Goal: Task Accomplishment & Management: Manage account settings

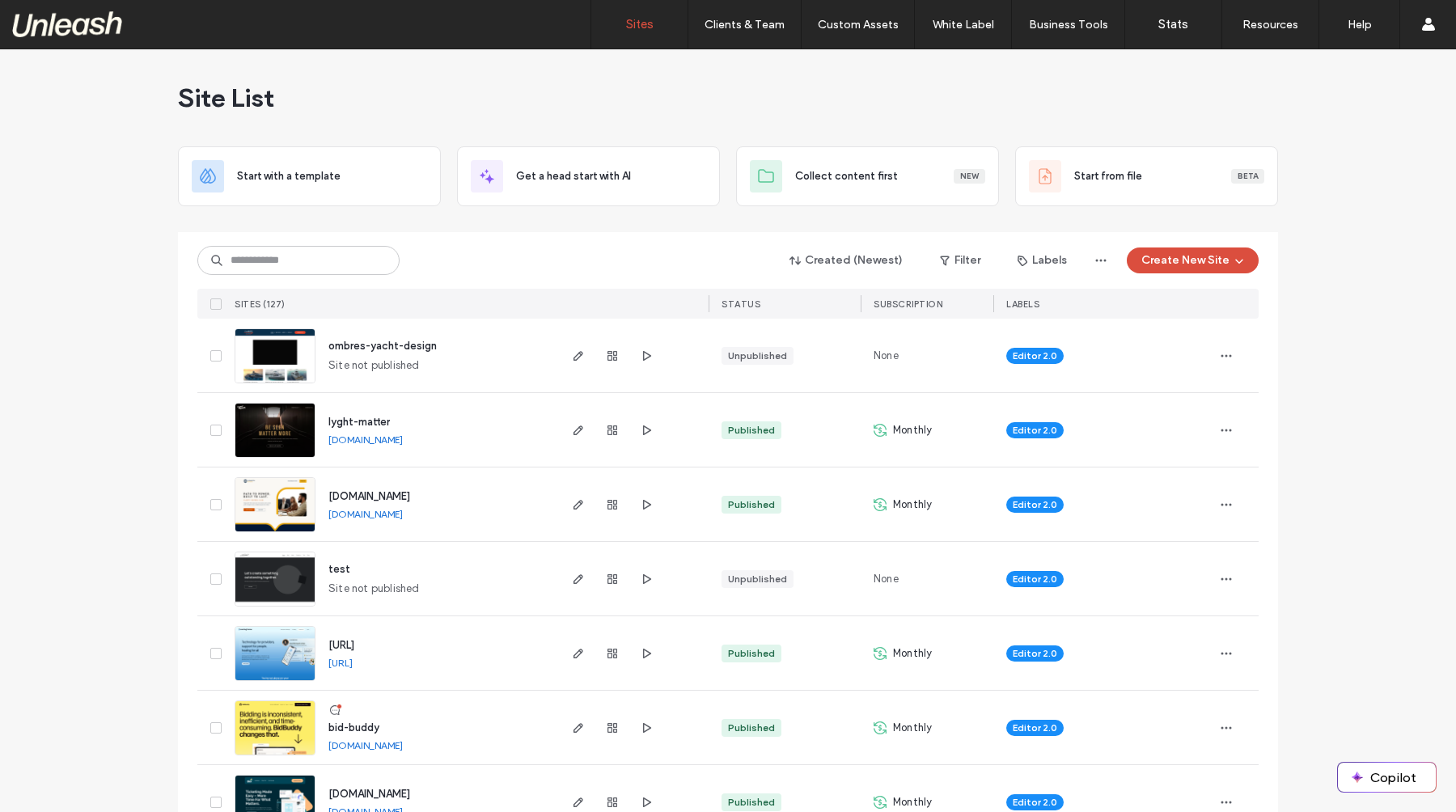
click at [403, 437] on link "[DOMAIN_NAME]" at bounding box center [365, 440] width 75 height 12
click at [263, 427] on img at bounding box center [274, 458] width 79 height 110
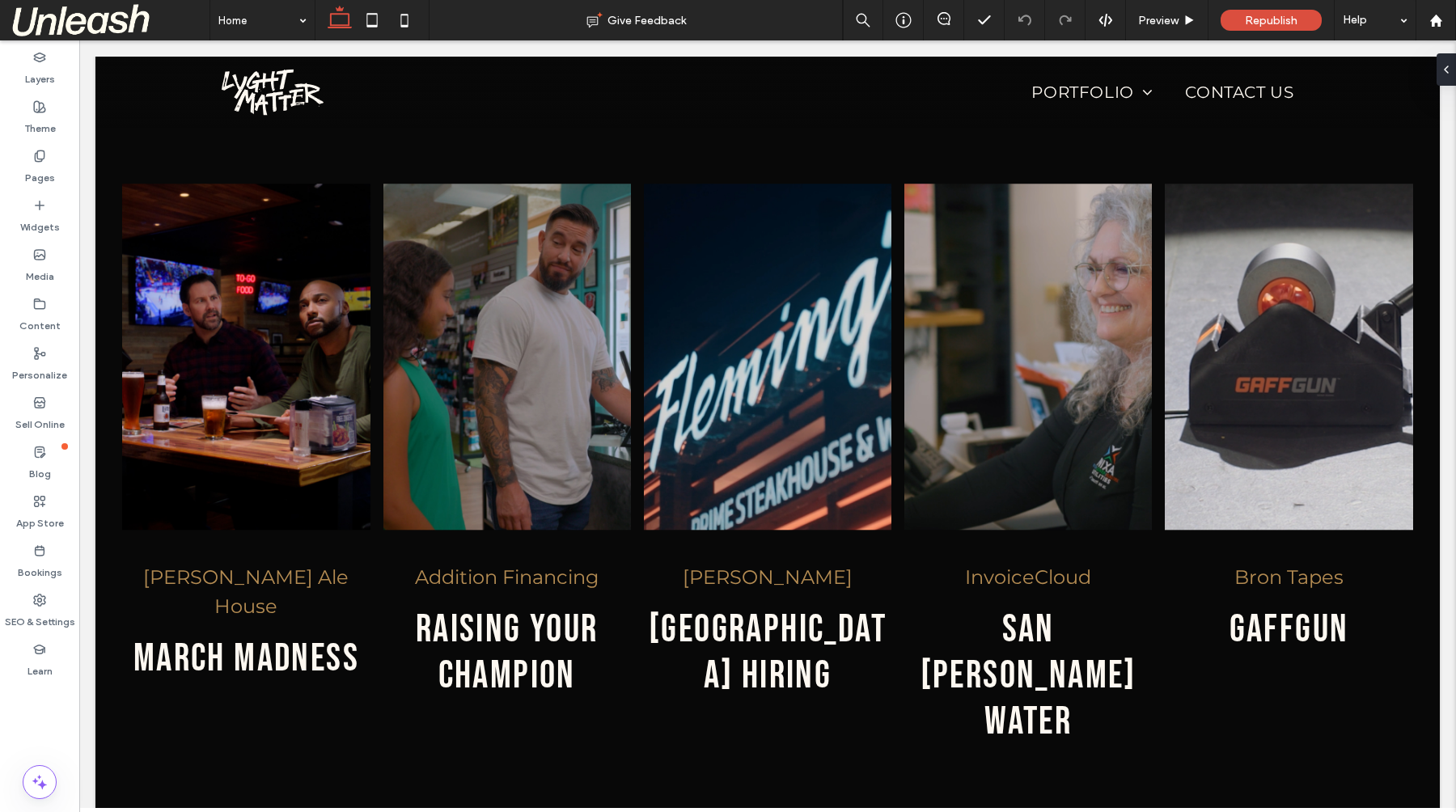
scroll to position [4495, 0]
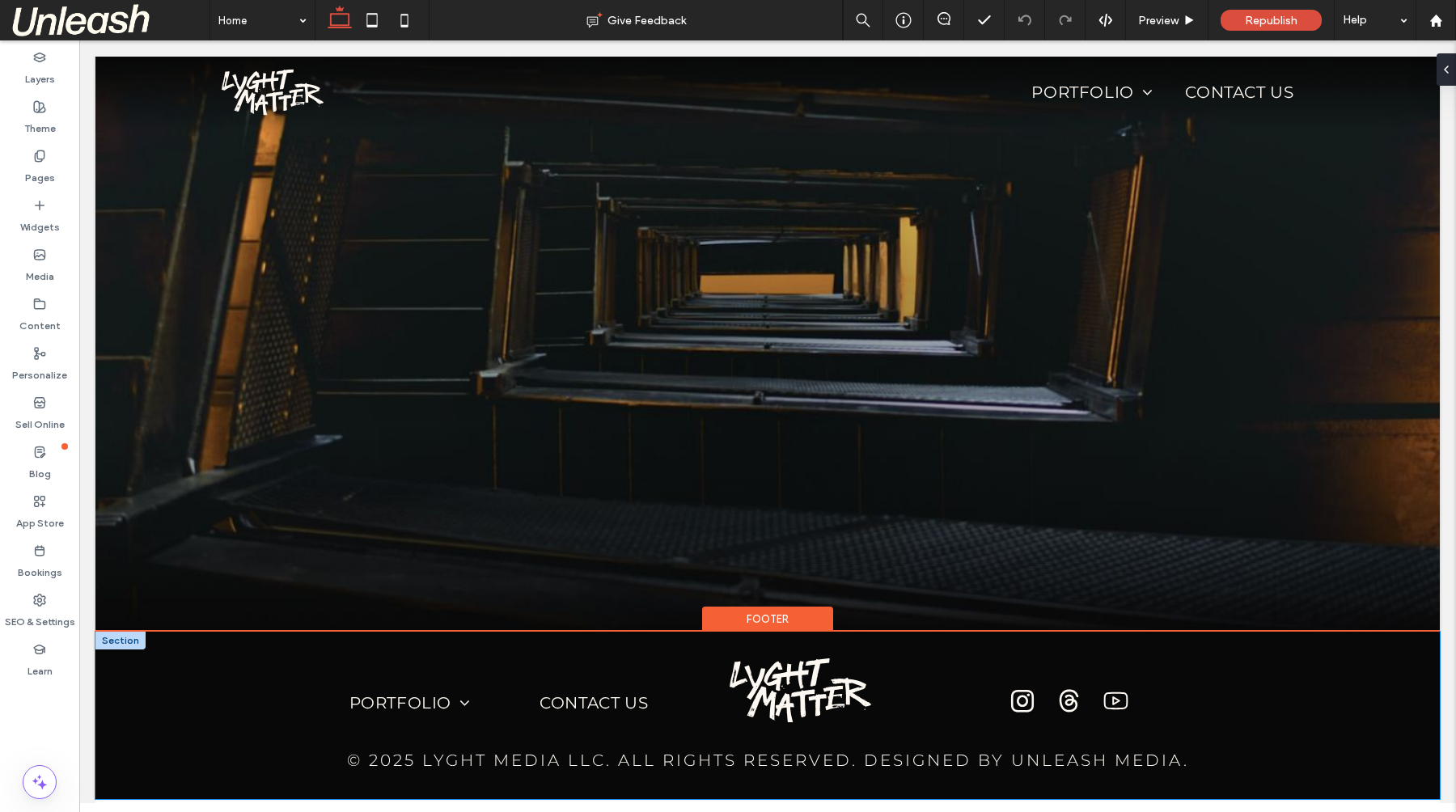
click at [462, 632] on div "Portfolio [PERSON_NAME][GEOGRAPHIC_DATA] Addition Financing [PERSON_NAME] Invoi…" at bounding box center [768, 716] width 1165 height 168
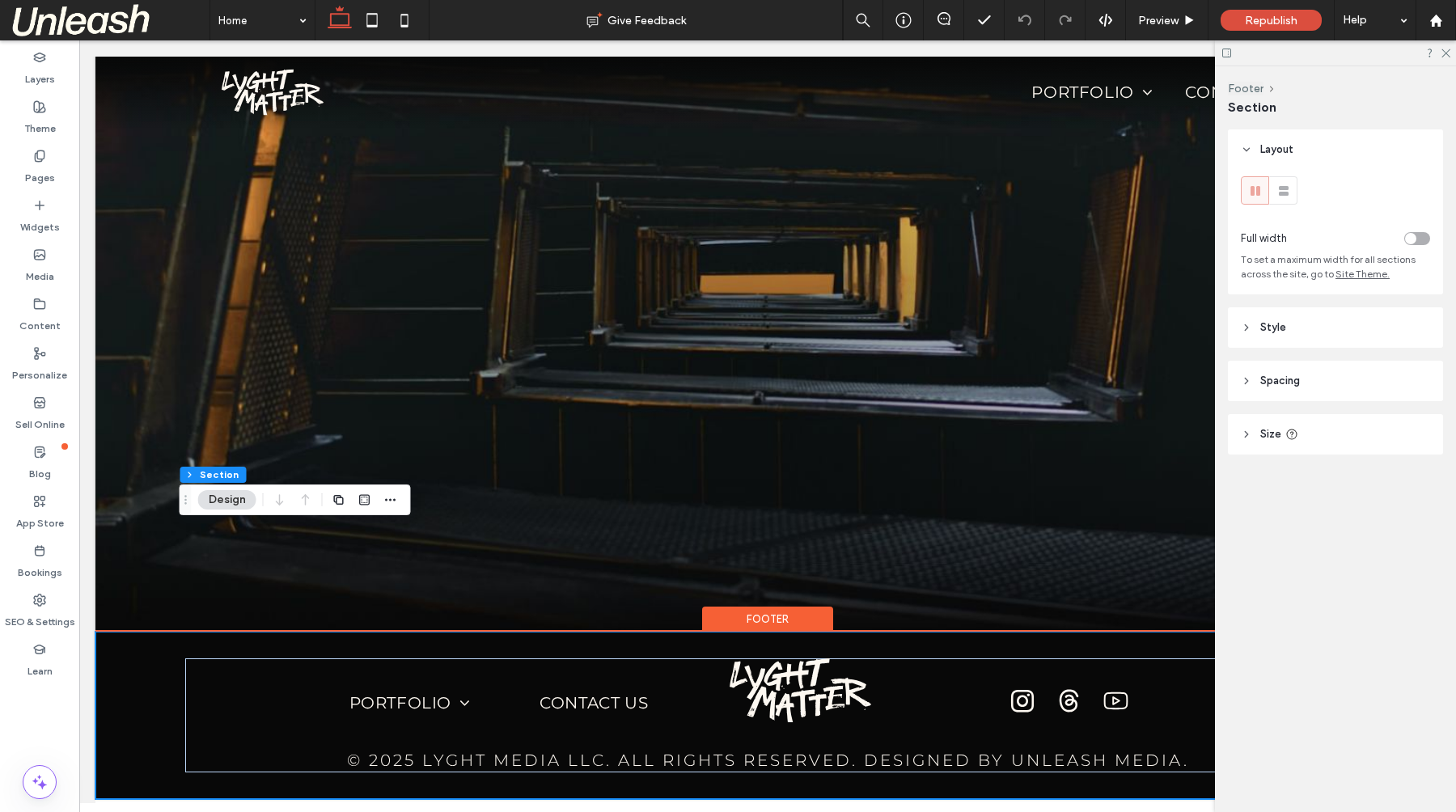
click at [680, 687] on div "Portfolio [PERSON_NAME][GEOGRAPHIC_DATA] Addition Financing [PERSON_NAME] Invoi…" at bounding box center [768, 716] width 1165 height 168
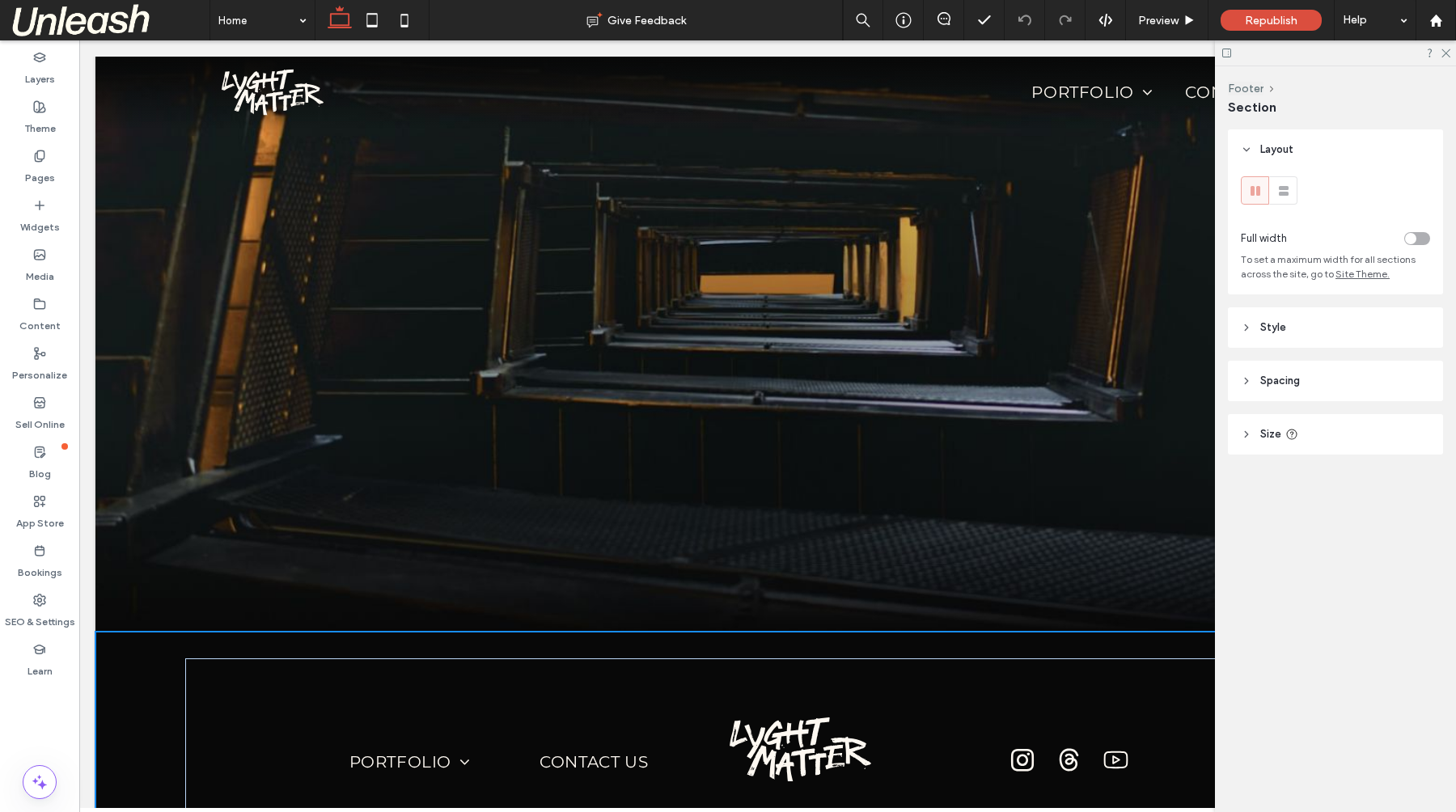
drag, startPoint x: 681, startPoint y: 692, endPoint x: 745, endPoint y: 851, distance: 171.4
type input "***"
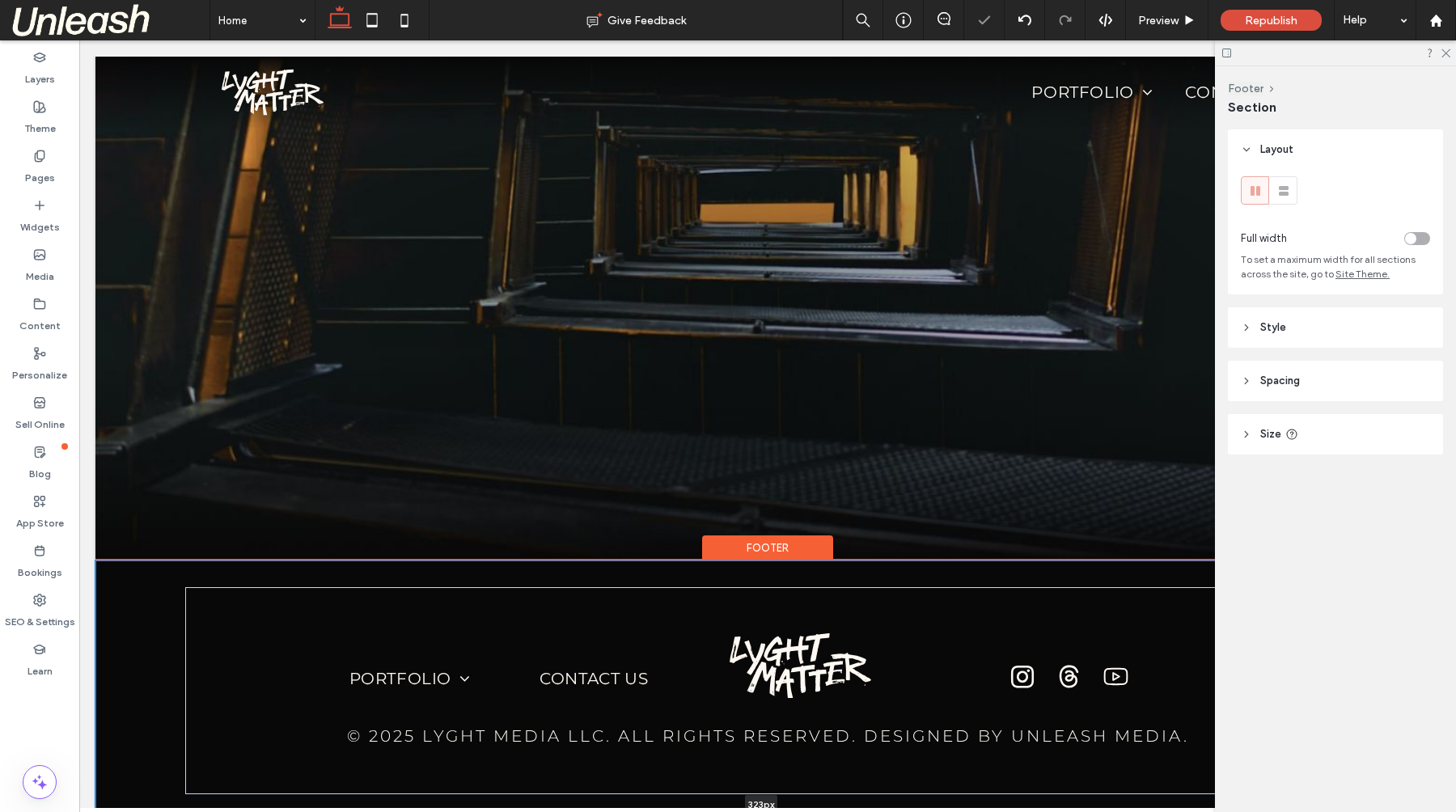
scroll to position [4508, 0]
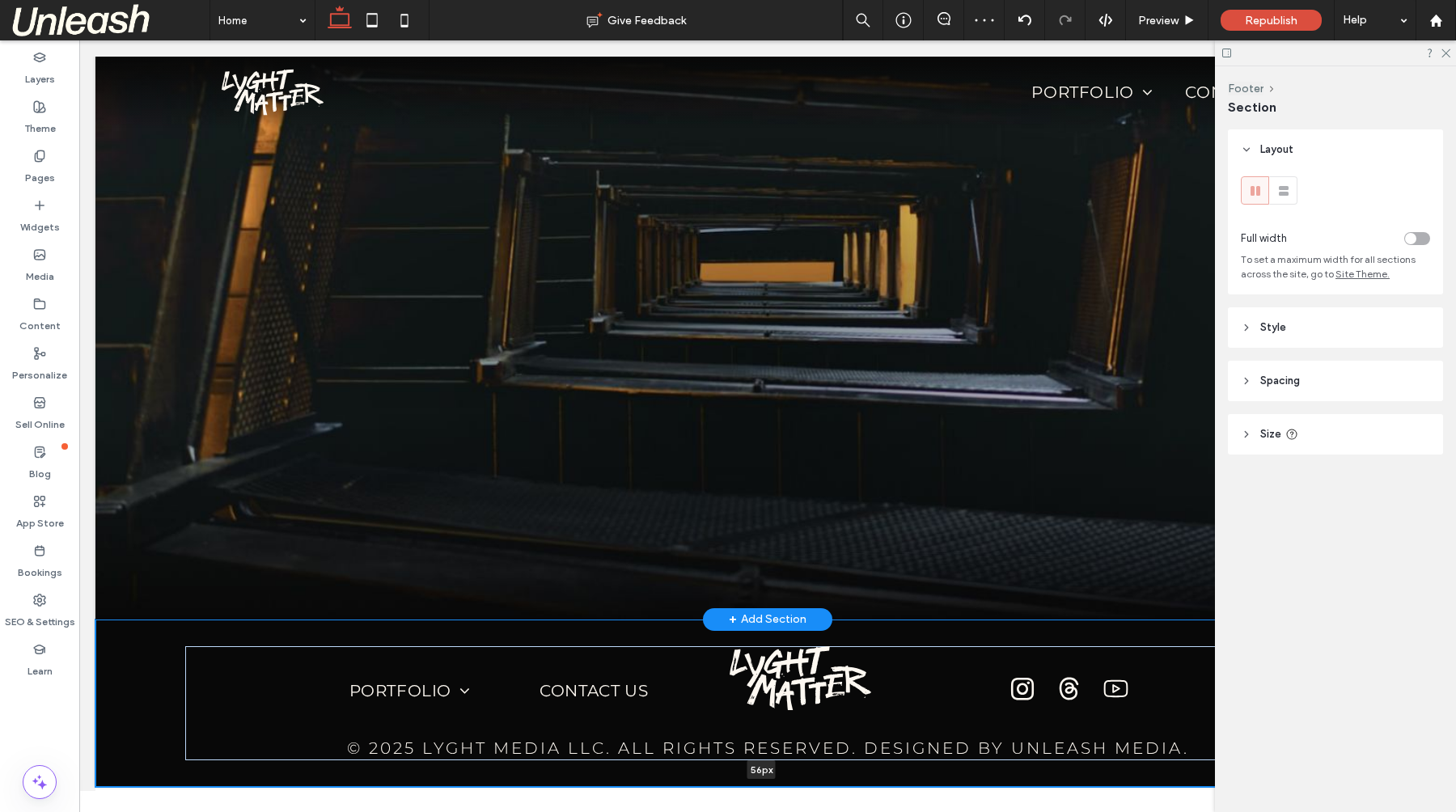
drag, startPoint x: 637, startPoint y: 741, endPoint x: 645, endPoint y: 498, distance: 243.1
type input "**"
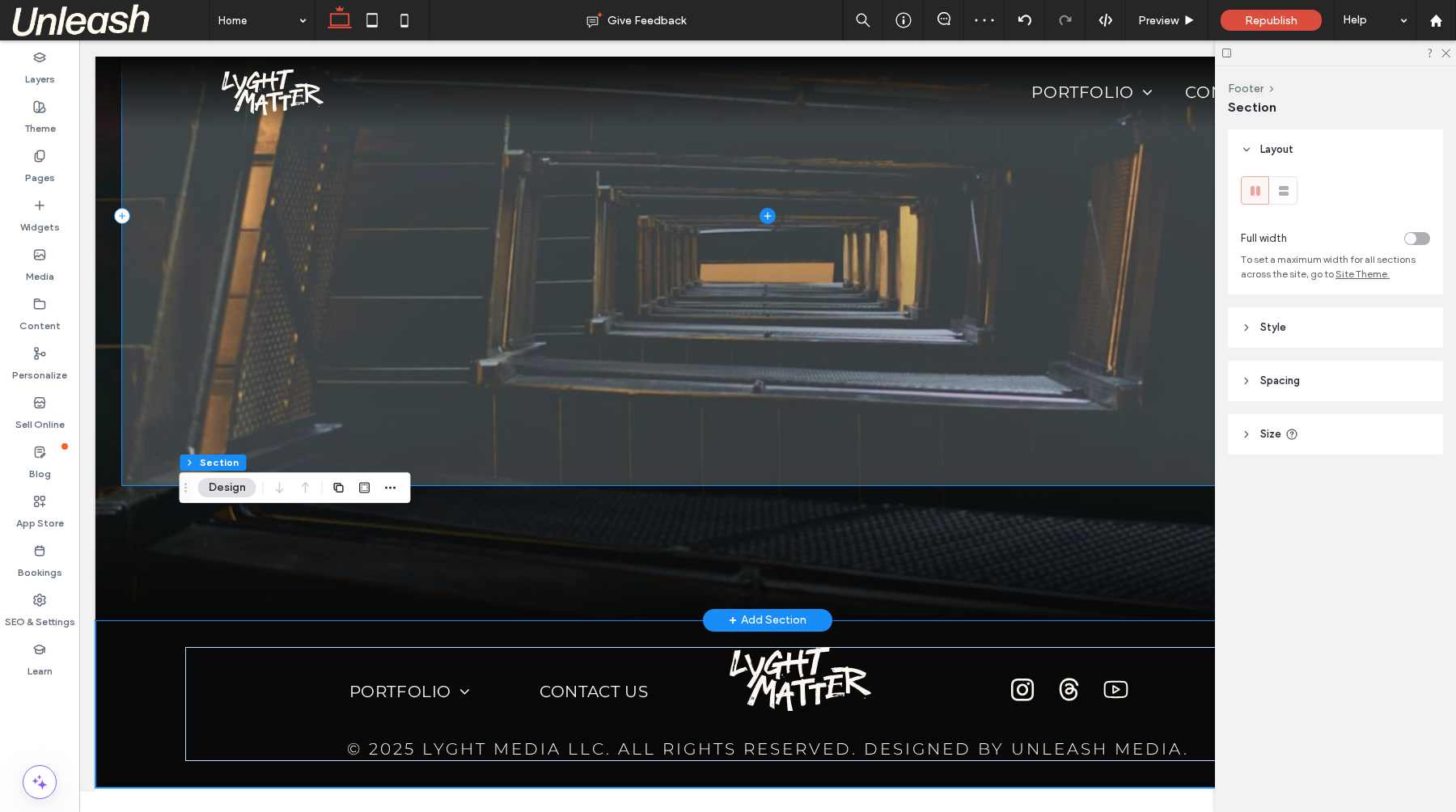
scroll to position [4505, 0]
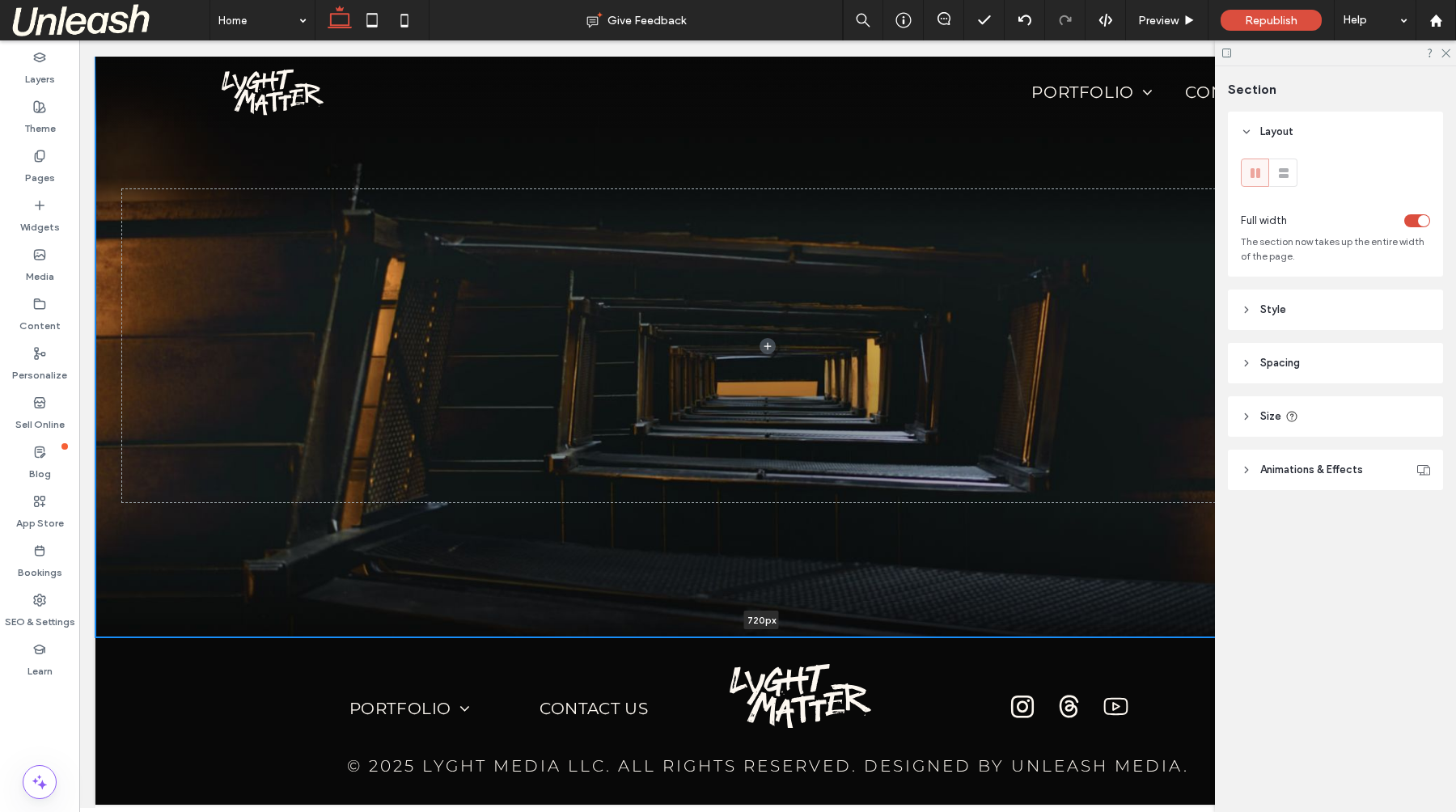
scroll to position [4263, 0]
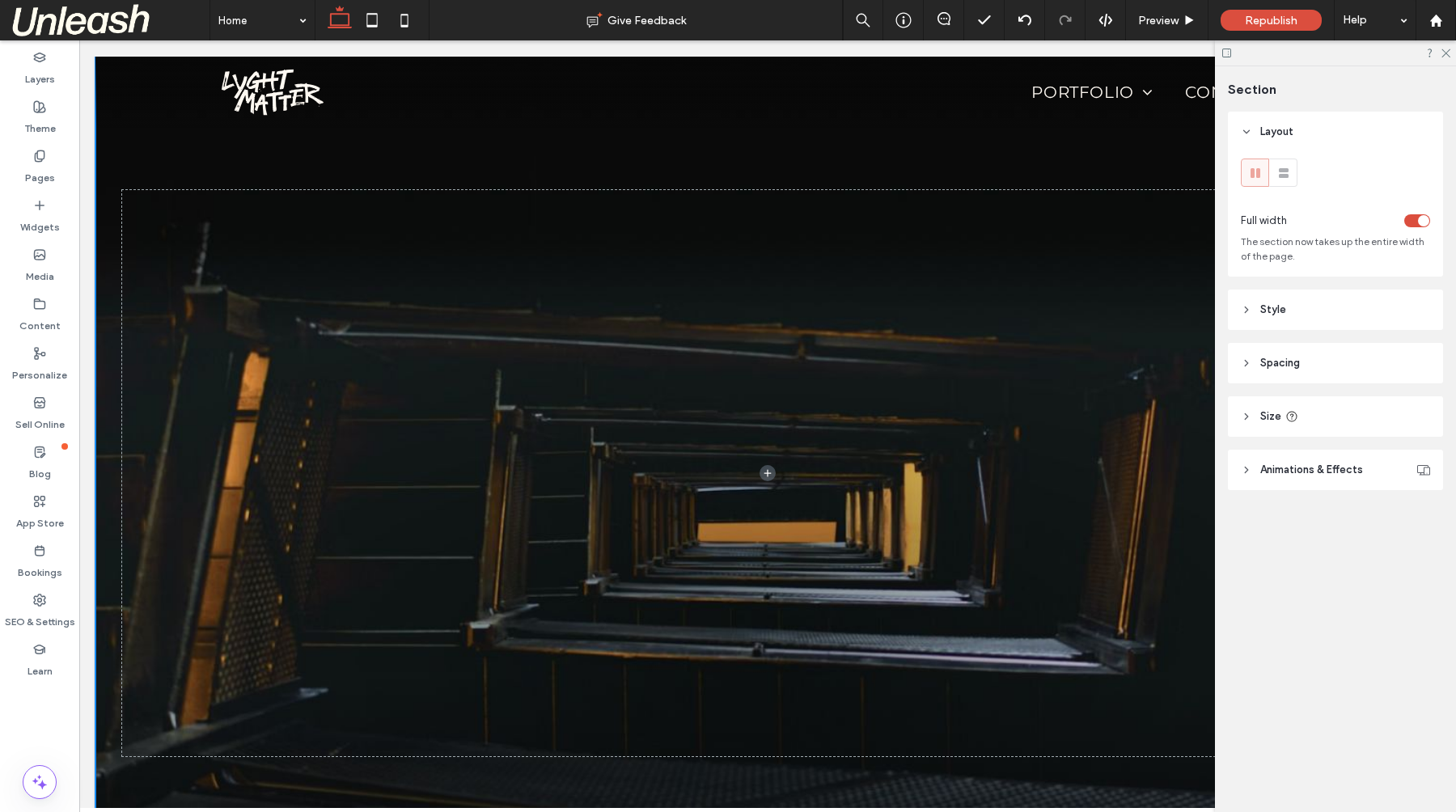
drag, startPoint x: 660, startPoint y: 515, endPoint x: 712, endPoint y: 542, distance: 58.6
click at [712, 542] on div "1033px Section + Add Section" at bounding box center [768, 472] width 1344 height 835
type input "****"
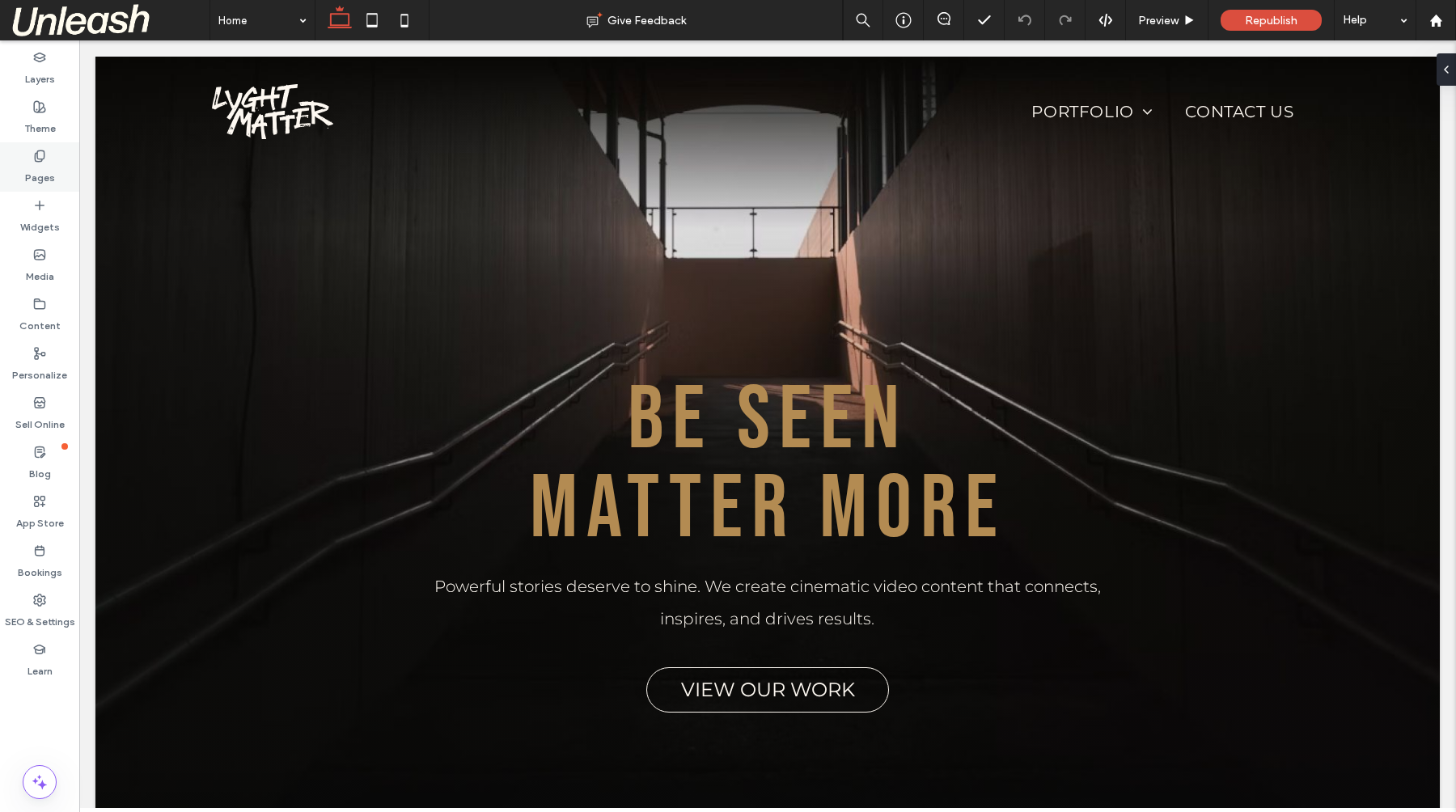
click at [34, 154] on icon at bounding box center [39, 155] width 13 height 13
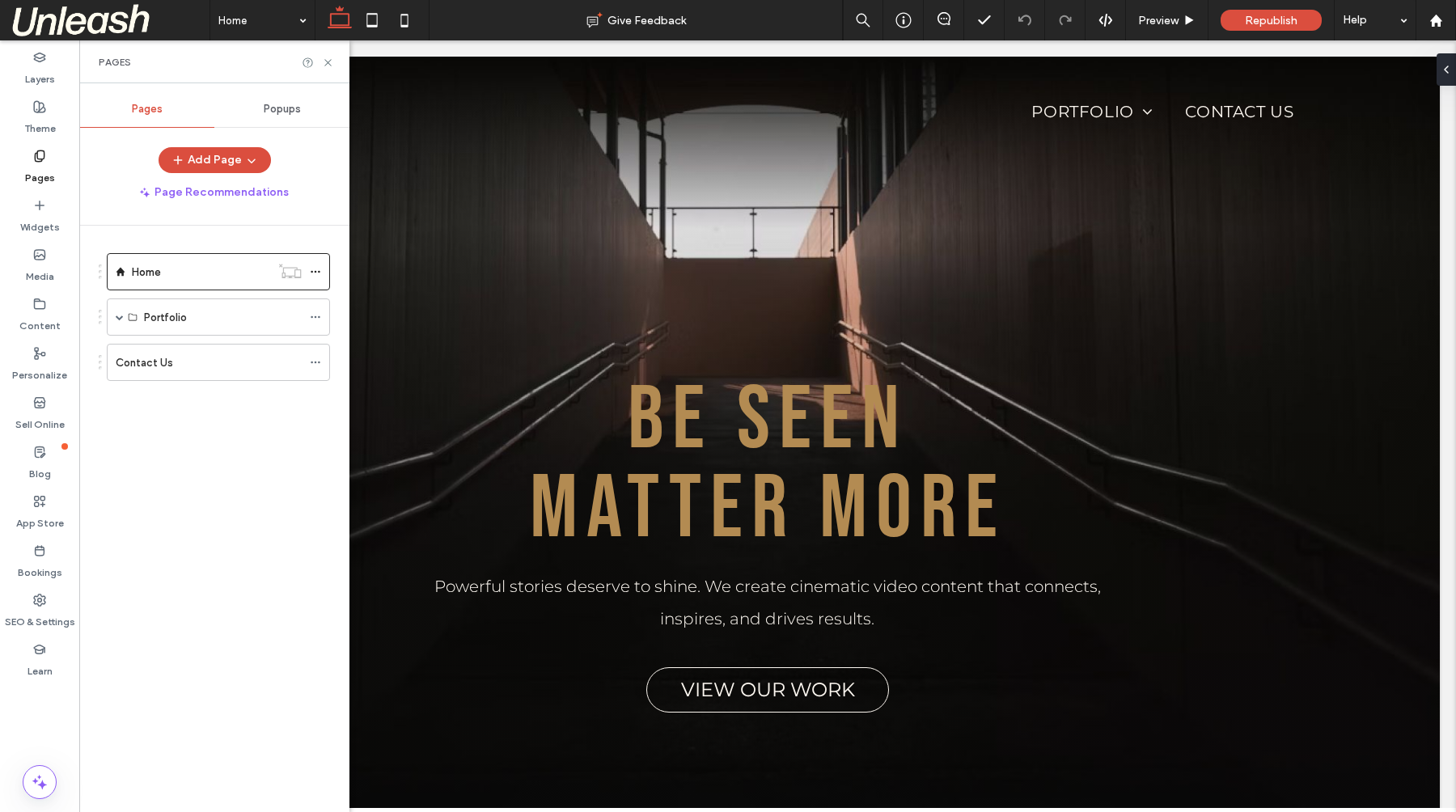
click at [275, 106] on span "Popups" at bounding box center [282, 108] width 37 height 13
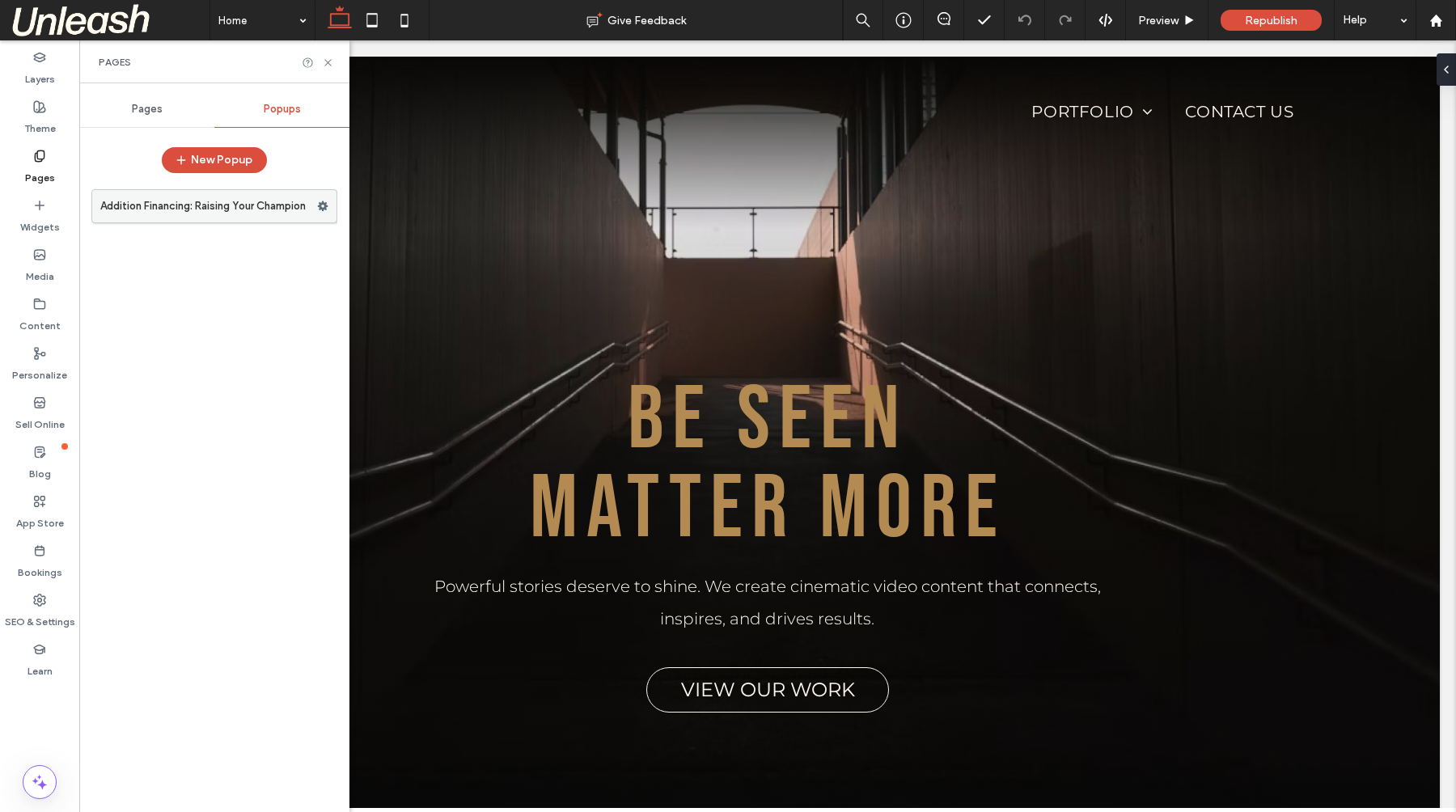
click at [325, 206] on use at bounding box center [323, 206] width 11 height 10
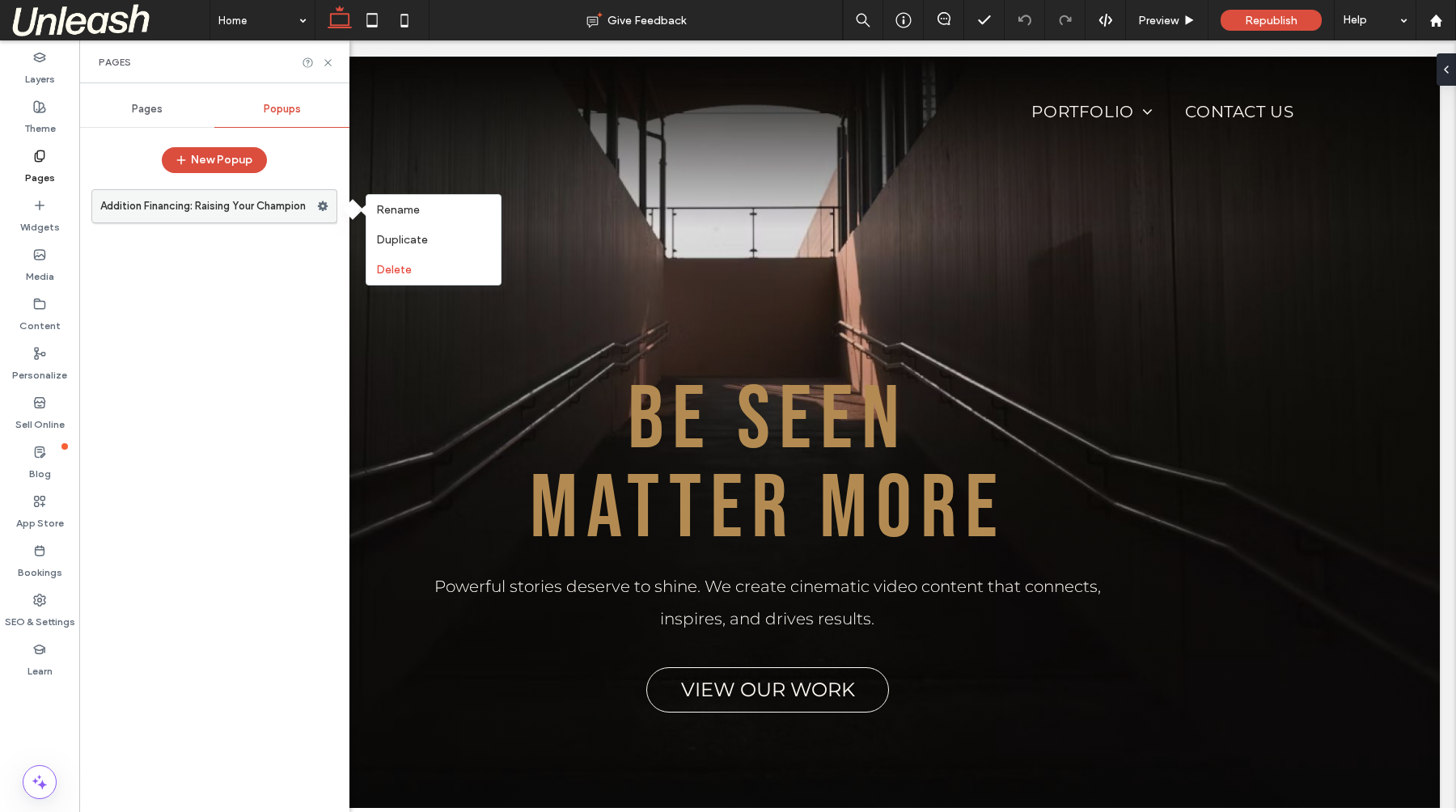
click at [274, 209] on label "Addition Financing: Raising Your Champion" at bounding box center [208, 206] width 217 height 33
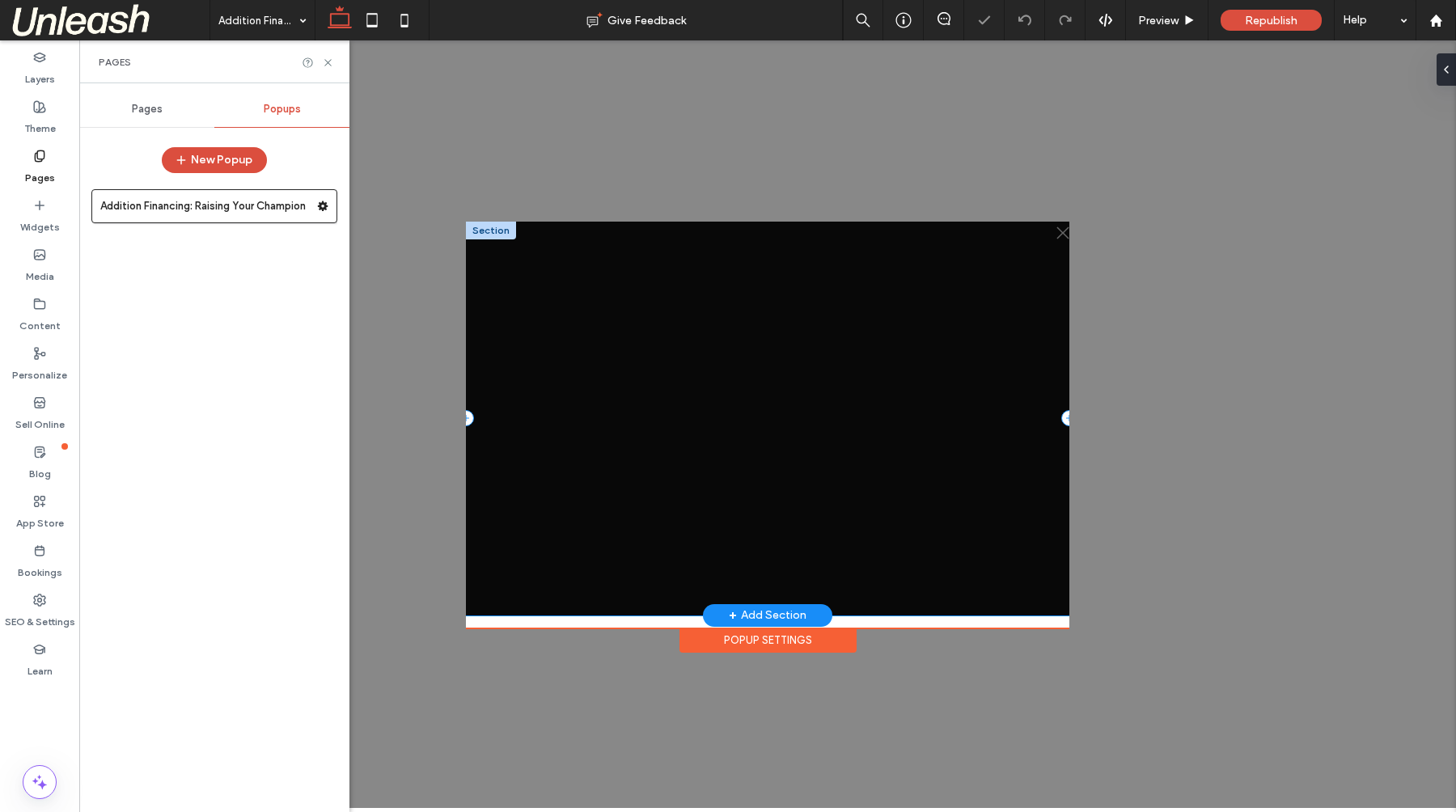
click at [517, 238] on div ".st0-1091118977{fill-rule:evenodd;clip-rule:evenodd;}" at bounding box center [767, 418] width 603 height 393
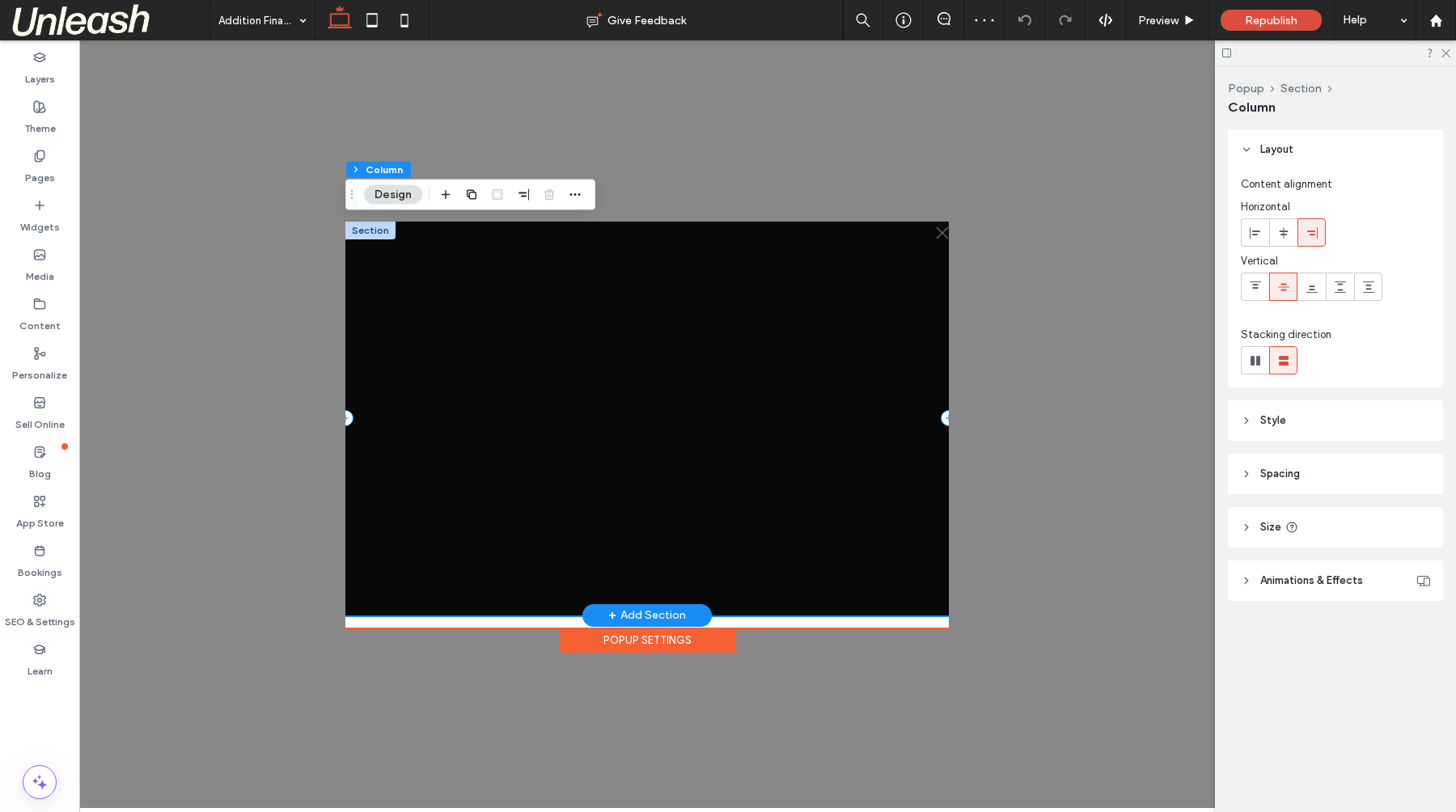
click at [891, 248] on div ".st0-1091118977{fill-rule:evenodd;clip-rule:evenodd;}" at bounding box center [646, 418] width 603 height 393
click at [1250, 417] on icon at bounding box center [1245, 419] width 11 height 11
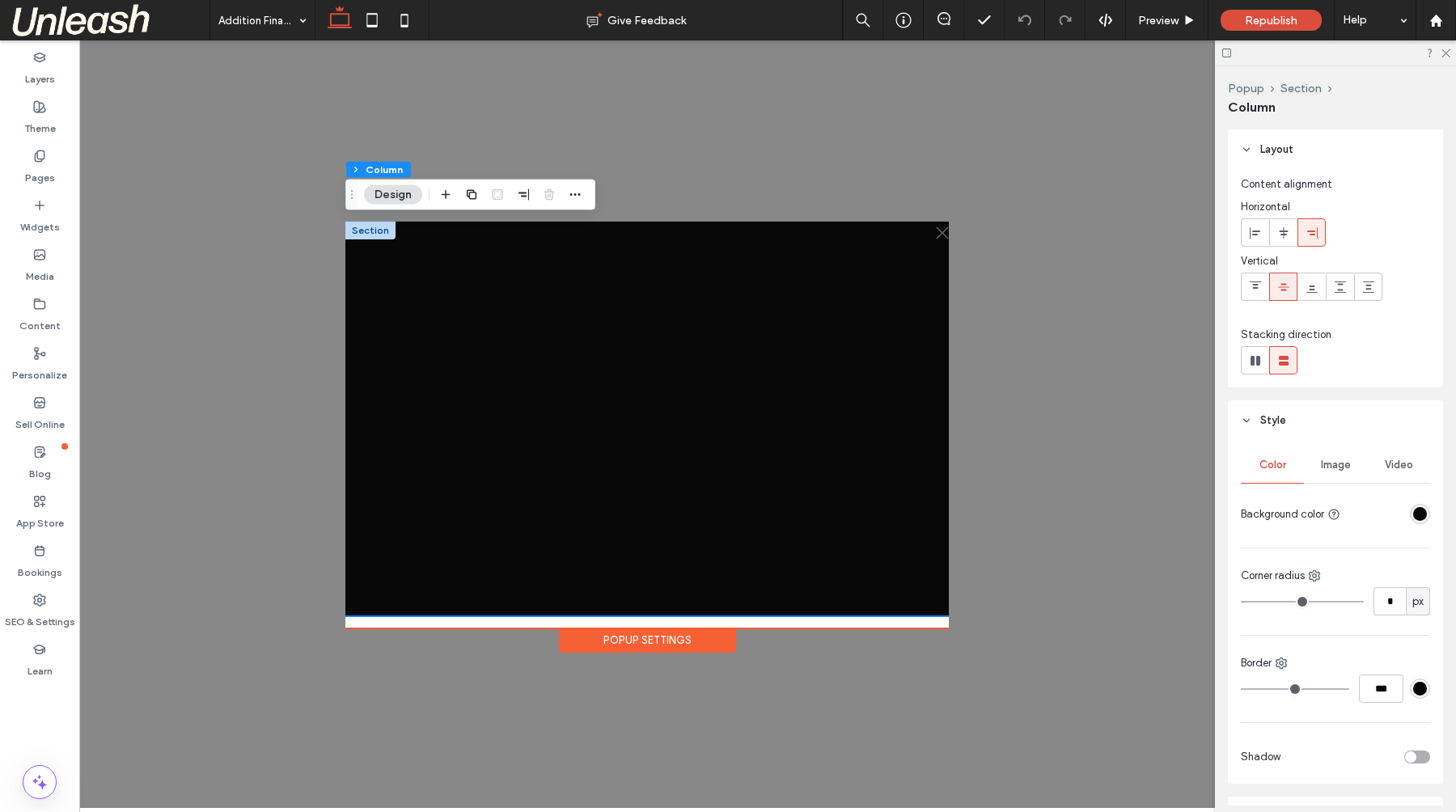
click at [1250, 417] on icon at bounding box center [1245, 419] width 11 height 11
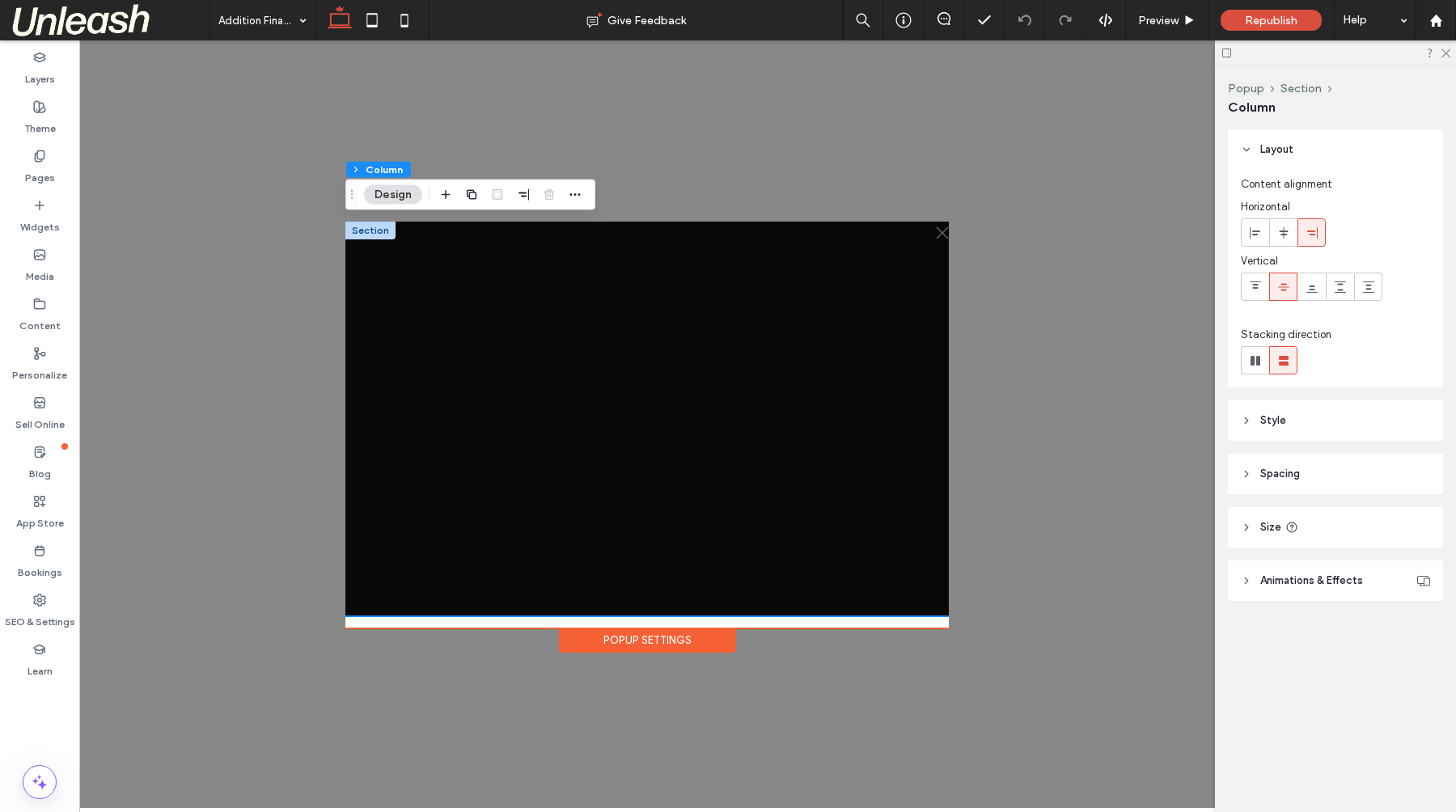
click at [1245, 534] on header "Size" at bounding box center [1335, 527] width 215 height 40
drag, startPoint x: 1257, startPoint y: 620, endPoint x: 1250, endPoint y: 625, distance: 8.6
click at [1257, 620] on header "Animations & Effects" at bounding box center [1335, 628] width 215 height 40
click at [1250, 625] on icon at bounding box center [1245, 627] width 11 height 11
click at [1248, 475] on icon at bounding box center [1245, 473] width 11 height 11
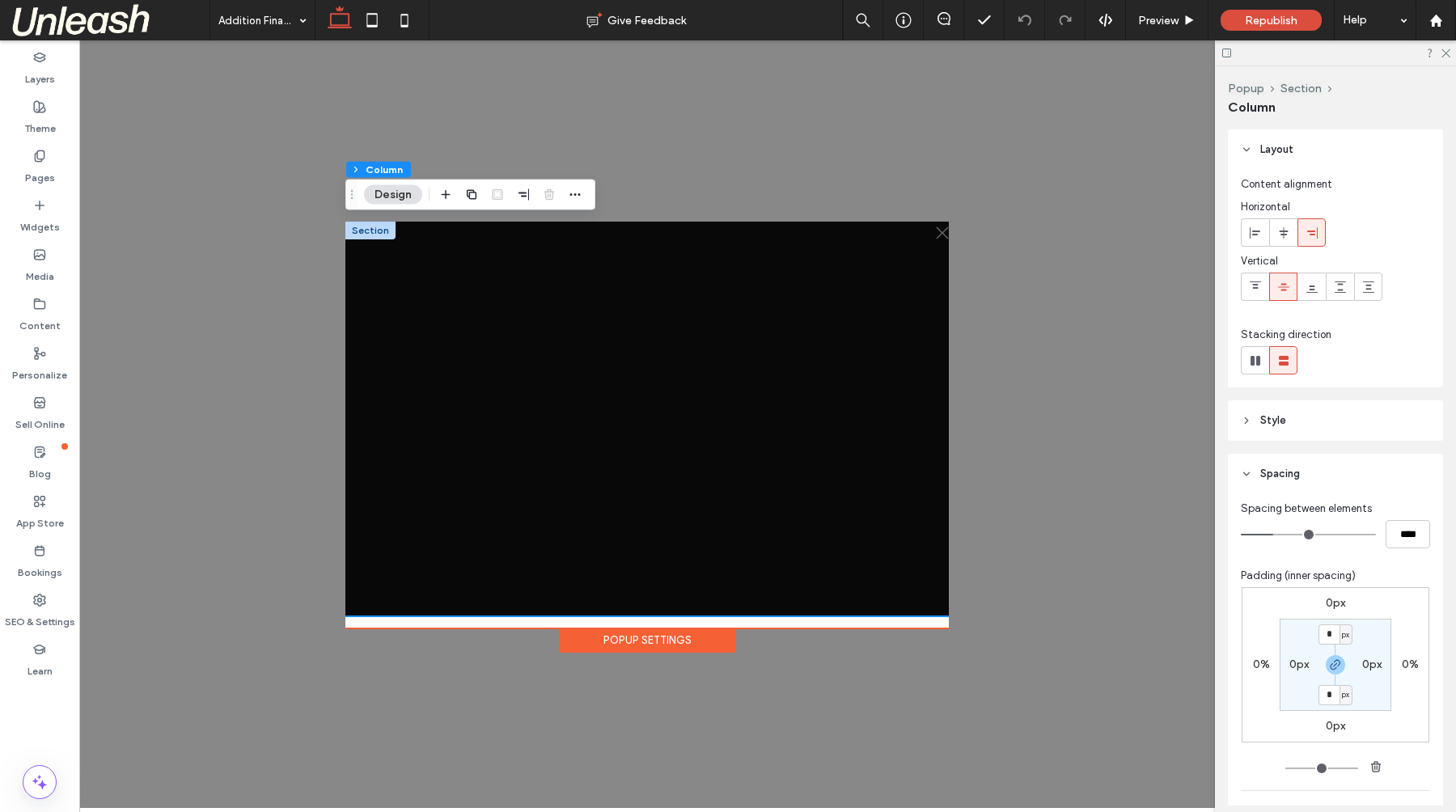
click at [1248, 475] on icon at bounding box center [1245, 473] width 11 height 11
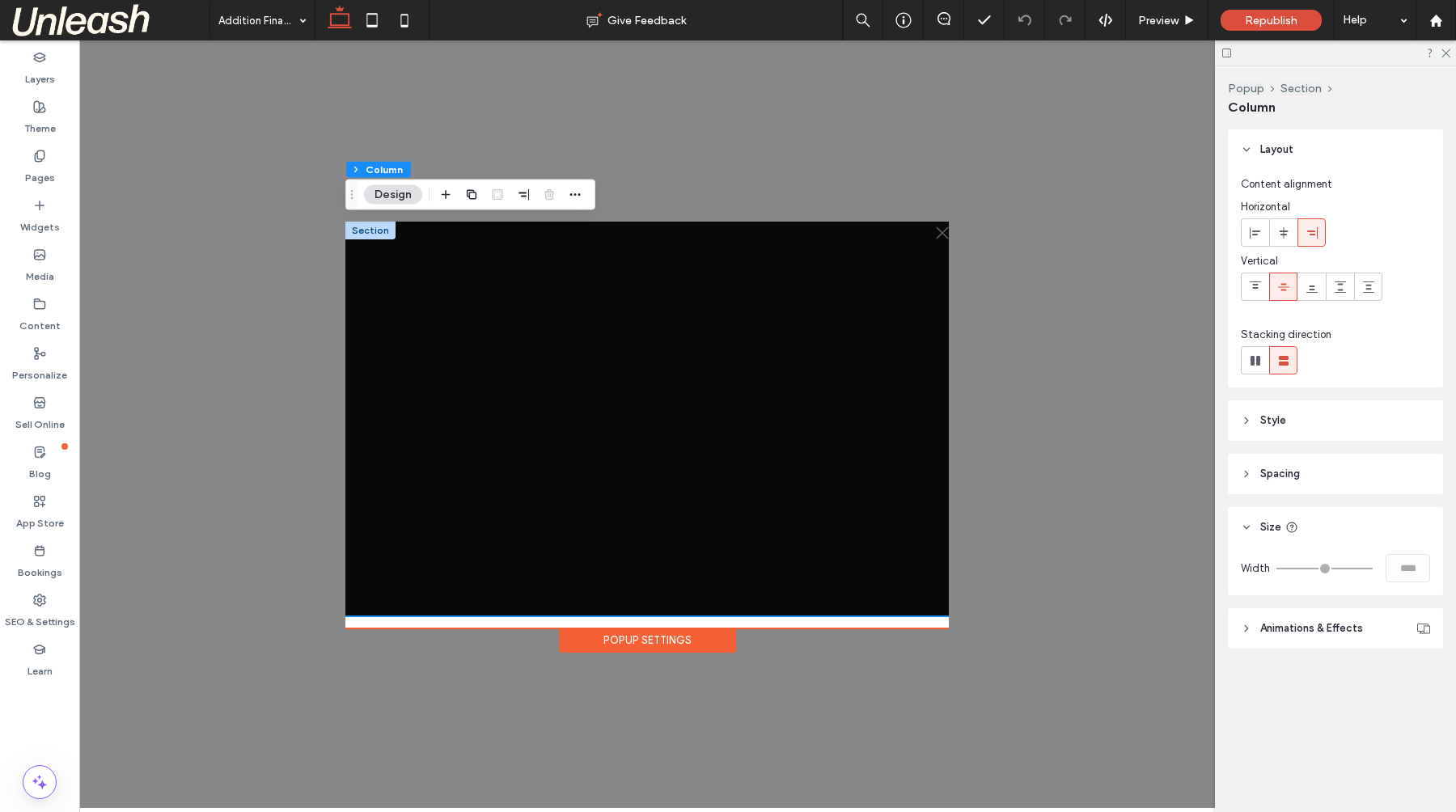
click at [1249, 420] on icon at bounding box center [1245, 419] width 11 height 11
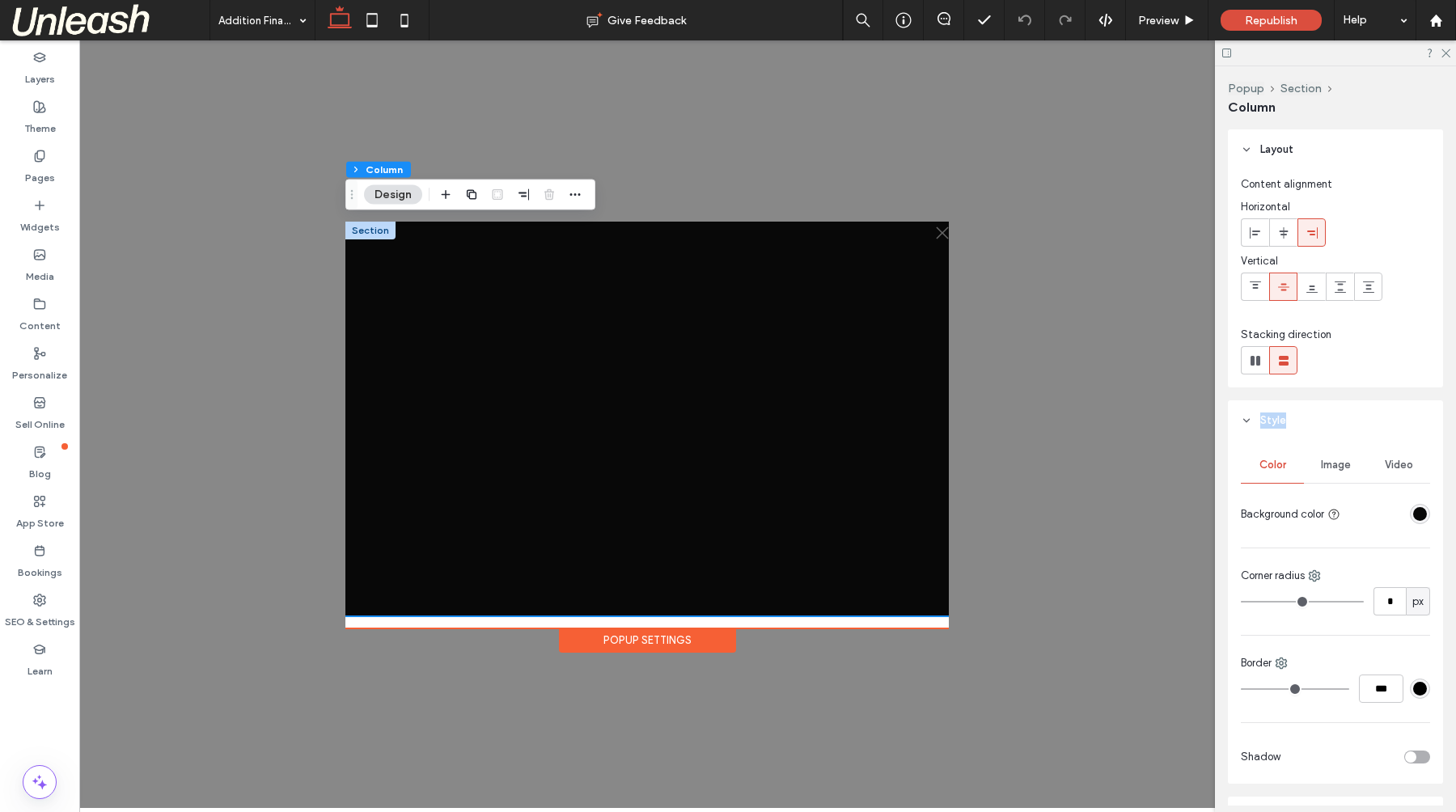
click at [1249, 420] on icon at bounding box center [1245, 419] width 11 height 11
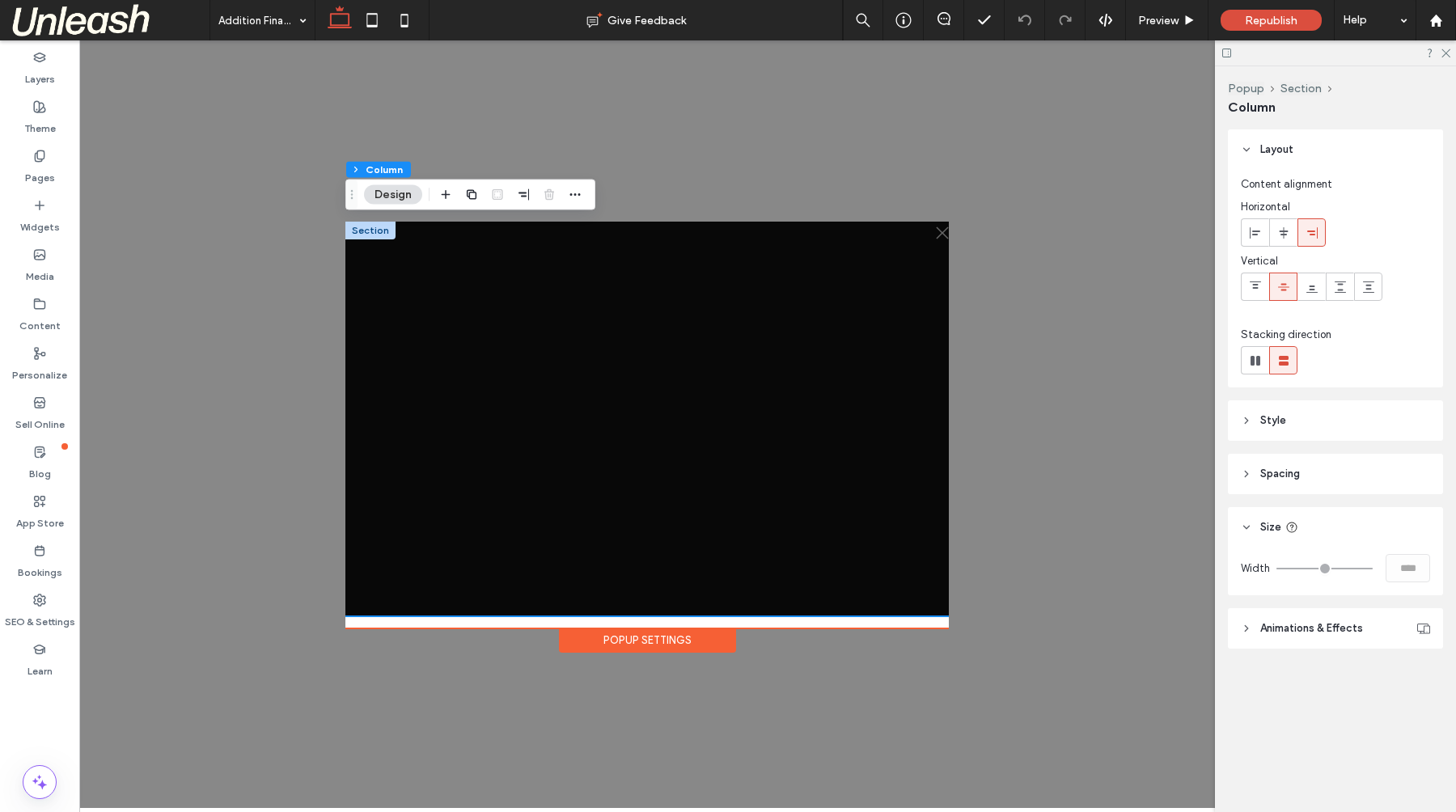
click at [1247, 522] on icon at bounding box center [1245, 527] width 11 height 11
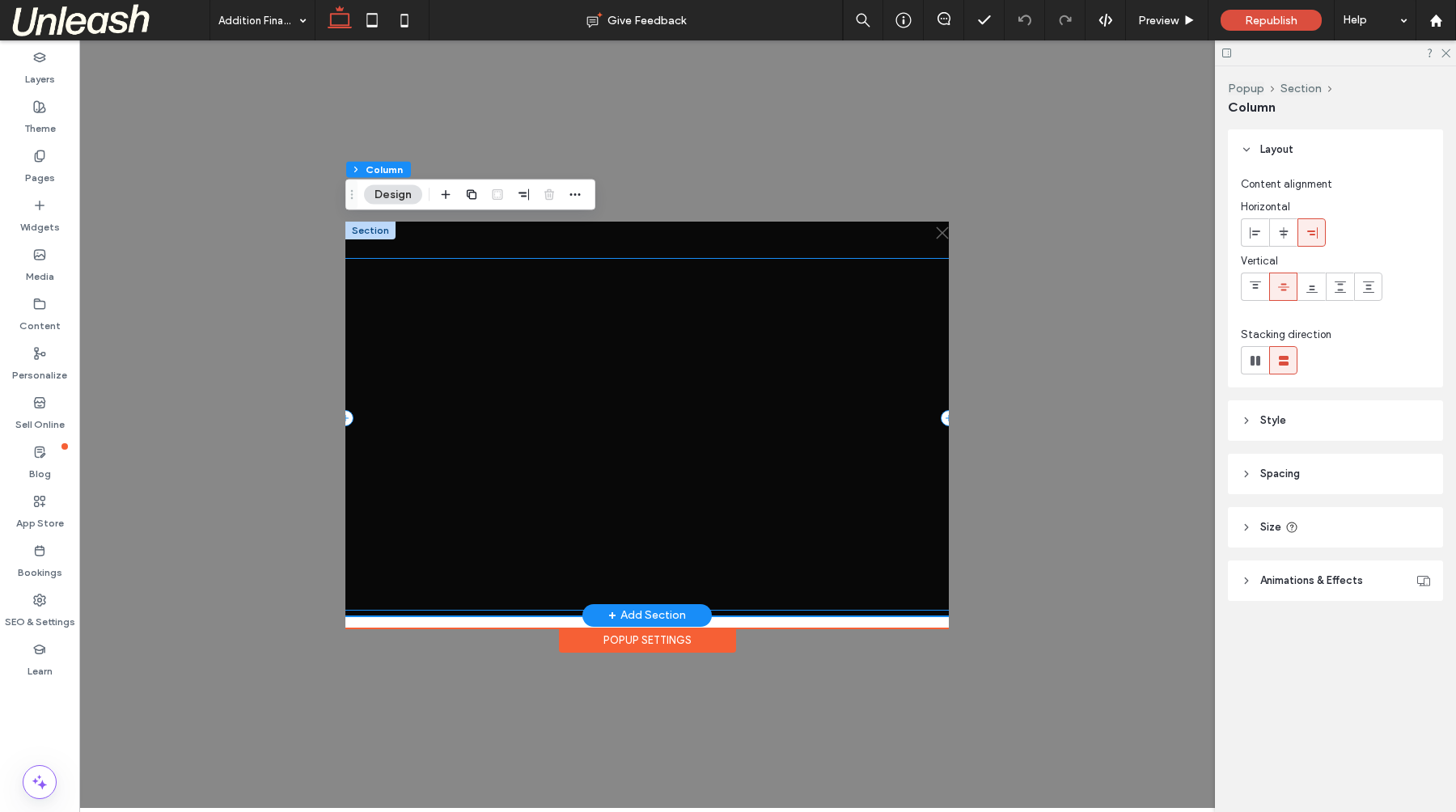
click at [485, 342] on div at bounding box center [646, 434] width 603 height 351
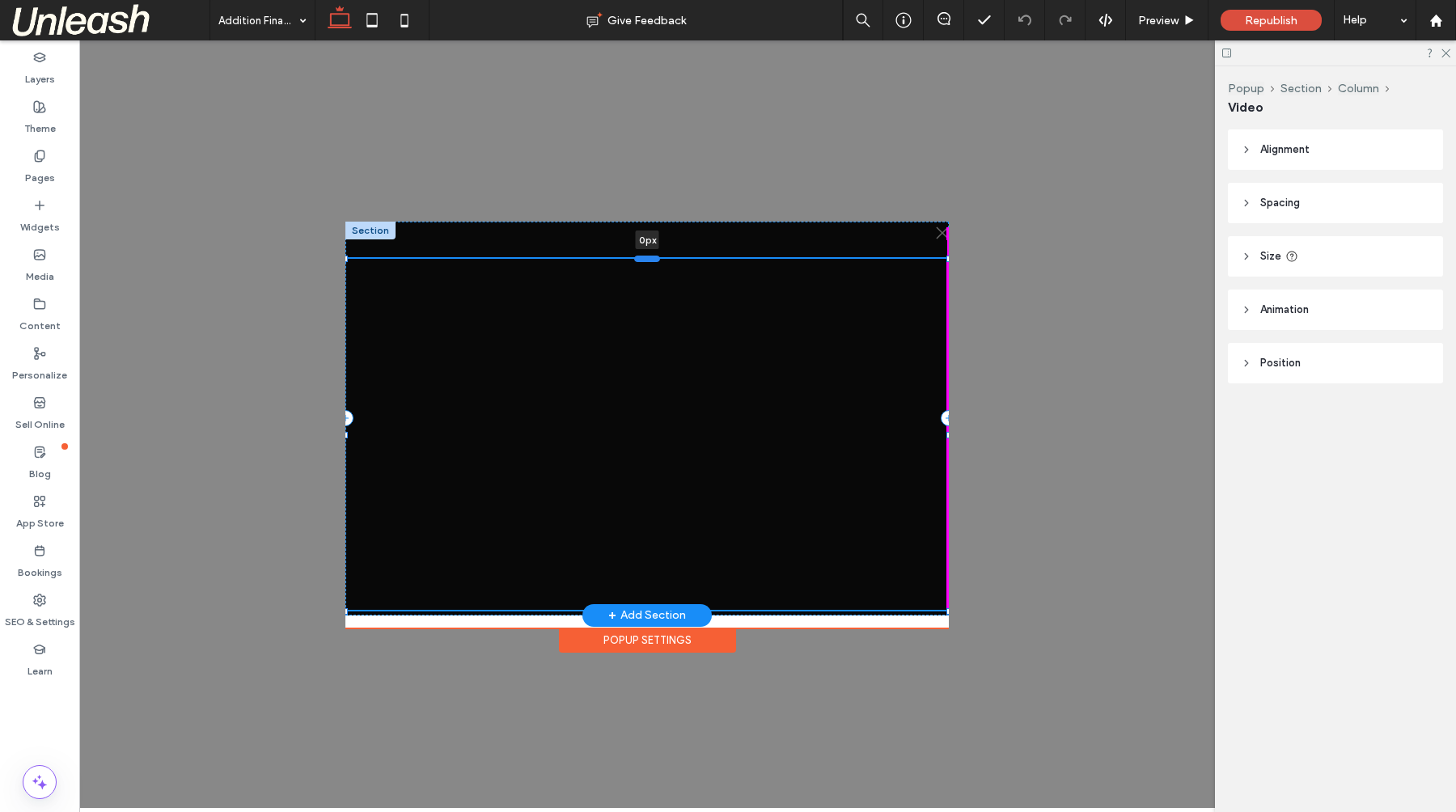
click at [655, 257] on div at bounding box center [647, 258] width 26 height 7
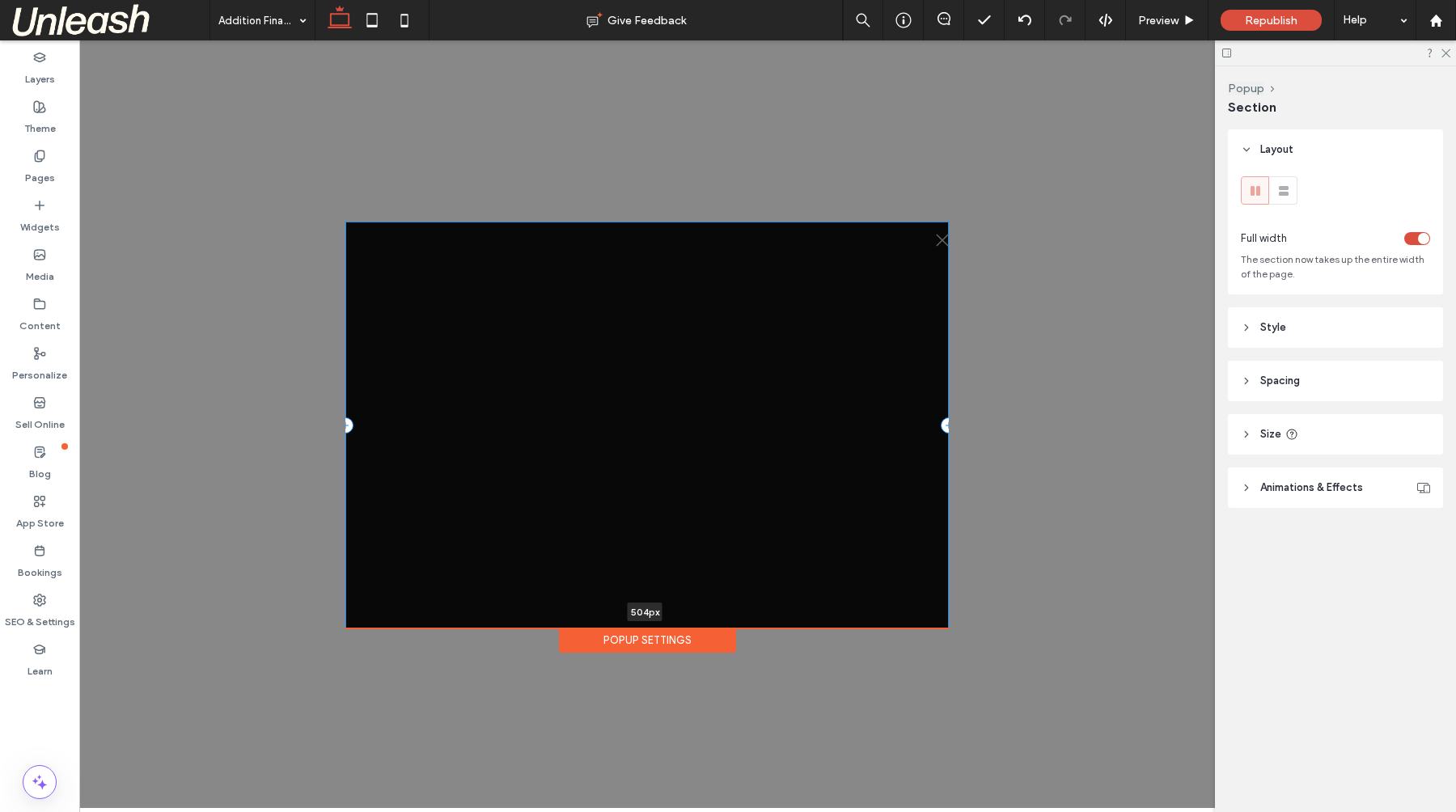
drag, startPoint x: 723, startPoint y: 614, endPoint x: 728, endPoint y: 629, distance: 15.8
click at [728, 627] on dialog ".st0-1091118977{fill-rule:evenodd;clip-rule:evenodd;} 504px + Add Section Popup…" at bounding box center [646, 424] width 603 height 406
type input "***"
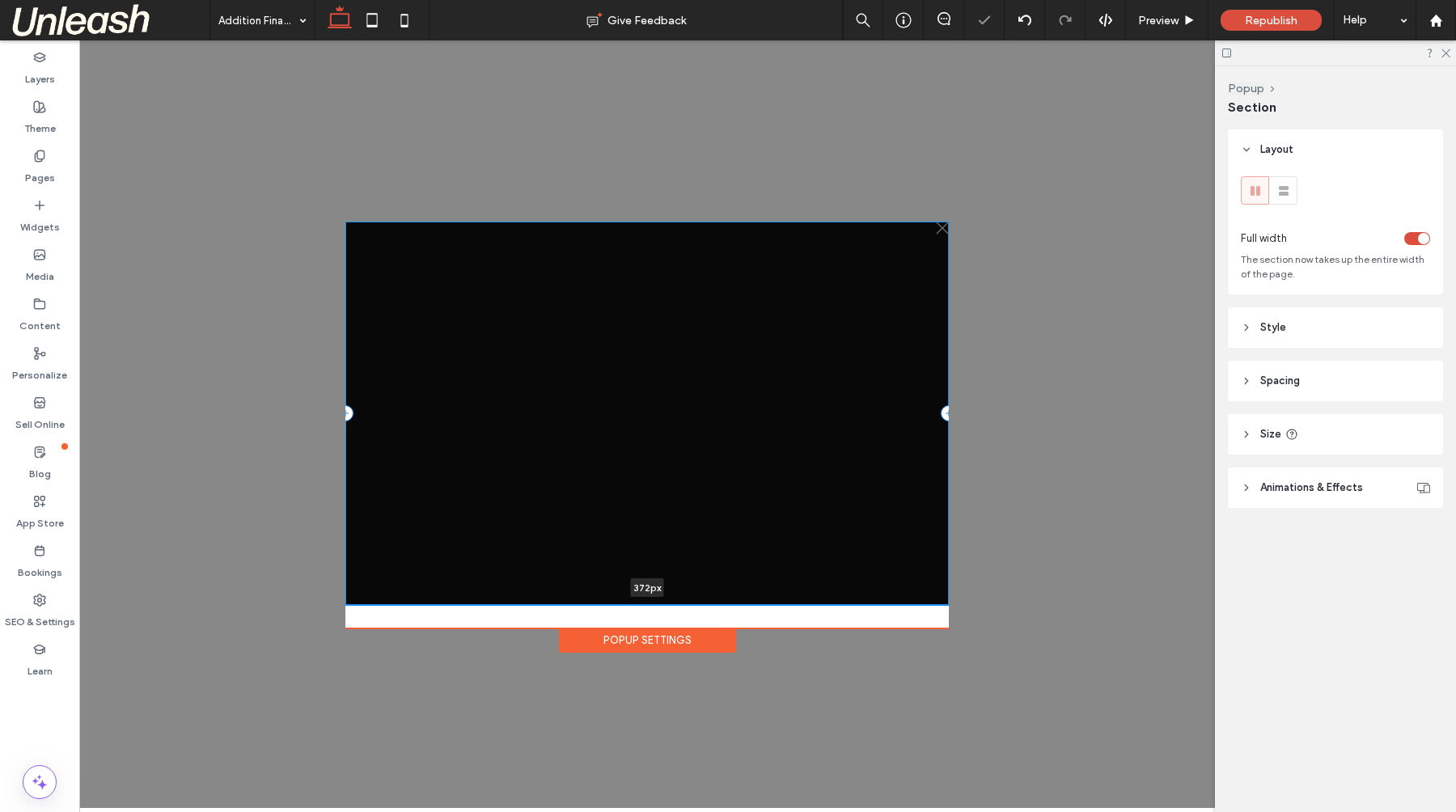
drag, startPoint x: 744, startPoint y: 613, endPoint x: 764, endPoint y: 471, distance: 143.4
click at [763, 503] on div ".st0-1091118977{fill-rule:evenodd;clip-rule:evenodd;} 372px + Add Section" at bounding box center [646, 413] width 603 height 383
type input "***"
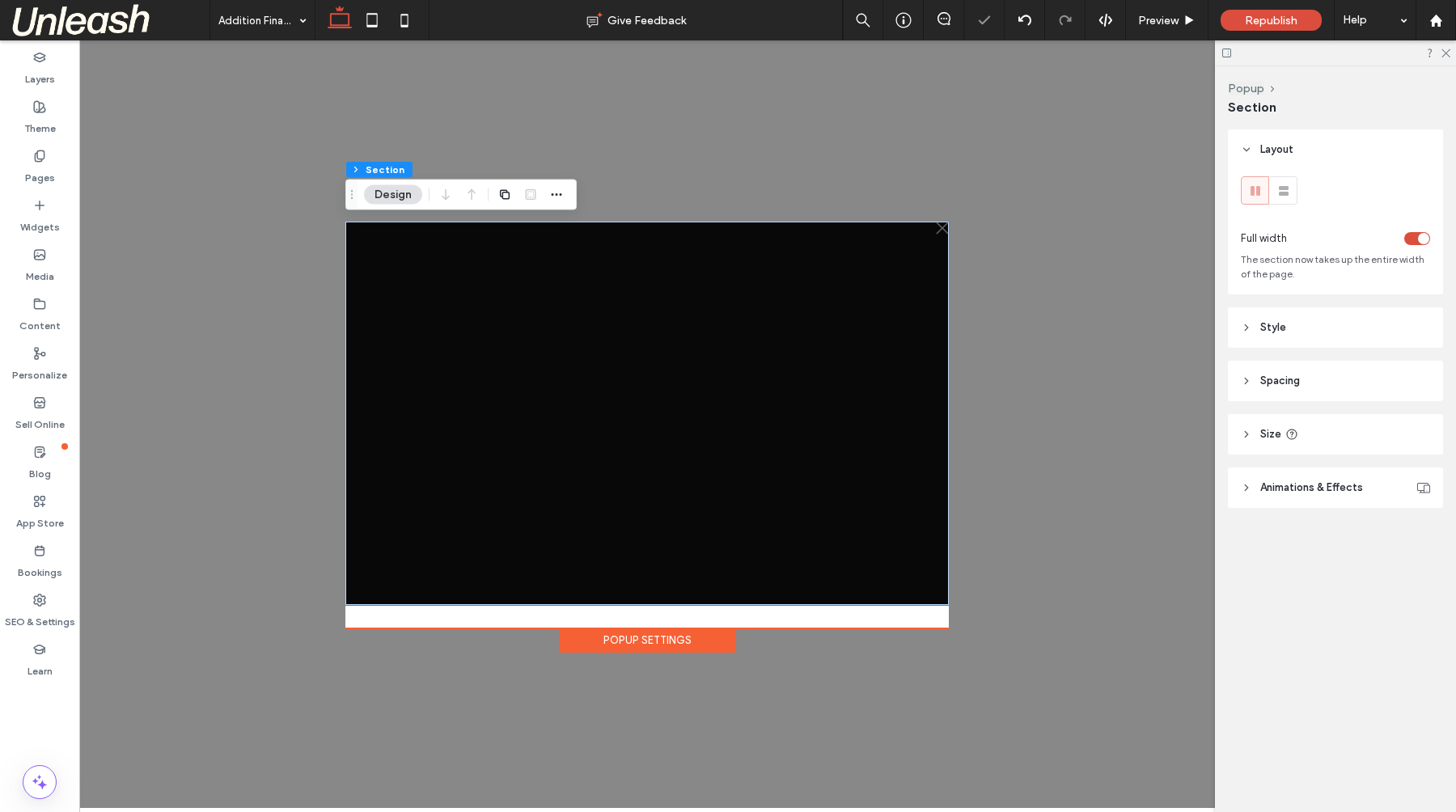
click at [746, 613] on div ".st0-1091118977{fill-rule:evenodd;clip-rule:evenodd;} + Add Section" at bounding box center [646, 424] width 603 height 406
click at [1012, 590] on div ".st0-1091118977{fill-rule:evenodd;clip-rule:evenodd;} + Add Section Popup Setti…" at bounding box center [646, 424] width 1135 height 768
click at [1337, 327] on header "Style" at bounding box center [1335, 327] width 215 height 40
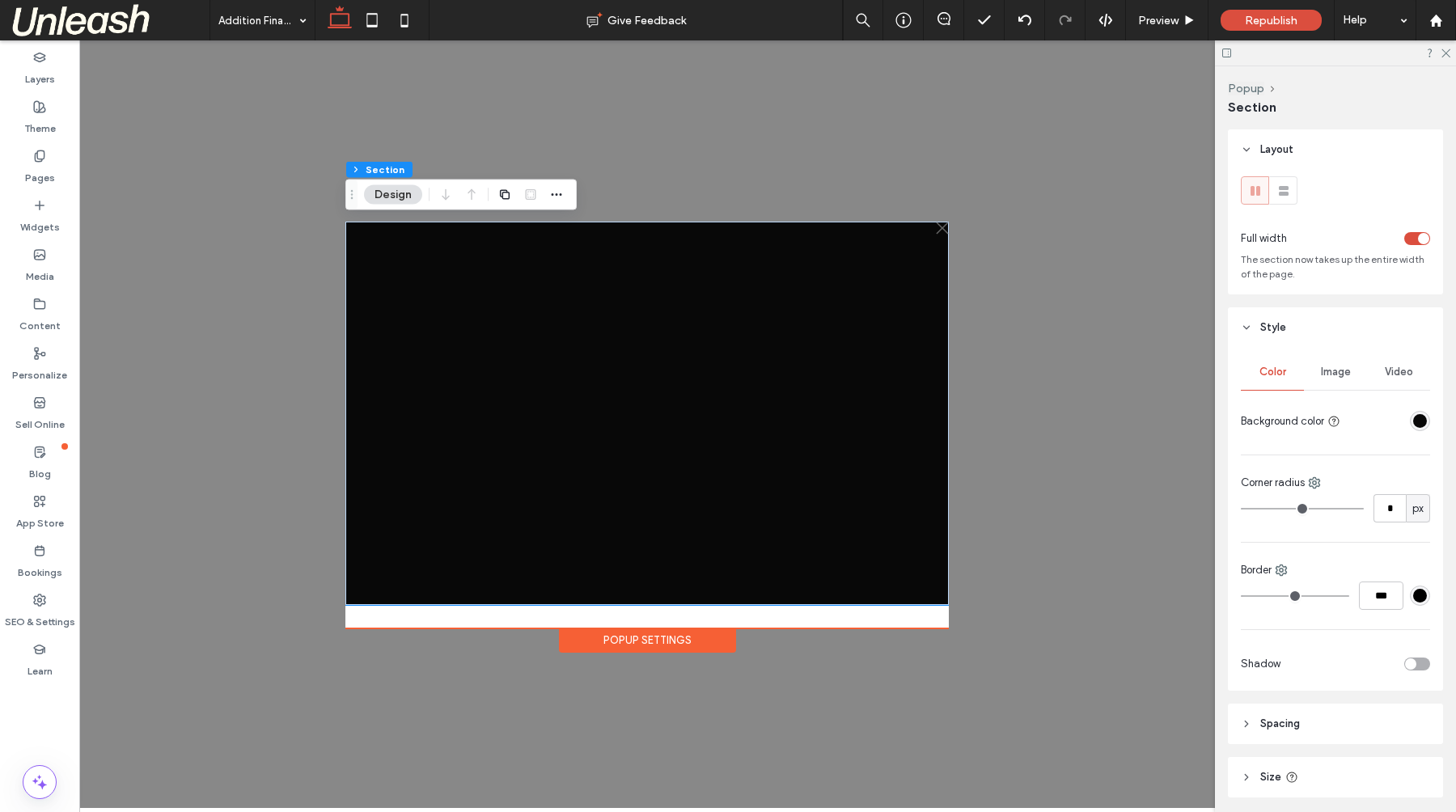
click at [1322, 372] on span "Image" at bounding box center [1336, 372] width 30 height 13
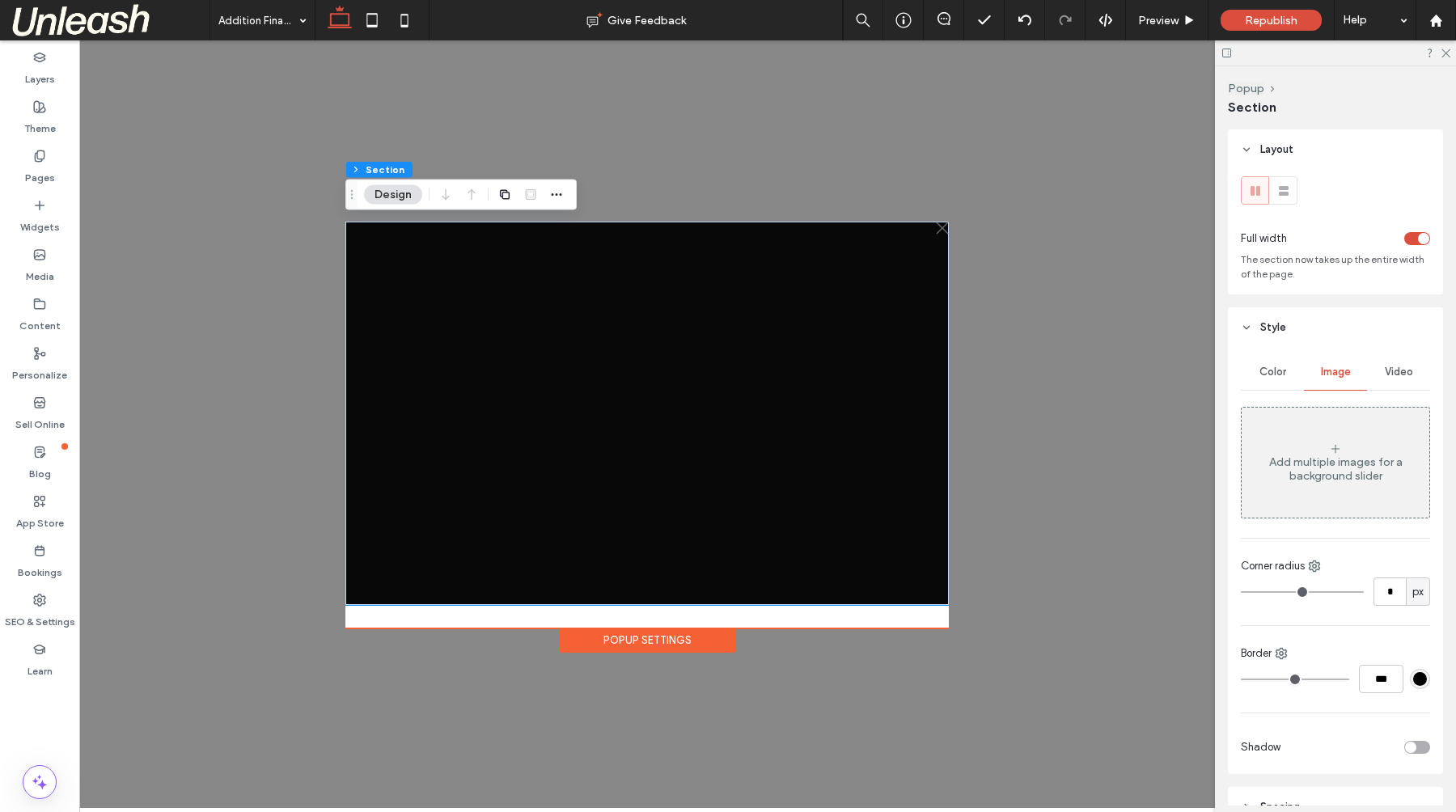
click at [1285, 376] on div "Color" at bounding box center [1271, 372] width 63 height 35
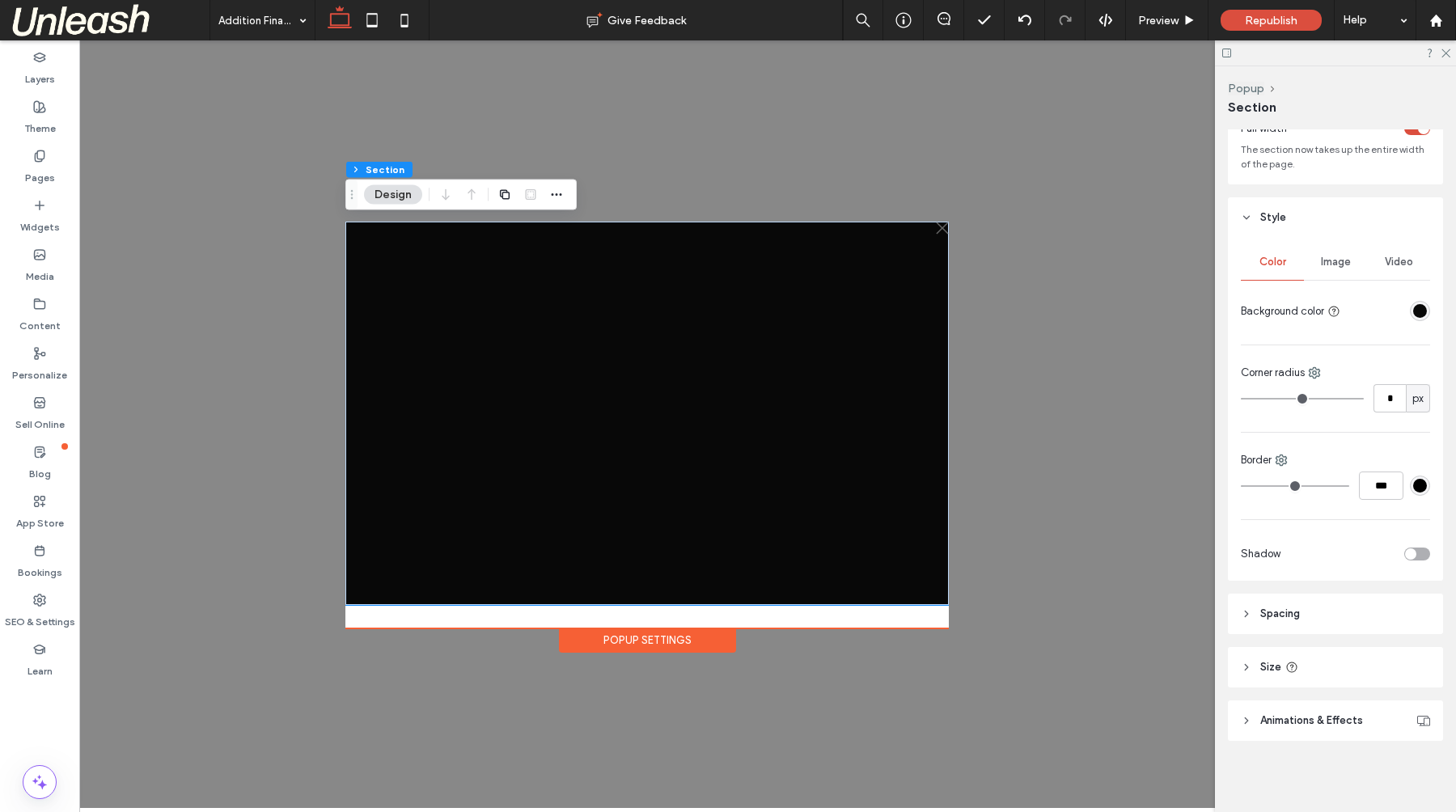
scroll to position [111, 0]
click at [1262, 23] on span "Republish" at bounding box center [1271, 20] width 53 height 13
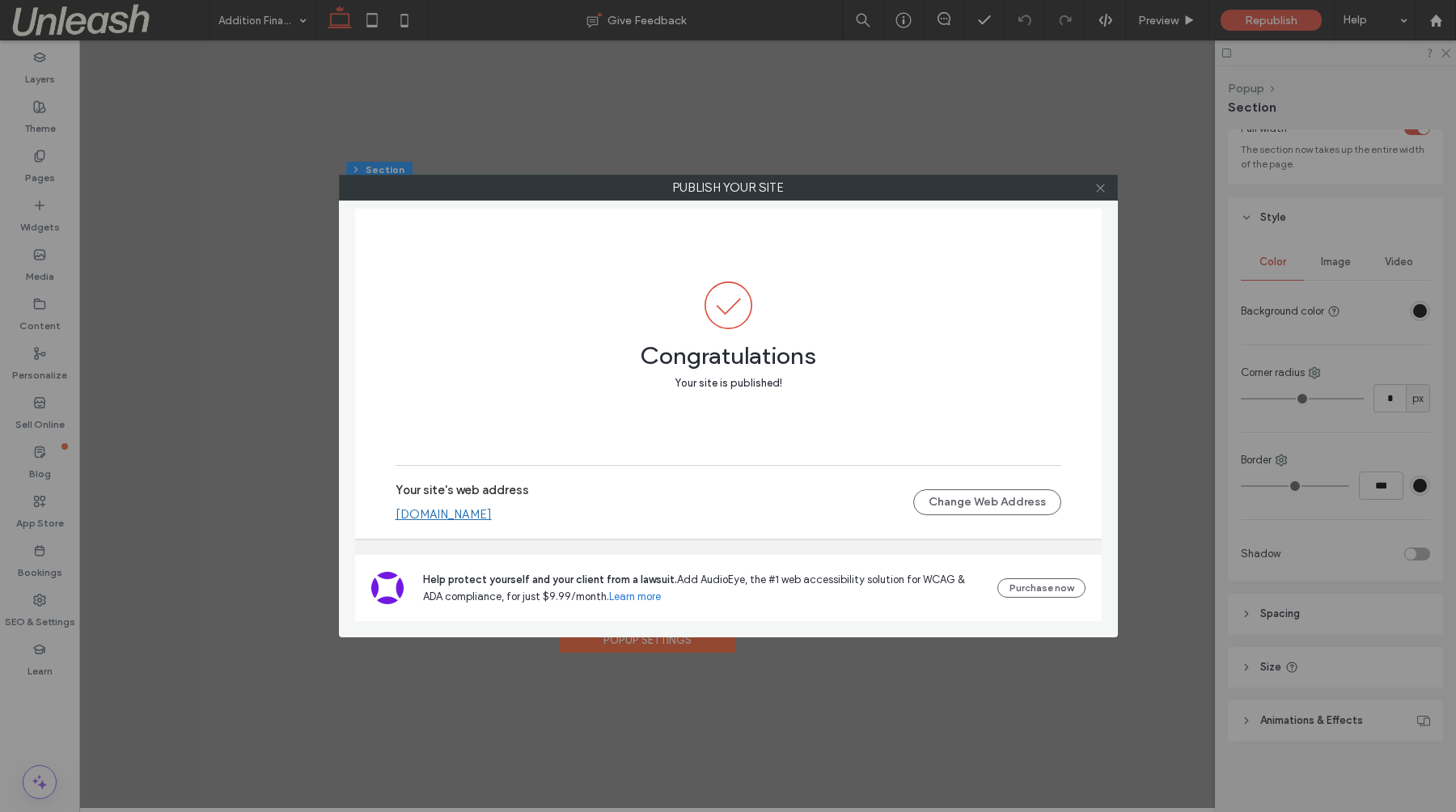
click at [1095, 198] on span at bounding box center [1100, 187] width 12 height 24
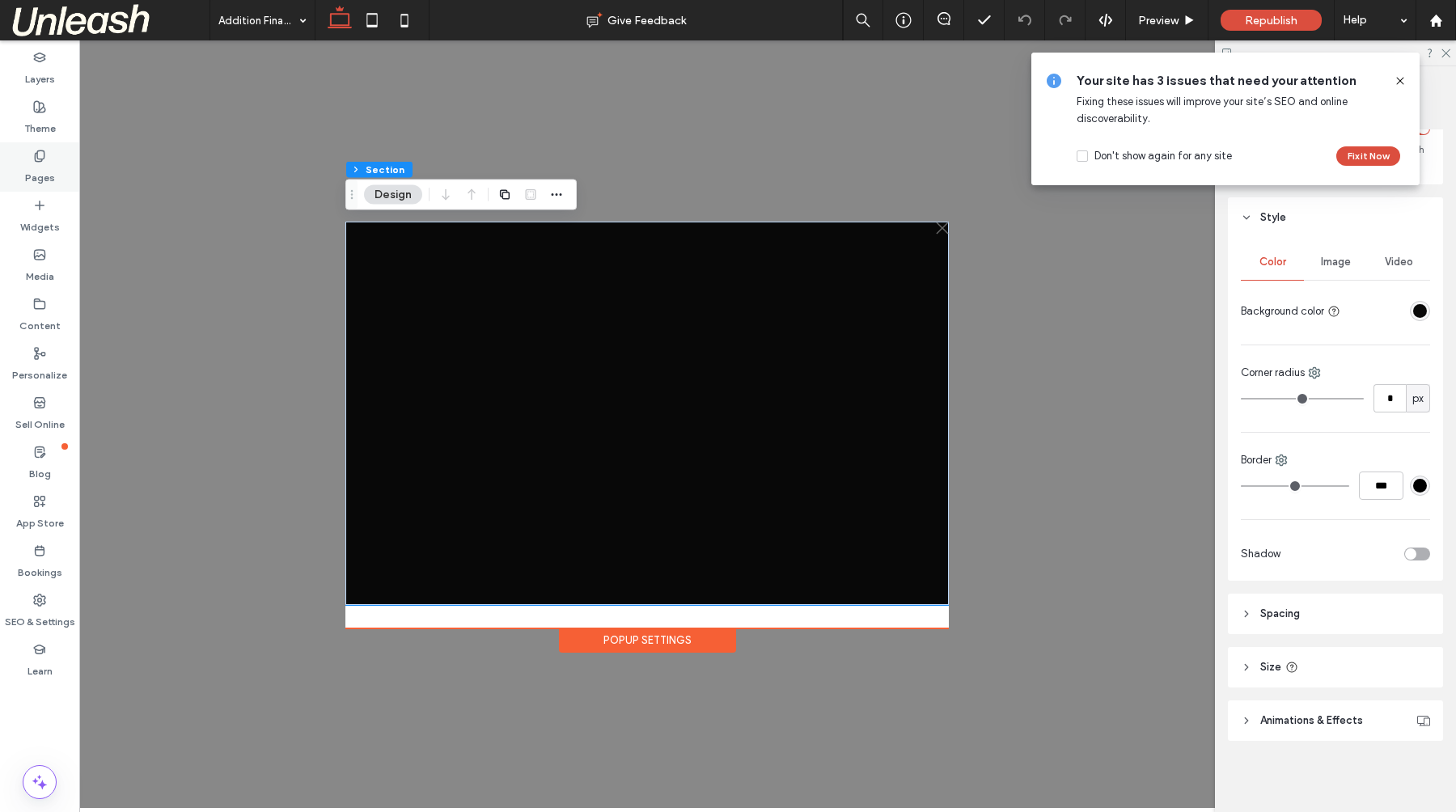
click at [30, 160] on div "Pages" at bounding box center [39, 167] width 79 height 49
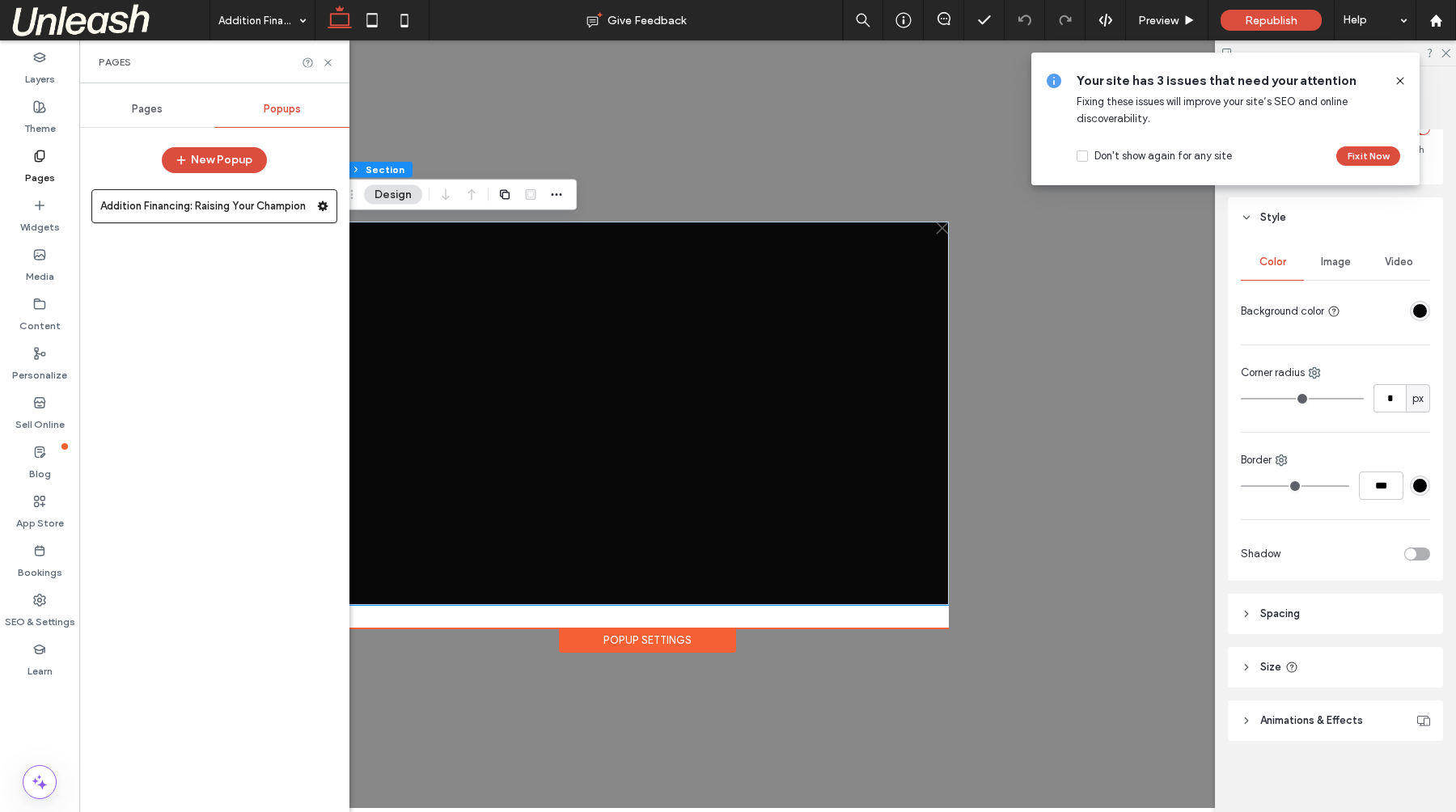
click at [144, 122] on div "Pages" at bounding box center [146, 109] width 135 height 35
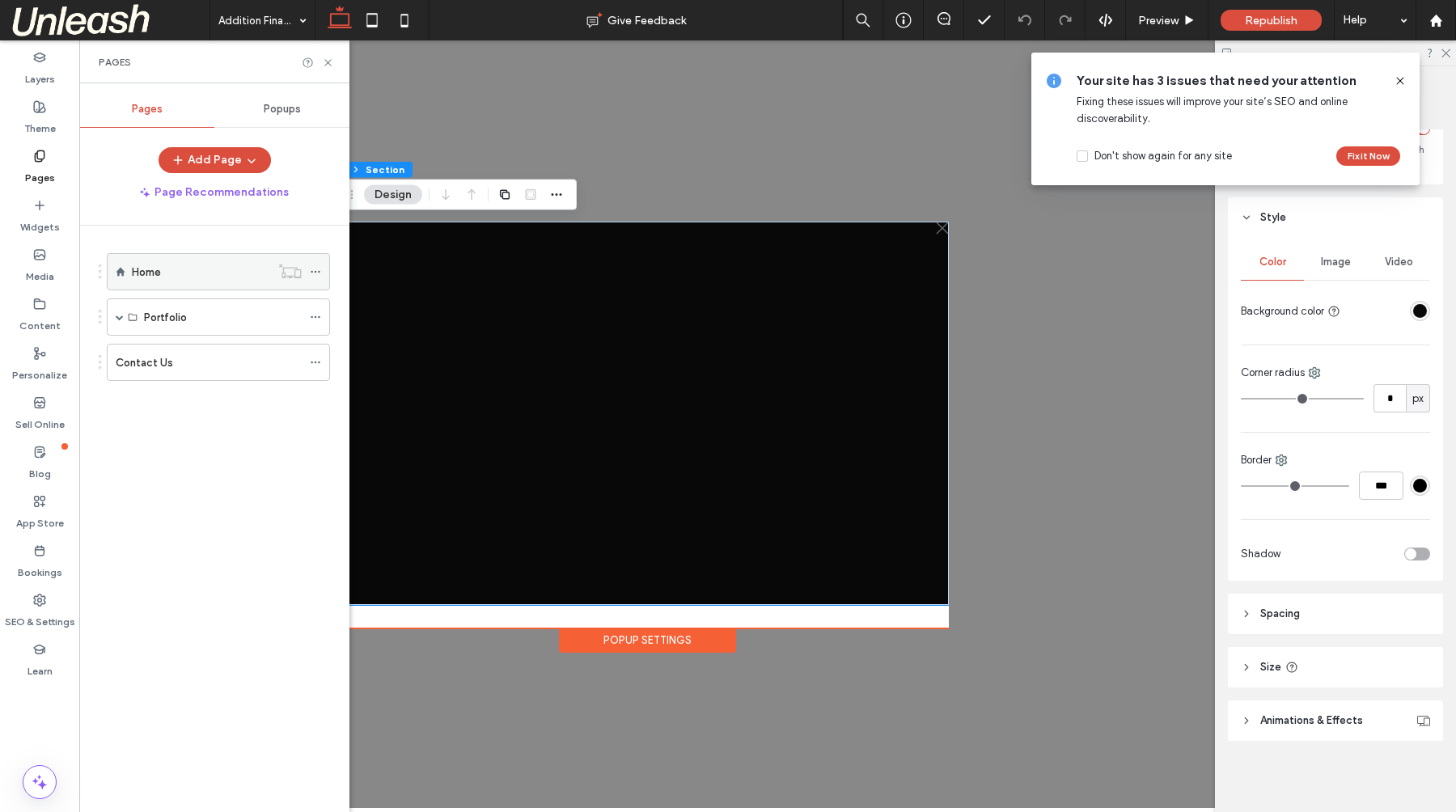
click at [167, 261] on div "Home" at bounding box center [201, 272] width 138 height 35
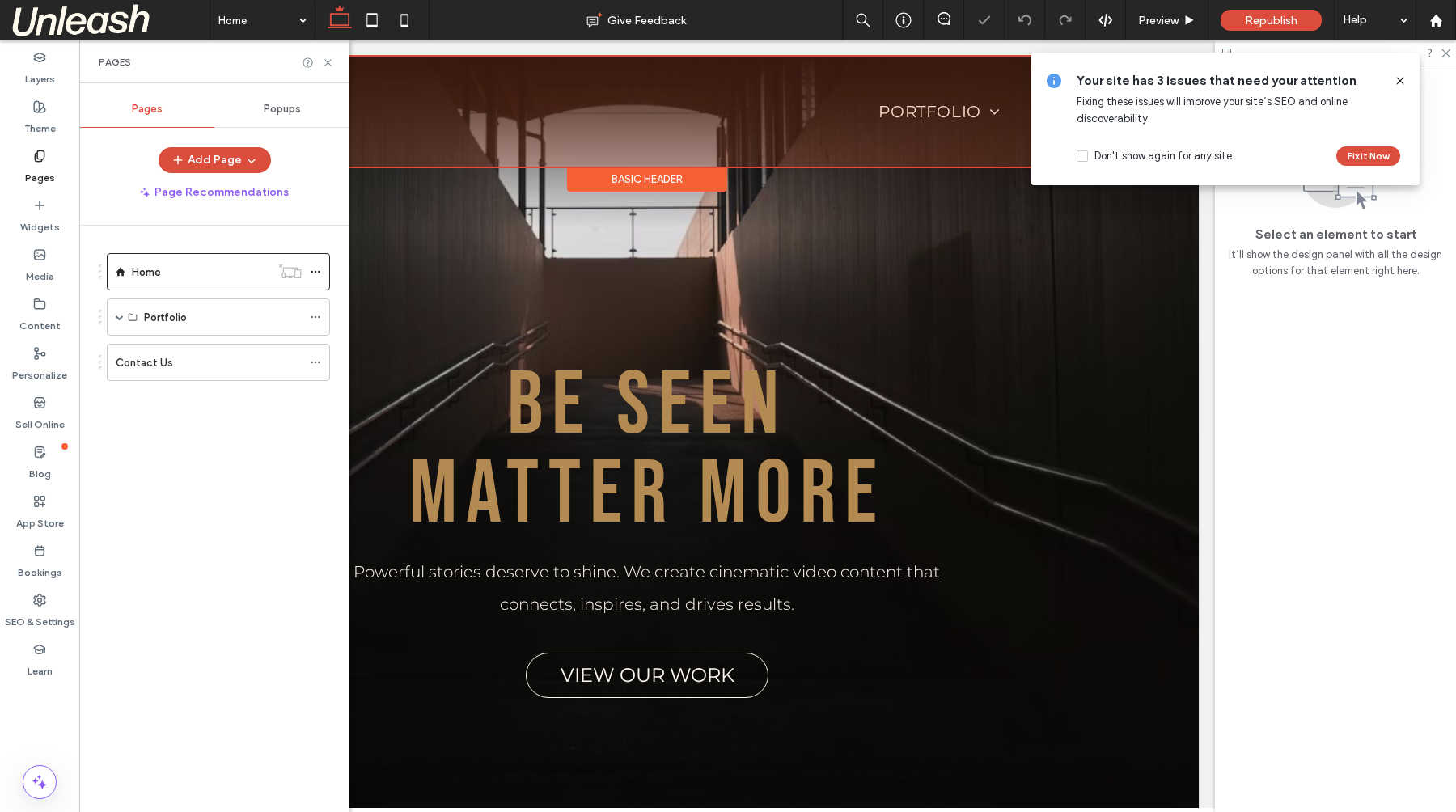
click at [906, 111] on div at bounding box center [647, 111] width 1103 height 110
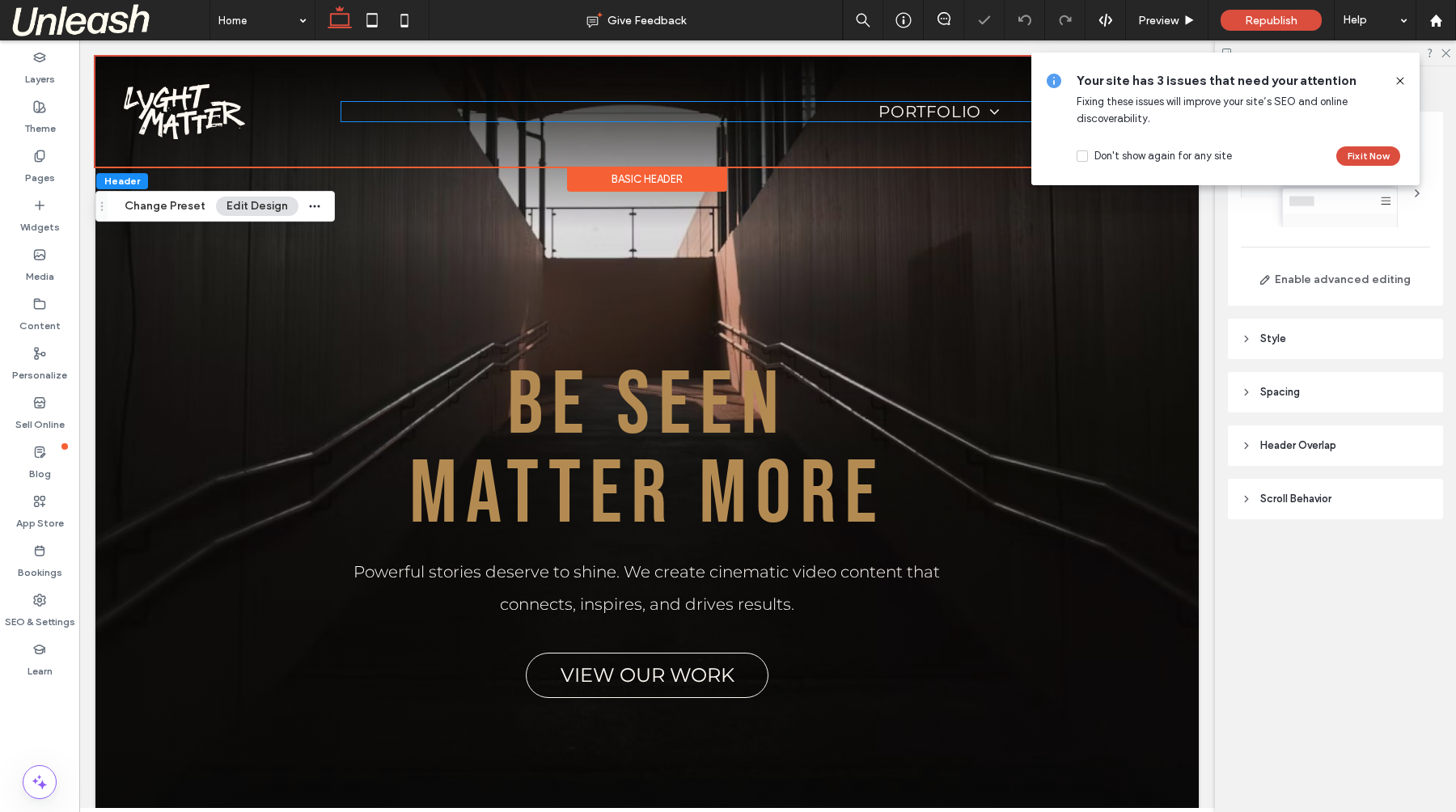
click at [906, 111] on span "Portfolio" at bounding box center [939, 111] width 122 height 19
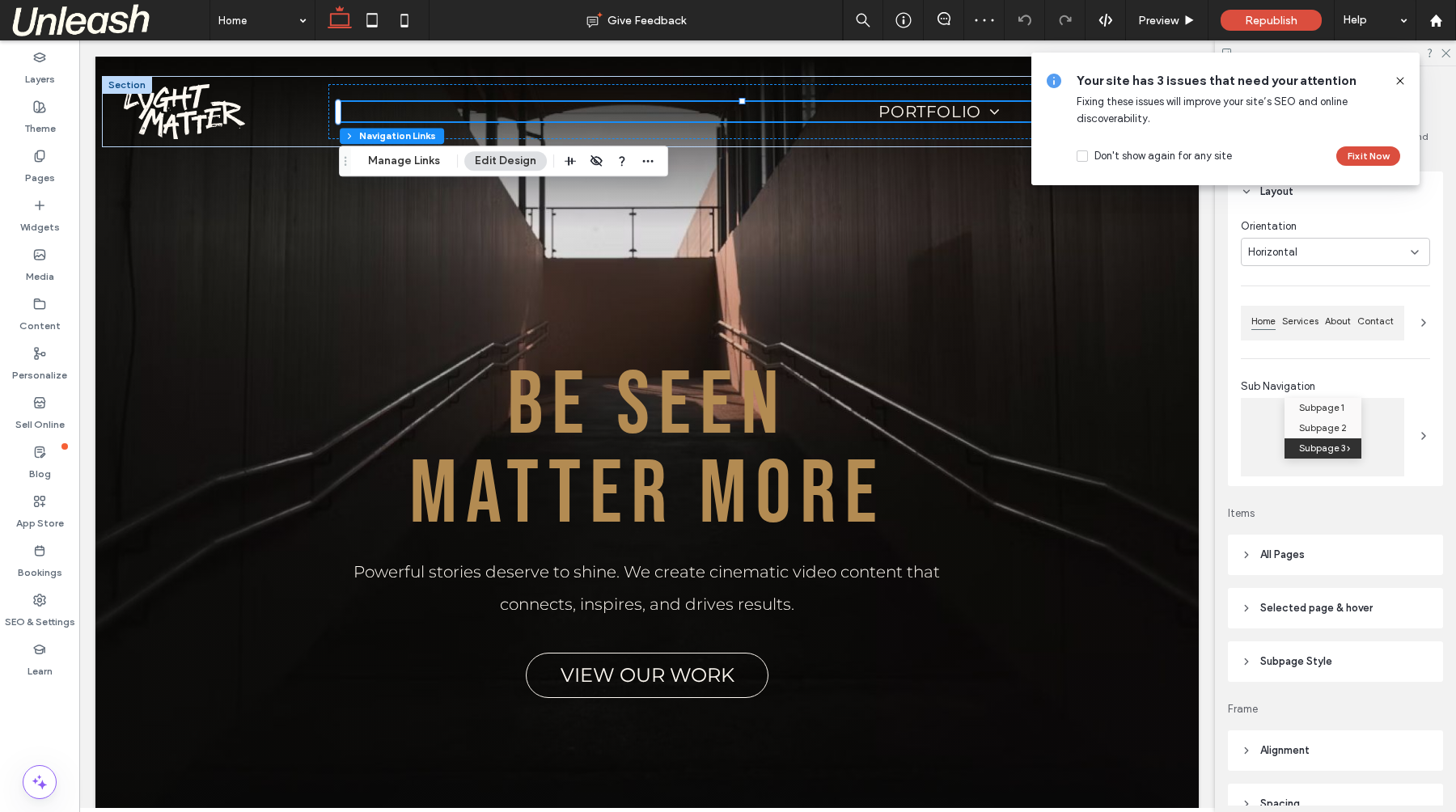
click at [1398, 79] on use at bounding box center [1399, 81] width 8 height 8
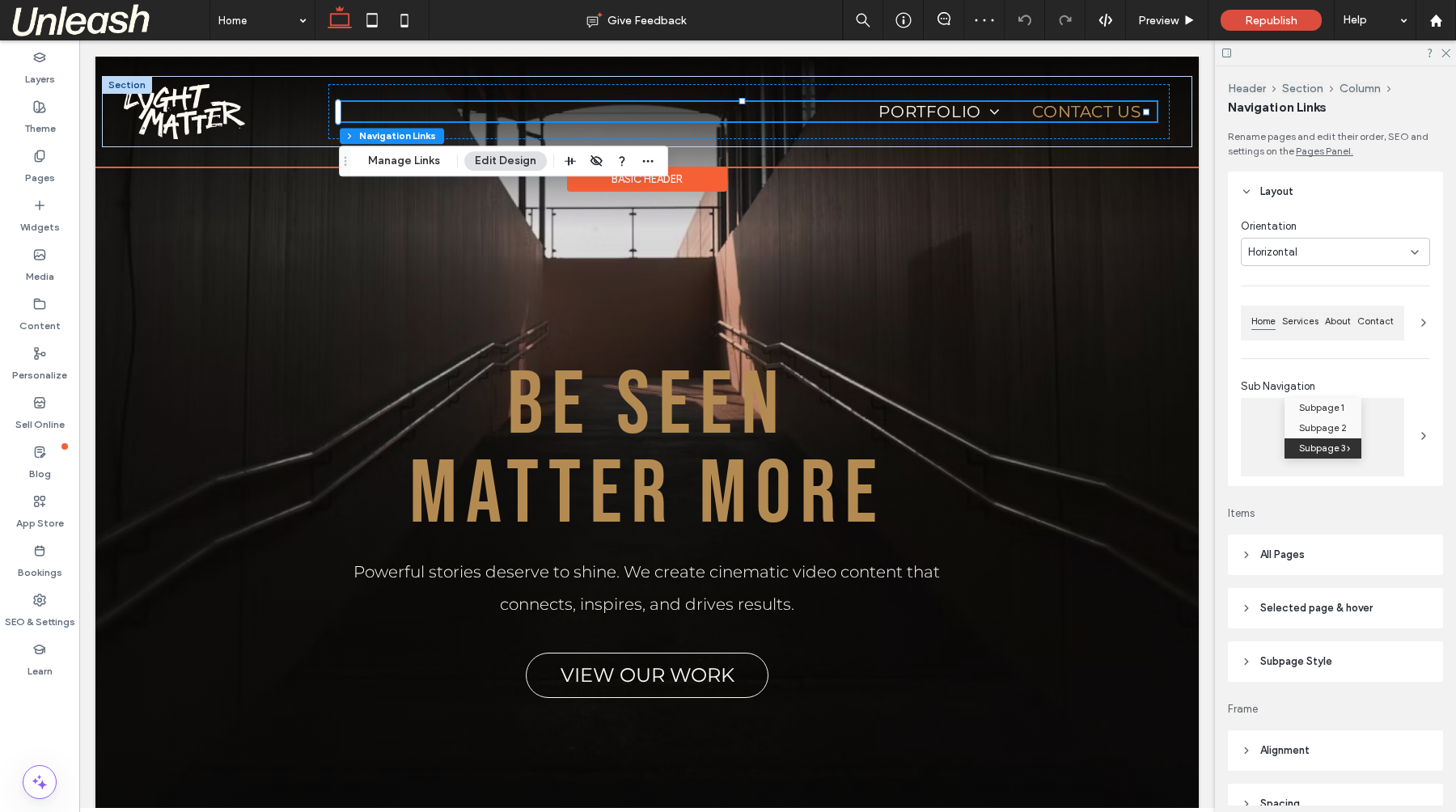
click at [1017, 112] on link "Contact Us" at bounding box center [1086, 111] width 141 height 19
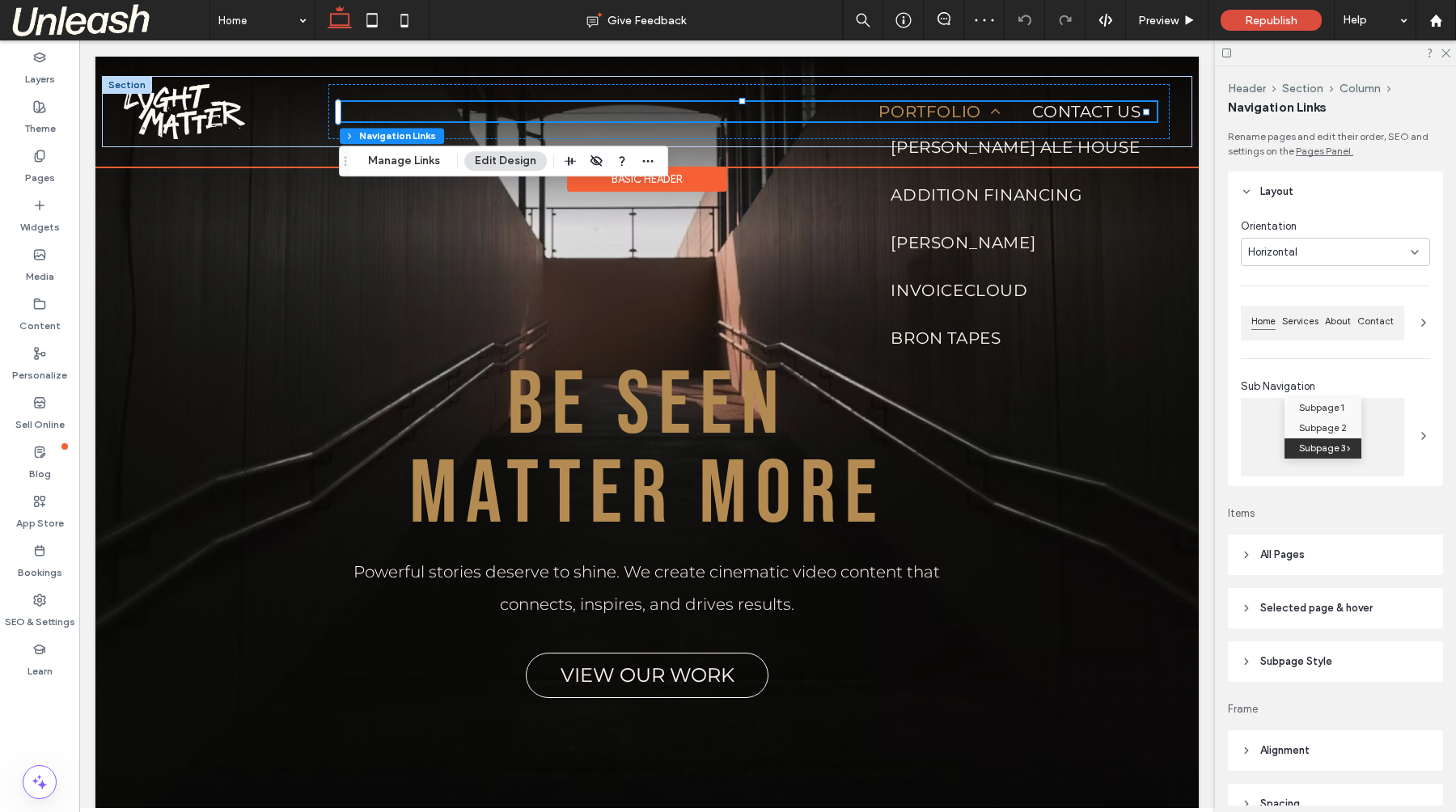
click at [998, 112] on link "Portfolio" at bounding box center [938, 111] width 154 height 19
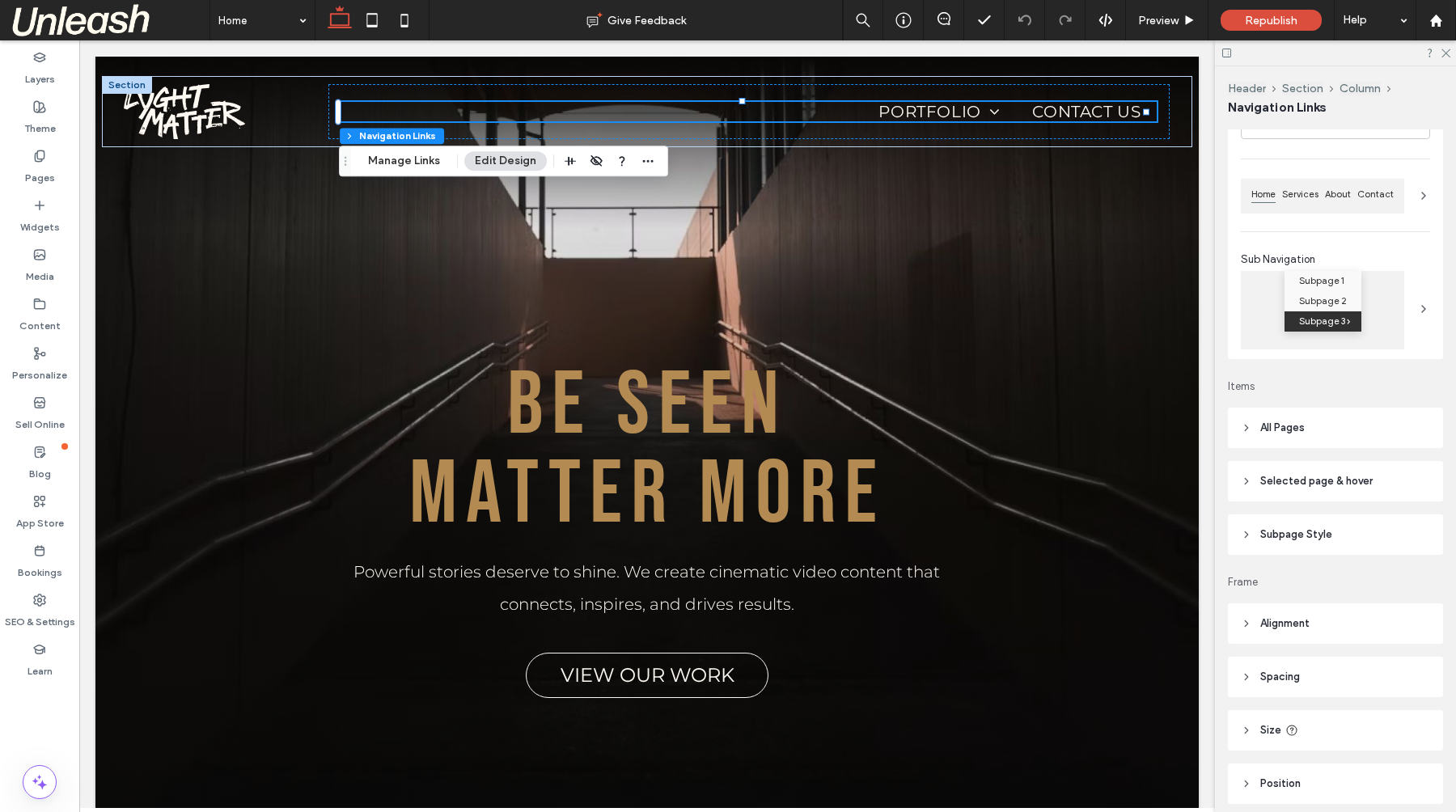
scroll to position [190, 0]
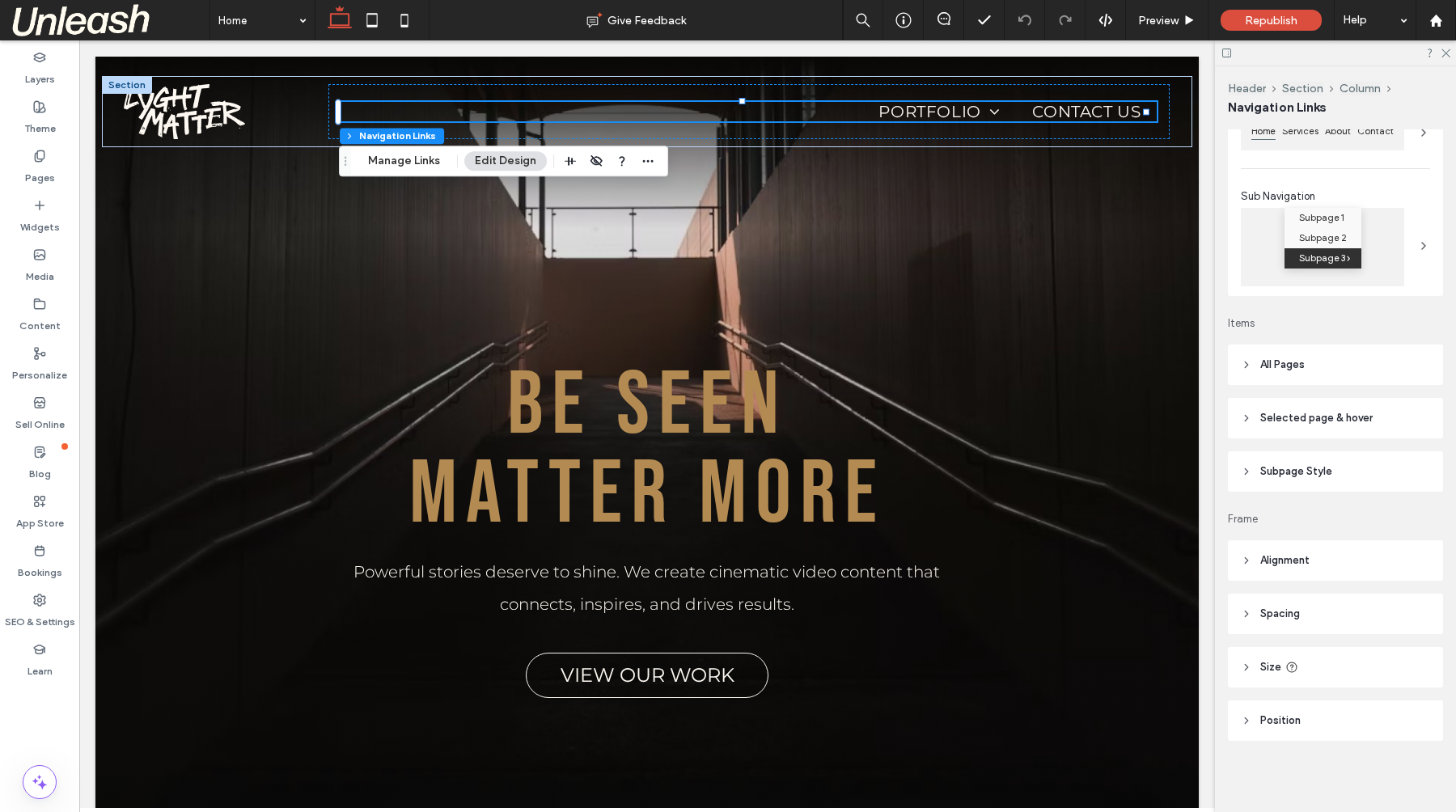
click at [1239, 600] on header "Spacing" at bounding box center [1335, 613] width 215 height 40
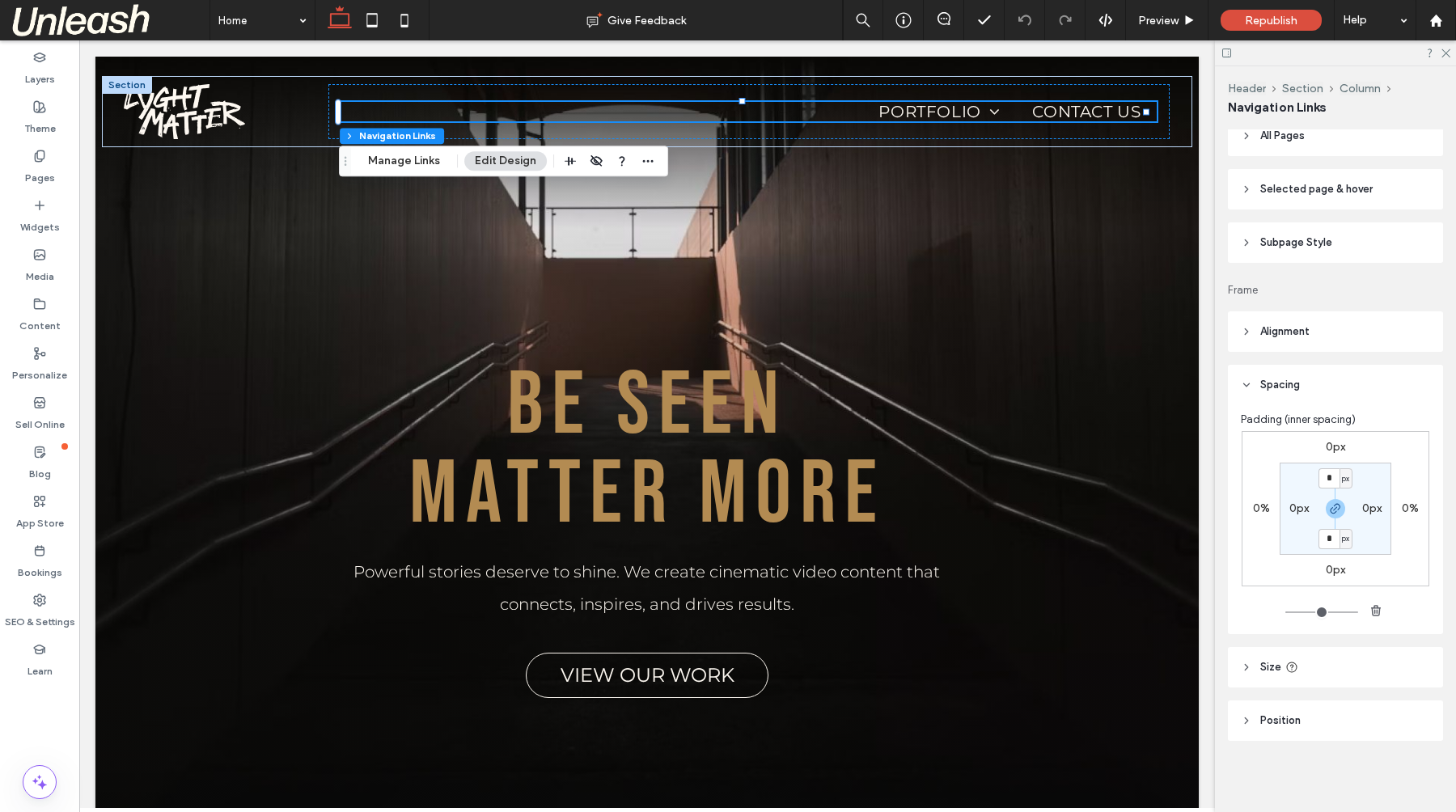
click at [1240, 384] on icon at bounding box center [1245, 384] width 11 height 11
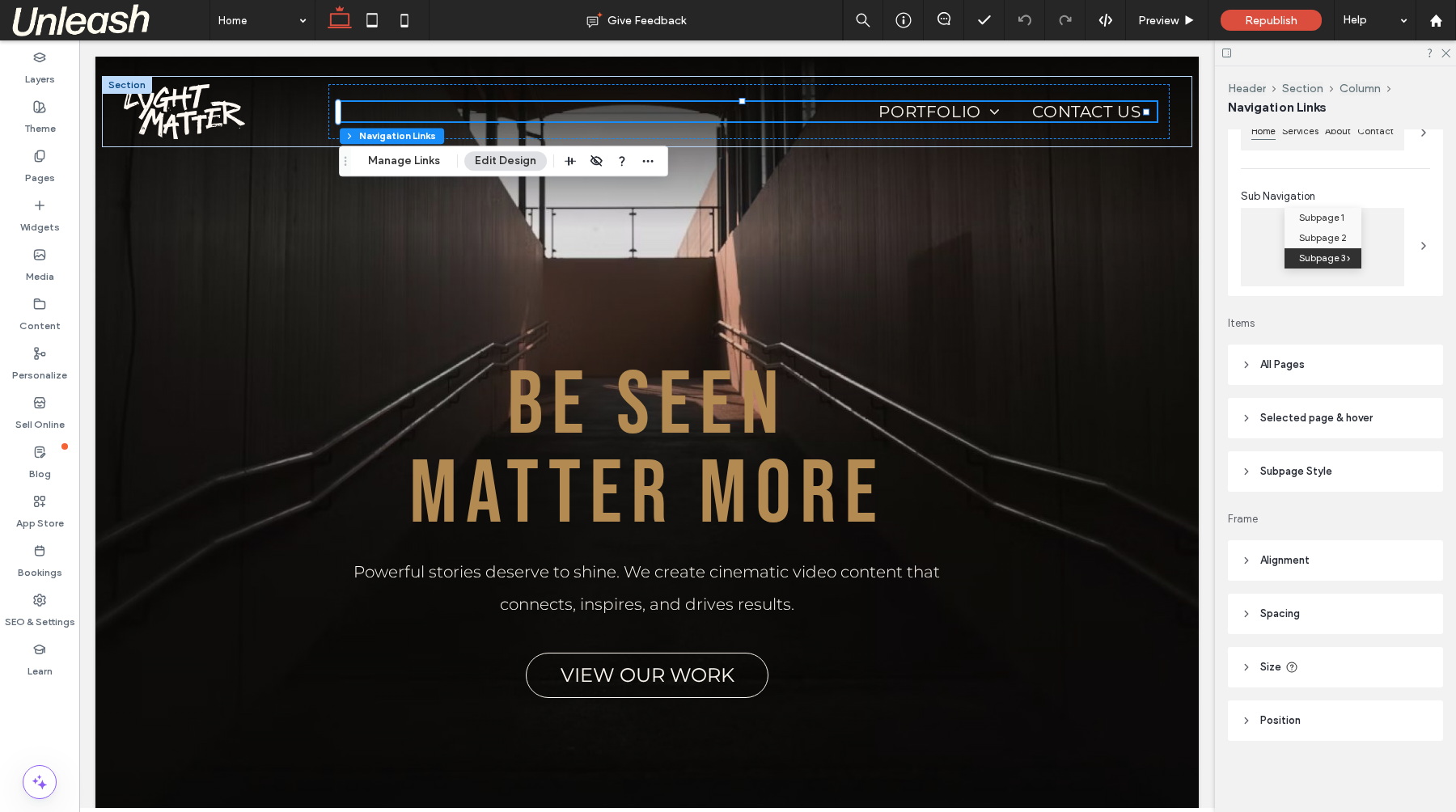
click at [1250, 409] on header "Selected page & hover" at bounding box center [1335, 418] width 215 height 40
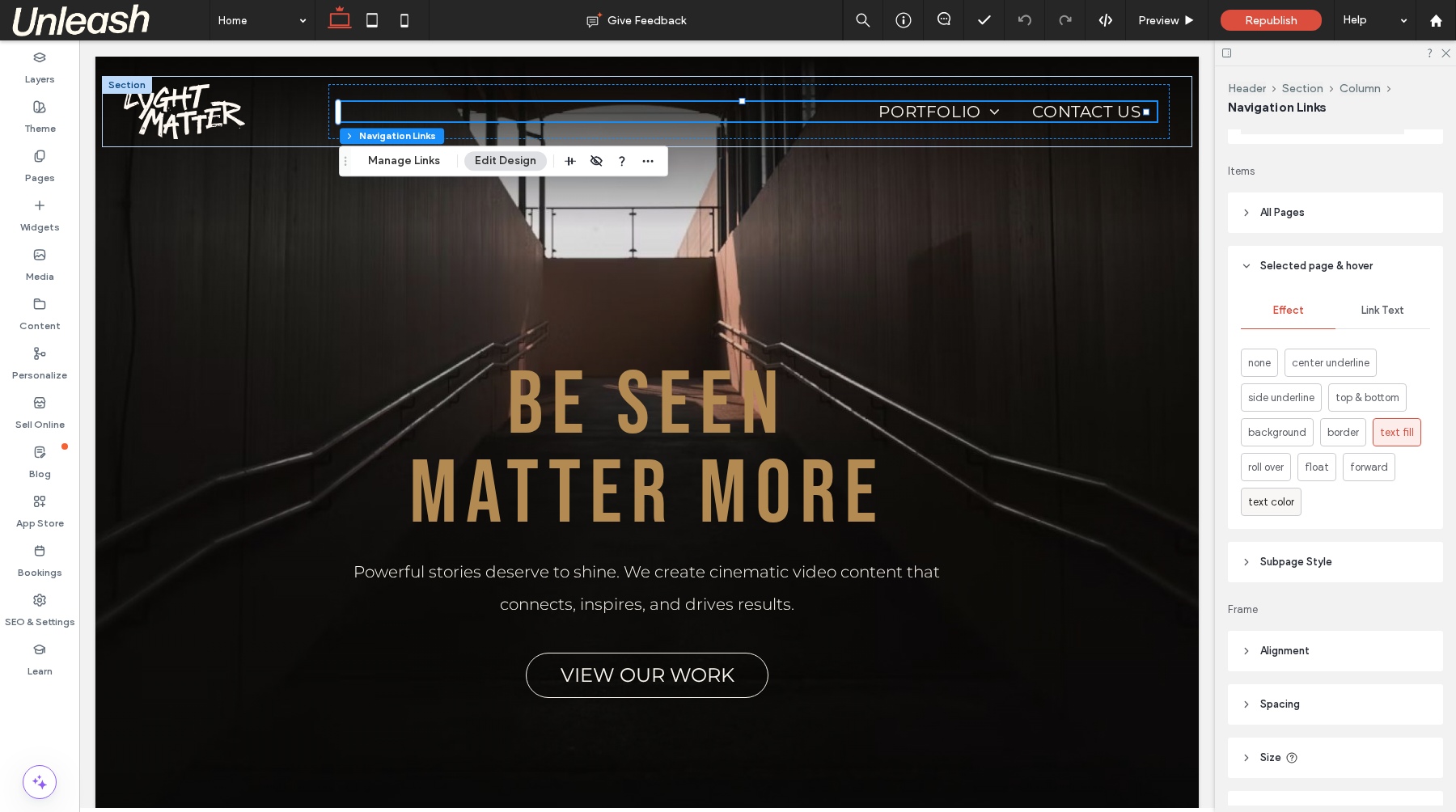
scroll to position [419, 0]
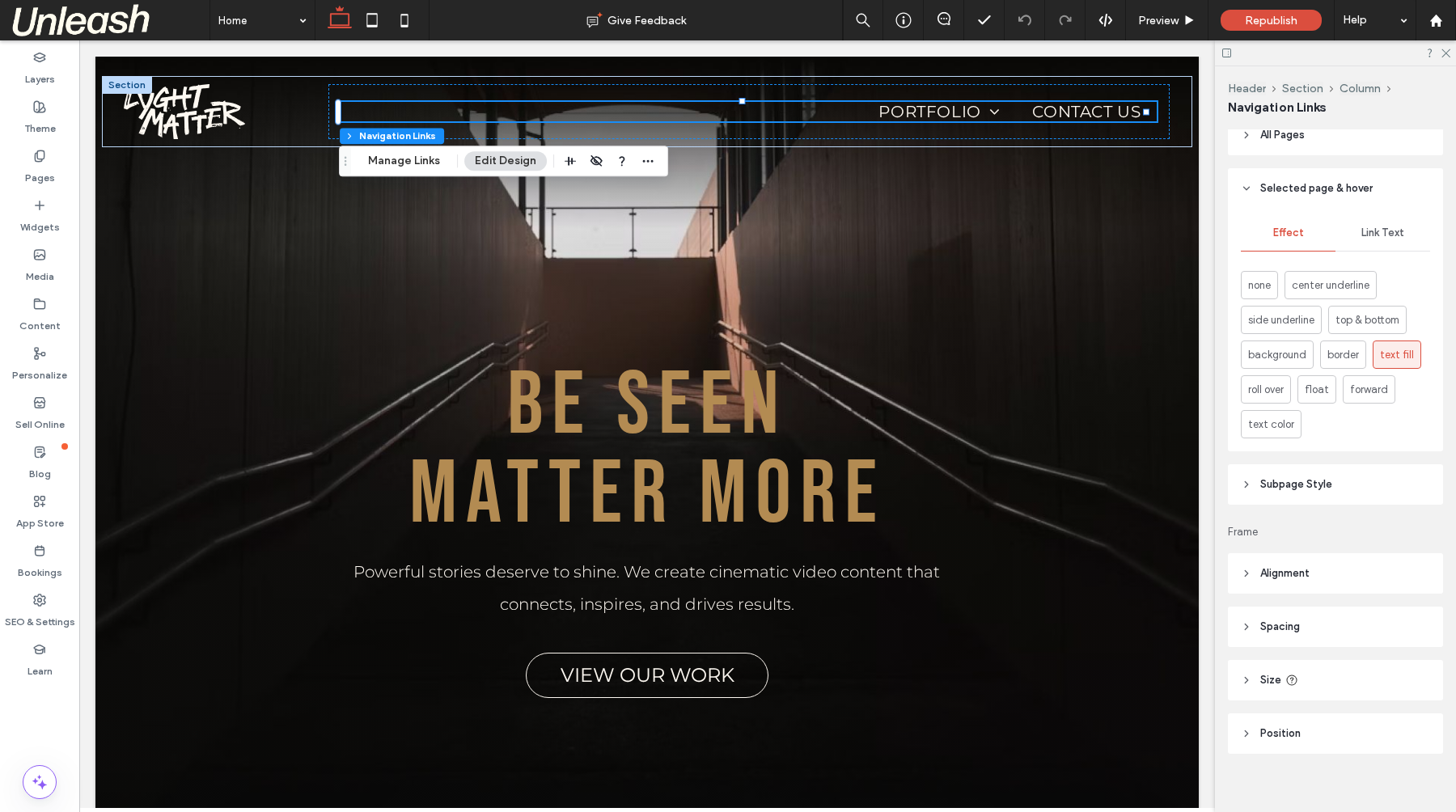
click at [1237, 179] on header "Selected page & hover" at bounding box center [1335, 188] width 215 height 40
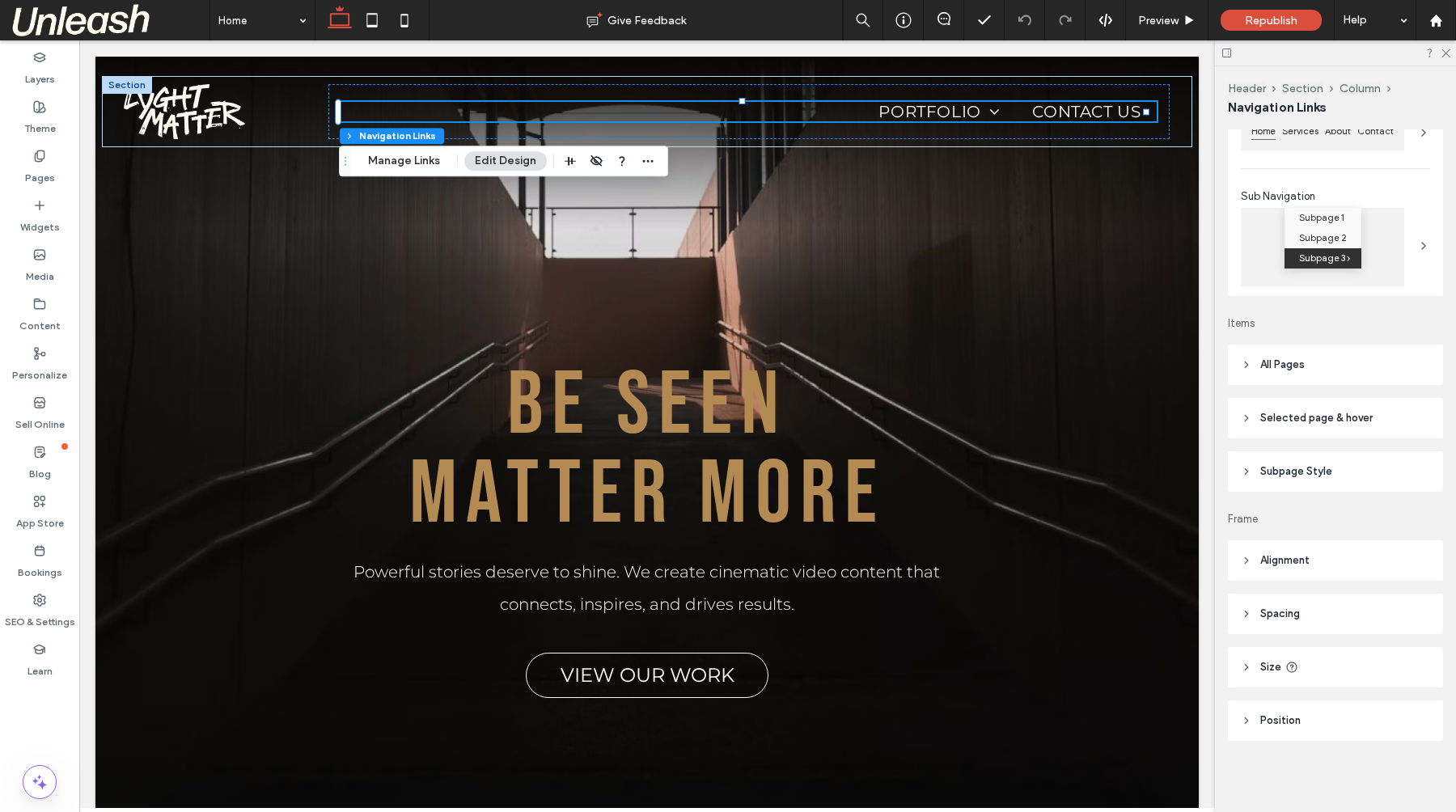
click at [1248, 471] on icon at bounding box center [1245, 471] width 11 height 11
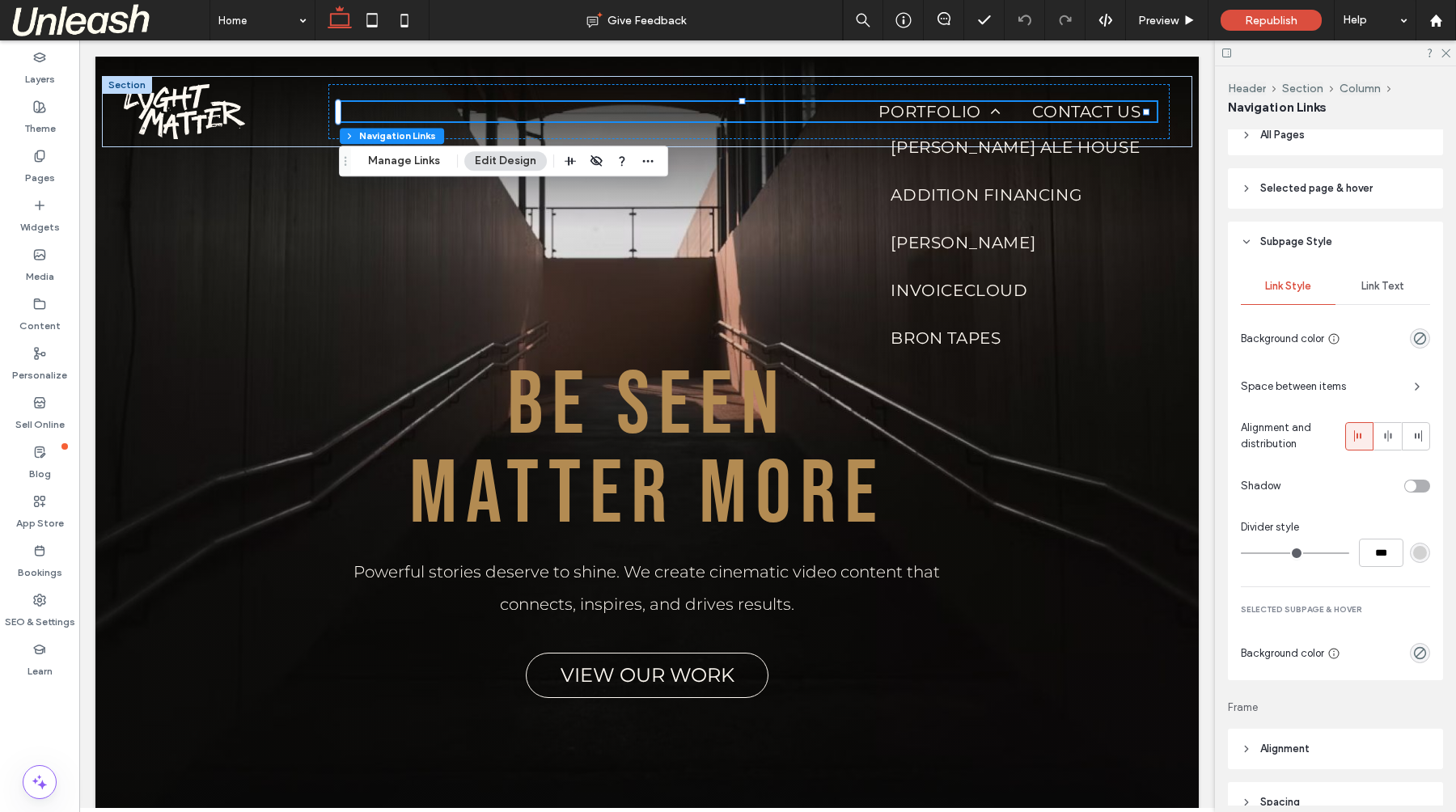
click at [1305, 386] on span "Space between items" at bounding box center [1320, 386] width 160 height 16
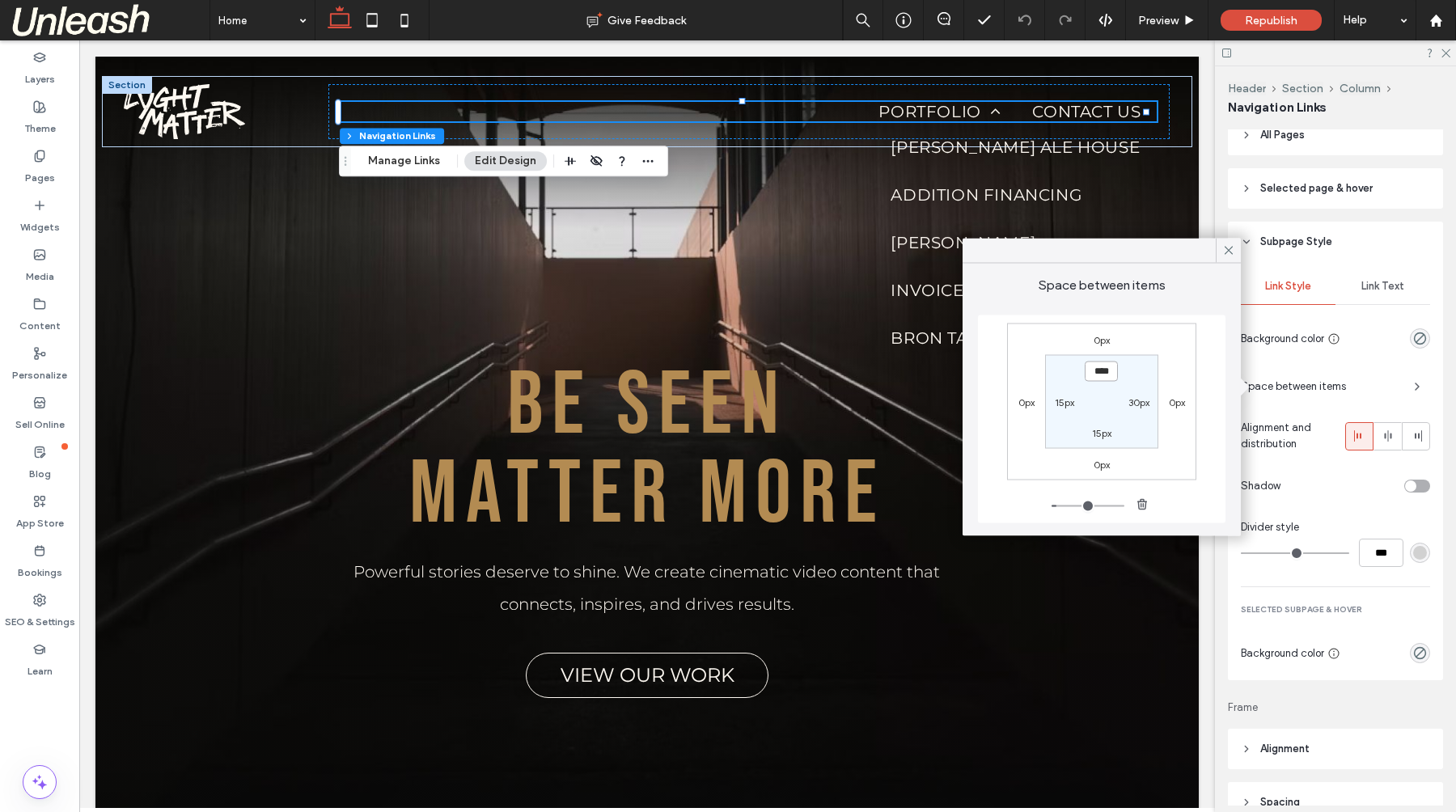
click at [1103, 368] on input "****" at bounding box center [1101, 371] width 34 height 20
type input "**"
click at [1105, 375] on label "15px" at bounding box center [1101, 372] width 19 height 12
type input "**"
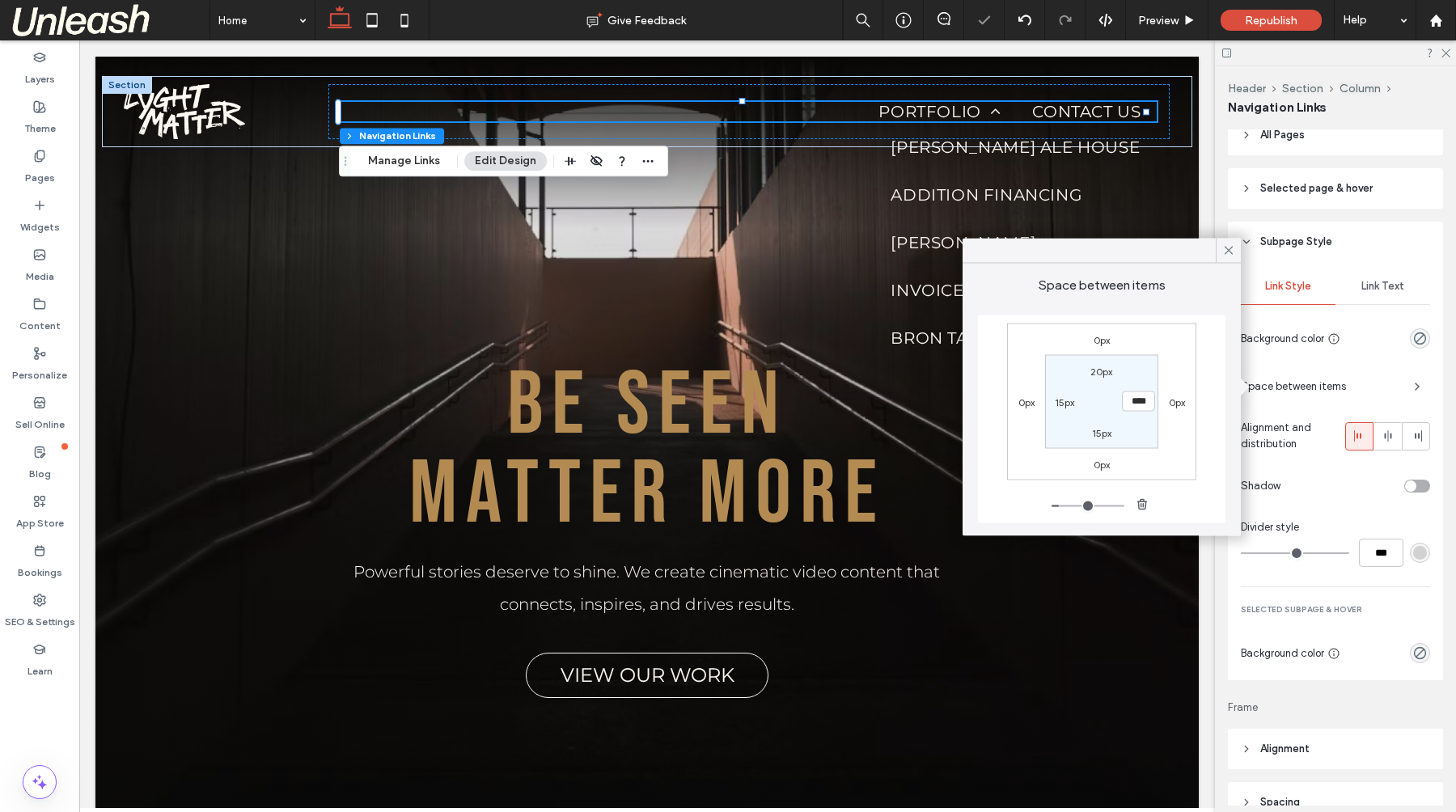
click at [1105, 375] on label "20px" at bounding box center [1101, 372] width 22 height 12
type input "**"
type input "*"
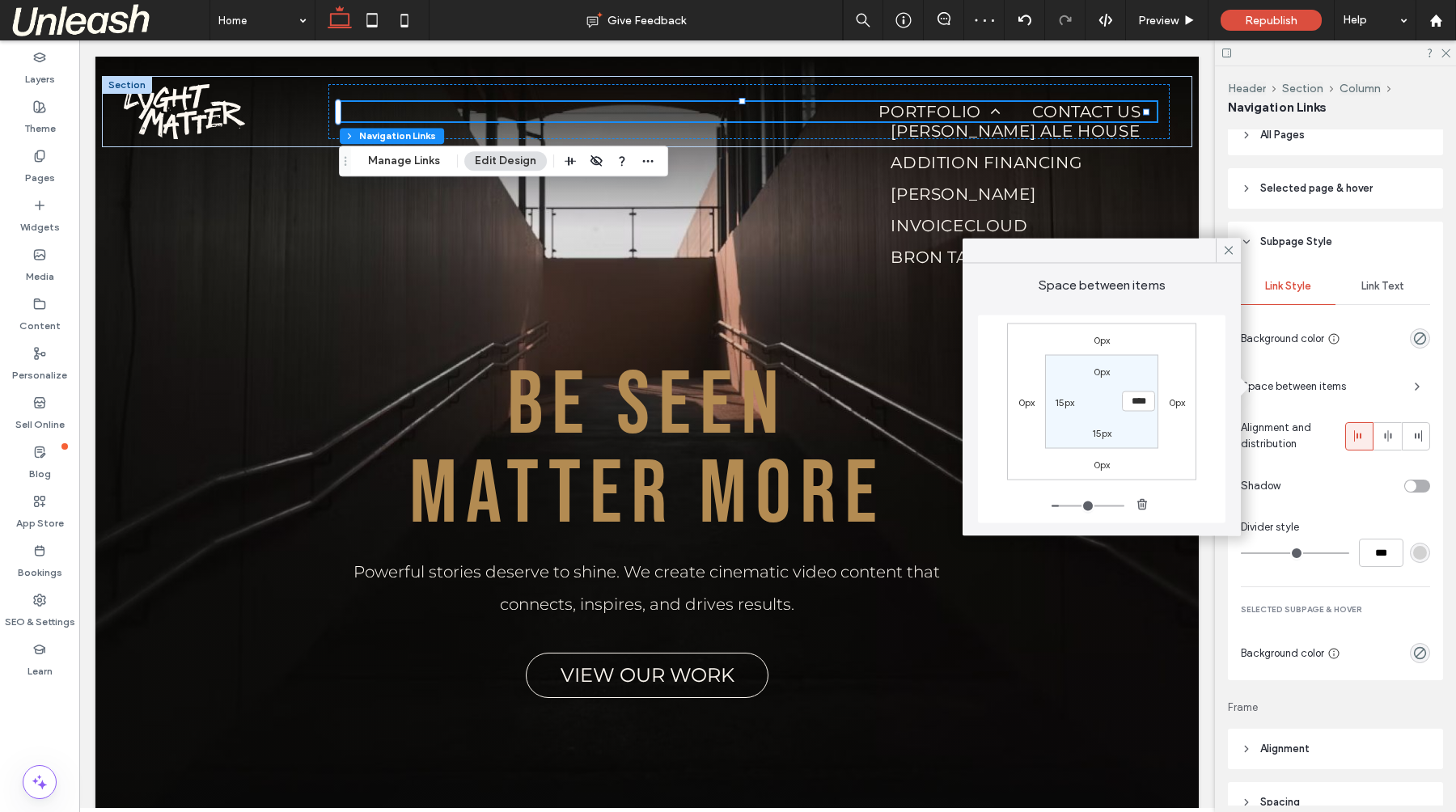
click at [1105, 375] on label "0px" at bounding box center [1101, 372] width 16 height 12
type input "*"
type input "**"
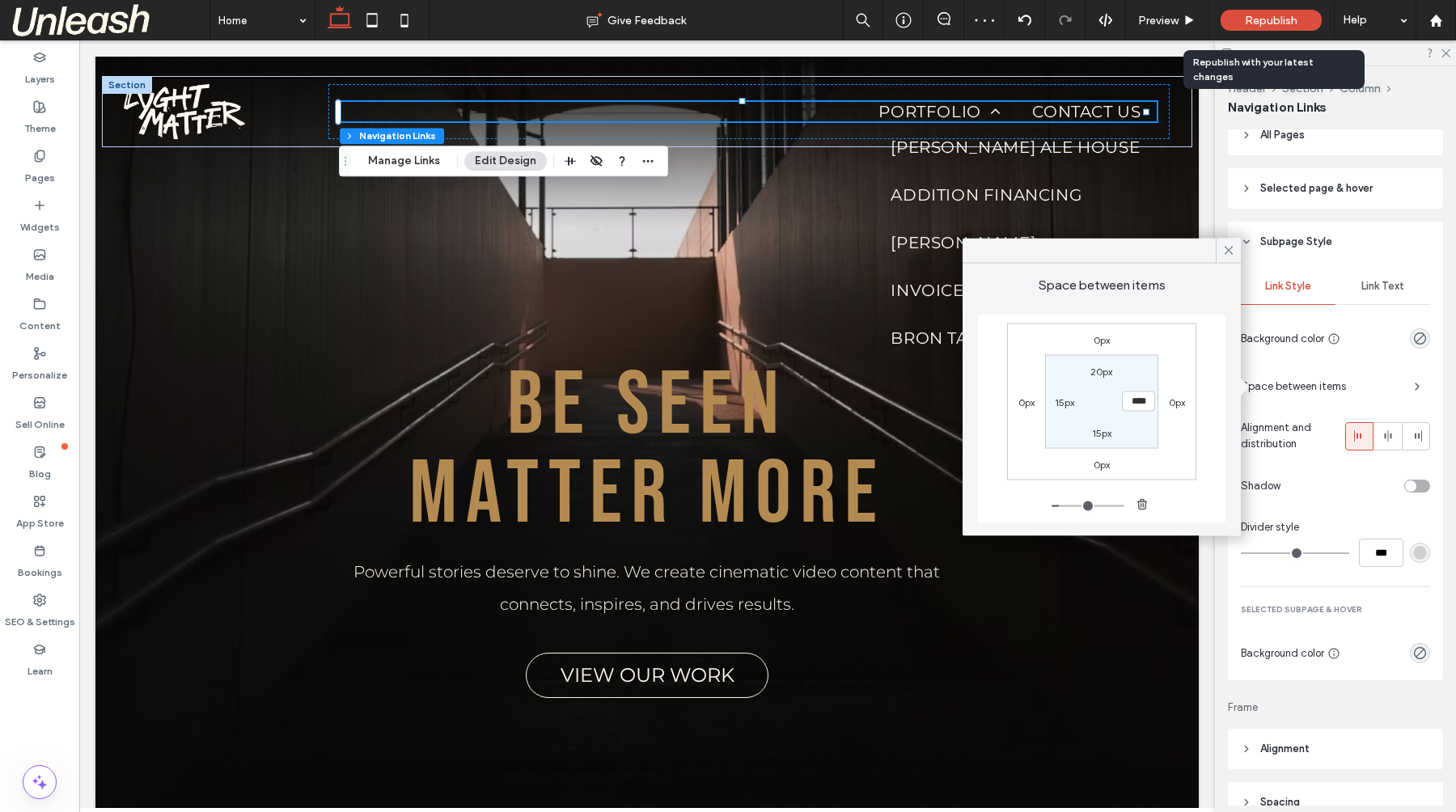
click at [1243, 22] on div "Republish" at bounding box center [1271, 20] width 101 height 21
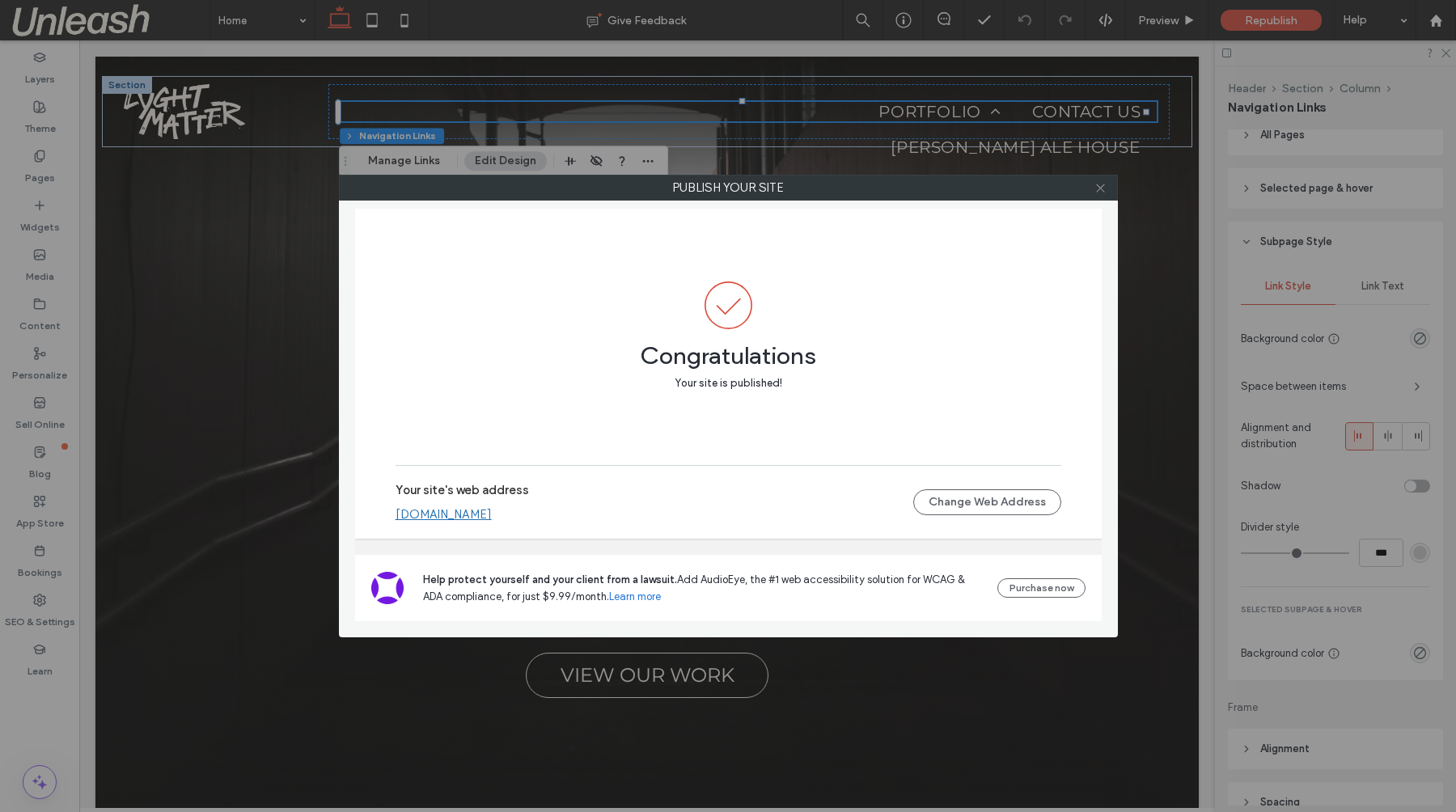
click at [1096, 190] on icon at bounding box center [1100, 188] width 12 height 12
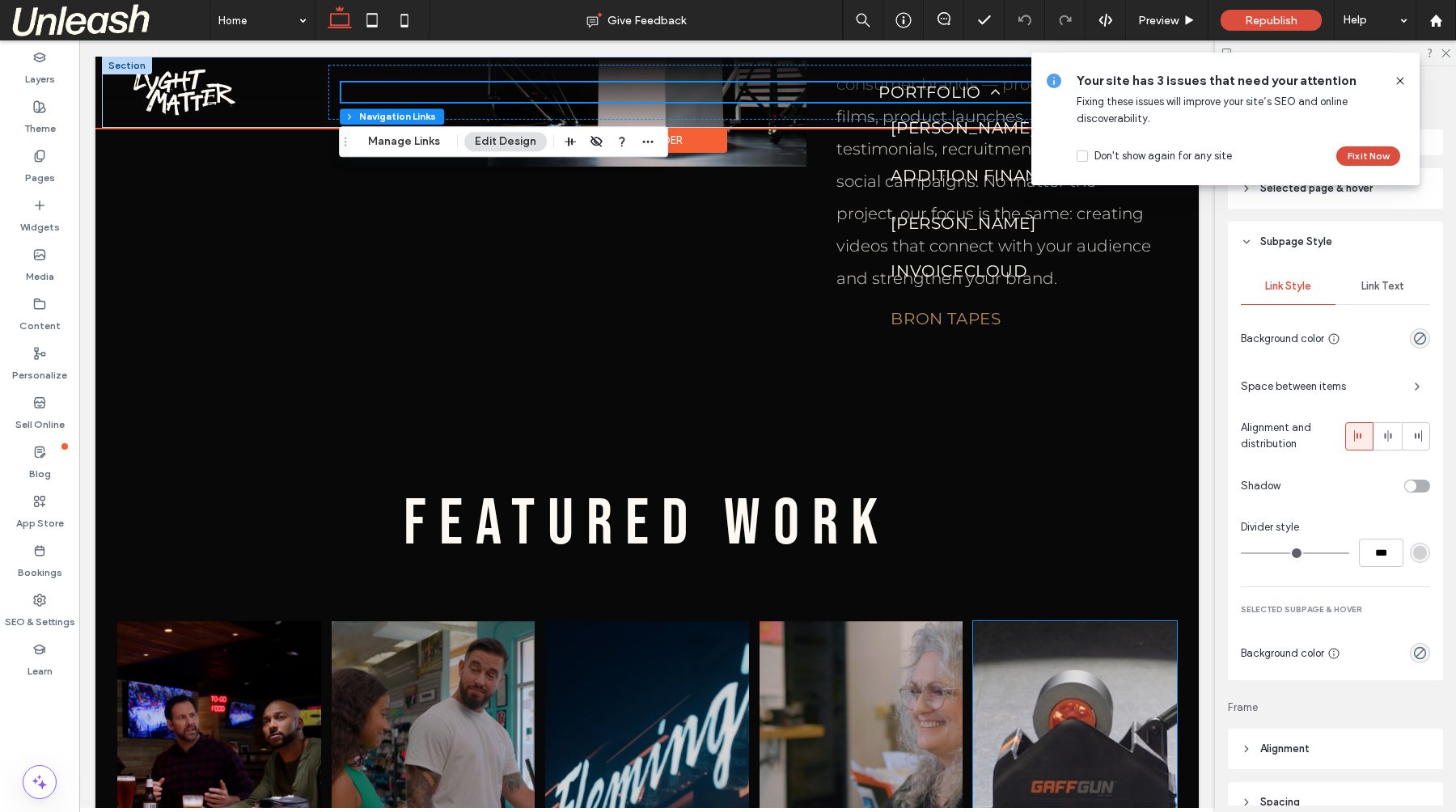
scroll to position [1476, 0]
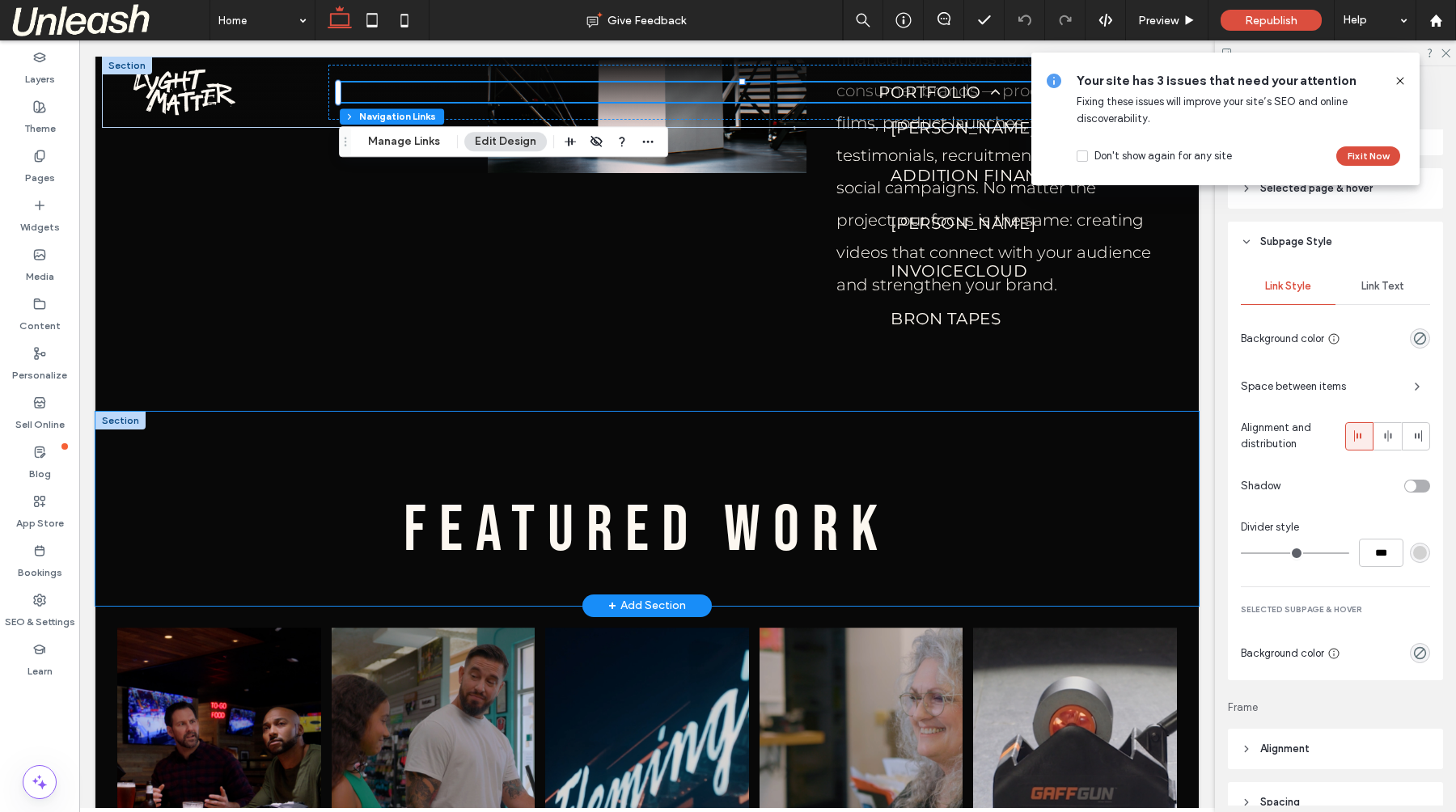
click at [1036, 455] on div "featured work" at bounding box center [647, 508] width 1103 height 194
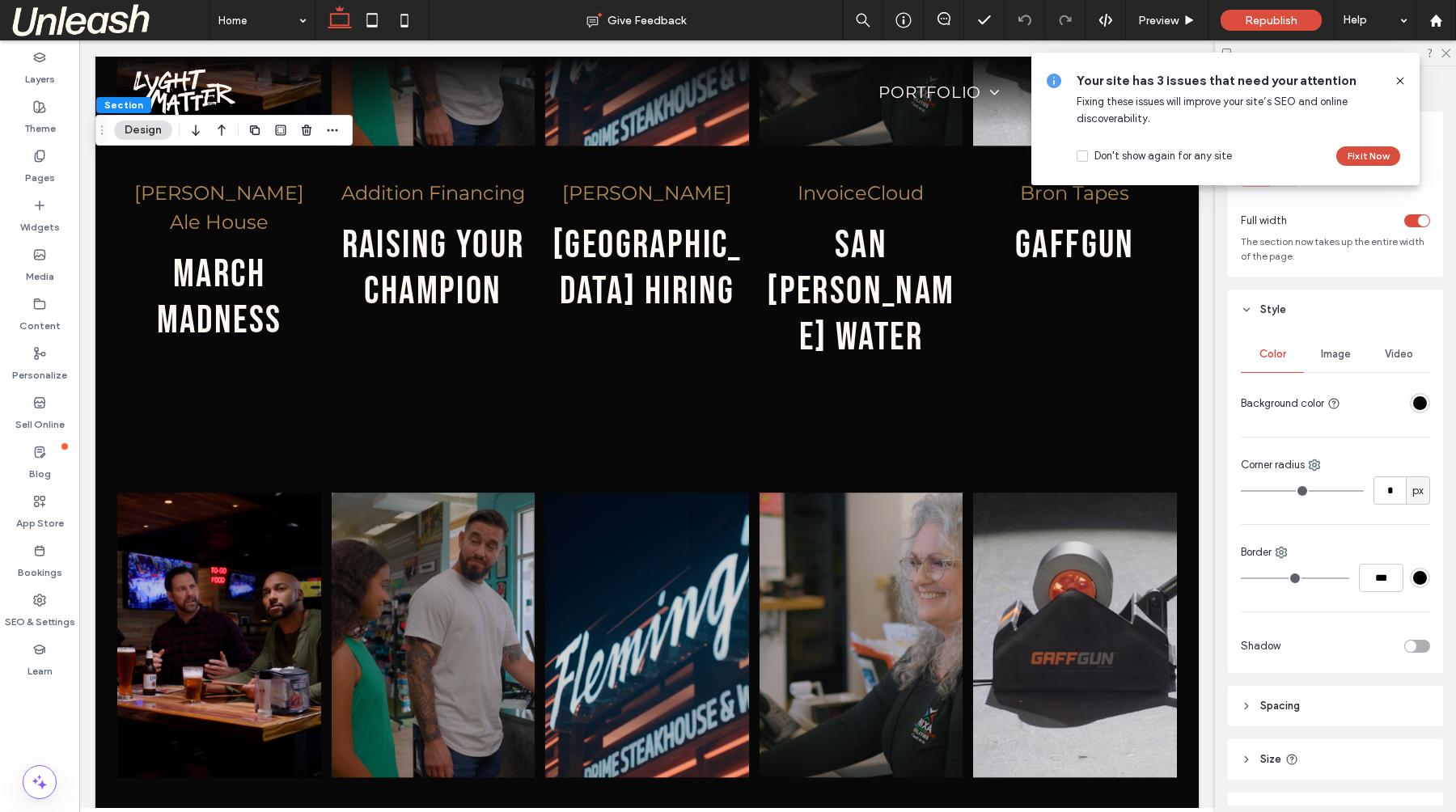
scroll to position [2257, 0]
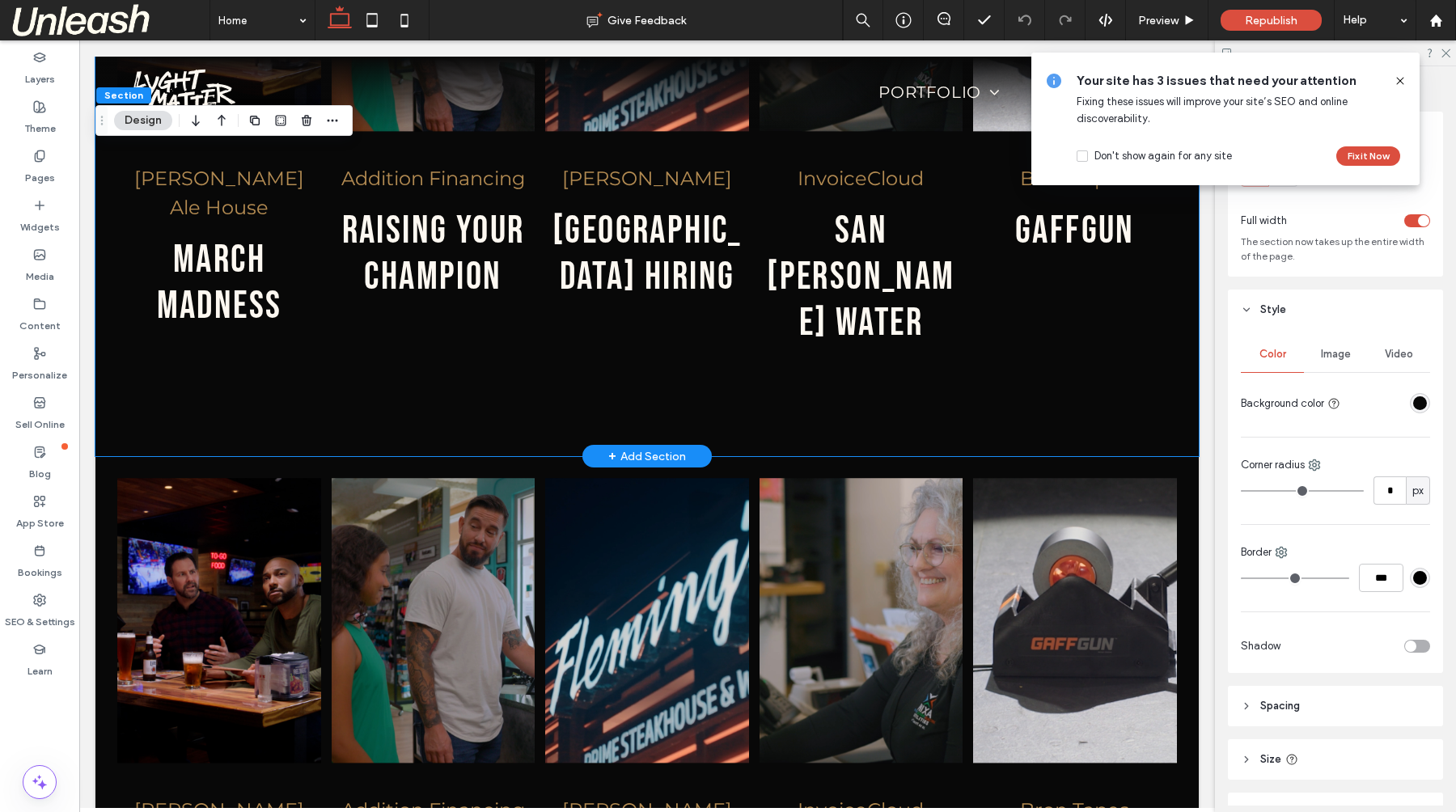
click at [1067, 346] on div "Miller's Ale House march madness Addition Financing Raising your champion Flemi…" at bounding box center [647, 140] width 1103 height 632
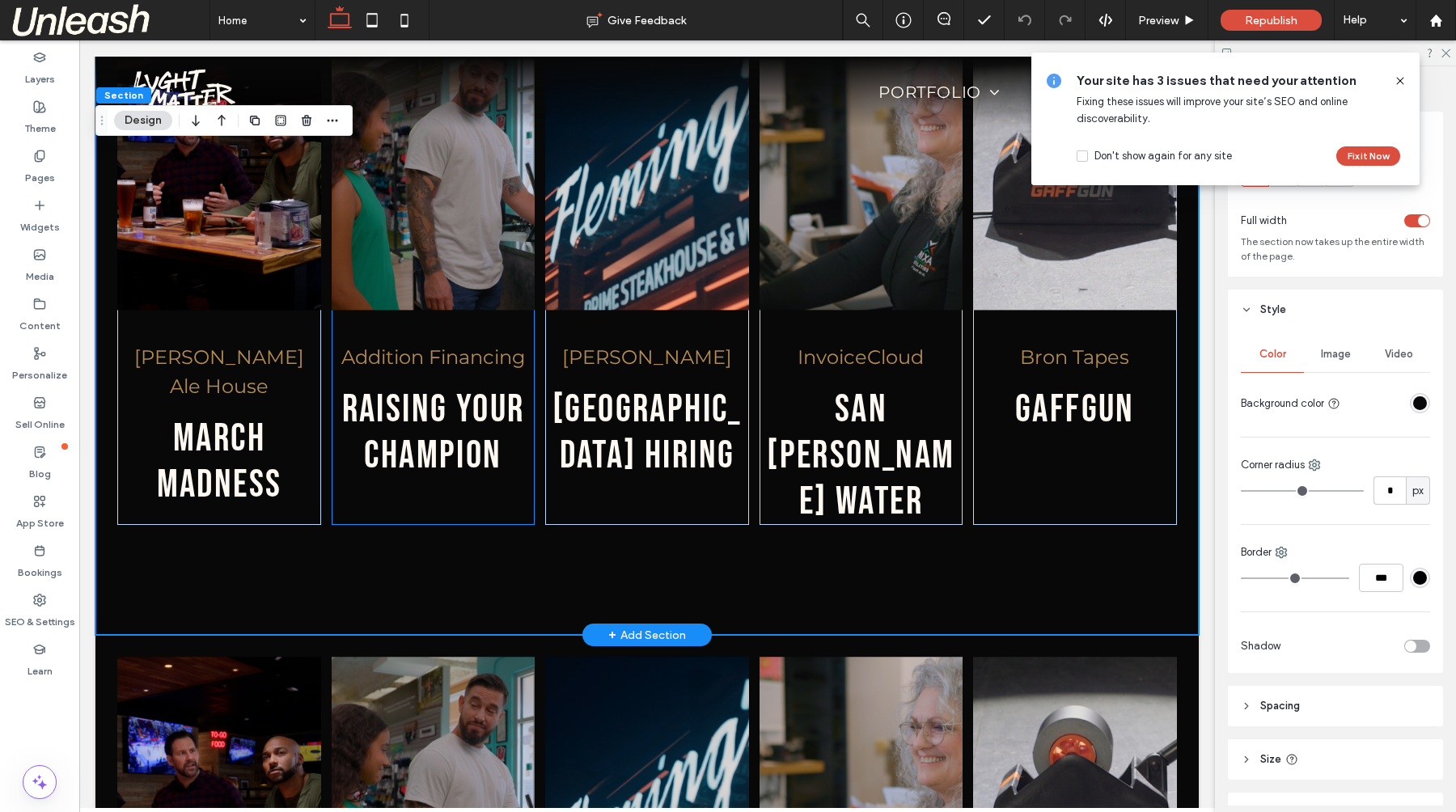
scroll to position [2076, 0]
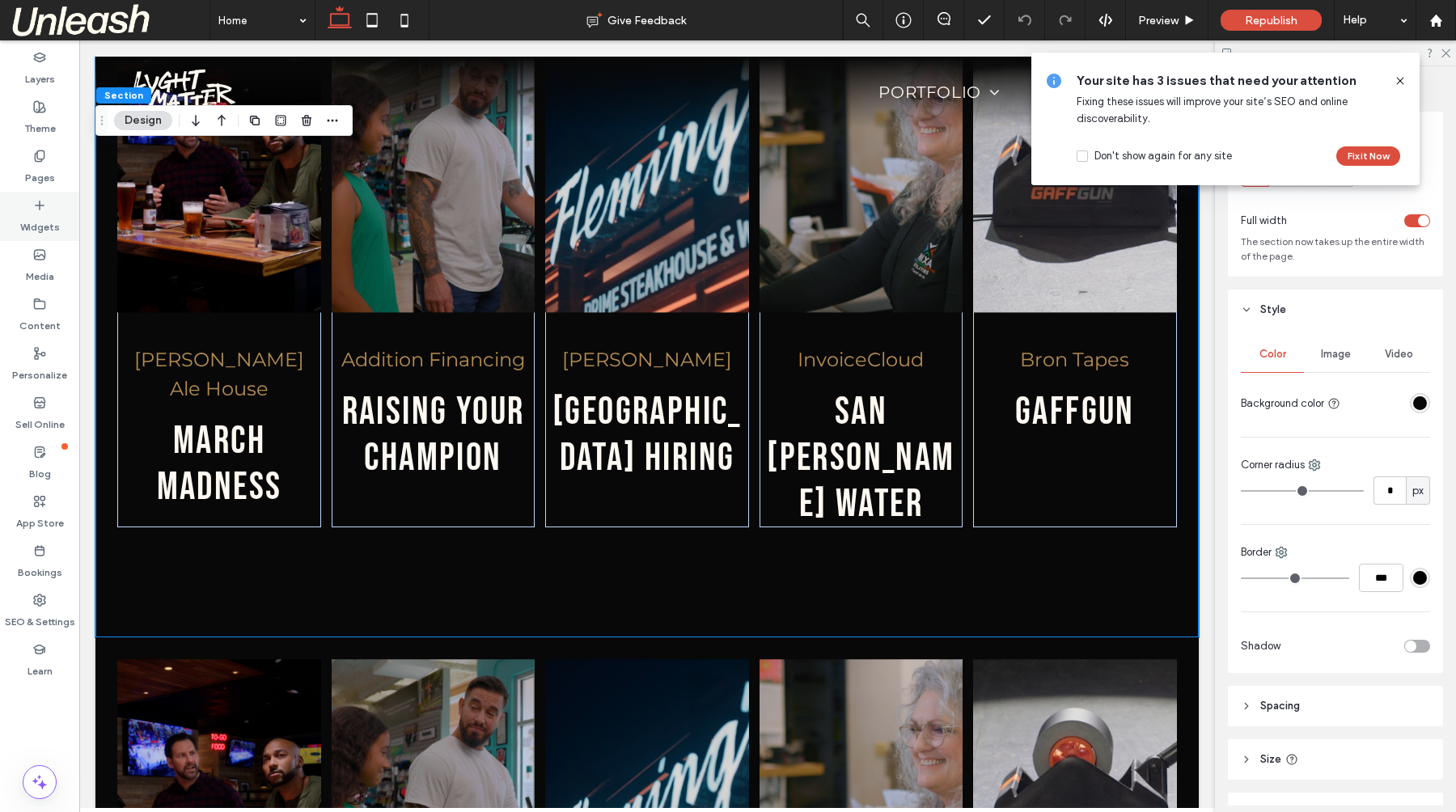
click at [39, 221] on label "Widgets" at bounding box center [39, 222] width 39 height 23
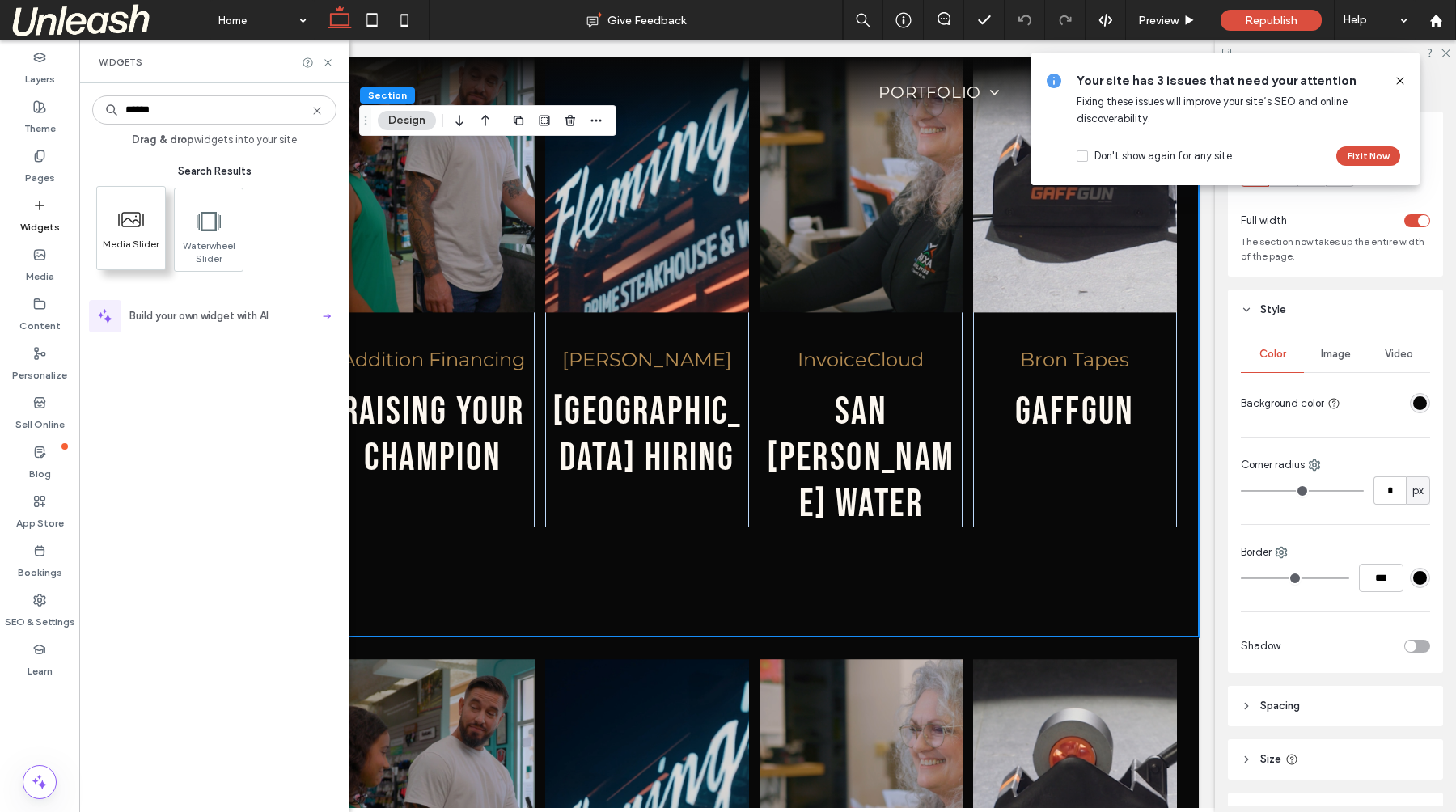
type input "******"
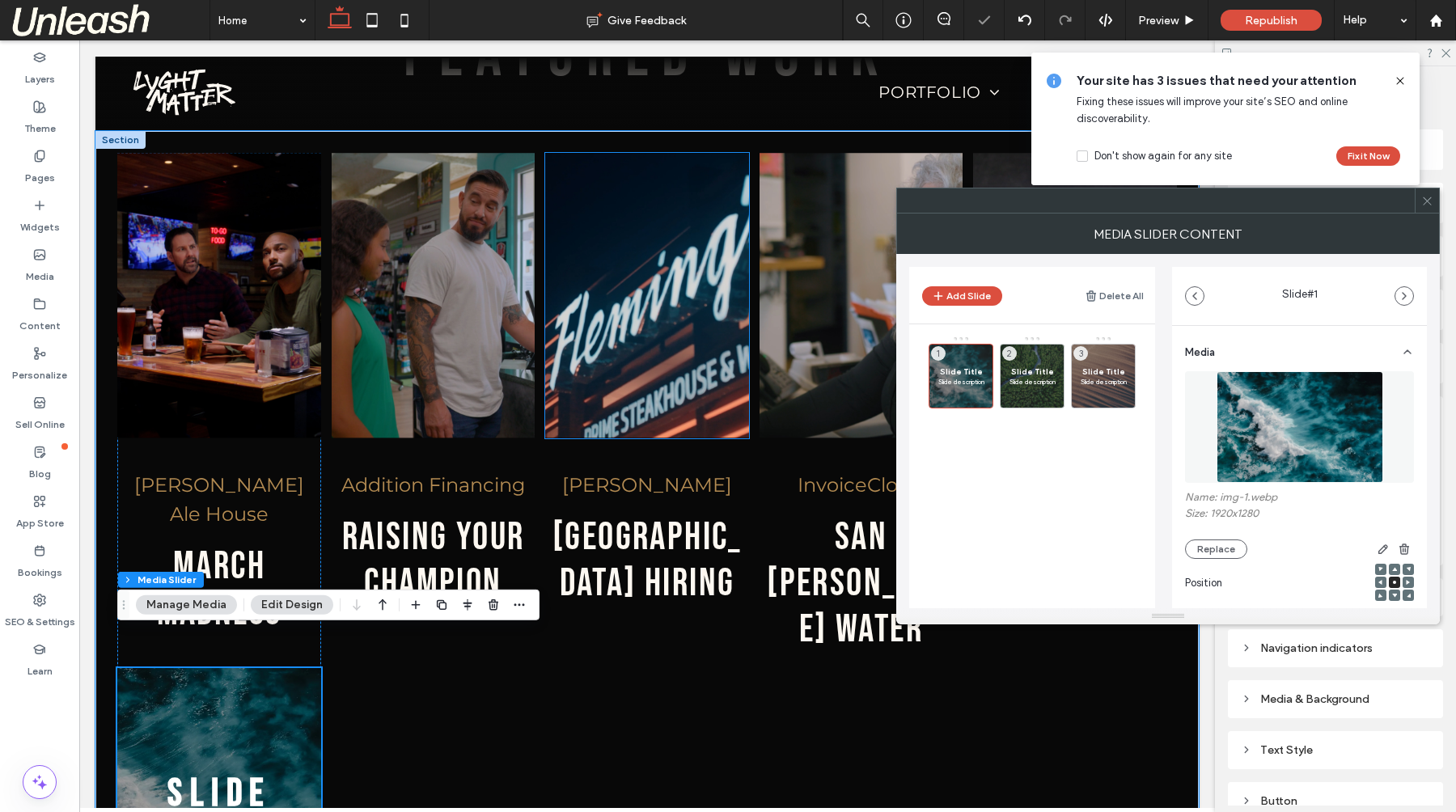
scroll to position [1950, 0]
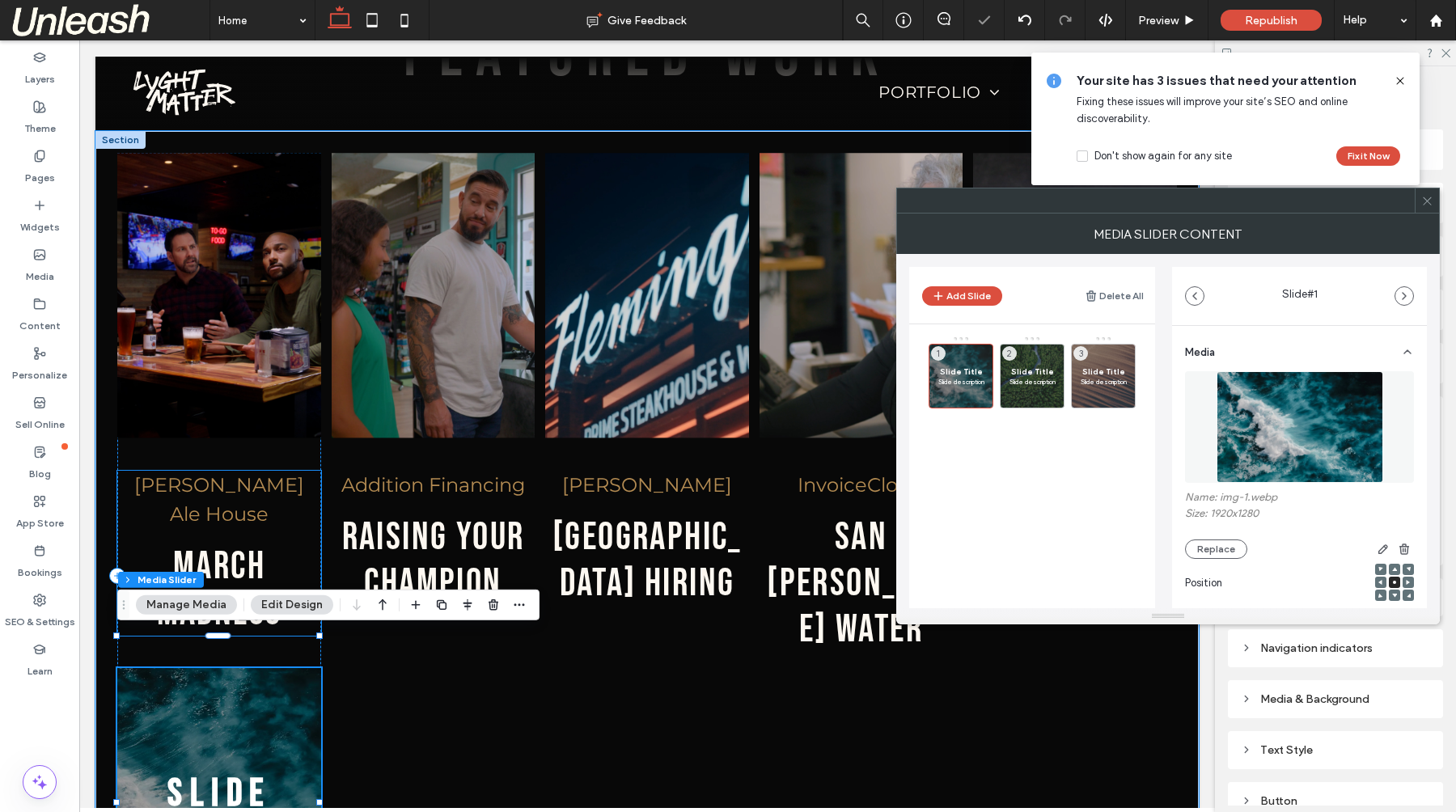
click at [294, 544] on h3 "march madness" at bounding box center [219, 590] width 203 height 92
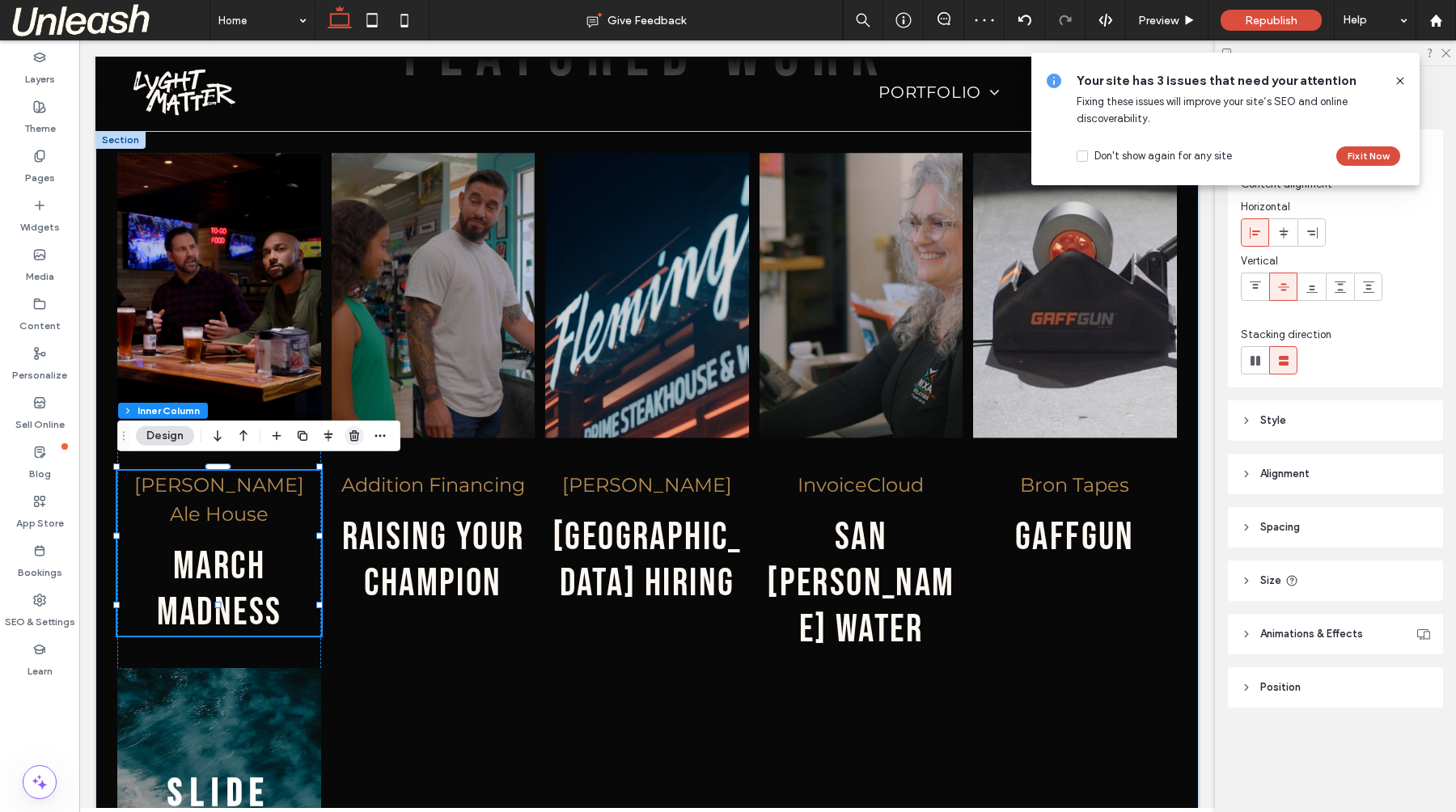
click at [347, 435] on icon "button" at bounding box center [353, 435] width 13 height 13
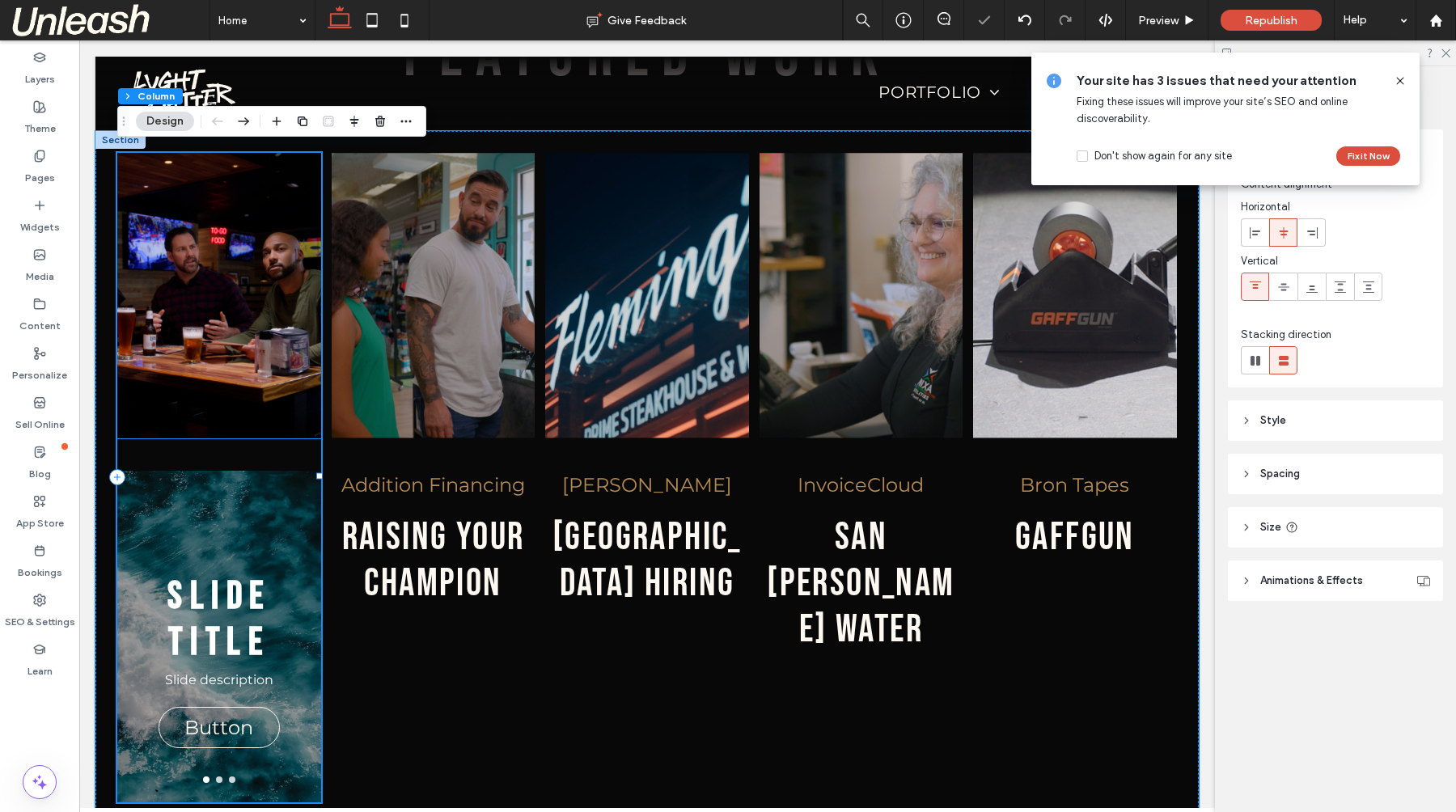
click at [259, 257] on img at bounding box center [219, 295] width 203 height 285
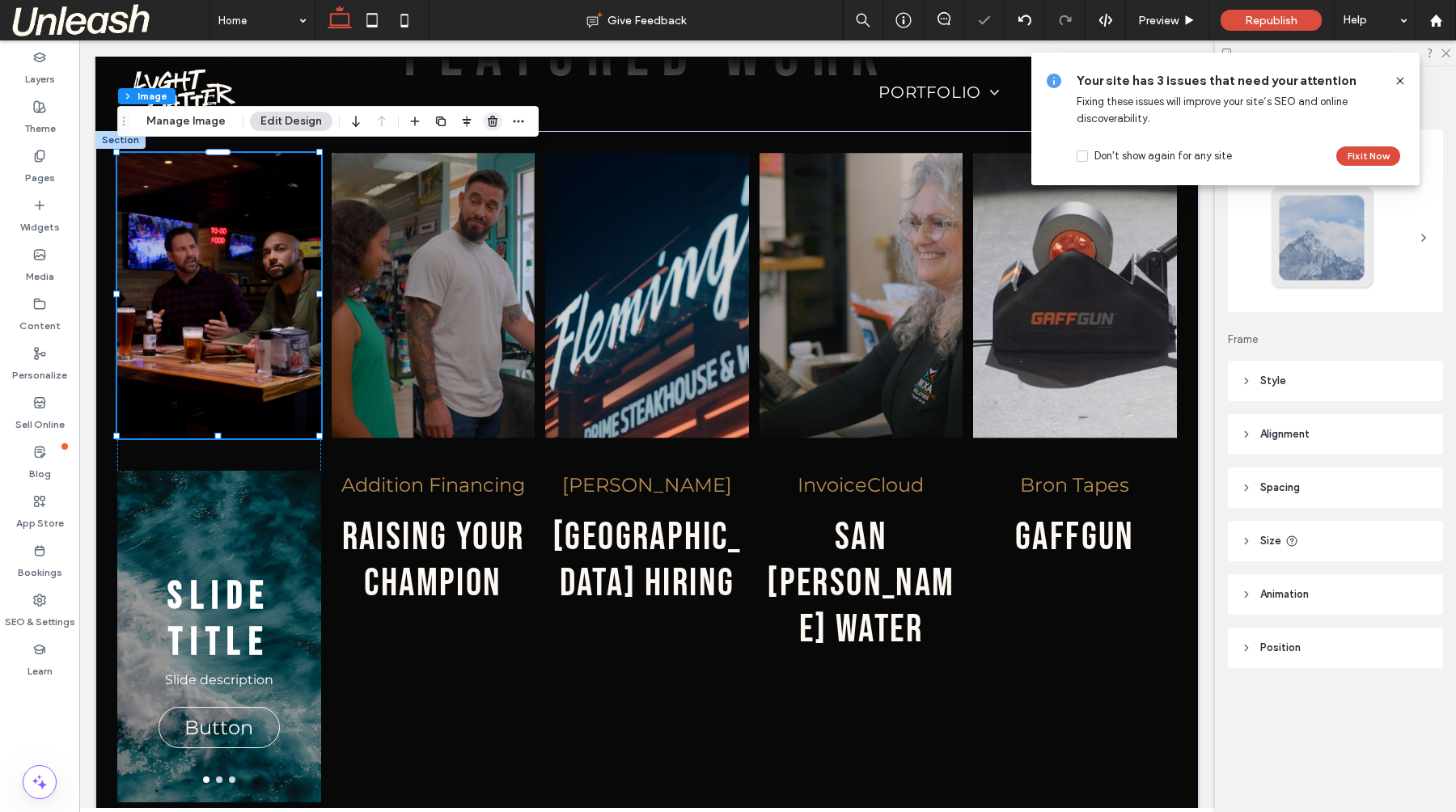
click at [486, 126] on icon "button" at bounding box center [492, 121] width 13 height 13
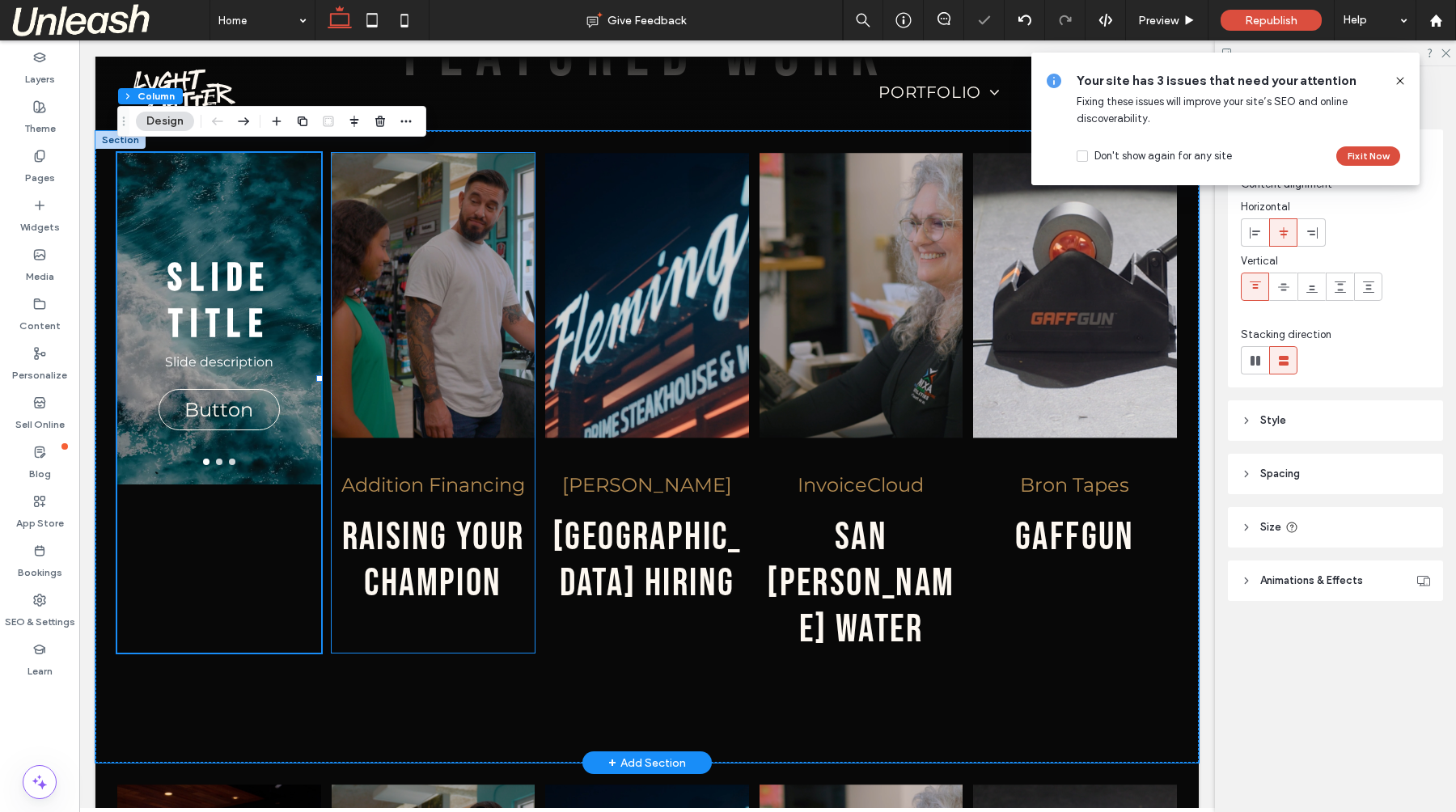
click at [349, 450] on div "Addition Financing Raising your champion" at bounding box center [433, 403] width 203 height 500
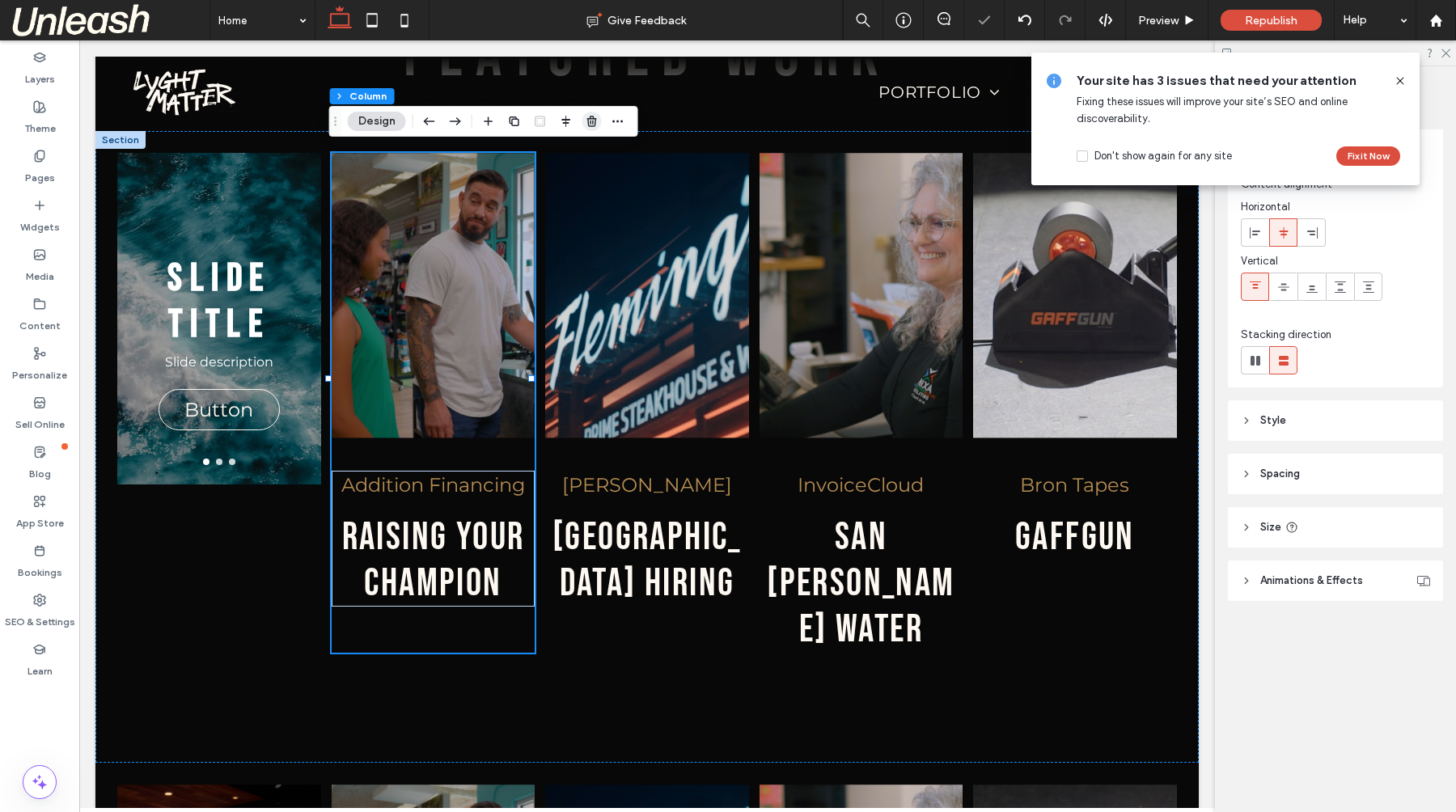
click at [592, 122] on icon "button" at bounding box center [592, 121] width 13 height 13
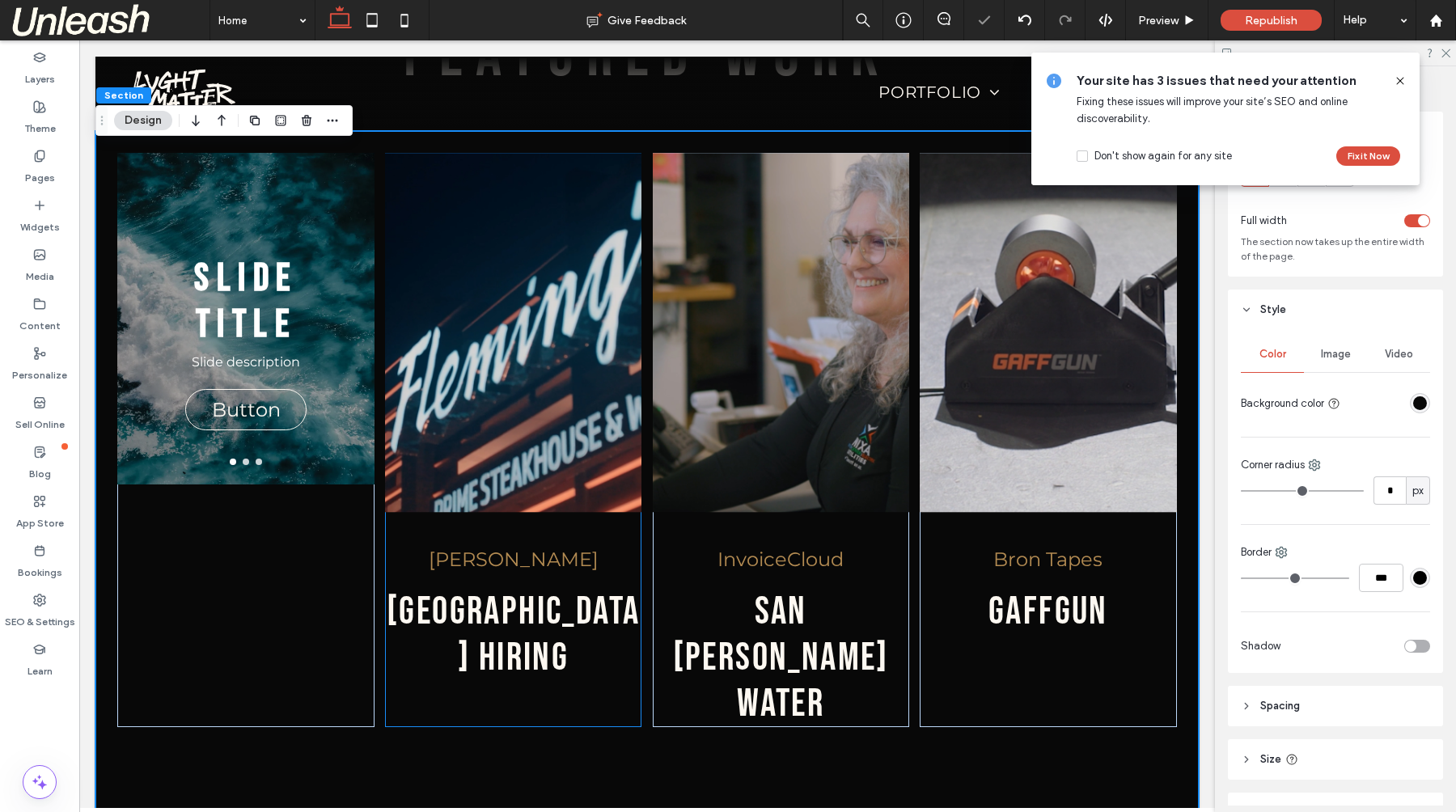
click at [621, 518] on div "Fleming's sarasota hiring" at bounding box center [514, 440] width 257 height 574
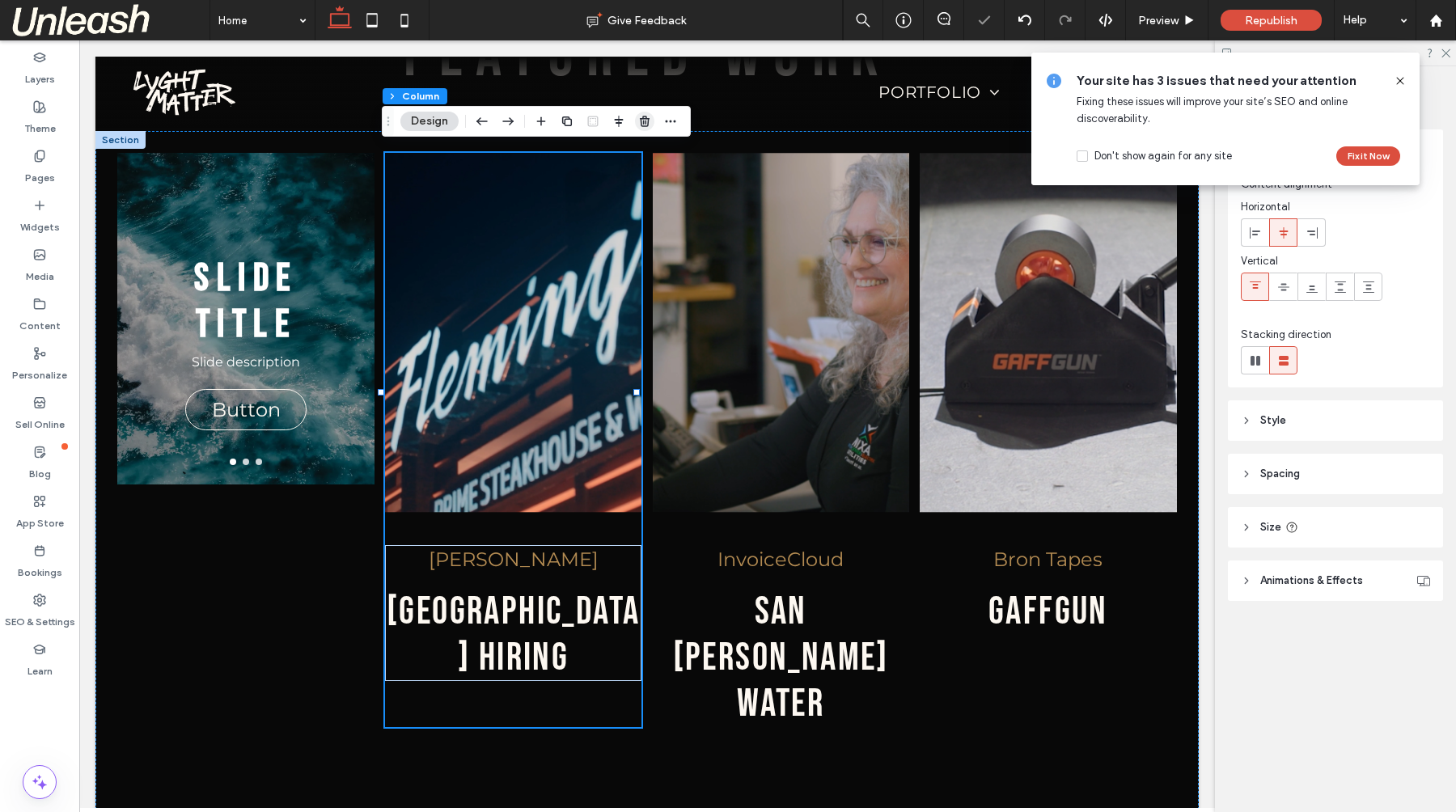
click at [649, 125] on icon "button" at bounding box center [644, 121] width 13 height 13
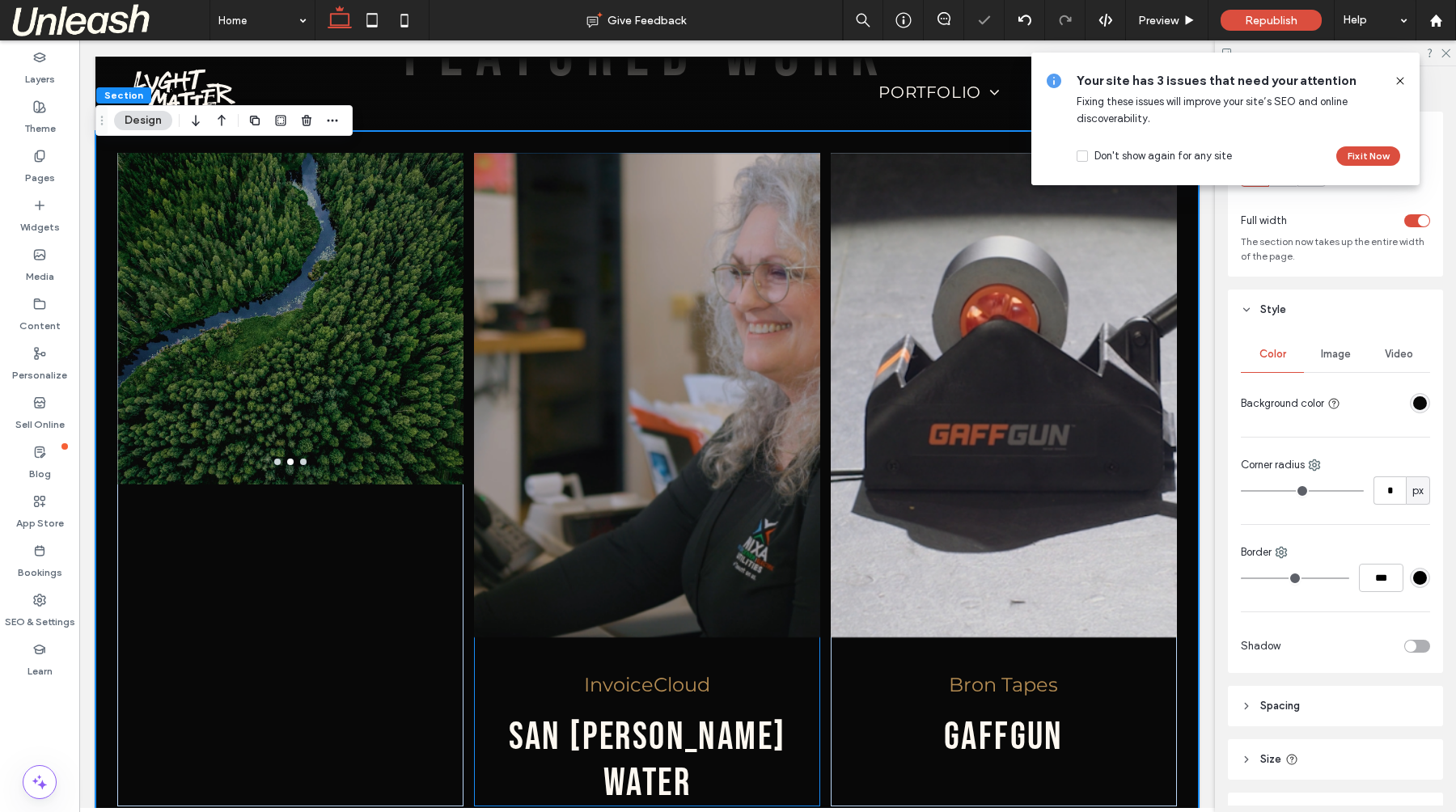
click at [511, 643] on div "InvoiceCloud san jose water" at bounding box center [647, 479] width 346 height 653
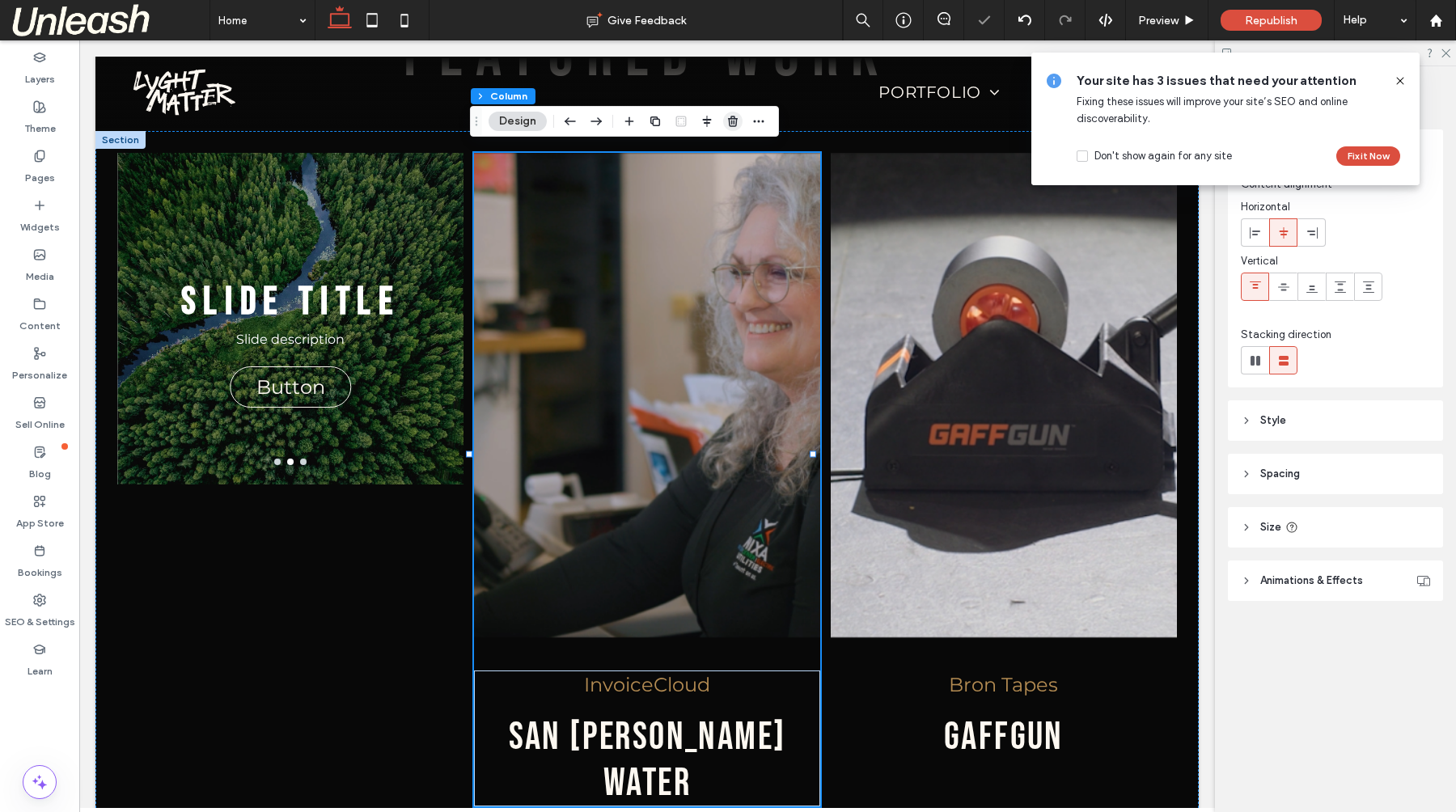
click at [728, 118] on use "button" at bounding box center [733, 121] width 10 height 11
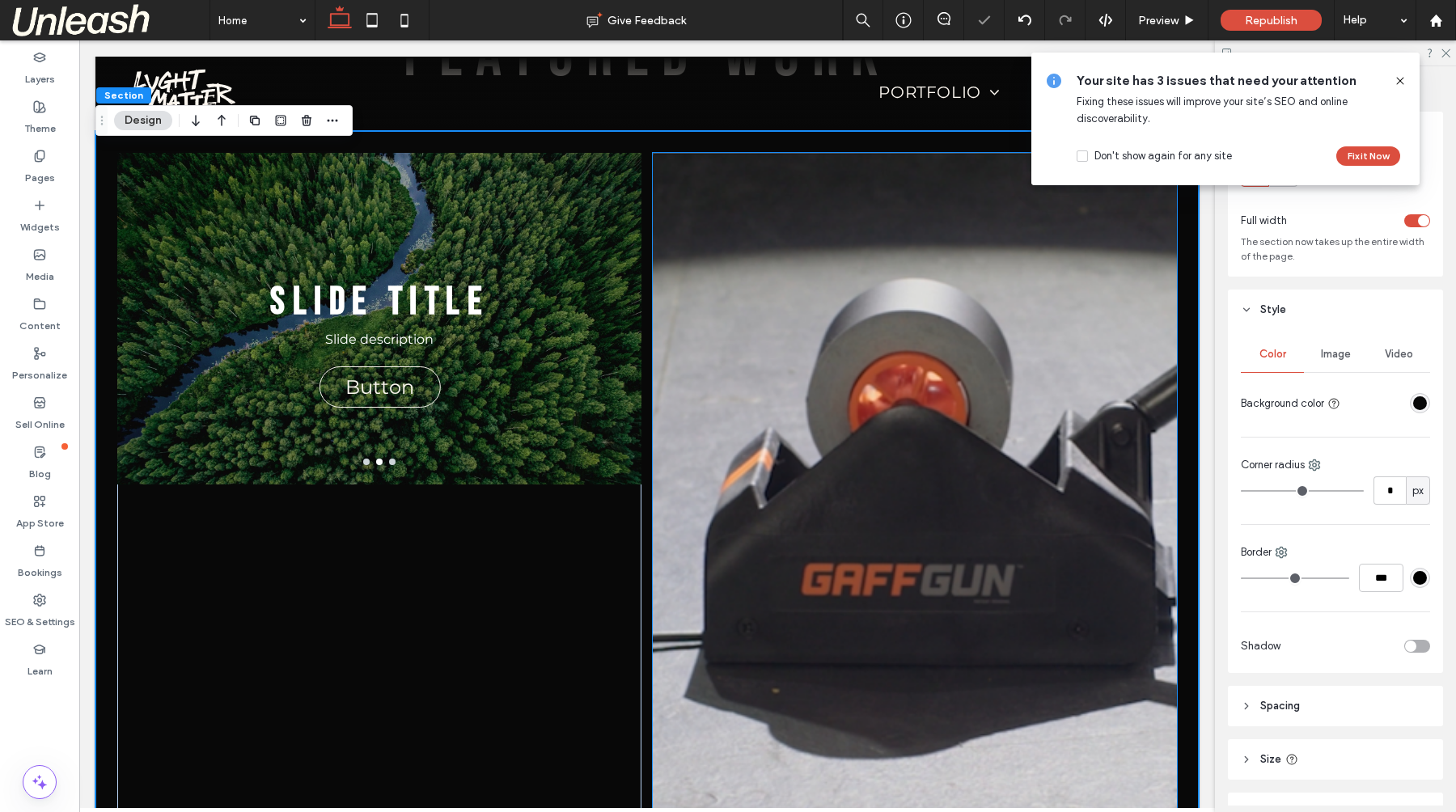
click at [680, 632] on img at bounding box center [915, 520] width 524 height 735
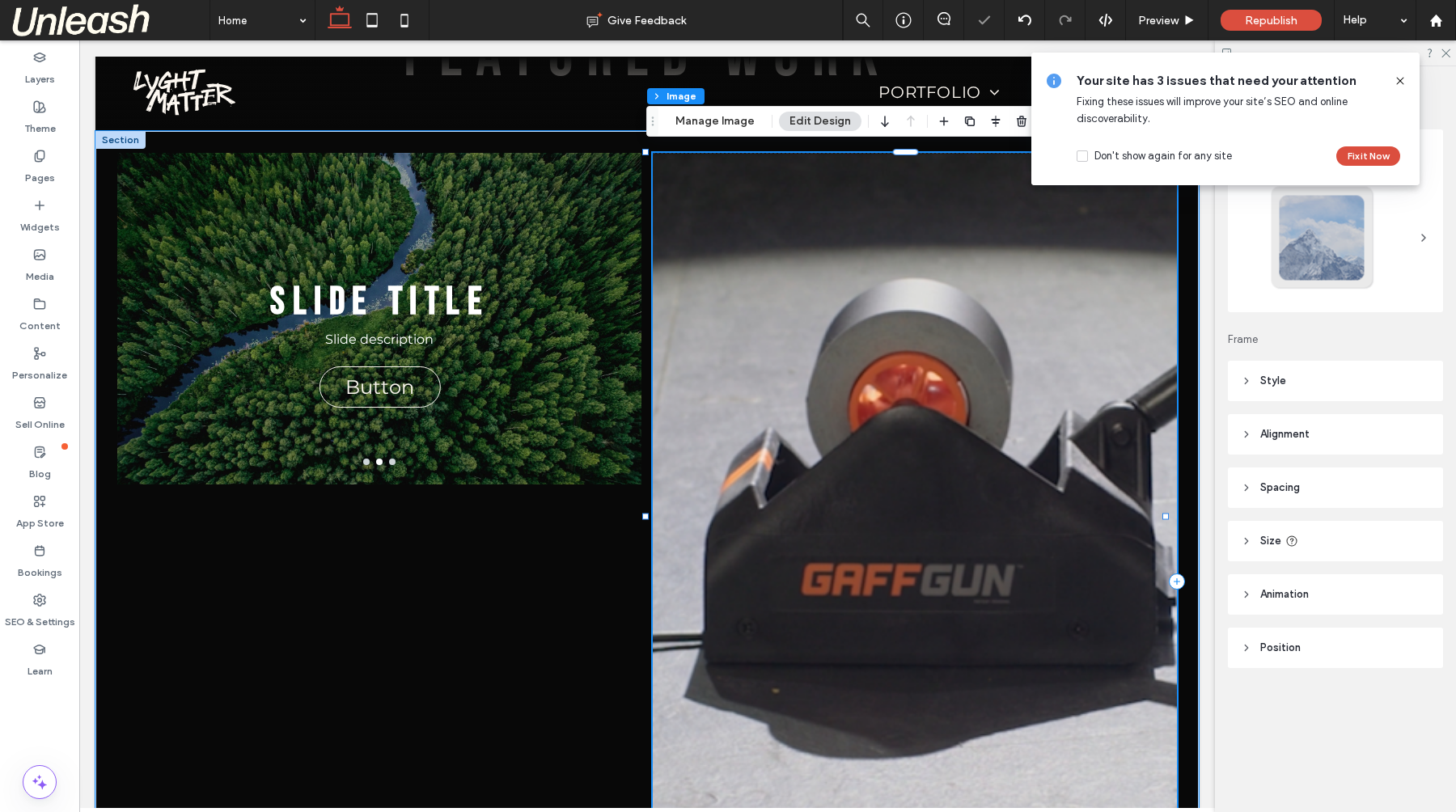
scroll to position [2506, 0]
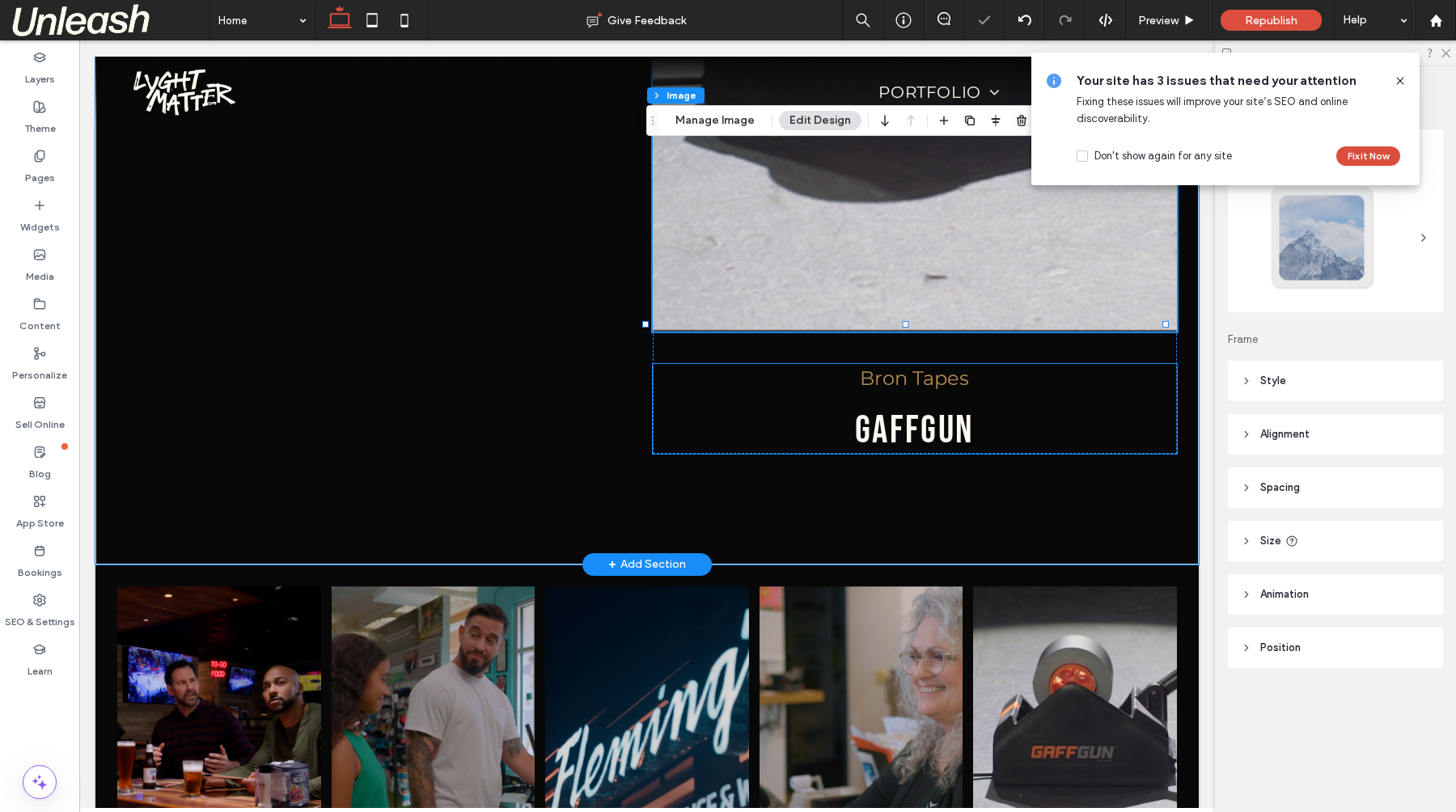
click at [736, 408] on h3 "gaffgun" at bounding box center [915, 430] width 524 height 46
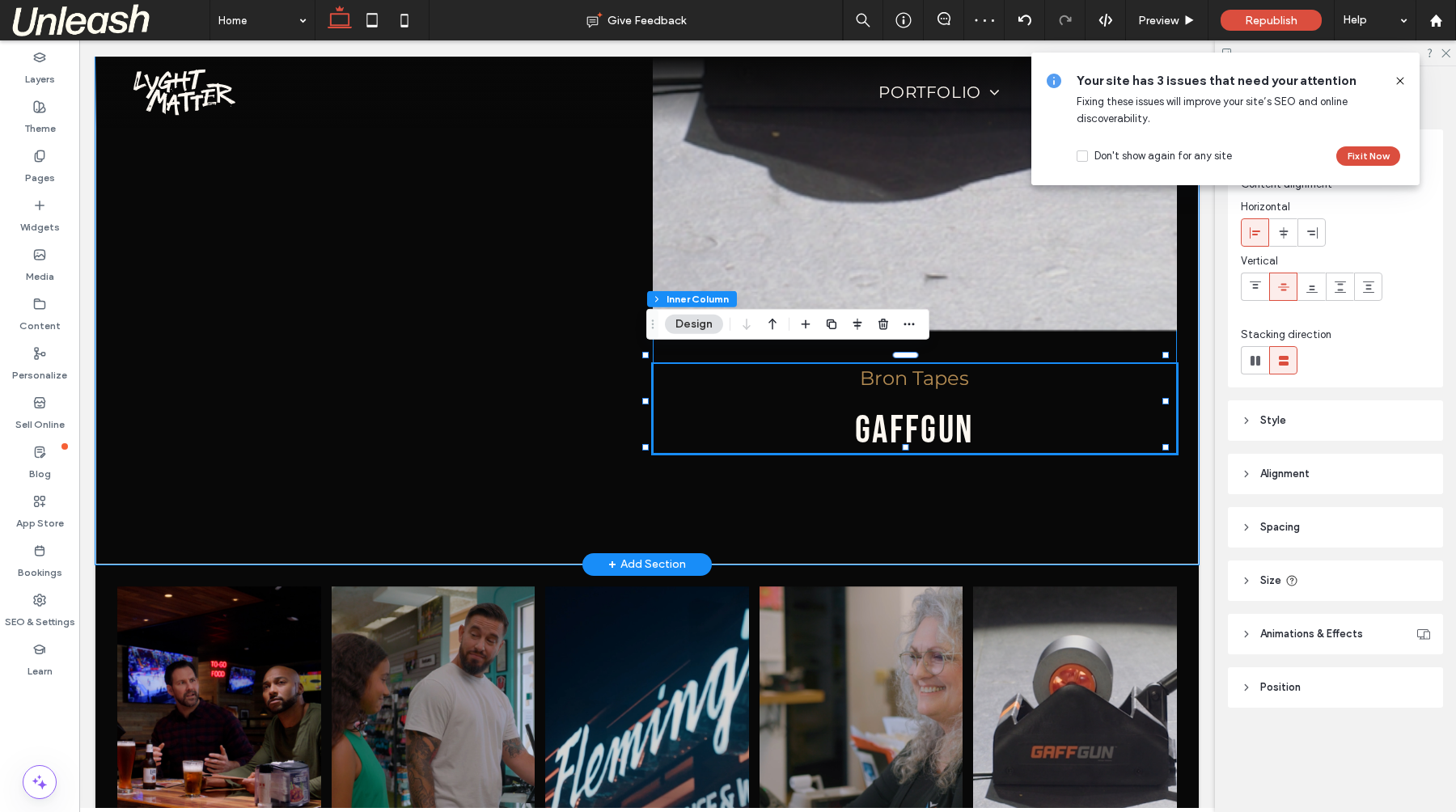
click at [1095, 327] on div "Bron Tapes gaffgun" at bounding box center [915, 25] width 524 height 857
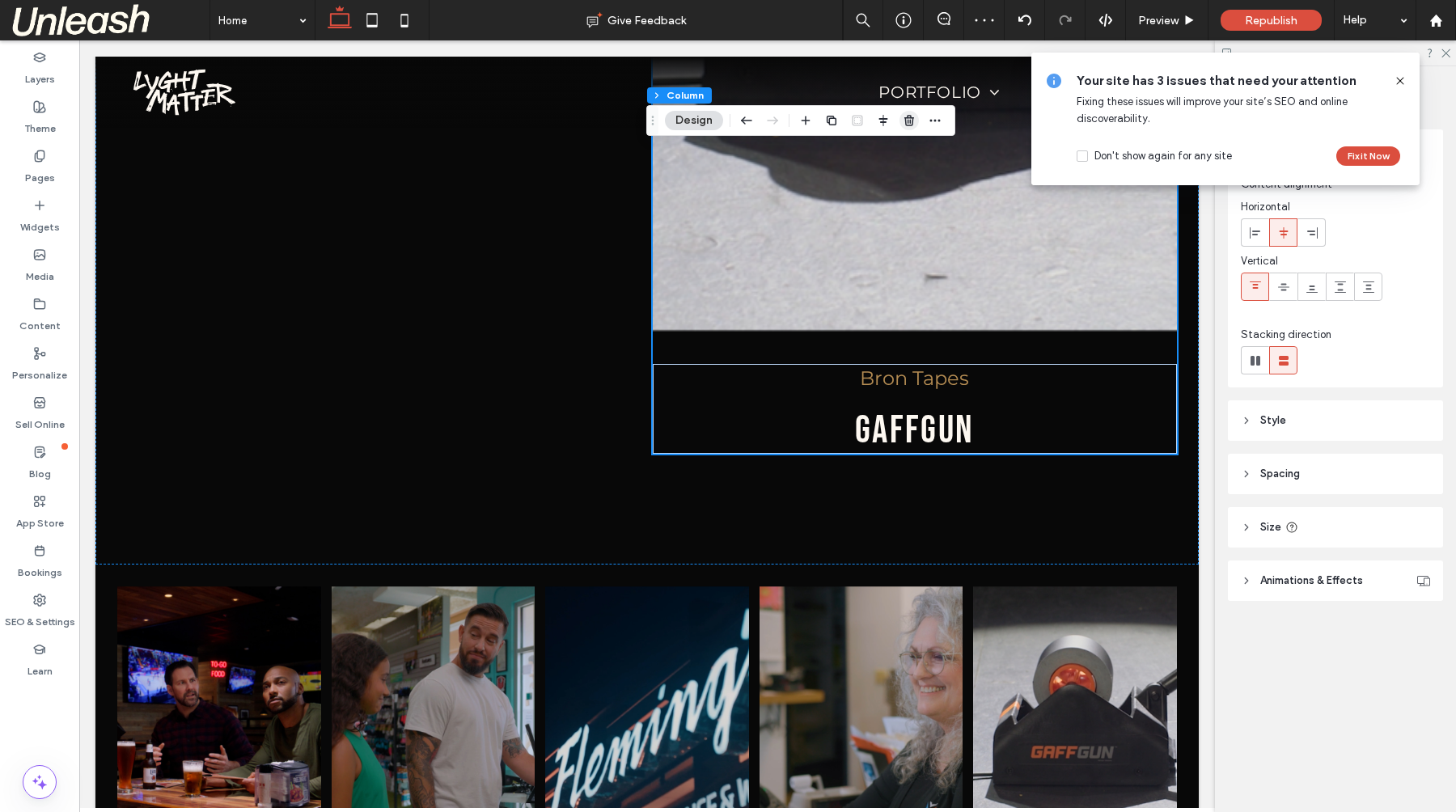
drag, startPoint x: 905, startPoint y: 120, endPoint x: 755, endPoint y: 152, distance: 153.4
click at [905, 120] on icon "button" at bounding box center [908, 120] width 13 height 13
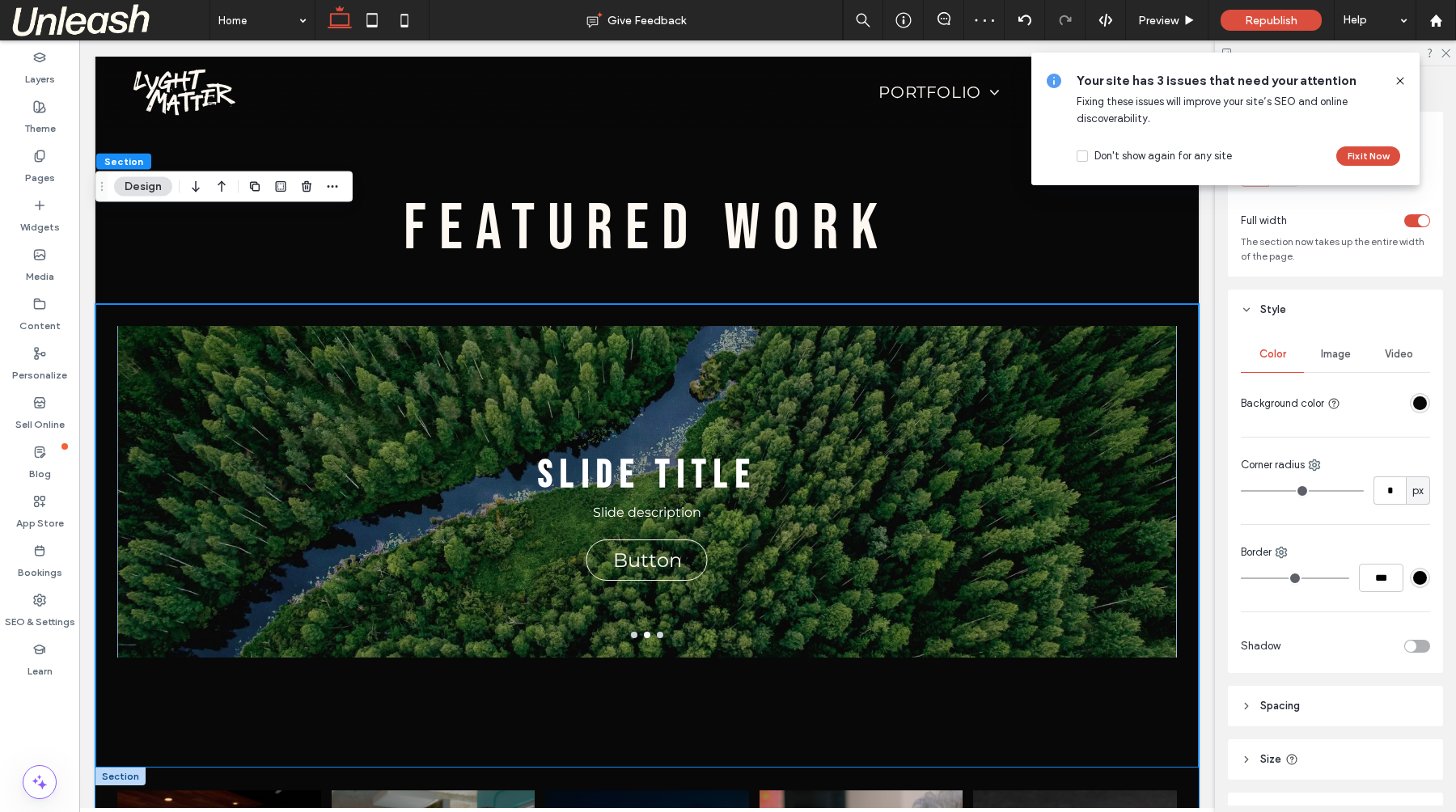
scroll to position [1648, 0]
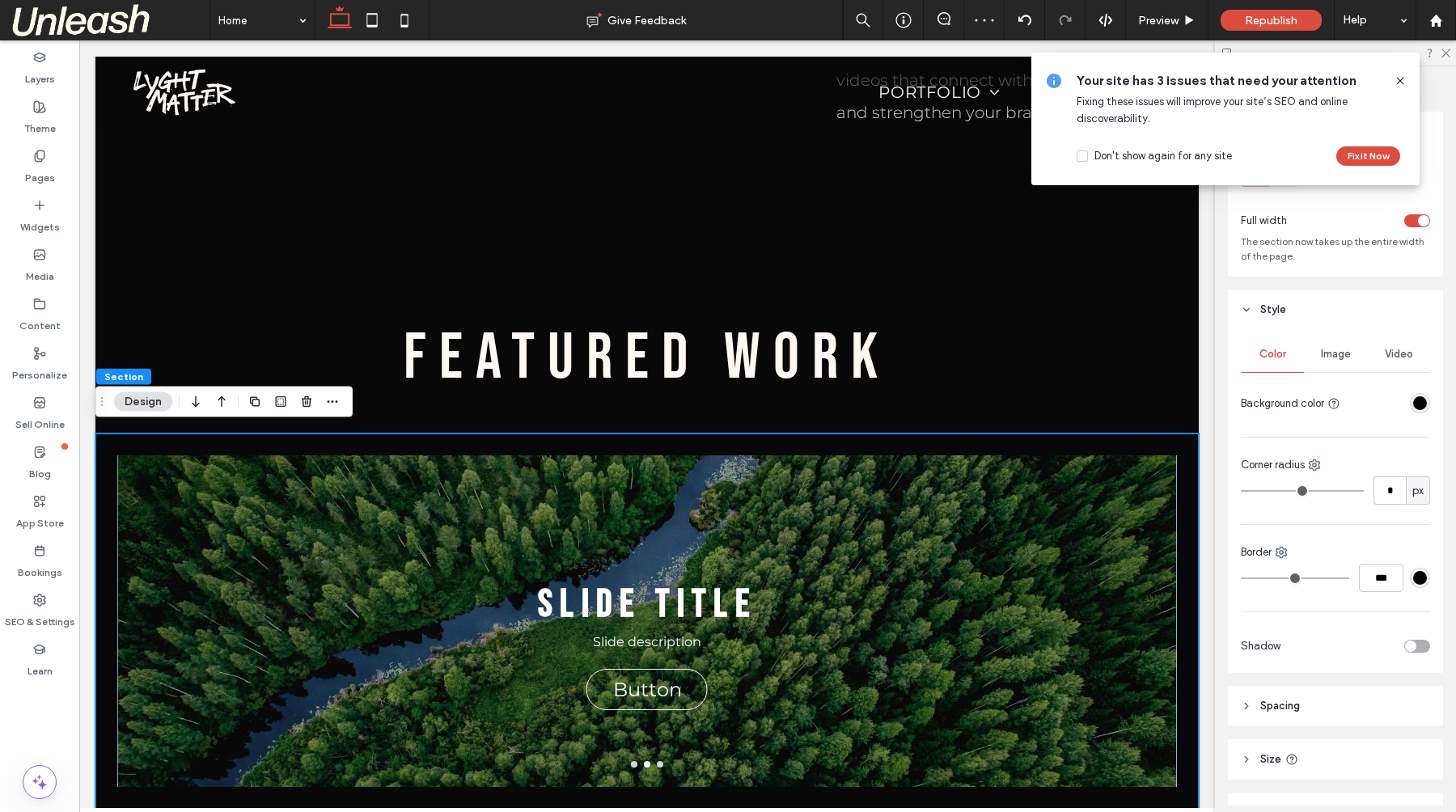
click at [330, 441] on div "Slide Title Slide description Button Button Slide Title Slide description Butto…" at bounding box center [647, 665] width 1103 height 464
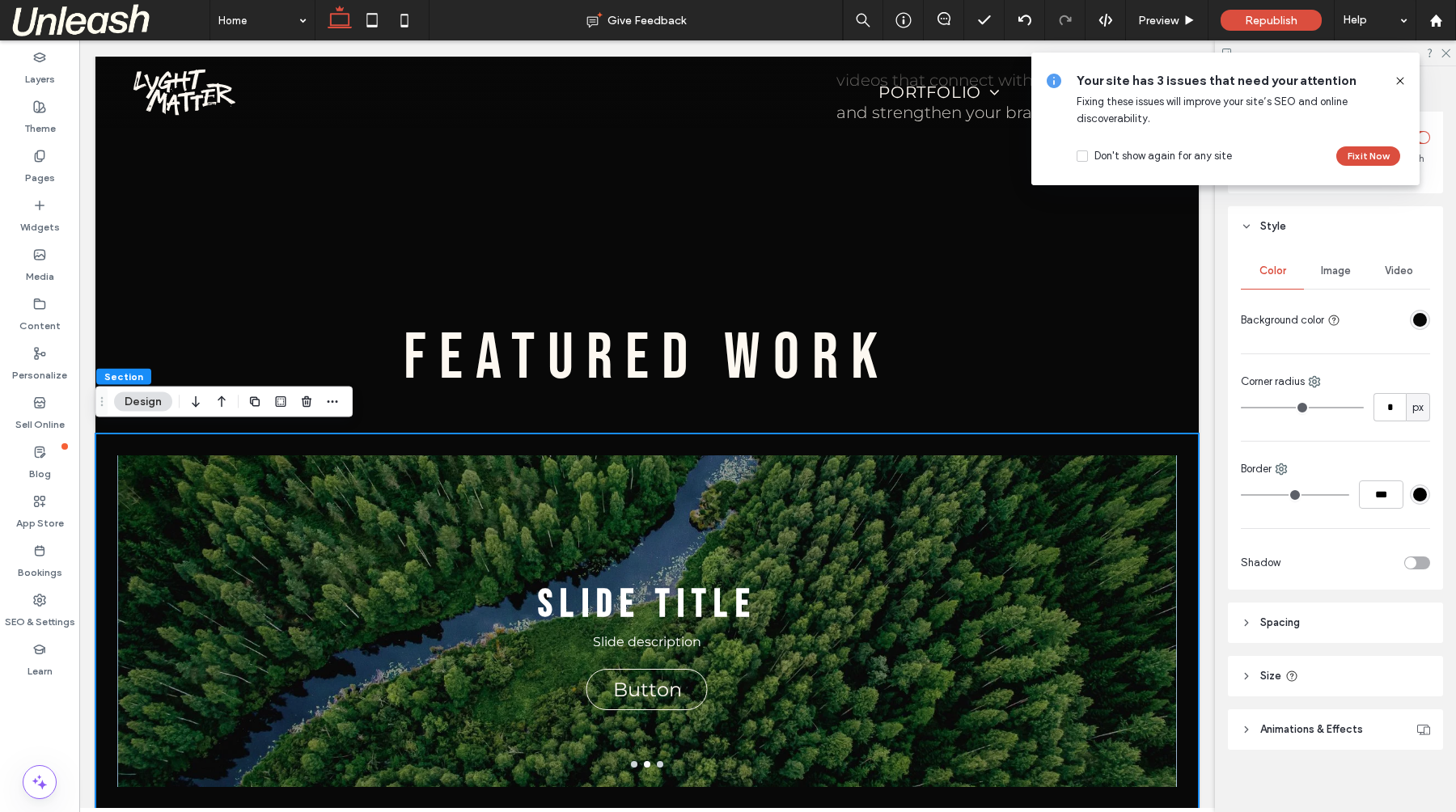
scroll to position [93, 0]
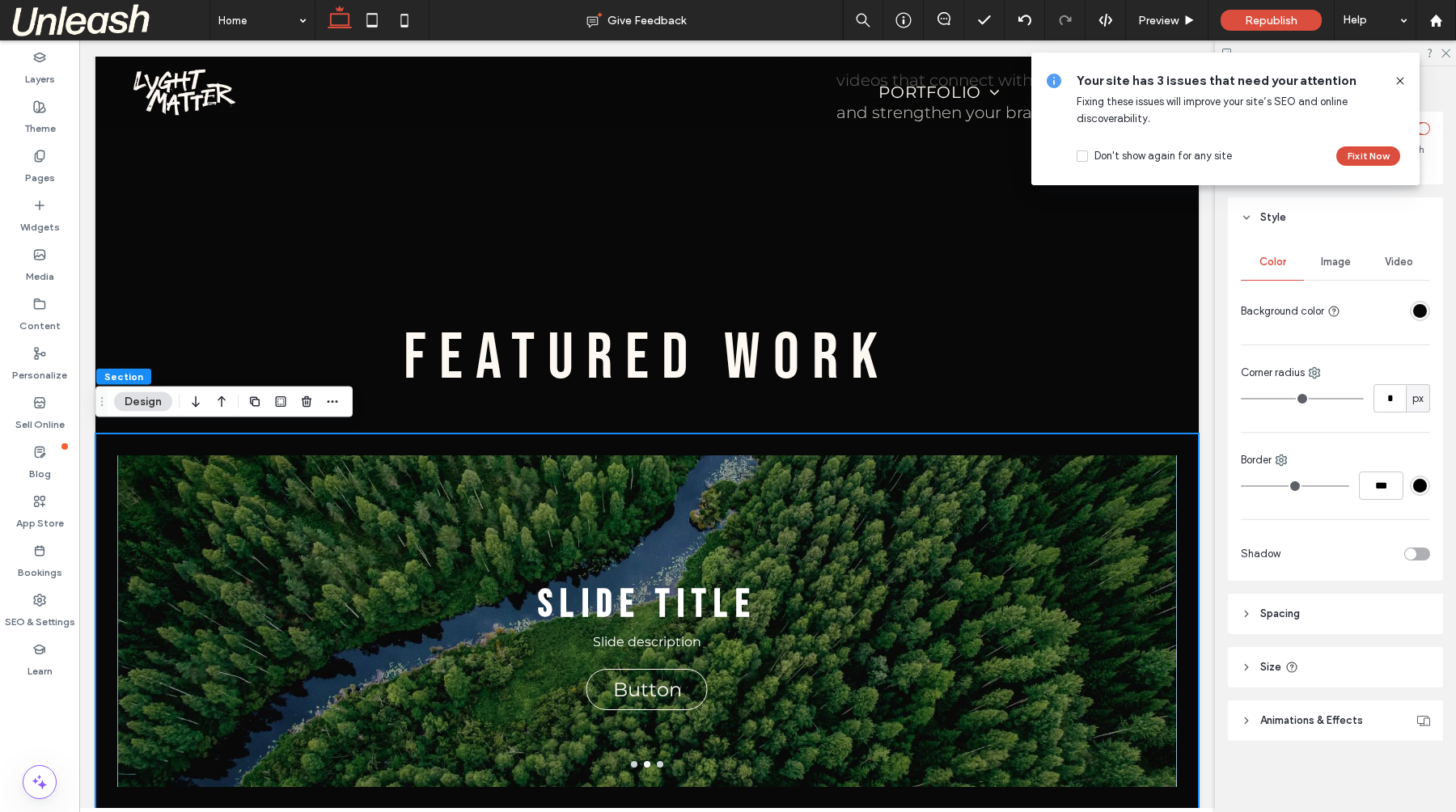
click at [1246, 661] on icon at bounding box center [1245, 666] width 11 height 11
click at [1247, 660] on icon at bounding box center [1245, 665] width 11 height 11
click at [1394, 78] on icon at bounding box center [1399, 81] width 13 height 13
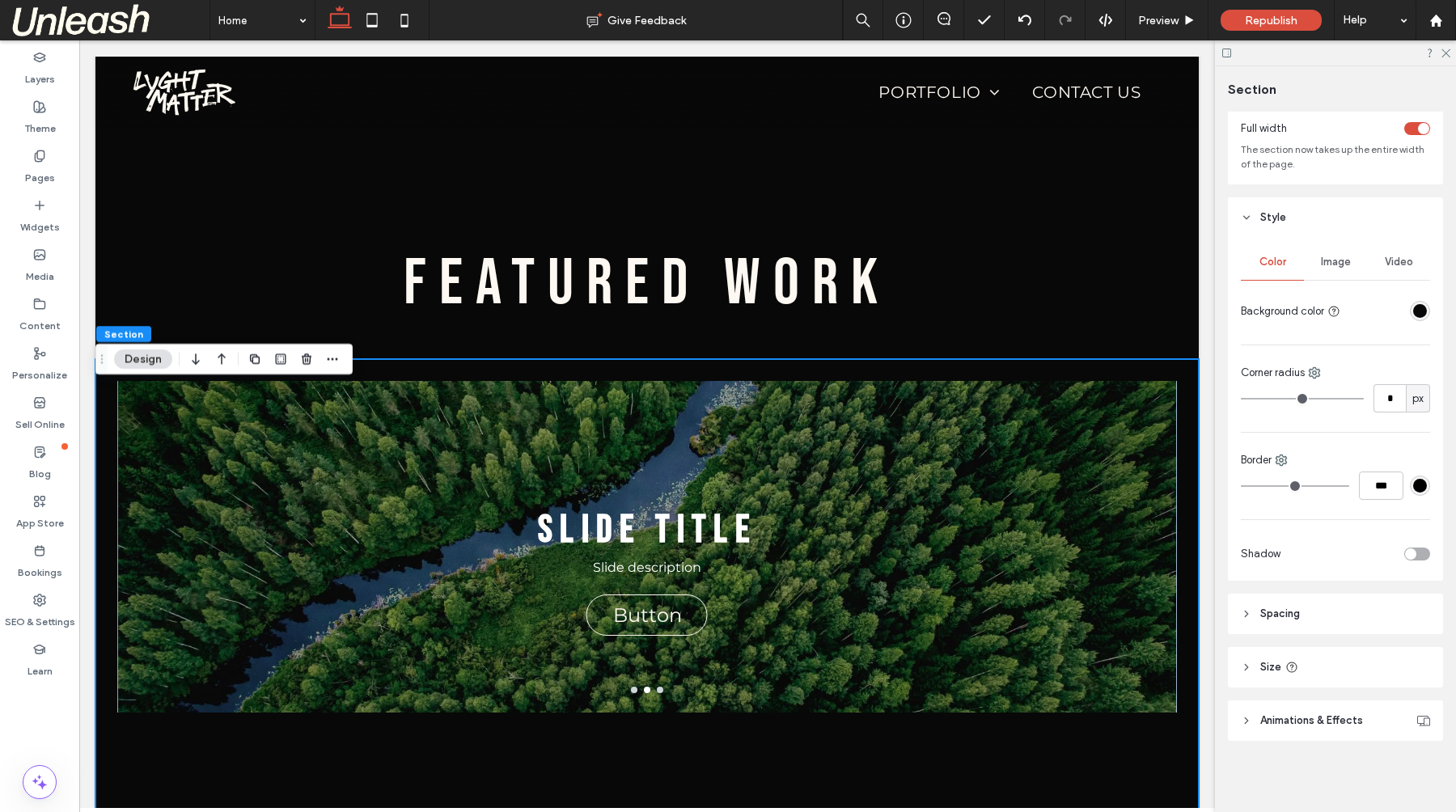
scroll to position [1803, 0]
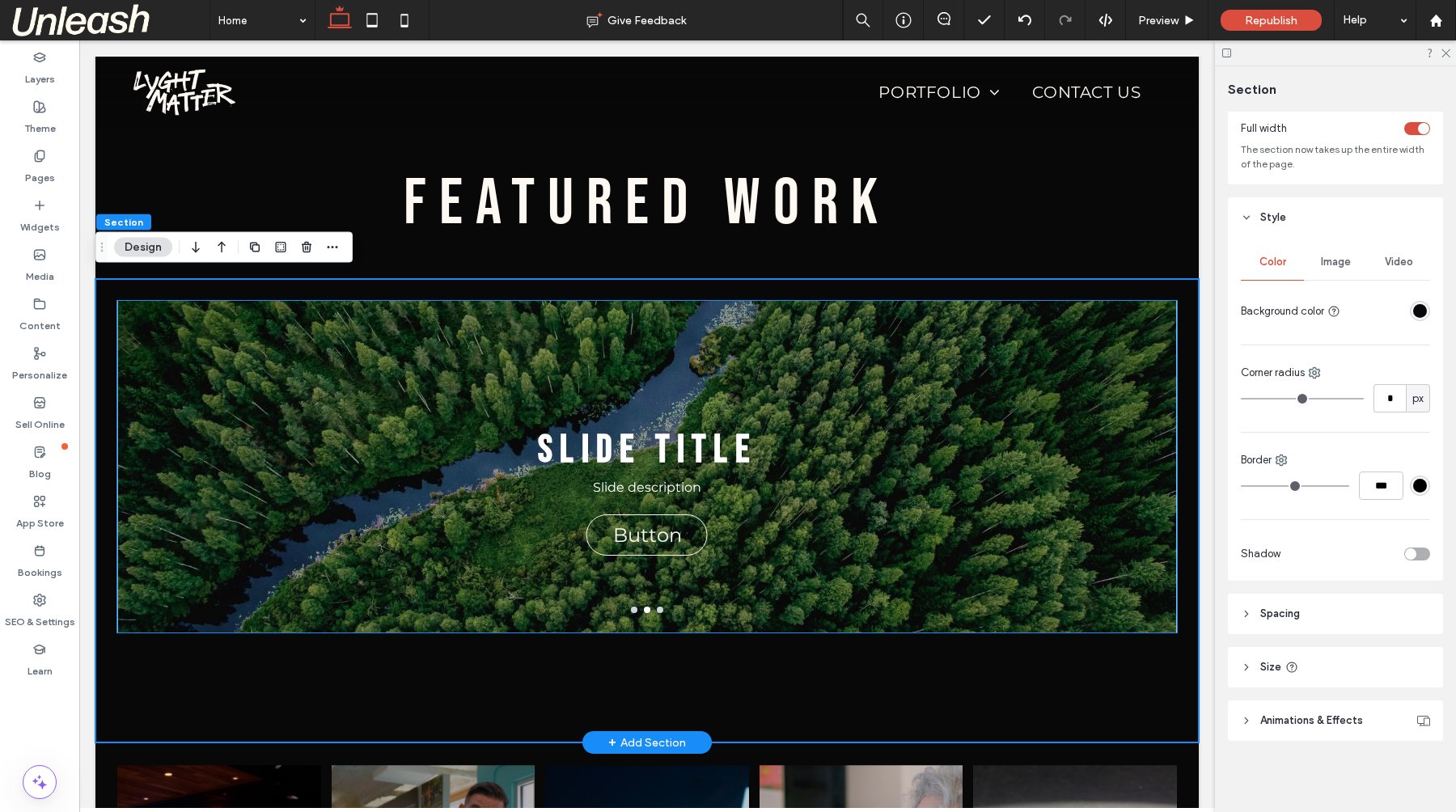
click at [746, 416] on div "Slide Title Slide description Button Button" at bounding box center [646, 476] width 1058 height 255
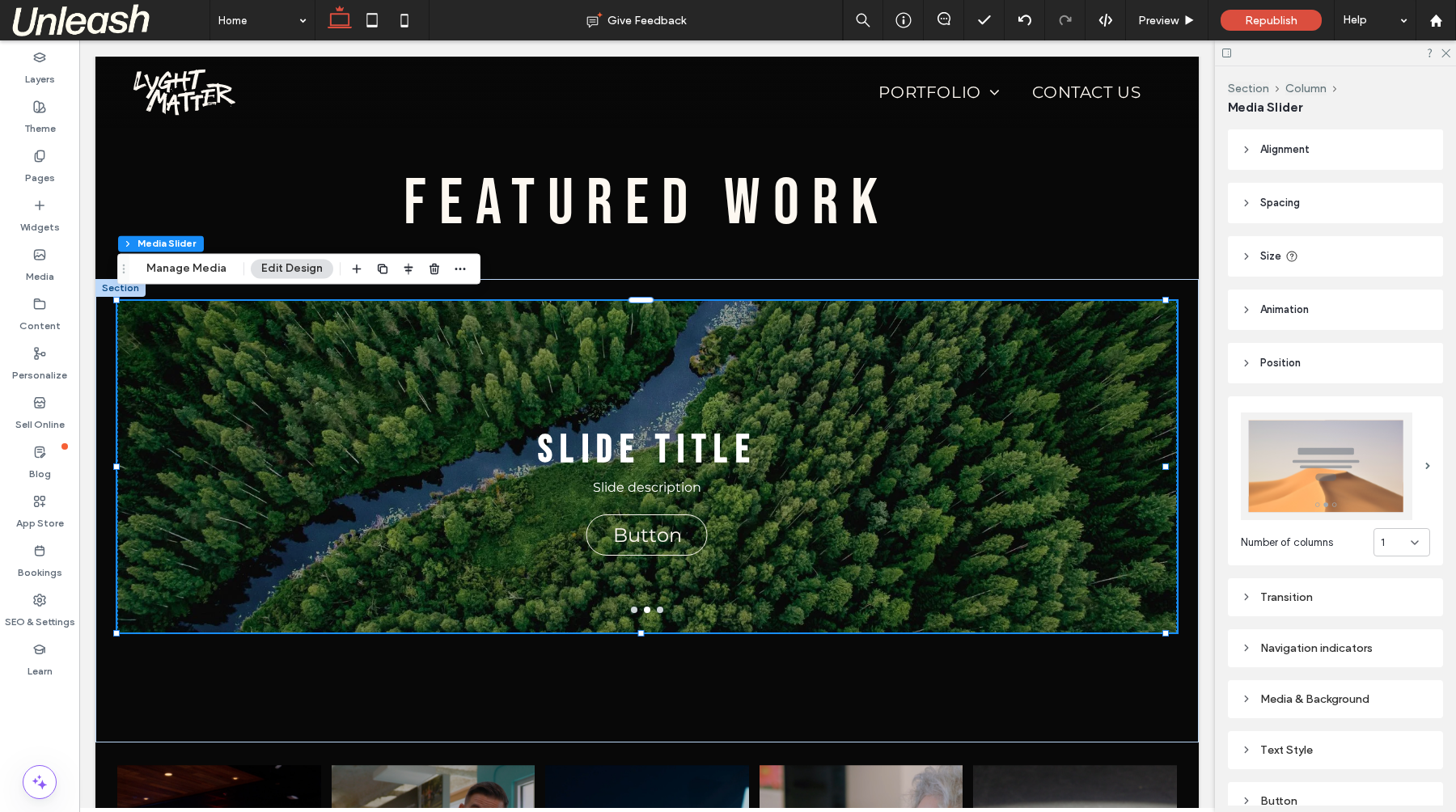
click at [1387, 535] on div "1" at bounding box center [1396, 542] width 30 height 16
click at [1383, 678] on div "5" at bounding box center [1393, 678] width 55 height 29
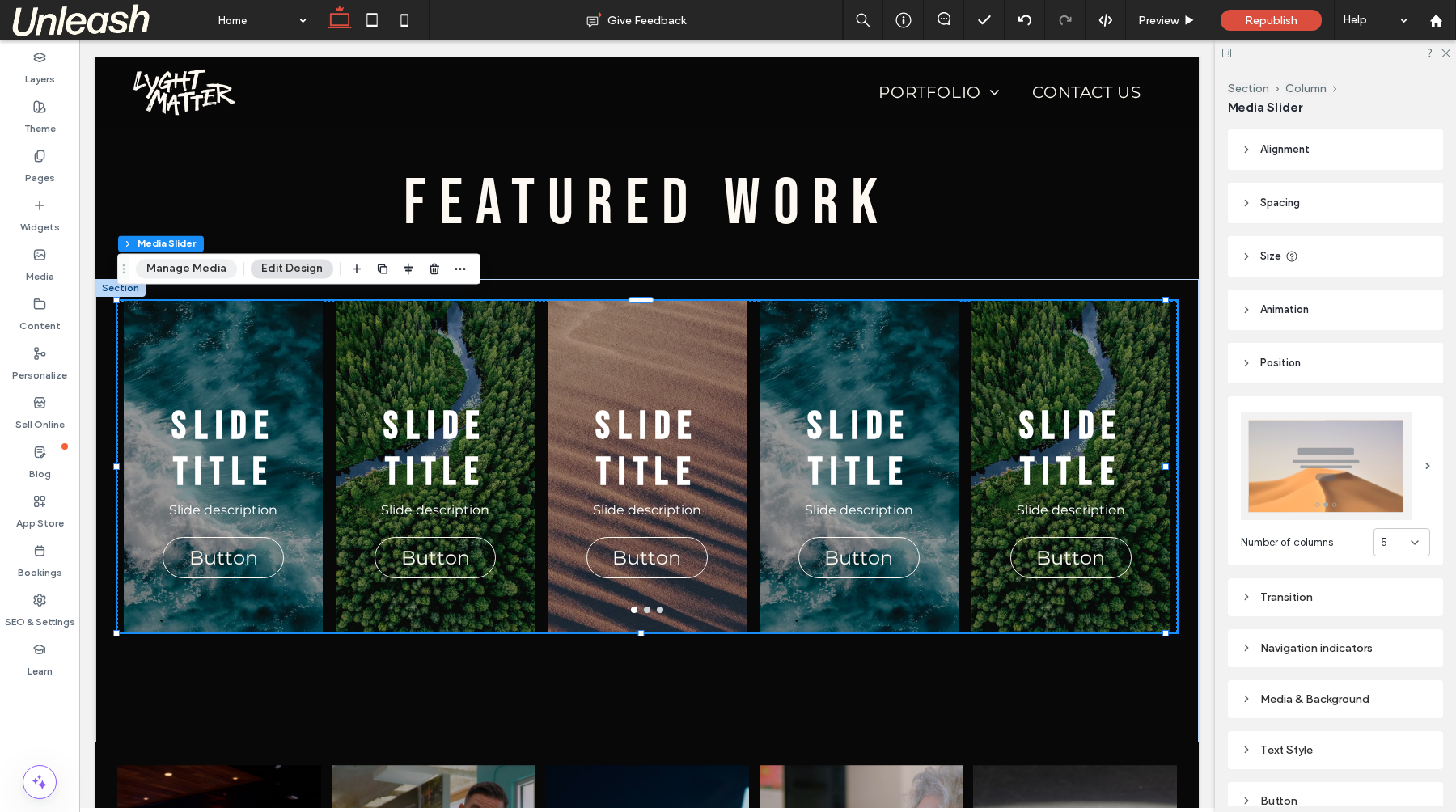
click at [159, 268] on button "Manage Media" at bounding box center [186, 268] width 101 height 19
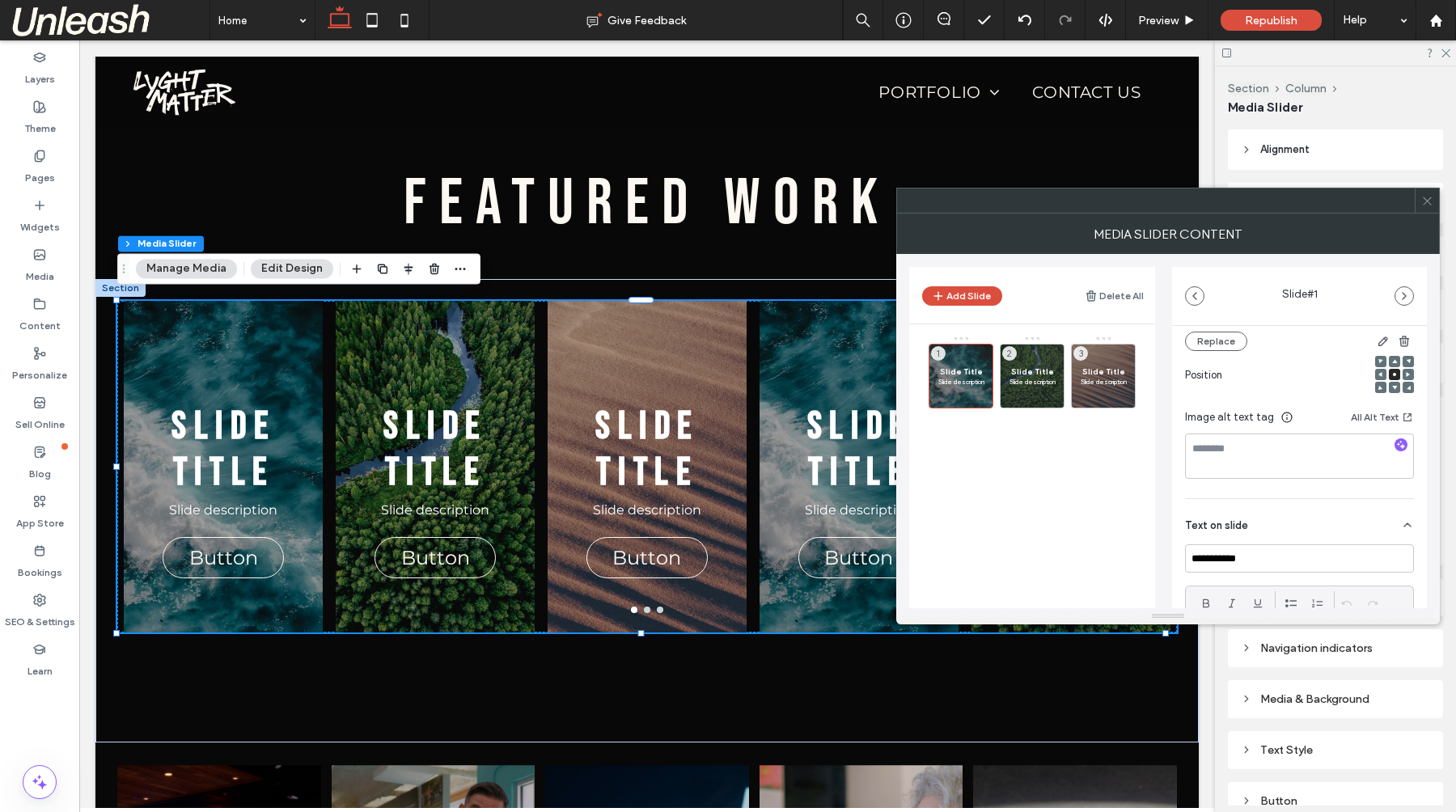
scroll to position [446, 0]
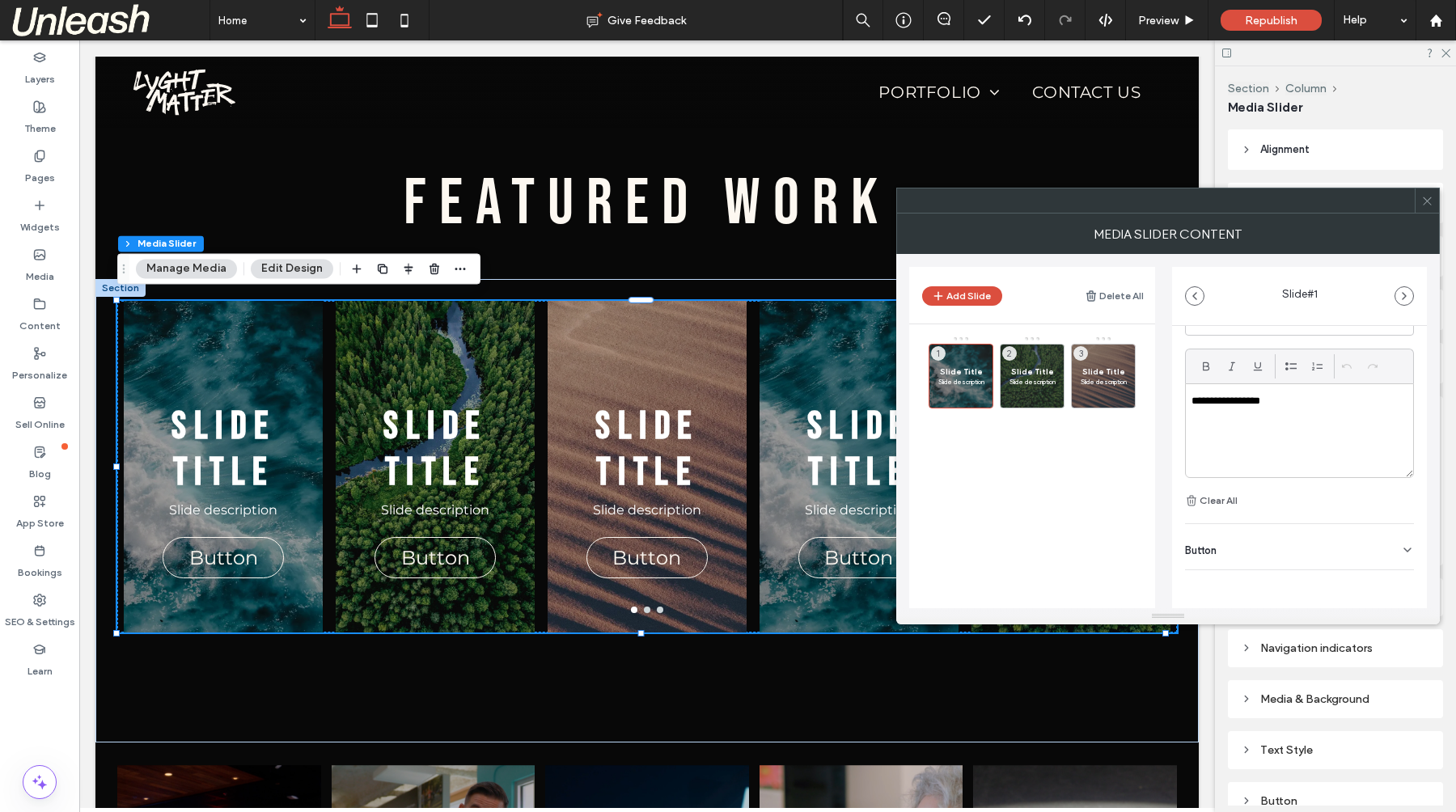
click at [1247, 540] on div "Button" at bounding box center [1299, 546] width 229 height 45
click at [1299, 544] on div "Button" at bounding box center [1299, 545] width 229 height 45
click at [956, 388] on div "Slide Title Slide description 1" at bounding box center [960, 376] width 65 height 65
drag, startPoint x: 942, startPoint y: 398, endPoint x: 940, endPoint y: 435, distance: 37.1
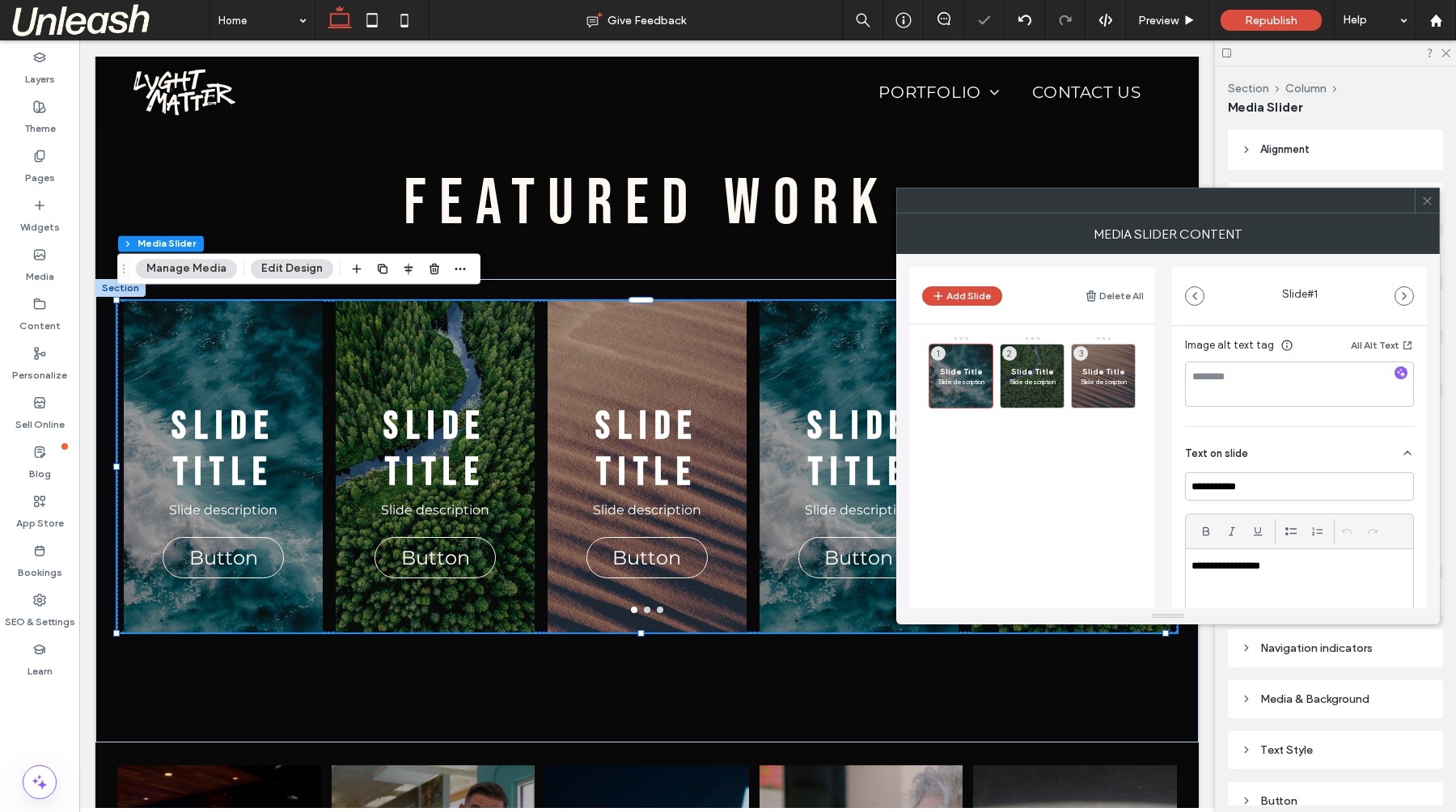
scroll to position [0, 0]
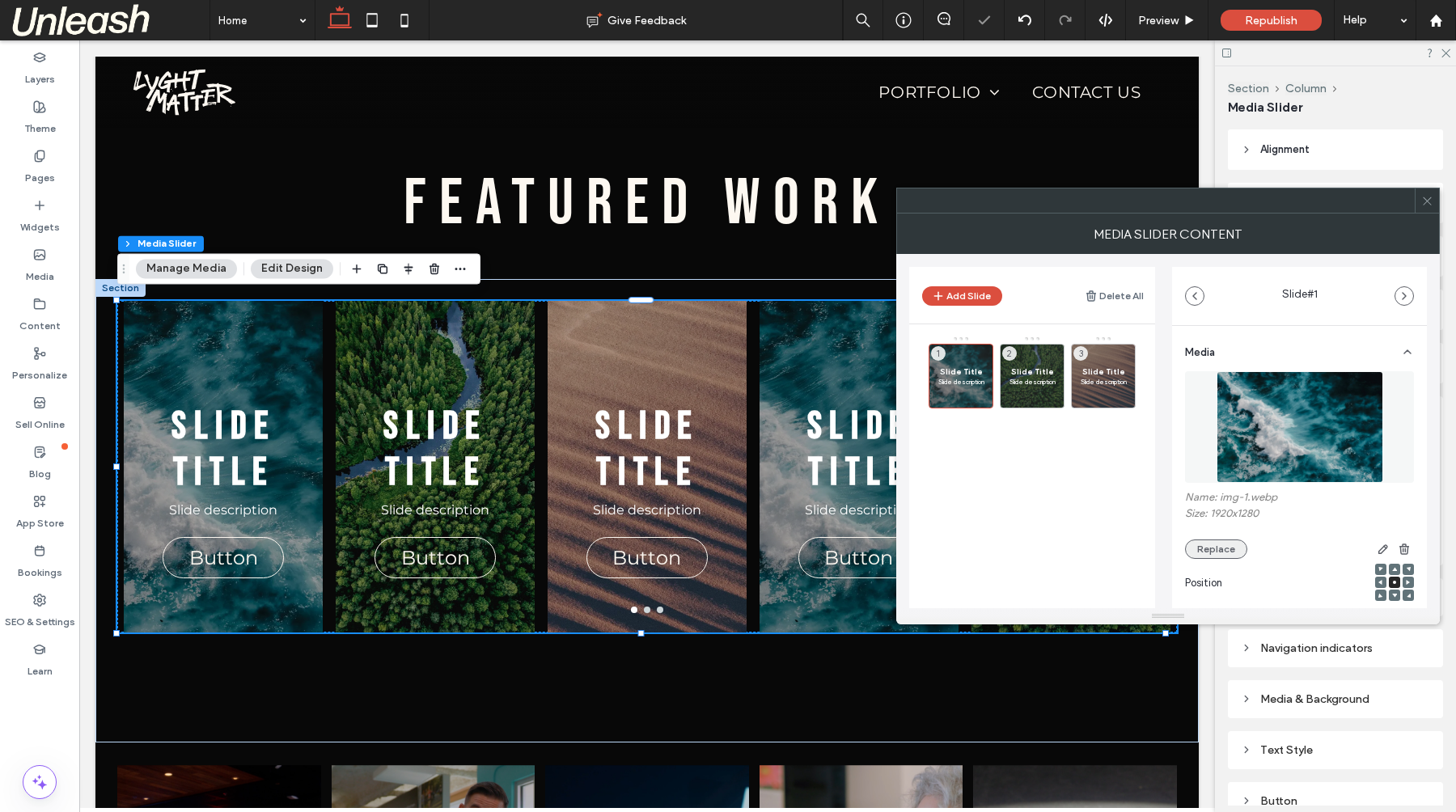
click at [1226, 550] on button "Replace" at bounding box center [1216, 549] width 62 height 19
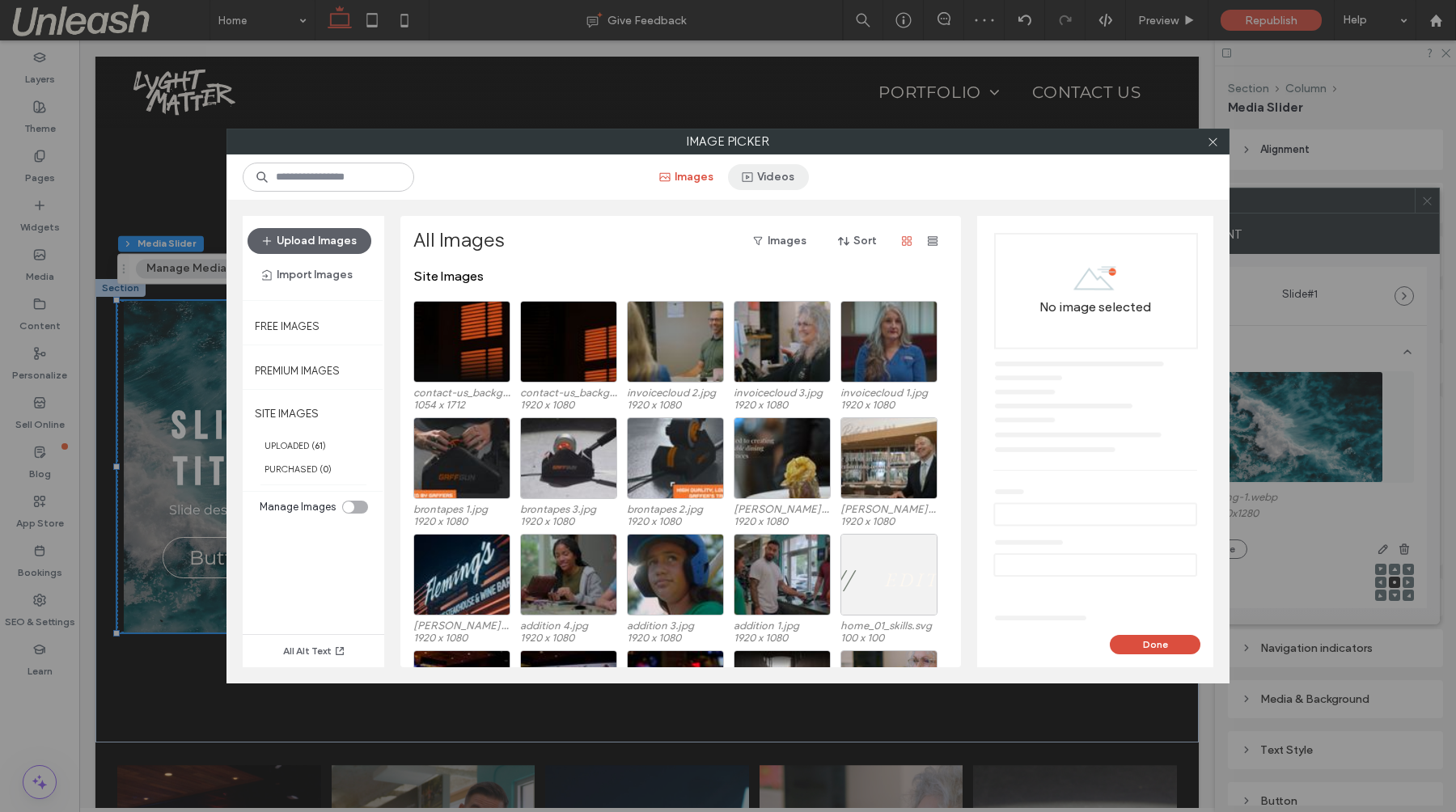
click at [791, 170] on button "Videos" at bounding box center [768, 177] width 81 height 26
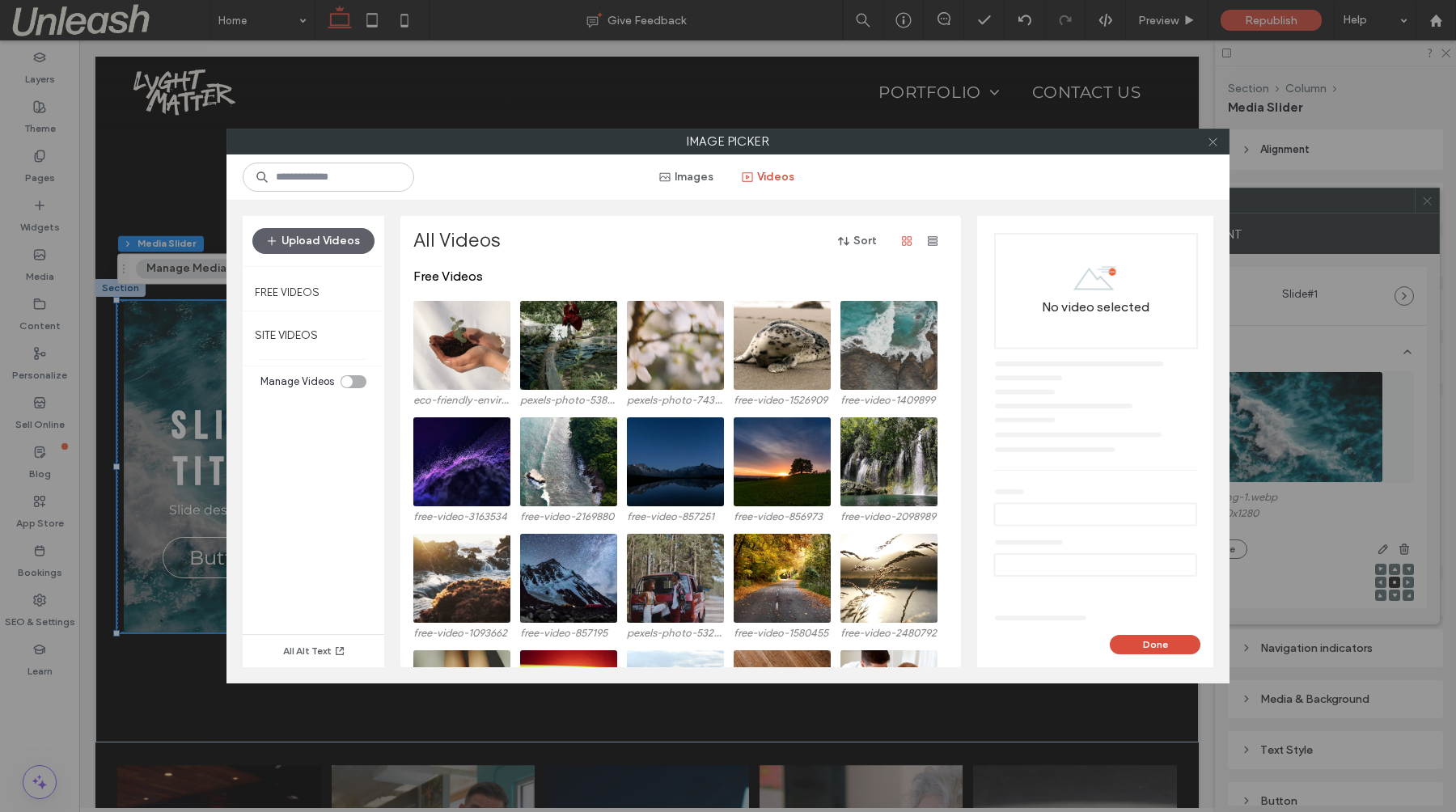
click at [1213, 143] on use at bounding box center [1213, 142] width 8 height 8
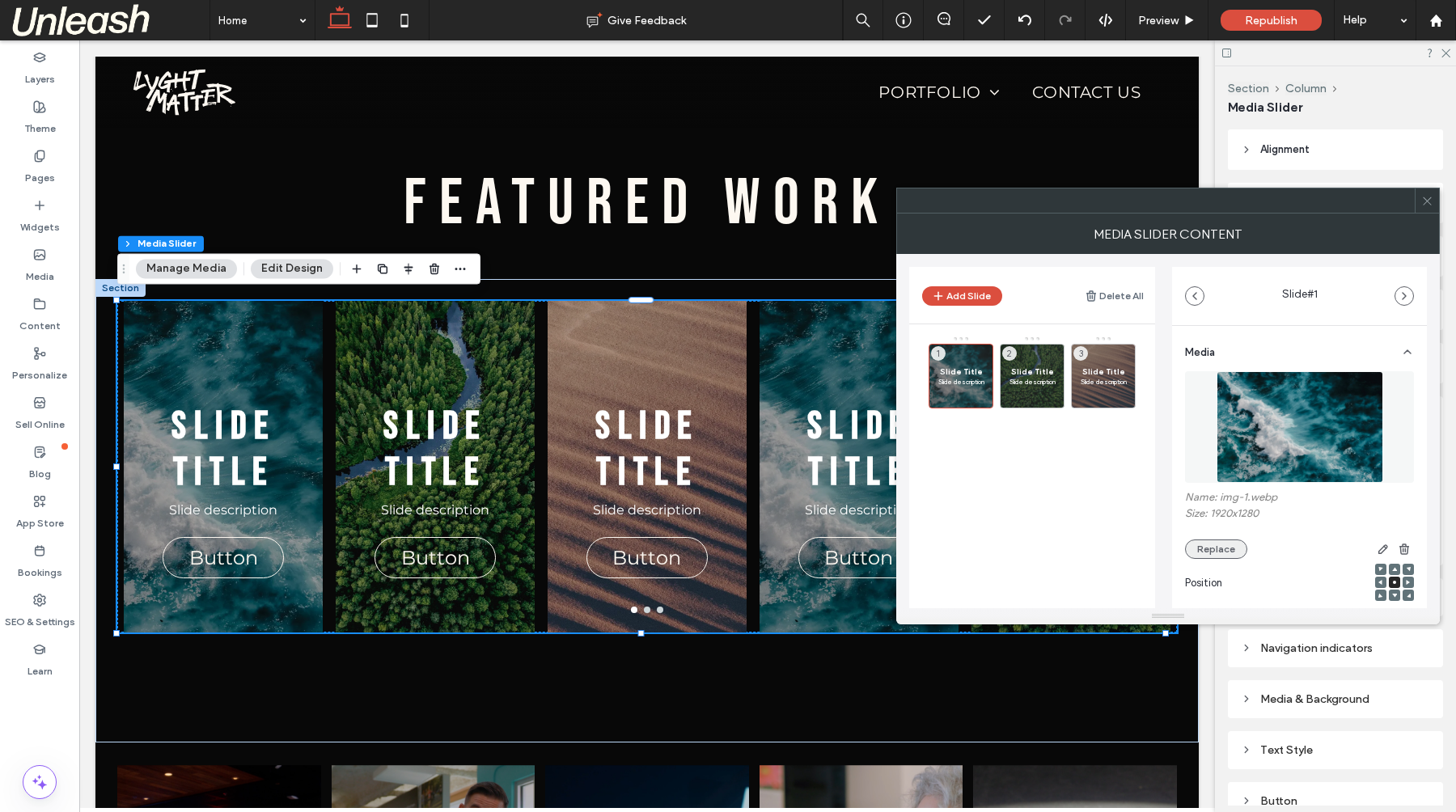
click at [1229, 544] on button "Replace" at bounding box center [1216, 549] width 62 height 19
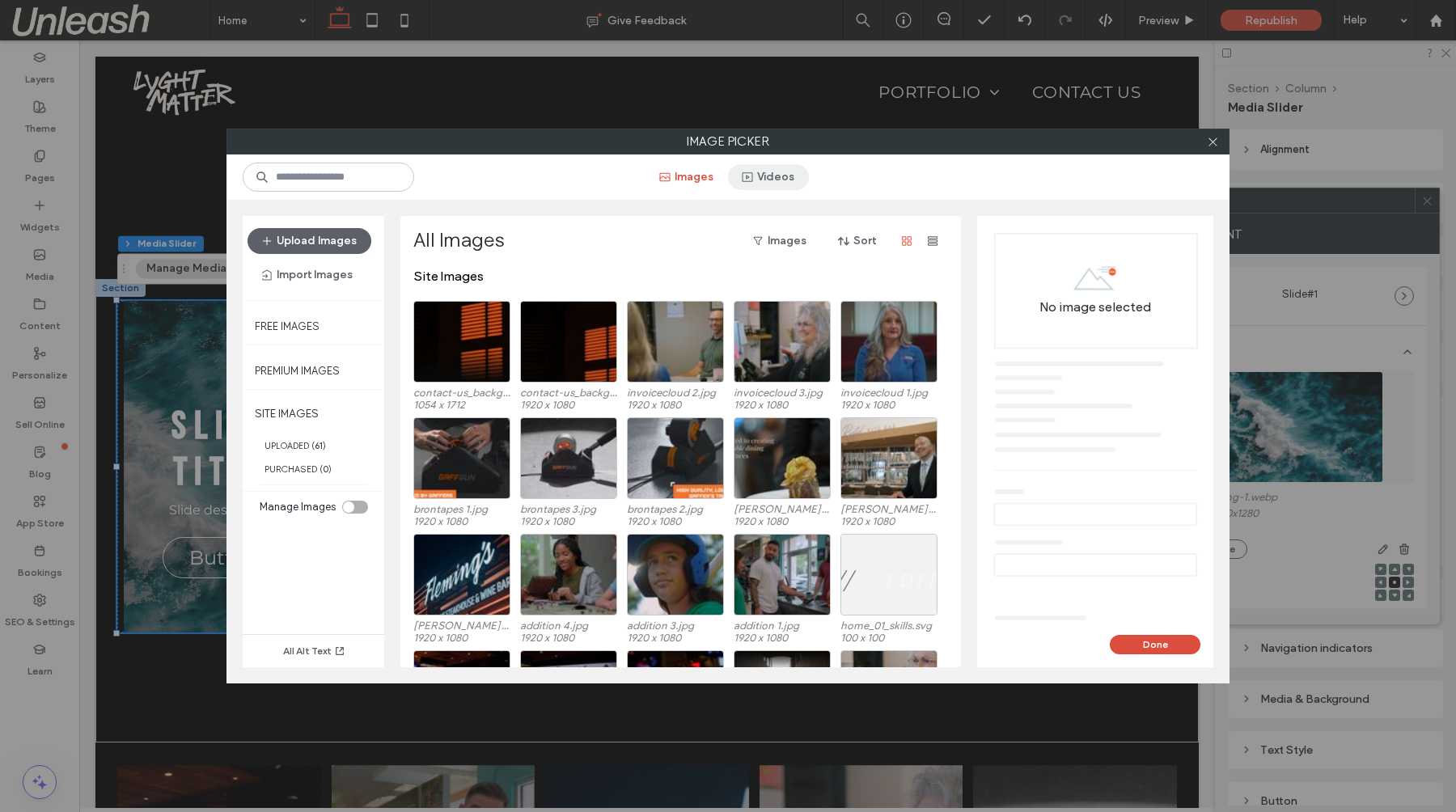
click at [756, 169] on button "Videos" at bounding box center [768, 177] width 81 height 26
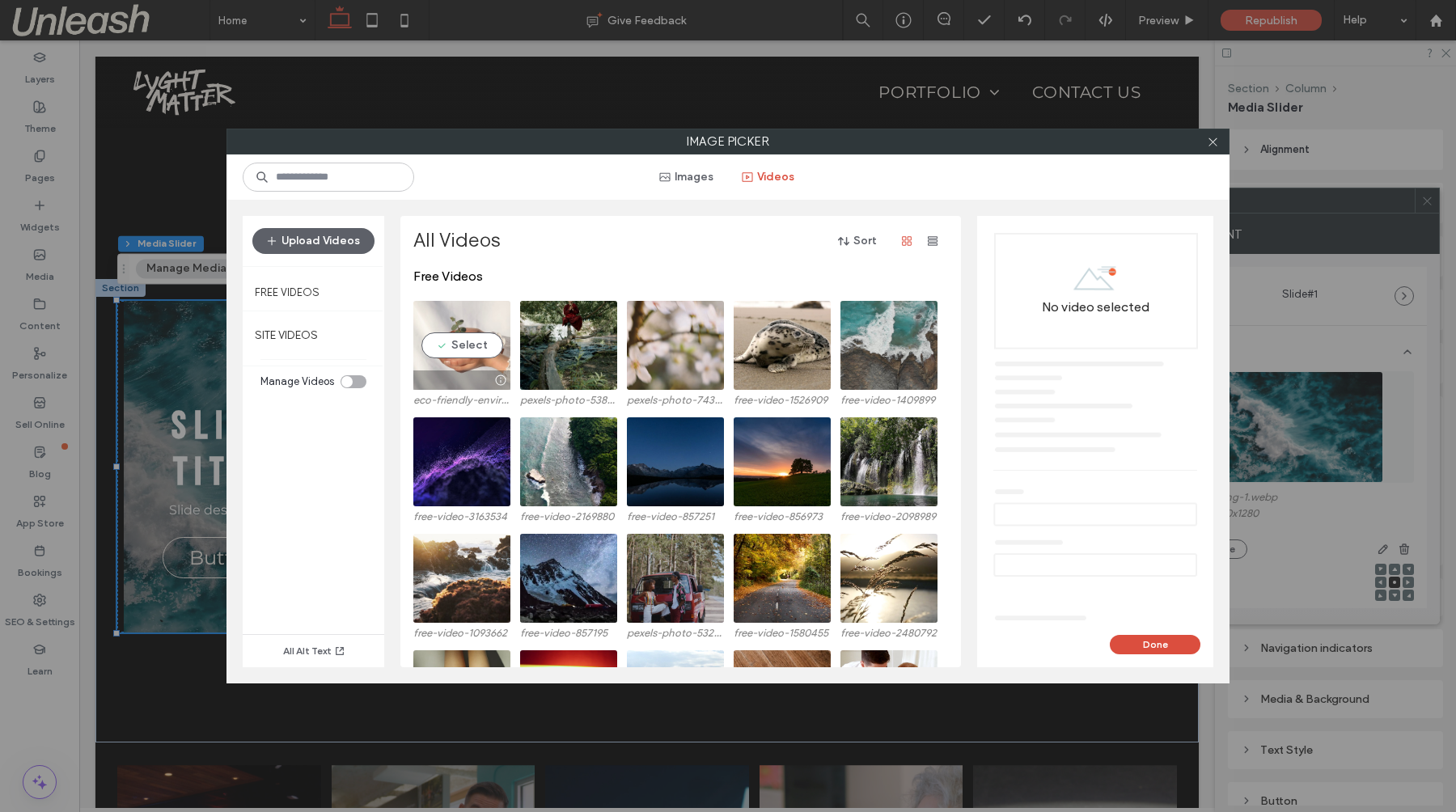
click at [454, 345] on video at bounding box center [462, 345] width 97 height 89
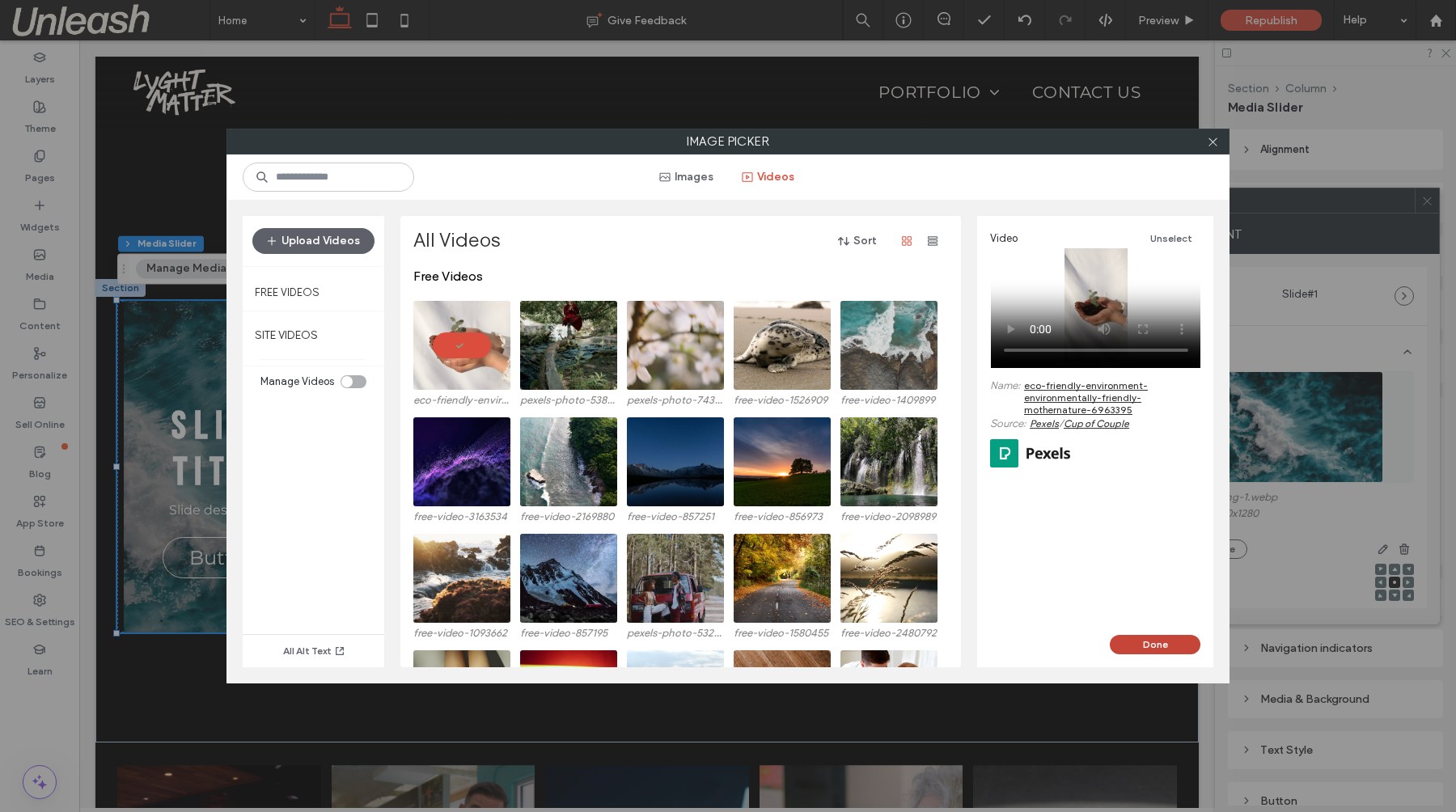
click at [1166, 645] on button "Done" at bounding box center [1155, 643] width 91 height 19
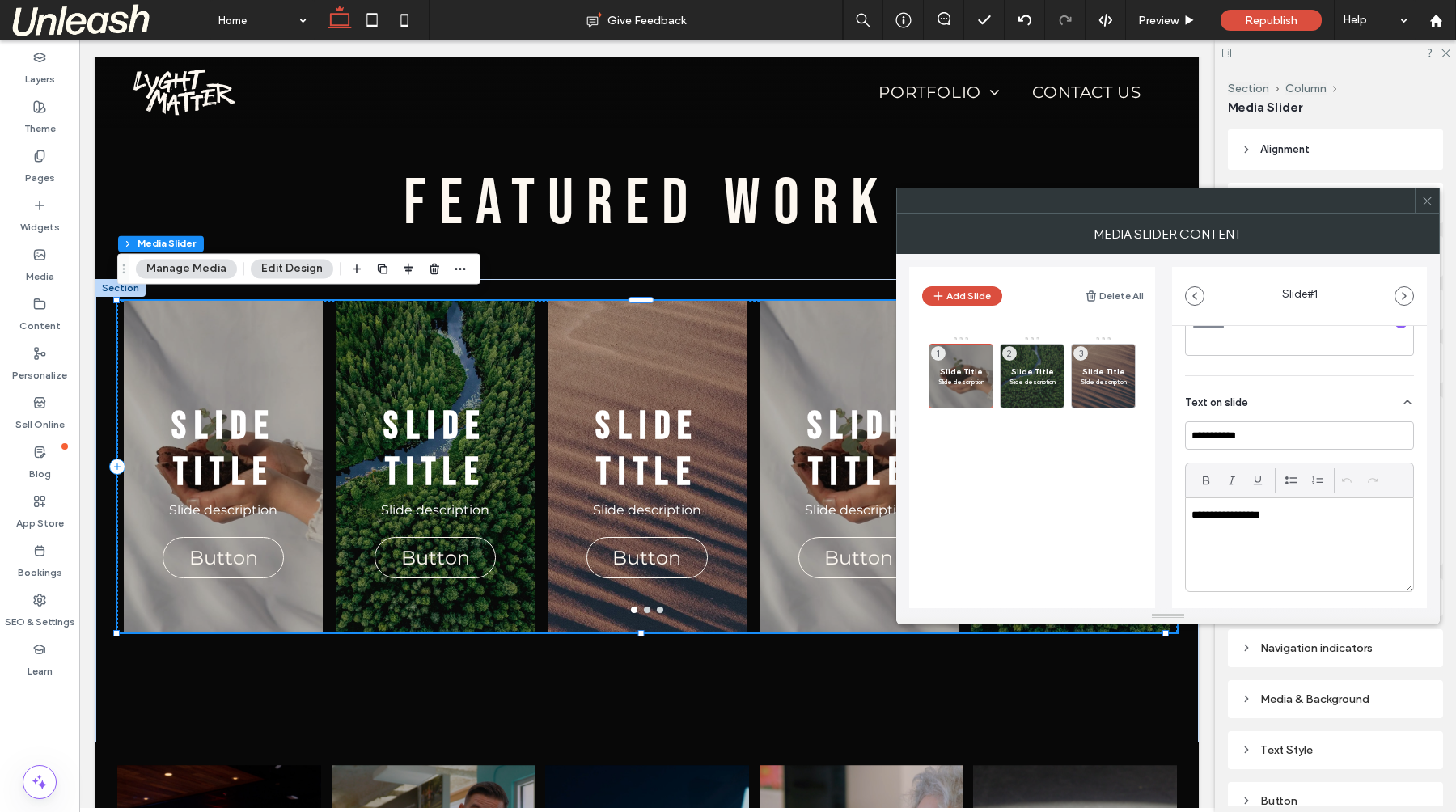
scroll to position [377, 0]
click at [1429, 206] on icon at bounding box center [1427, 200] width 12 height 12
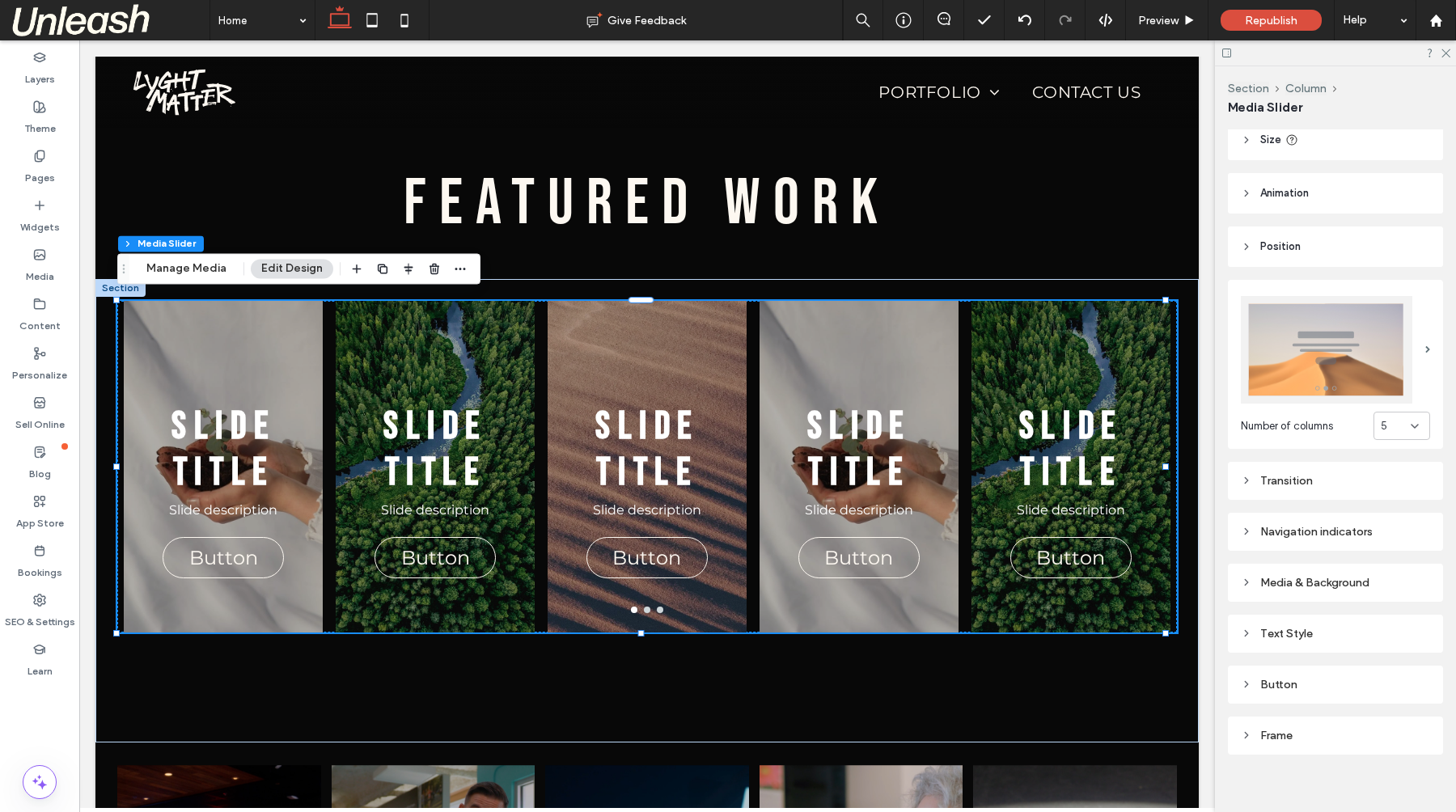
scroll to position [123, 0]
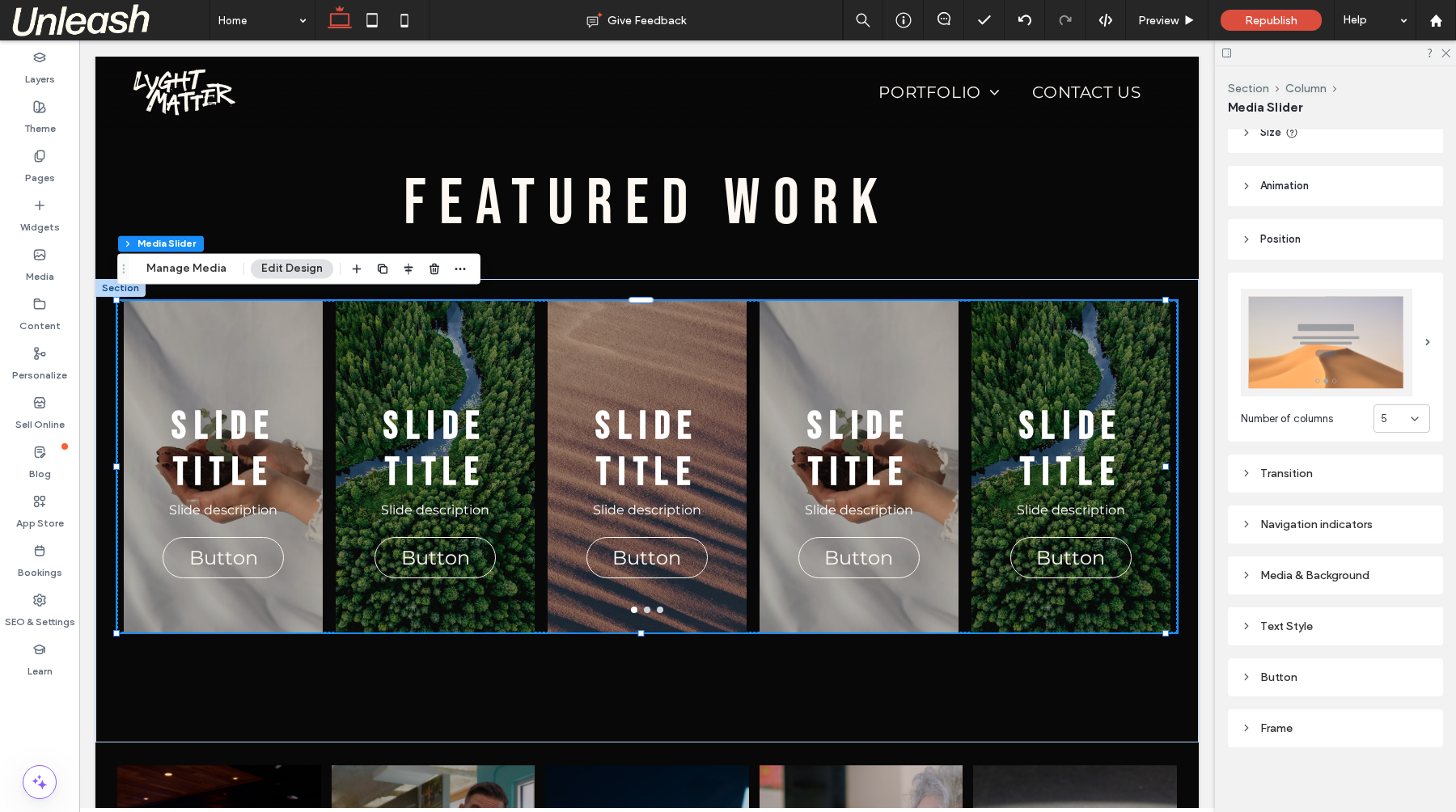
click at [1240, 572] on icon at bounding box center [1245, 574] width 11 height 11
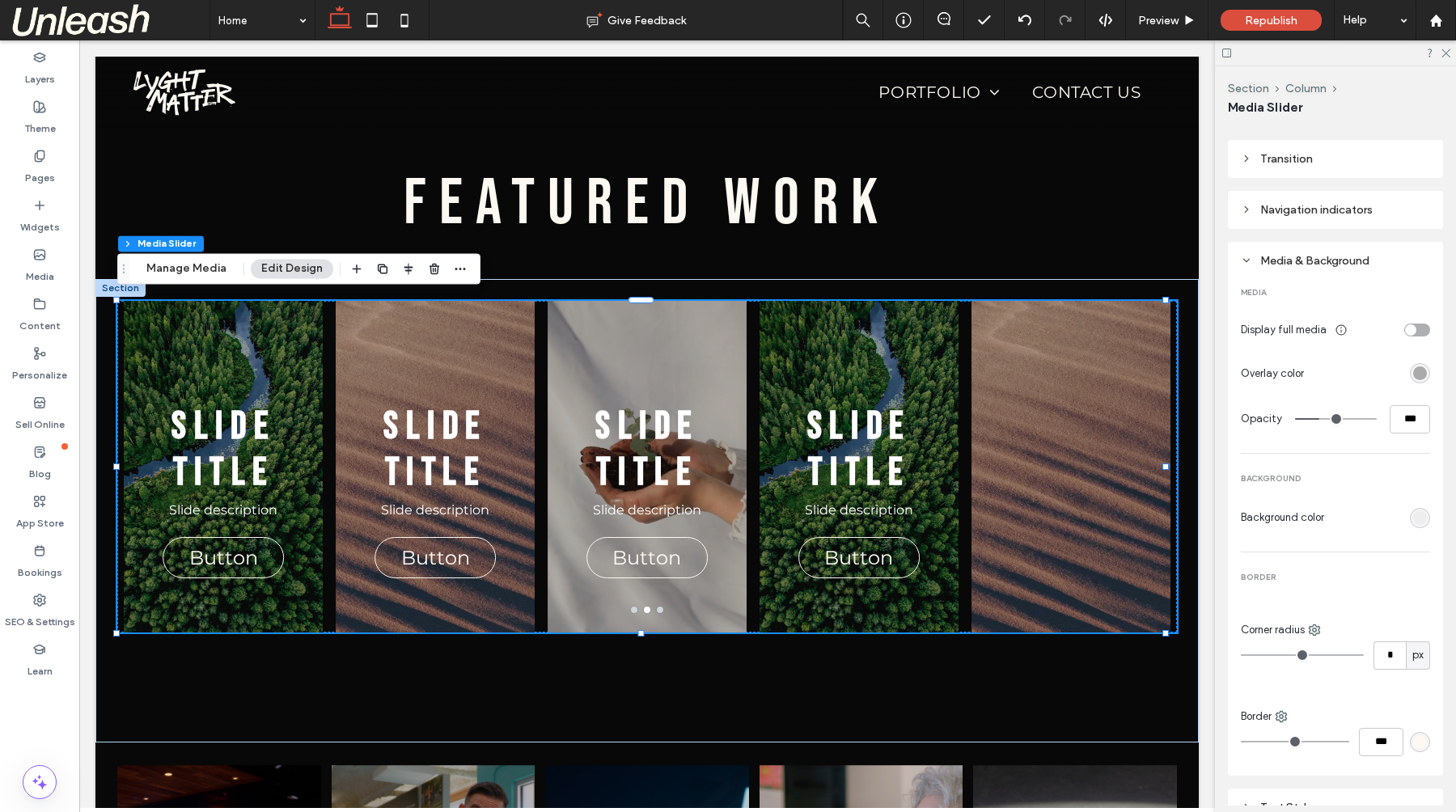
click at [1405, 324] on div "toggle" at bounding box center [1410, 329] width 11 height 11
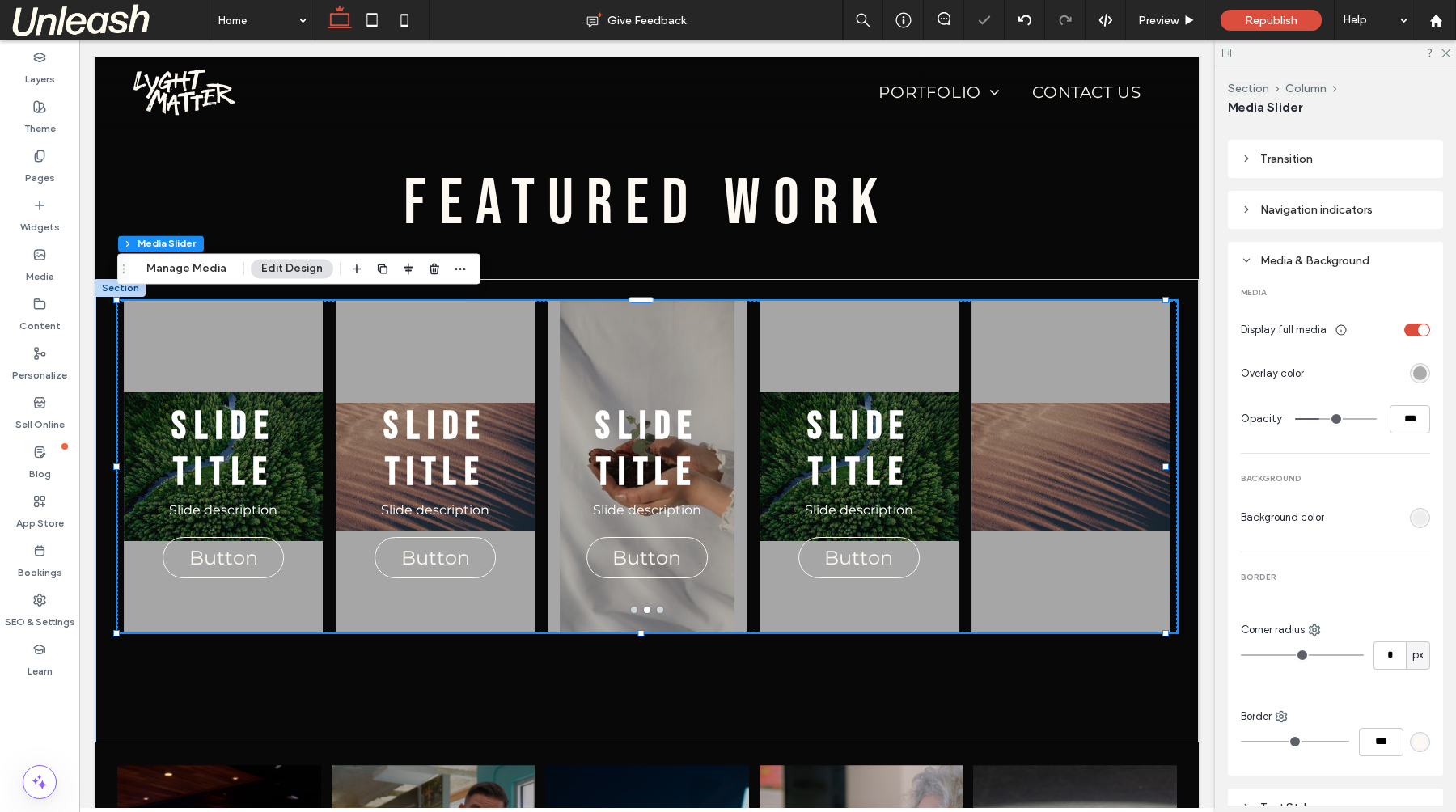
click at [1404, 323] on div "toggle" at bounding box center [1417, 329] width 26 height 13
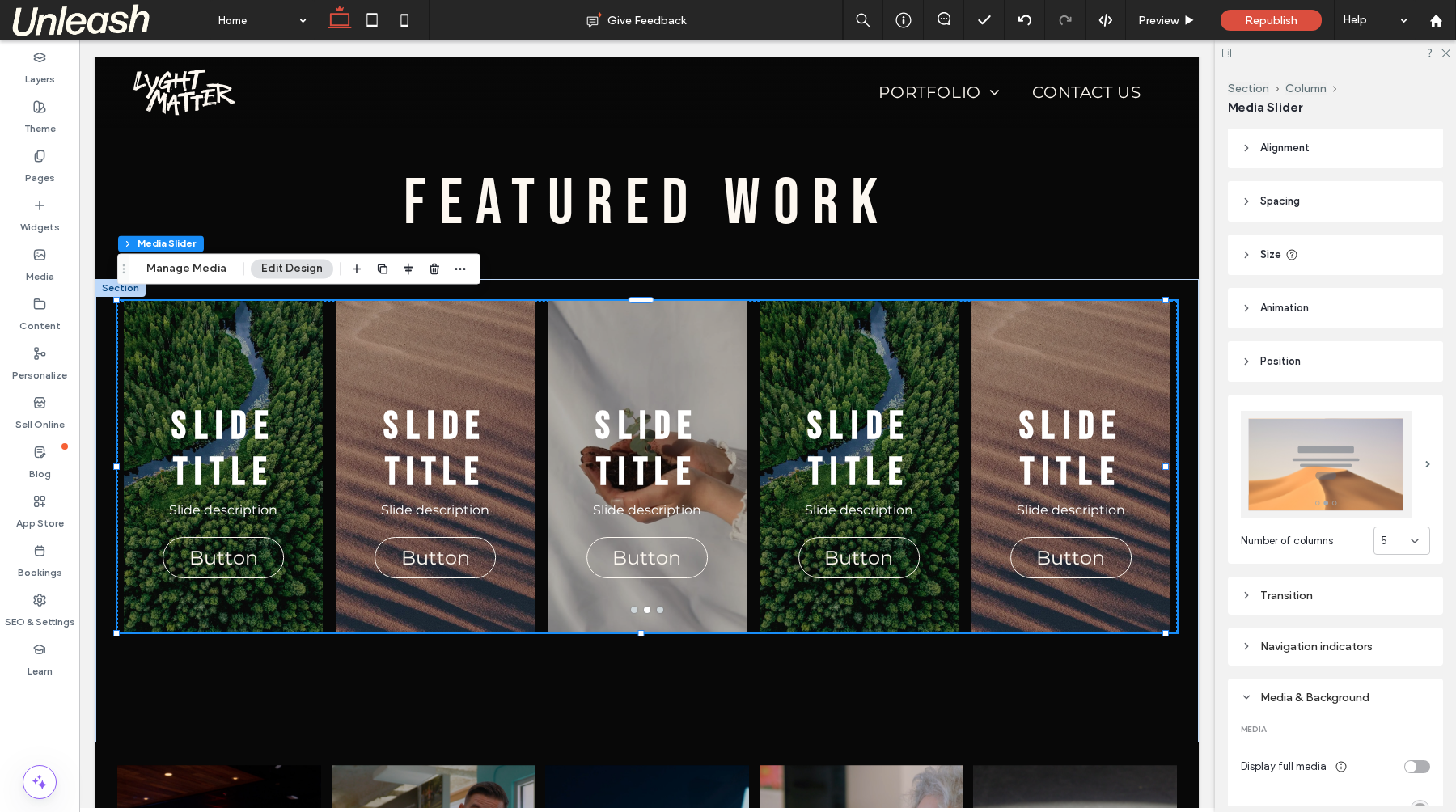
scroll to position [3, 0]
click at [1271, 300] on span "Animation" at bounding box center [1284, 306] width 49 height 16
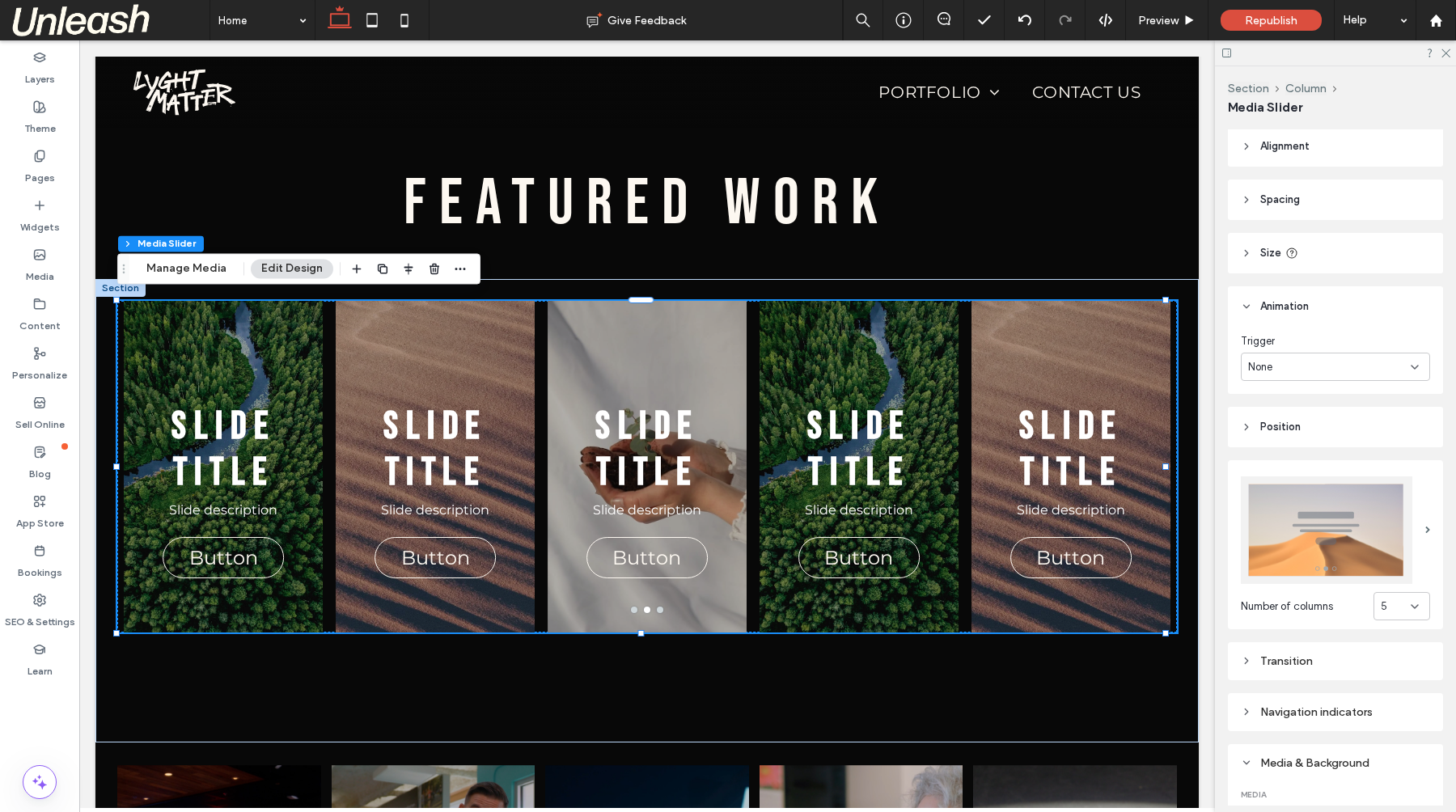
click at [1272, 300] on span "Animation" at bounding box center [1284, 306] width 49 height 16
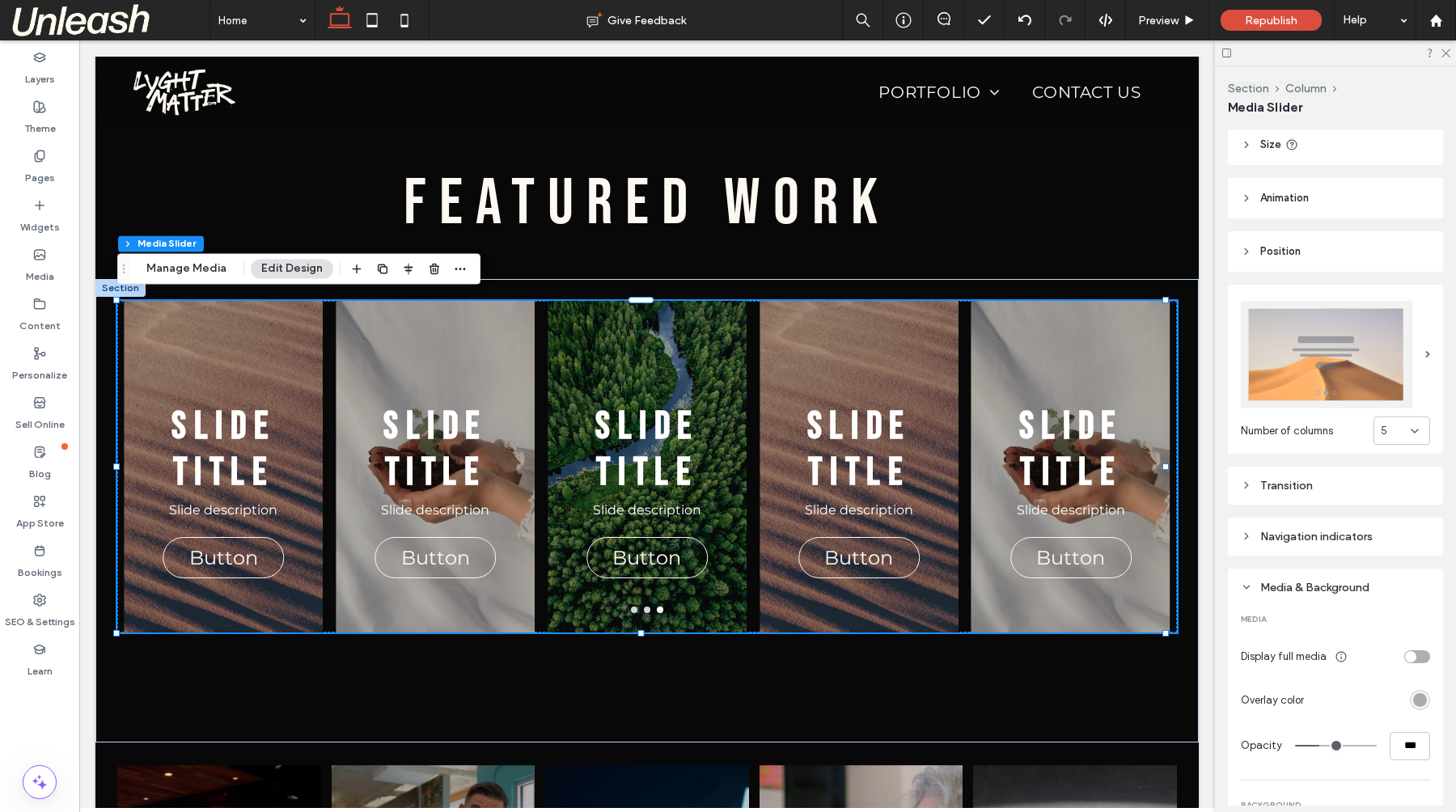
scroll to position [108, 0]
click at [1247, 486] on use at bounding box center [1246, 488] width 3 height 6
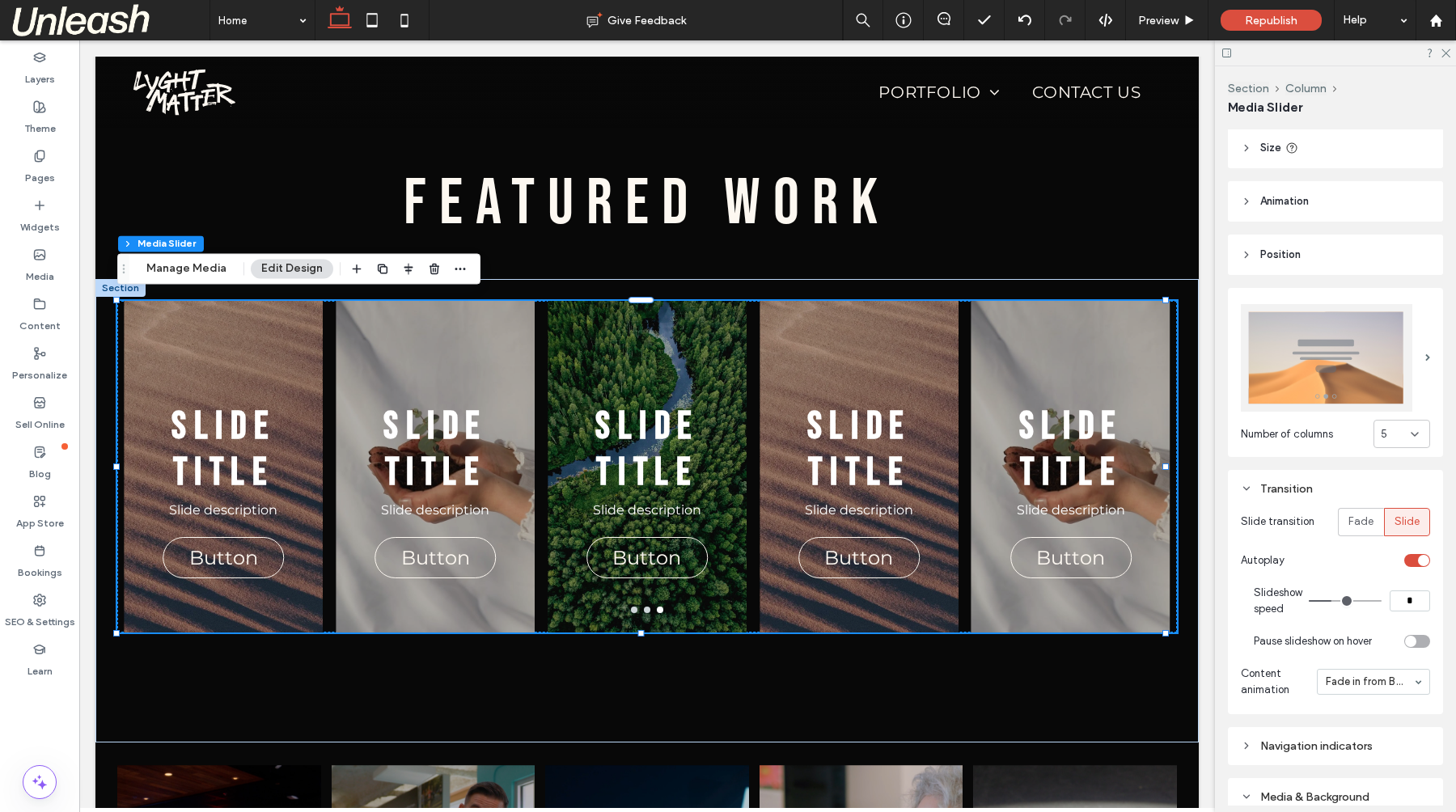
click at [1404, 554] on div "toggle" at bounding box center [1417, 560] width 26 height 13
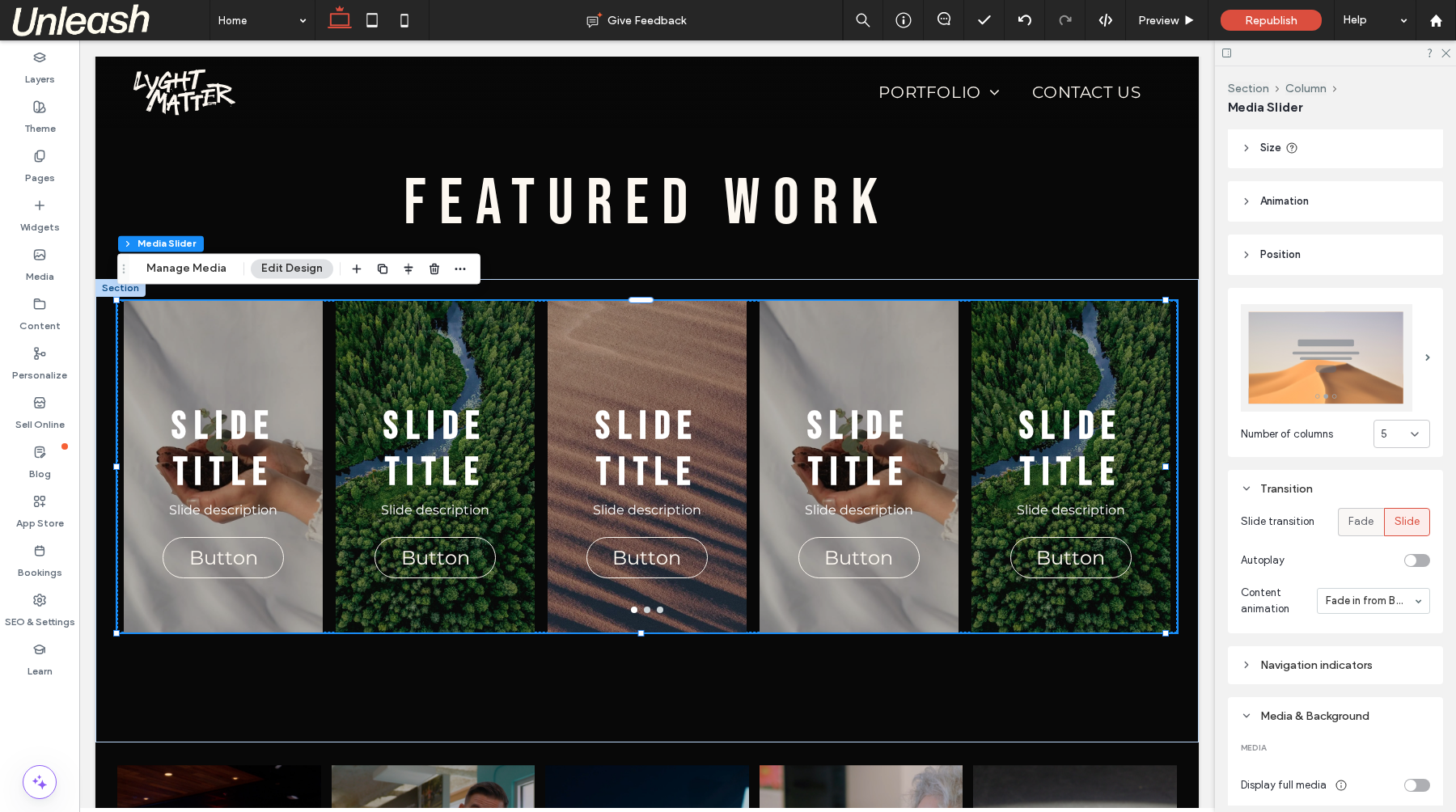
click at [1359, 519] on span "Fade" at bounding box center [1360, 521] width 25 height 16
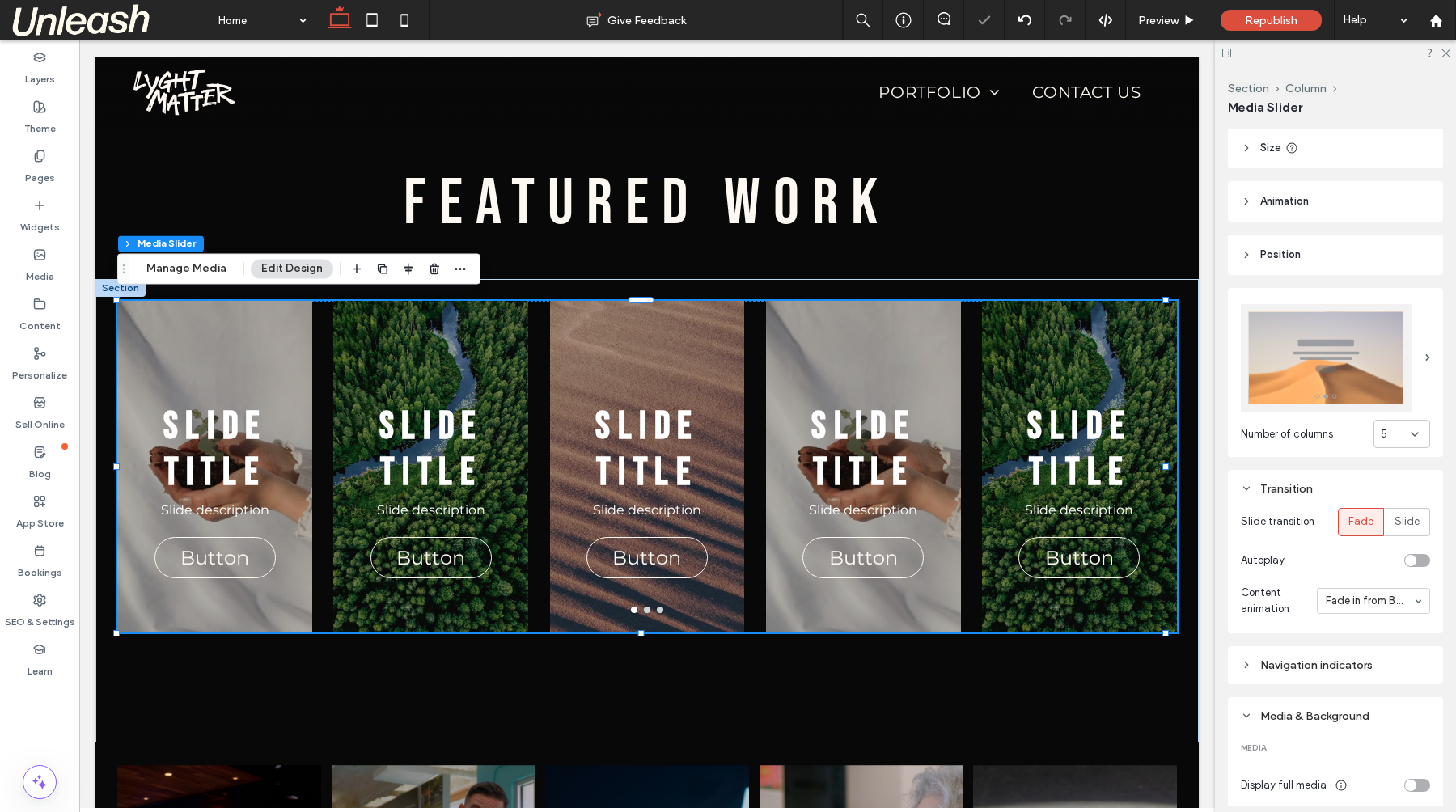
click at [1405, 554] on div "toggle" at bounding box center [1410, 560] width 11 height 11
click at [1417, 554] on div "toggle" at bounding box center [1422, 560] width 11 height 11
click at [1383, 560] on div "Autoplay" at bounding box center [1318, 560] width 157 height 16
click at [1363, 555] on div "Autoplay" at bounding box center [1318, 560] width 157 height 16
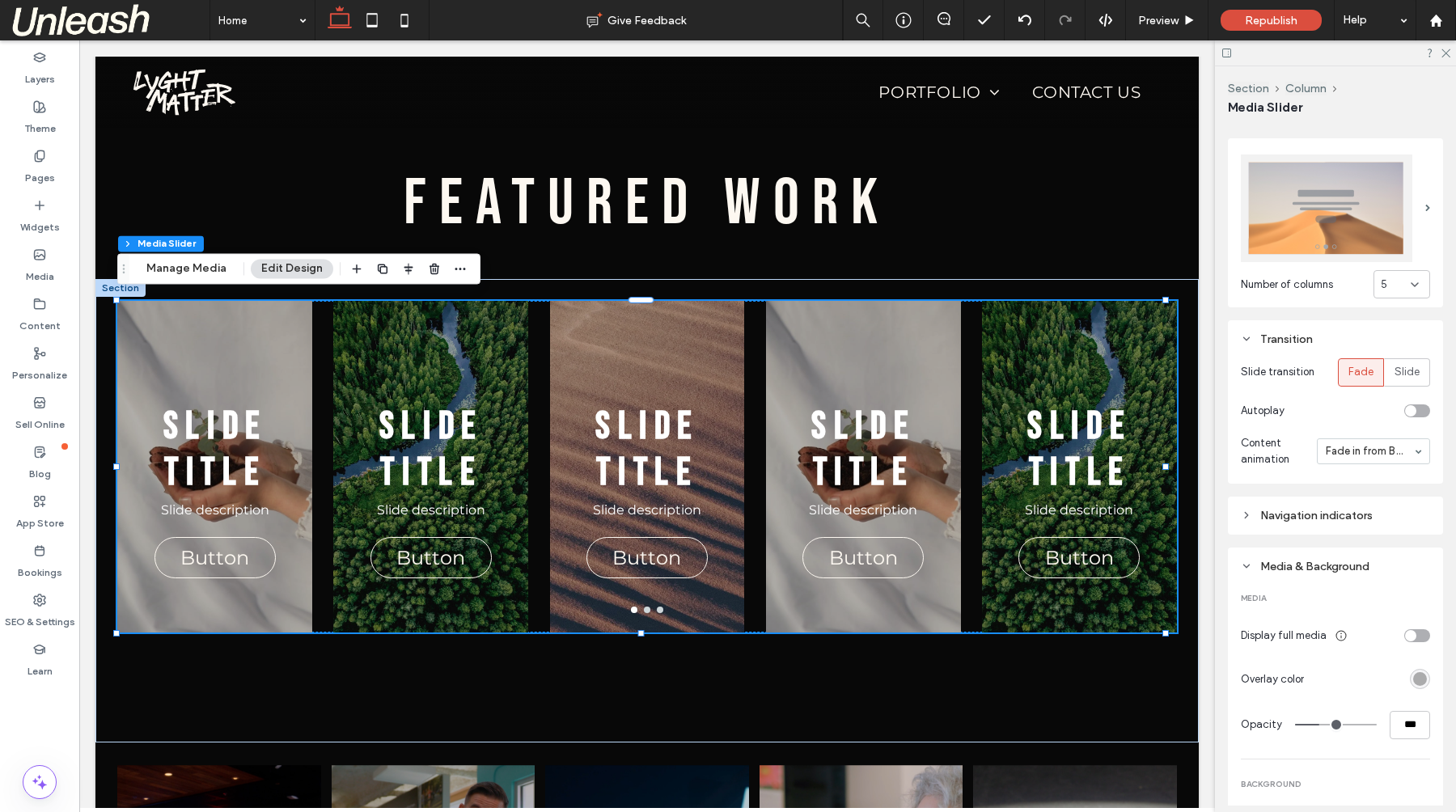
scroll to position [262, 0]
click at [1248, 505] on icon at bounding box center [1245, 510] width 11 height 11
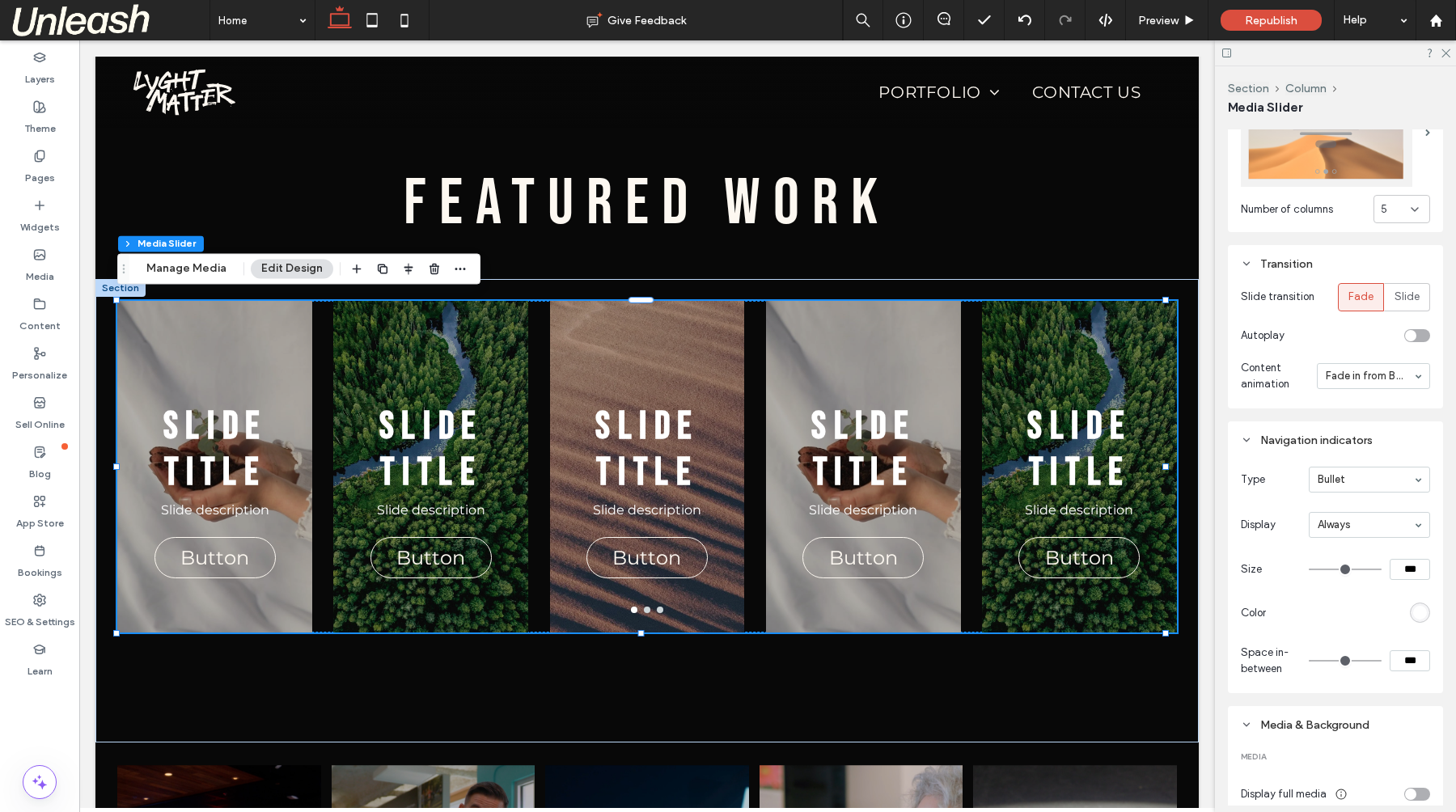
scroll to position [367, 0]
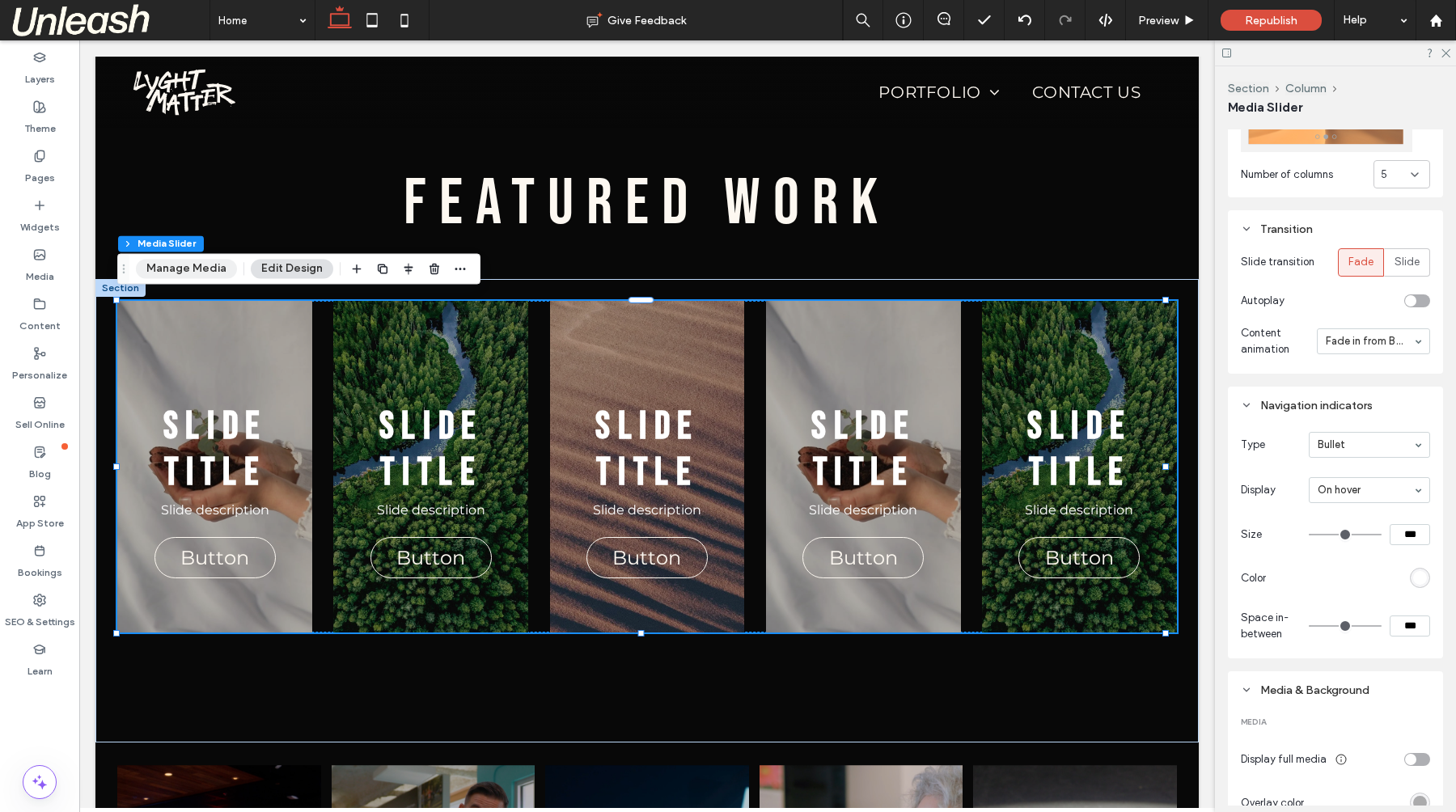
click at [207, 272] on button "Manage Media" at bounding box center [186, 268] width 101 height 19
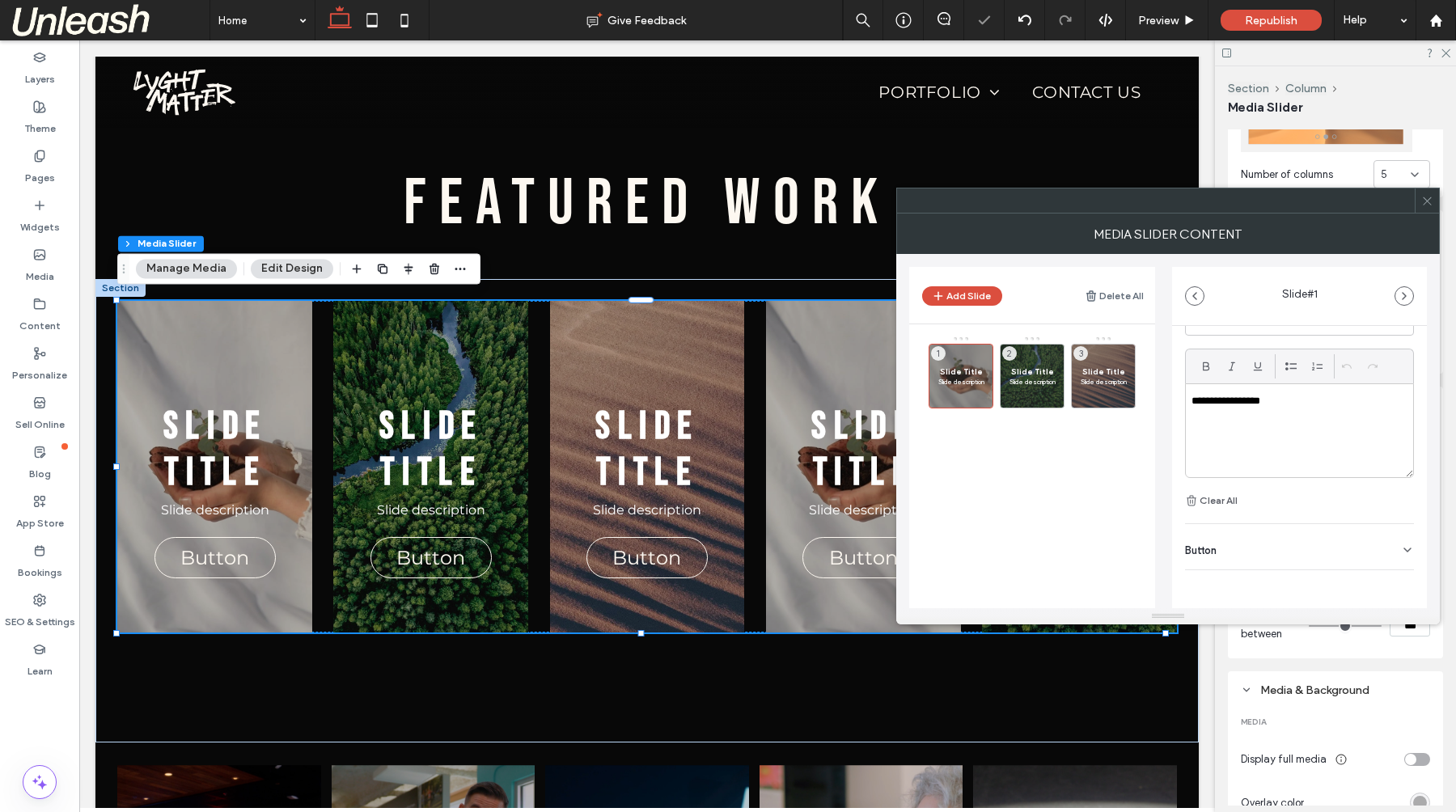
click at [1378, 544] on div "Button" at bounding box center [1299, 546] width 229 height 45
click at [1394, 573] on button at bounding box center [1399, 581] width 29 height 29
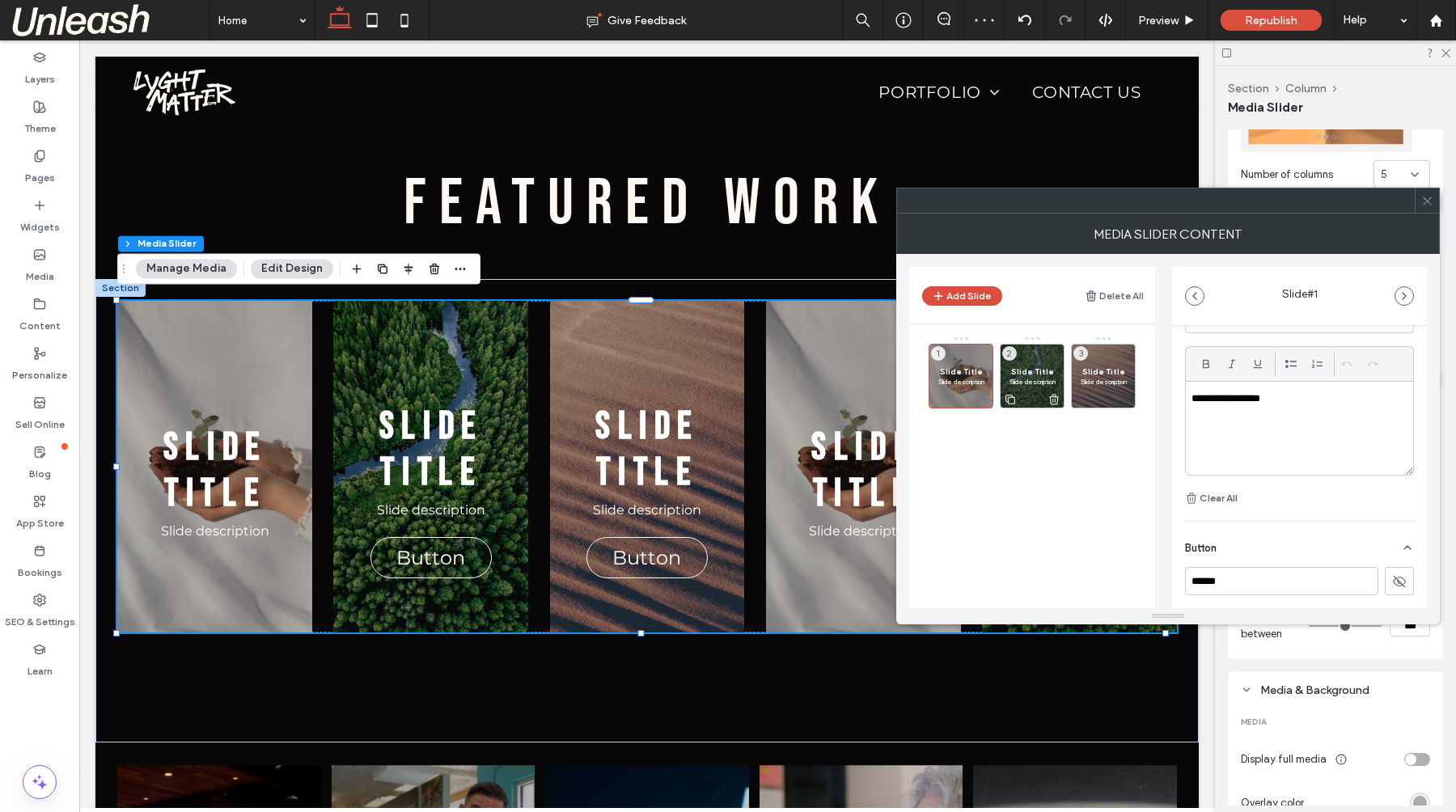
click at [1034, 382] on span "Slide description" at bounding box center [1032, 382] width 47 height 10
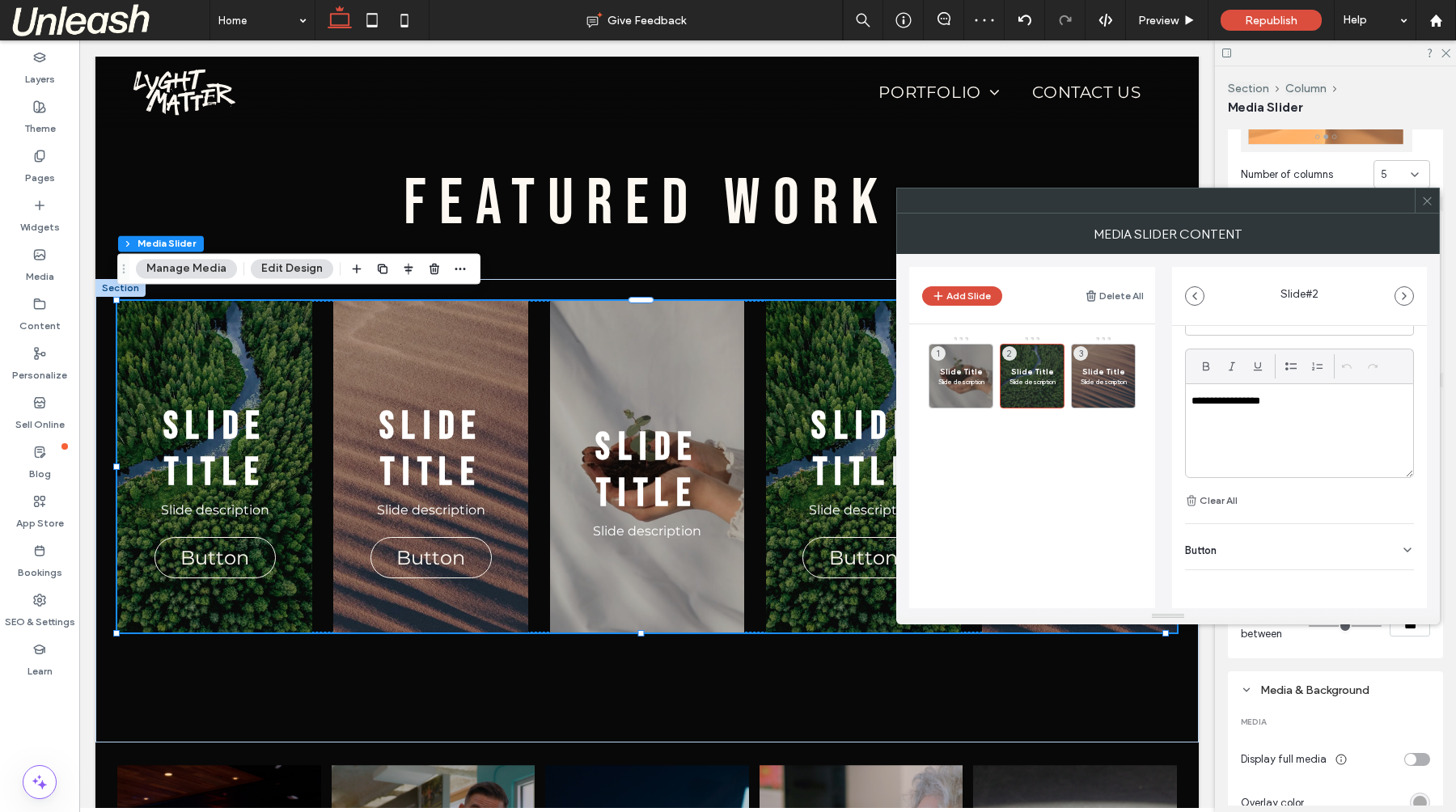
click at [1394, 540] on div "Button" at bounding box center [1299, 546] width 229 height 45
drag, startPoint x: 1392, startPoint y: 589, endPoint x: 1363, endPoint y: 578, distance: 31.0
click at [1392, 589] on icon at bounding box center [1399, 581] width 14 height 14
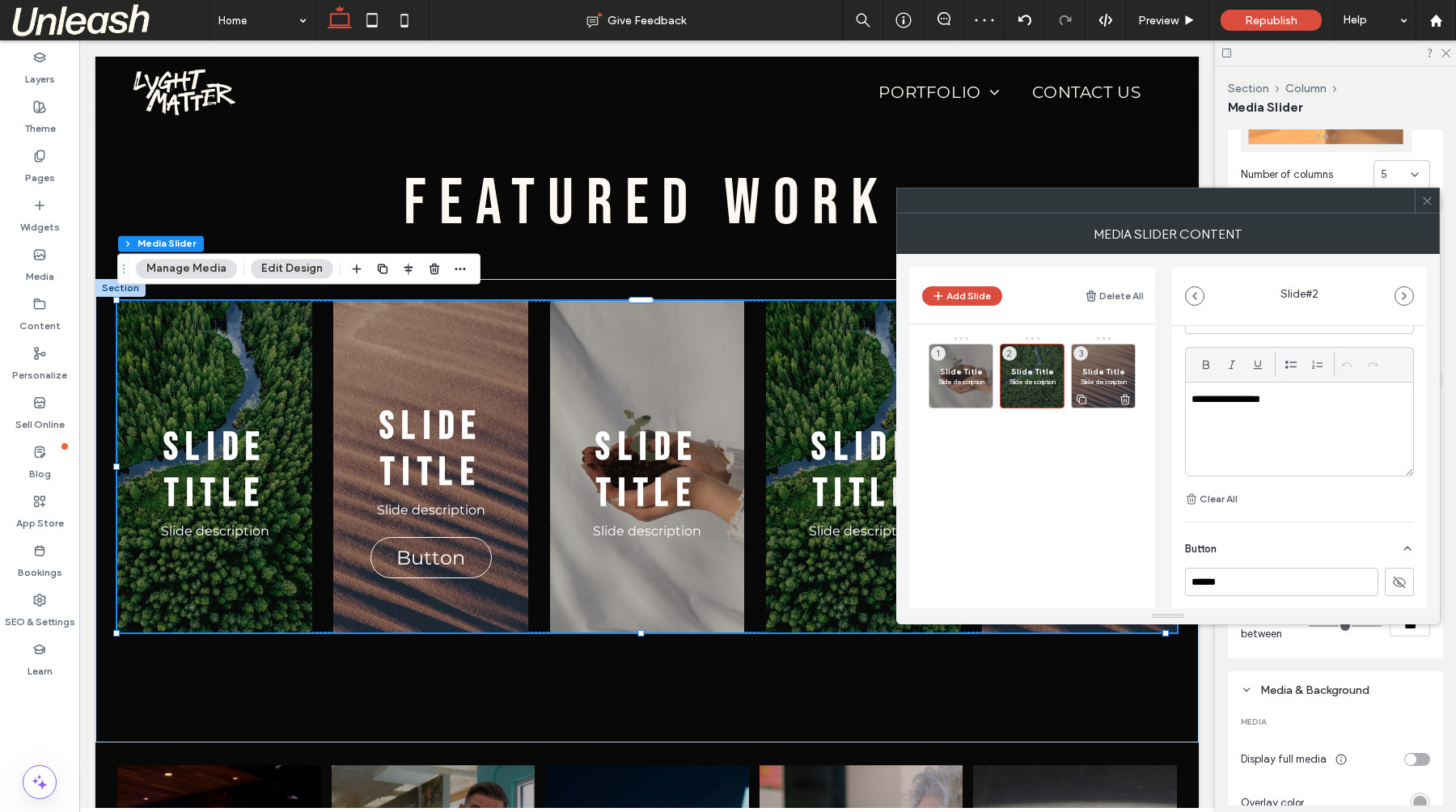
click at [1121, 389] on div at bounding box center [1103, 398] width 63 height 18
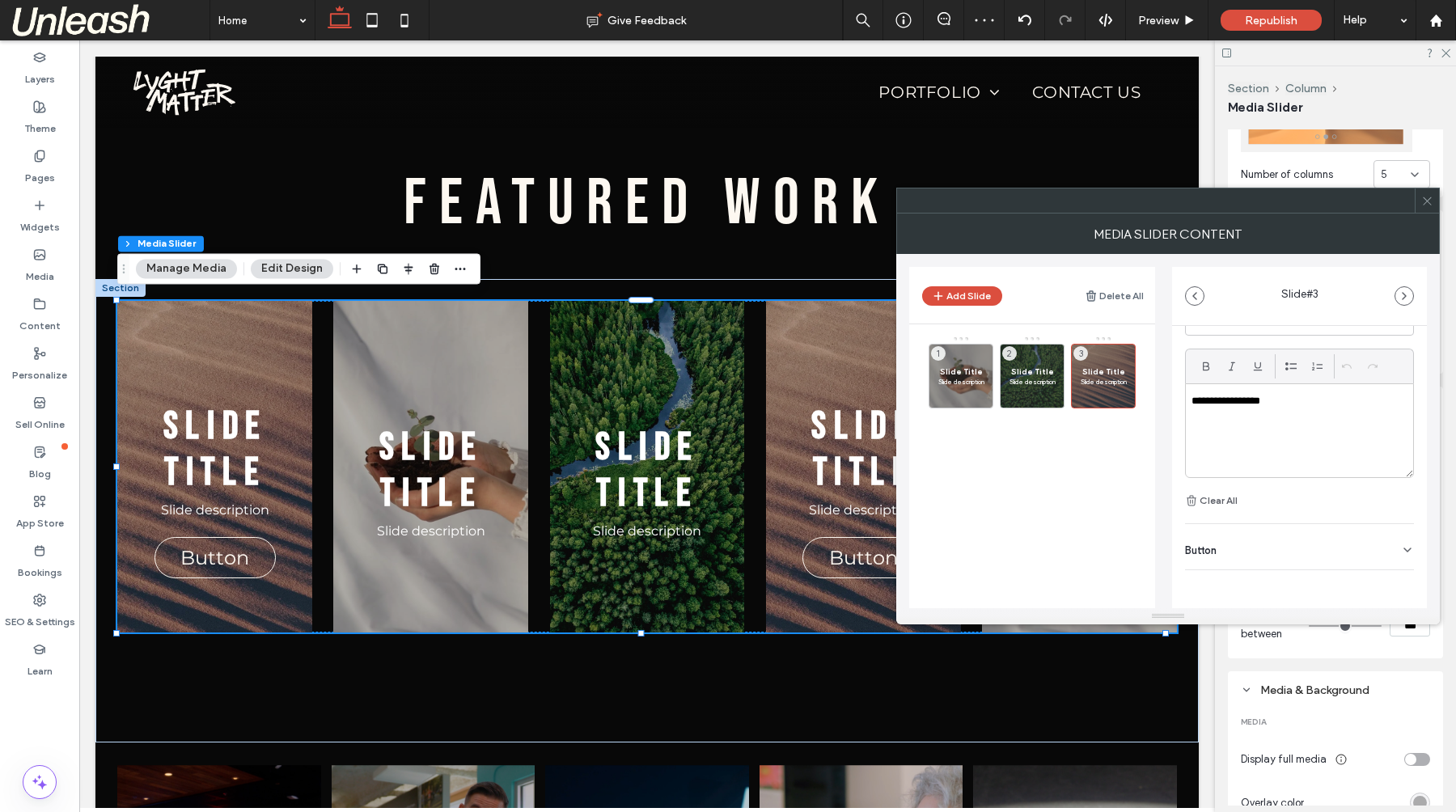
click at [1391, 544] on div "Button" at bounding box center [1299, 546] width 229 height 45
click at [1392, 583] on icon at bounding box center [1399, 581] width 14 height 14
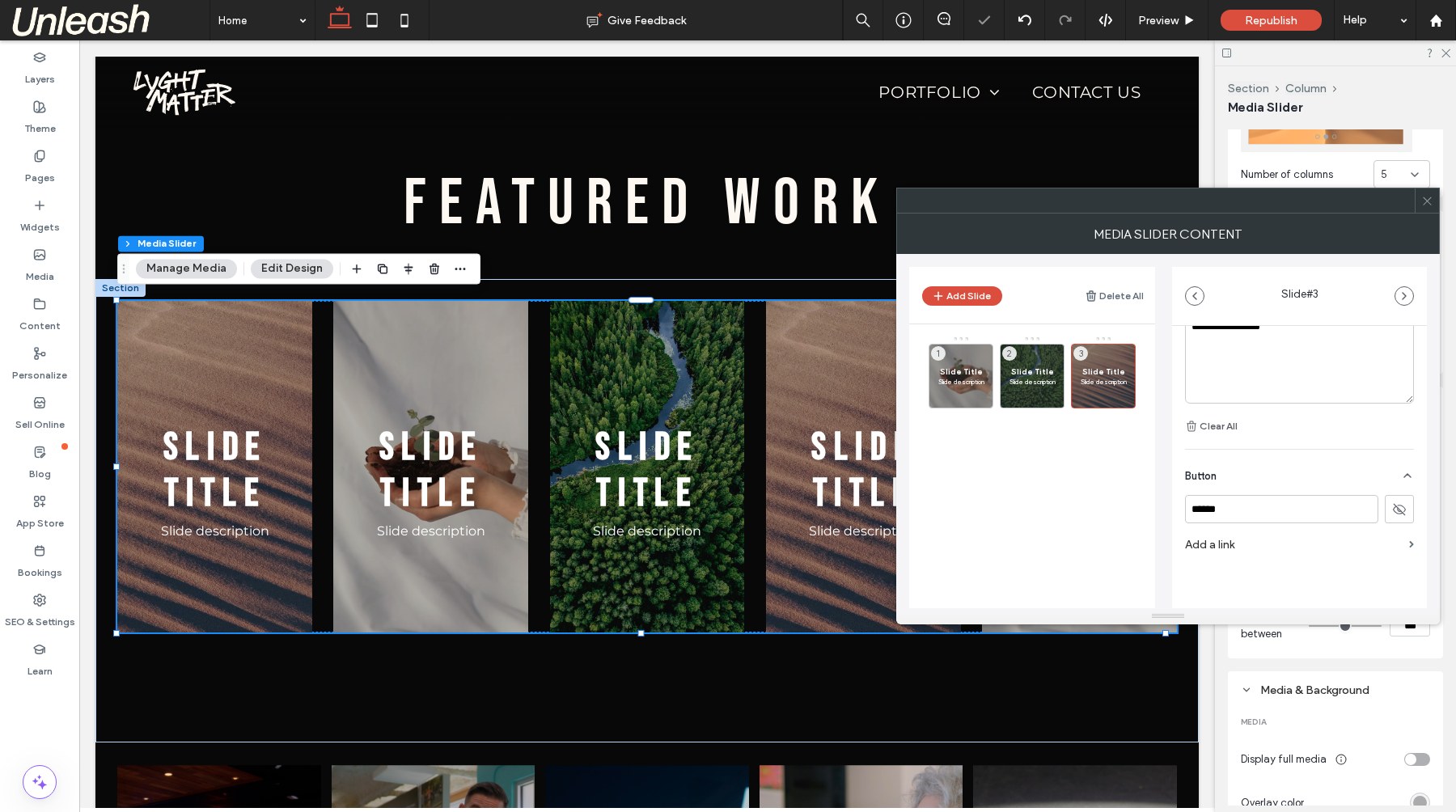
scroll to position [523, 0]
click at [1420, 199] on div at bounding box center [1426, 200] width 24 height 24
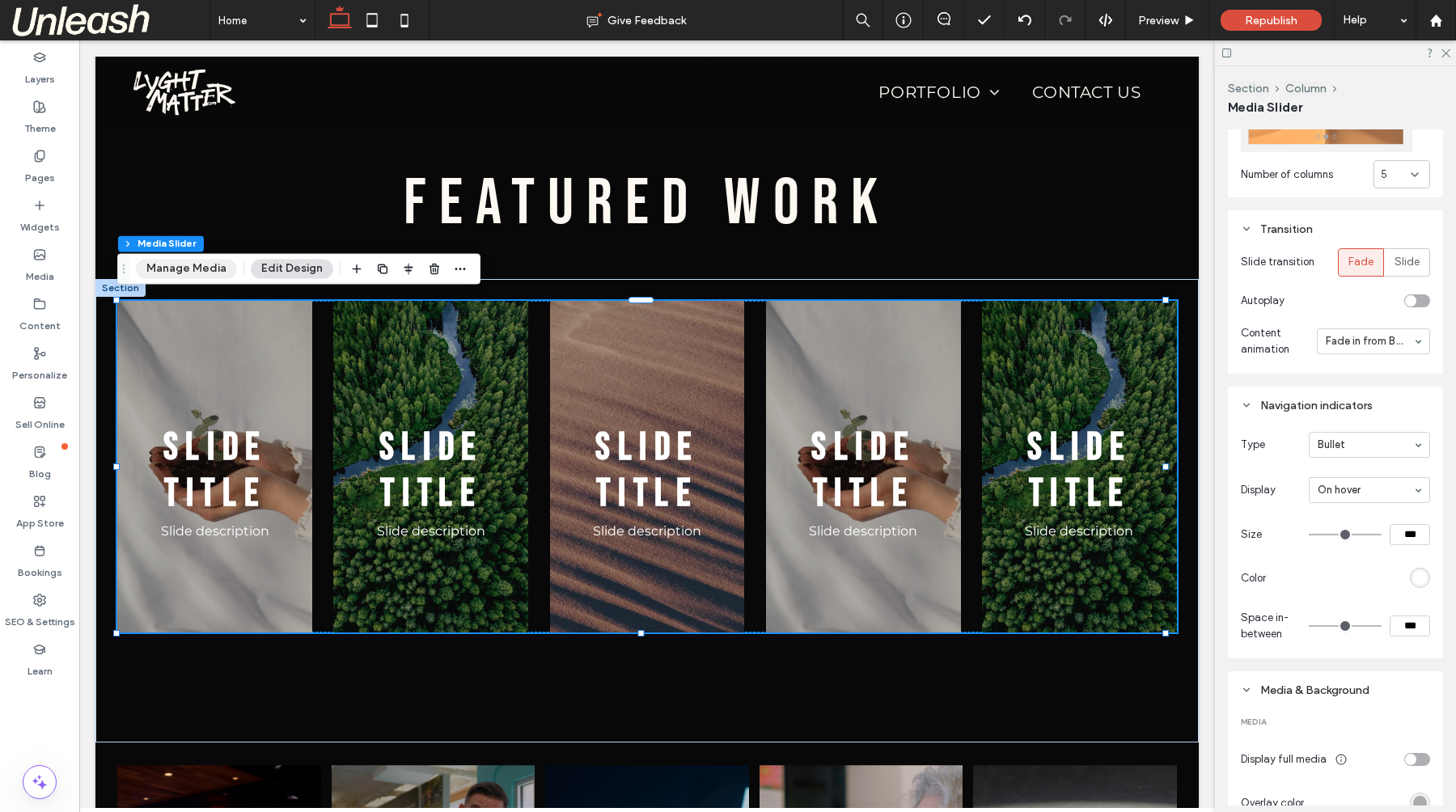
click at [177, 268] on button "Manage Media" at bounding box center [186, 268] width 101 height 19
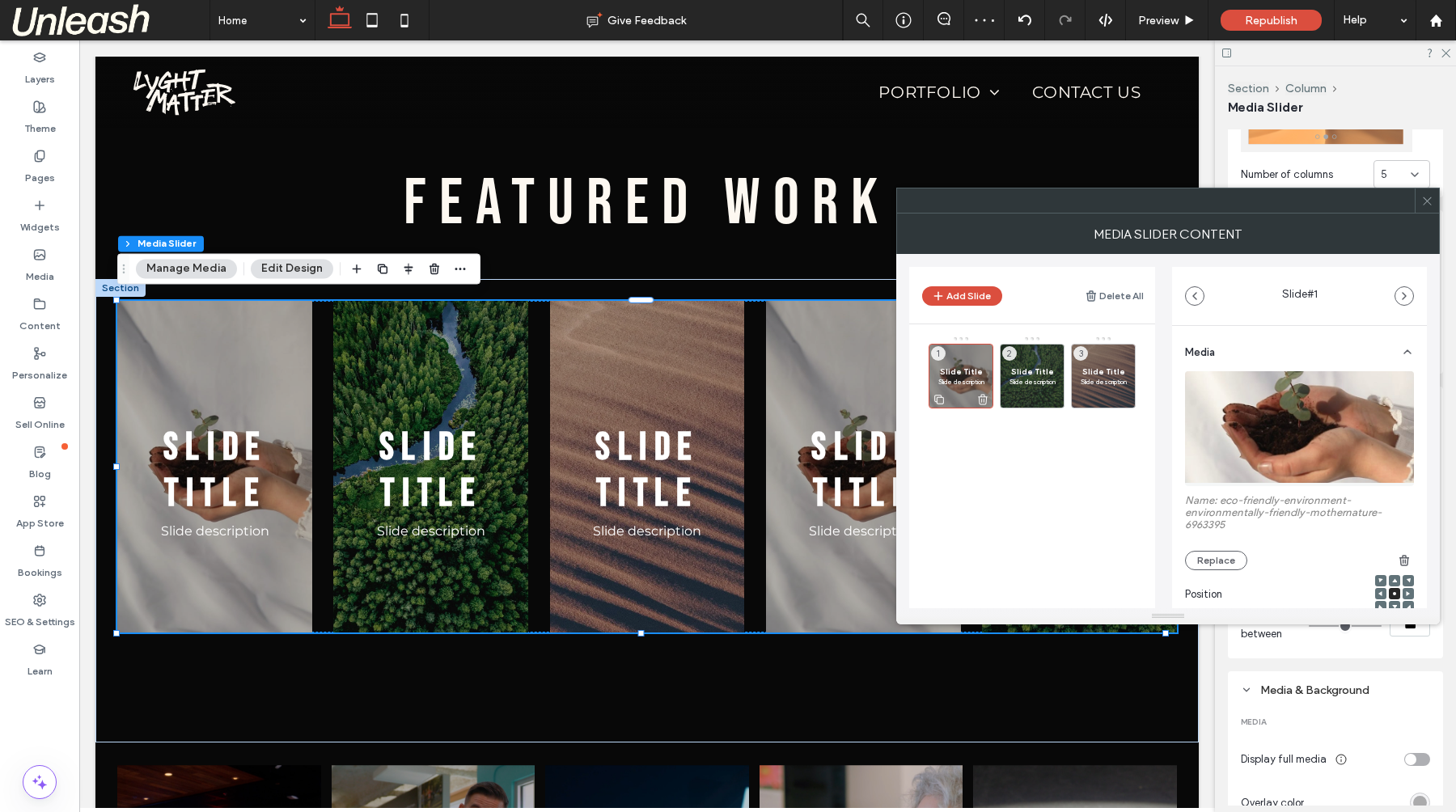
click at [938, 396] on icon at bounding box center [938, 398] width 13 height 14
click at [961, 450] on div "Slide Title Slide description 4" at bounding box center [960, 463] width 65 height 65
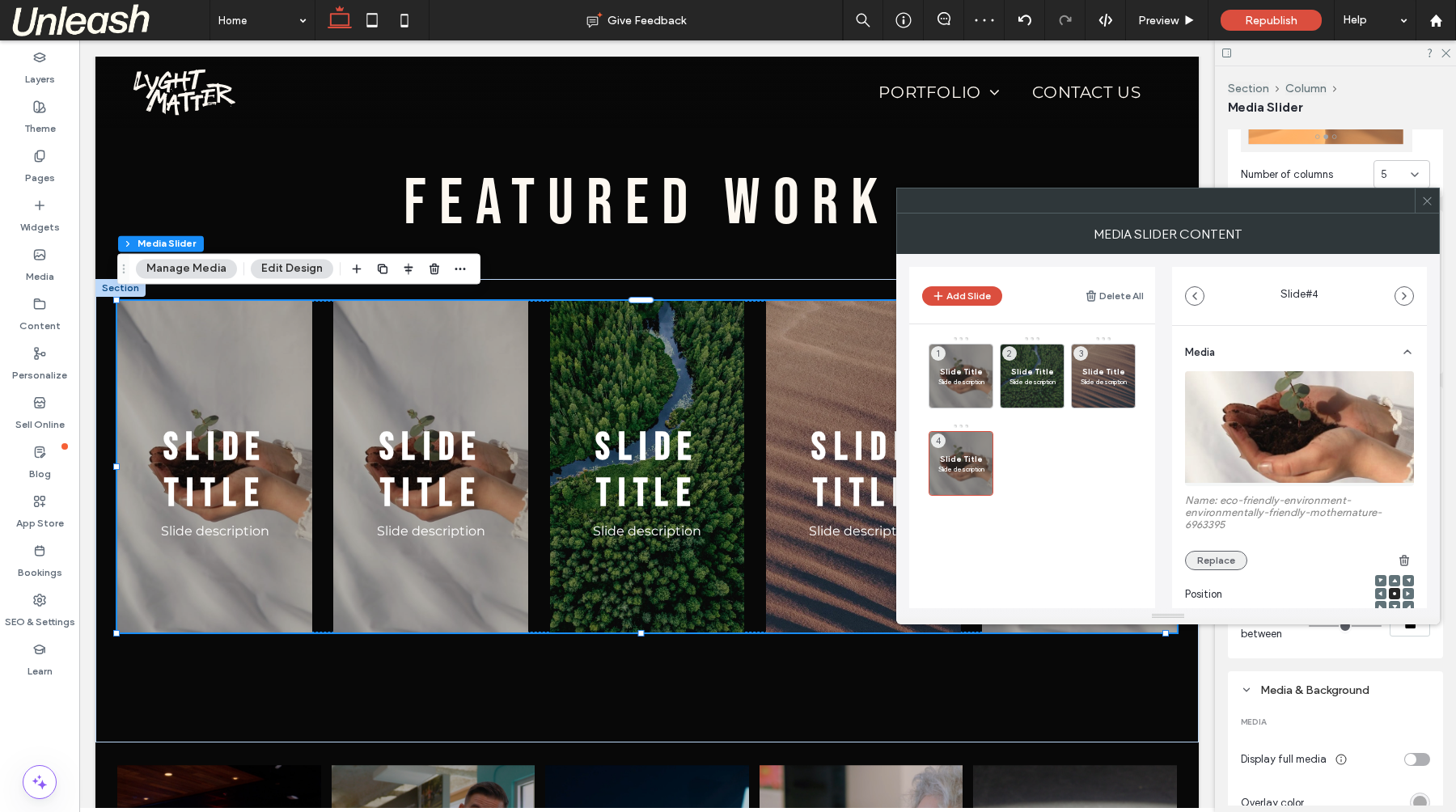
click at [1231, 559] on button "Replace" at bounding box center [1216, 560] width 62 height 19
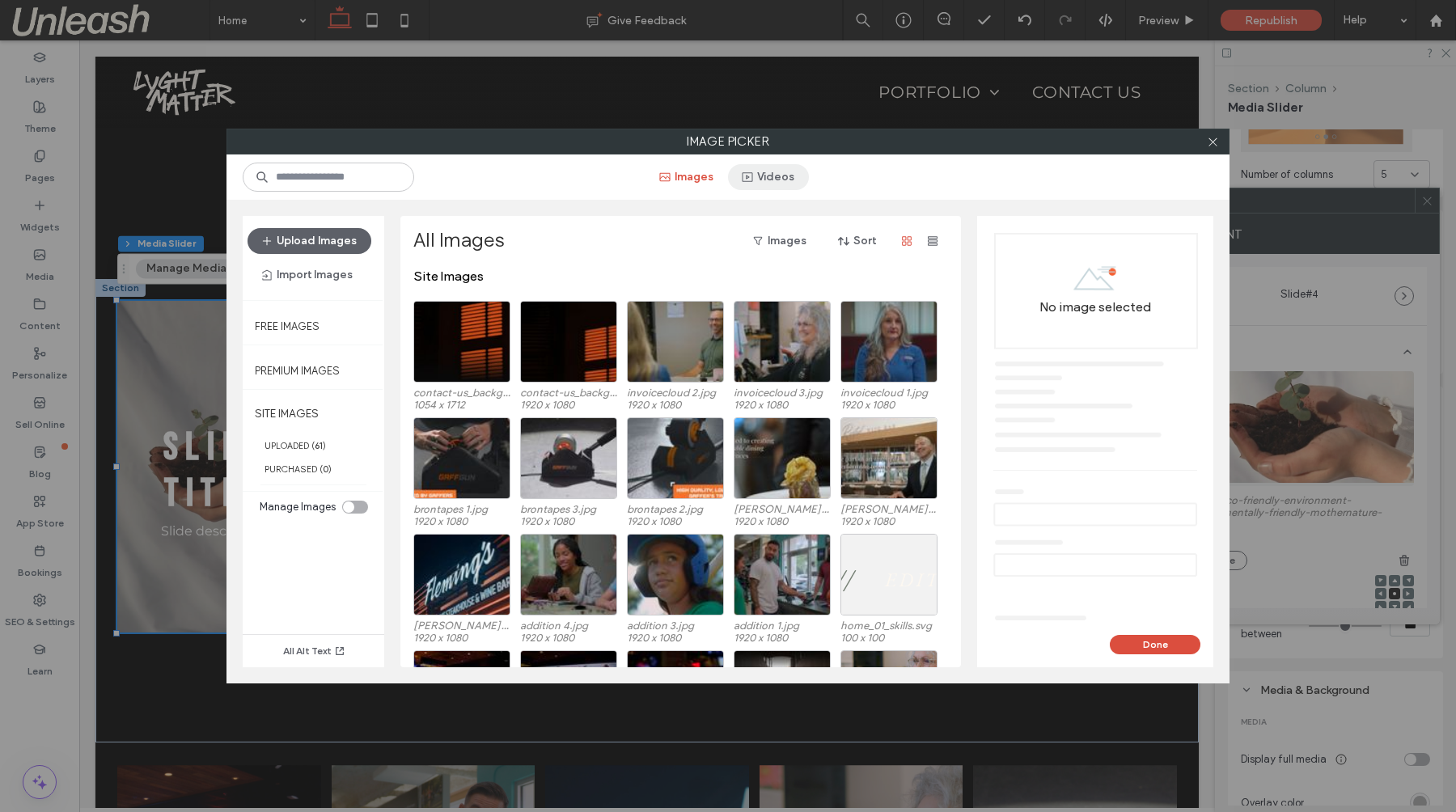
click at [791, 182] on button "Videos" at bounding box center [768, 177] width 81 height 26
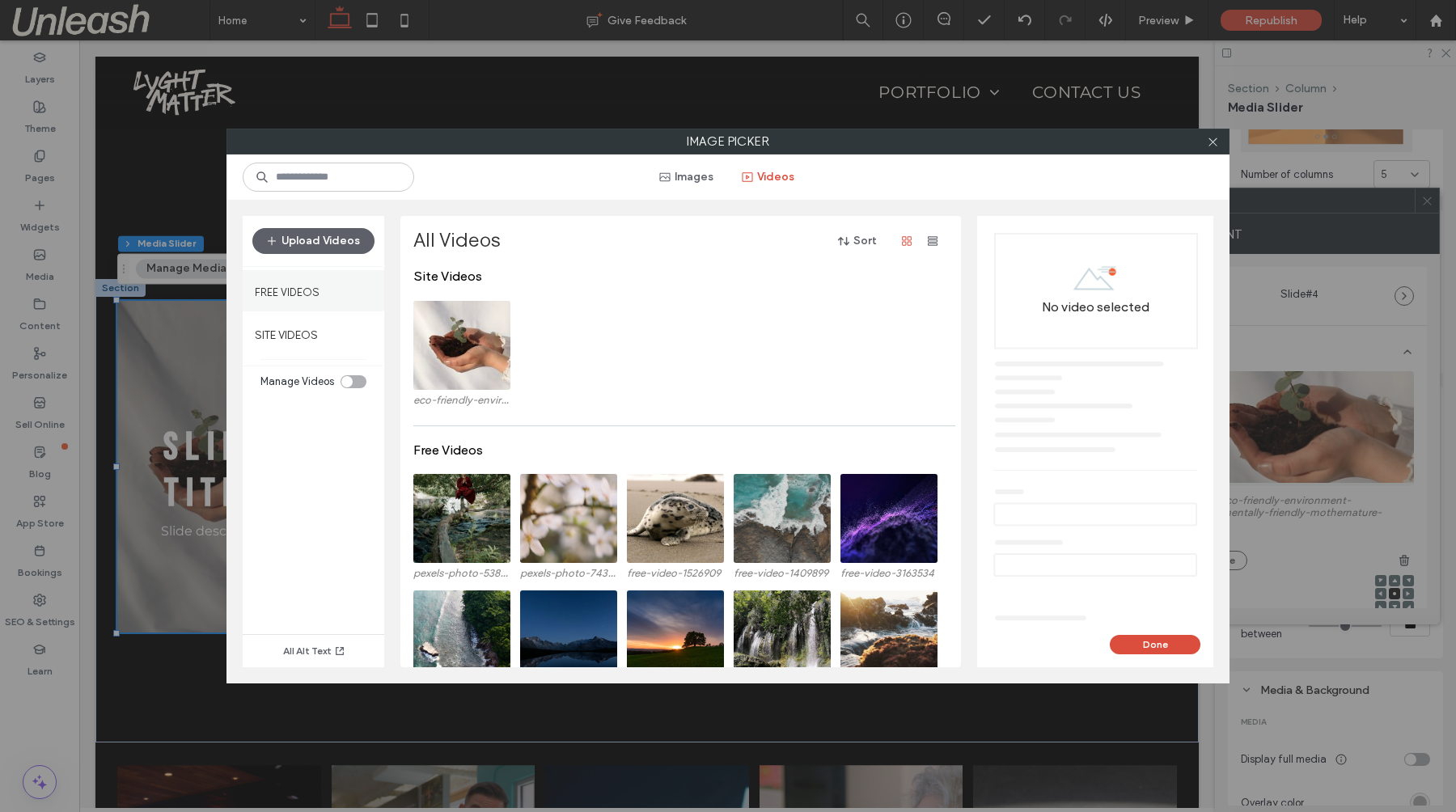
click at [321, 299] on div "Free Videos" at bounding box center [313, 290] width 142 height 40
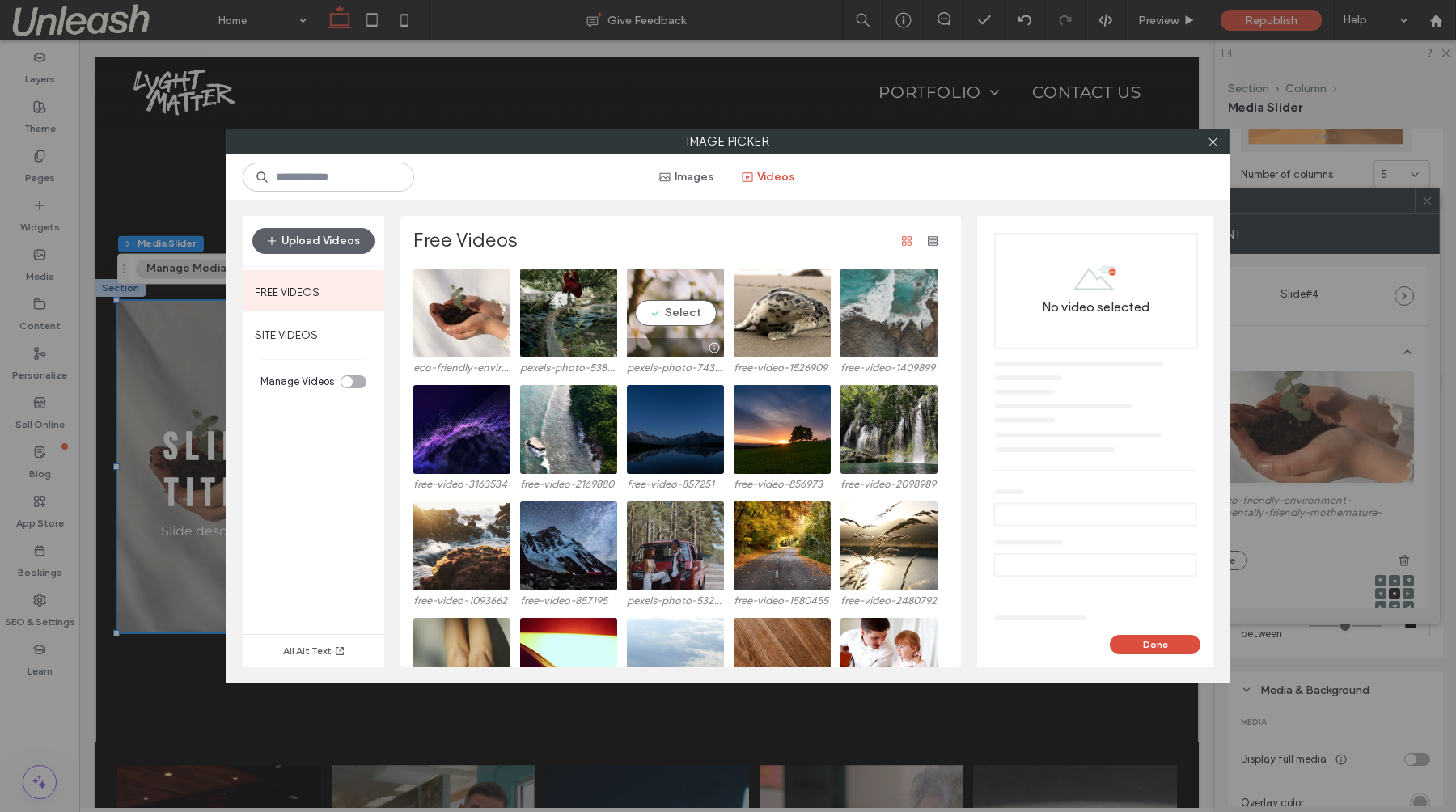
click at [674, 310] on video at bounding box center [676, 313] width 97 height 89
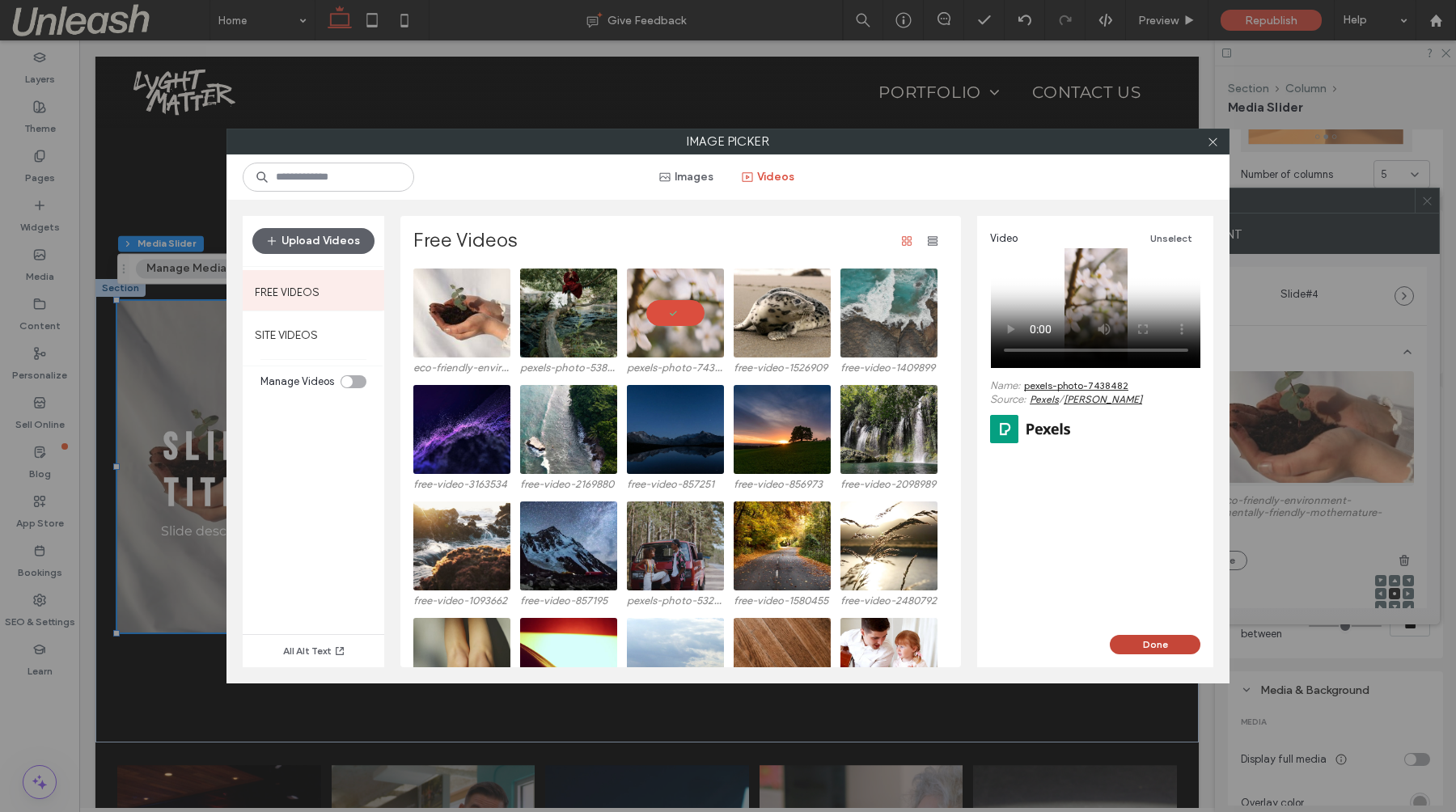
click at [1162, 642] on button "Done" at bounding box center [1155, 643] width 91 height 19
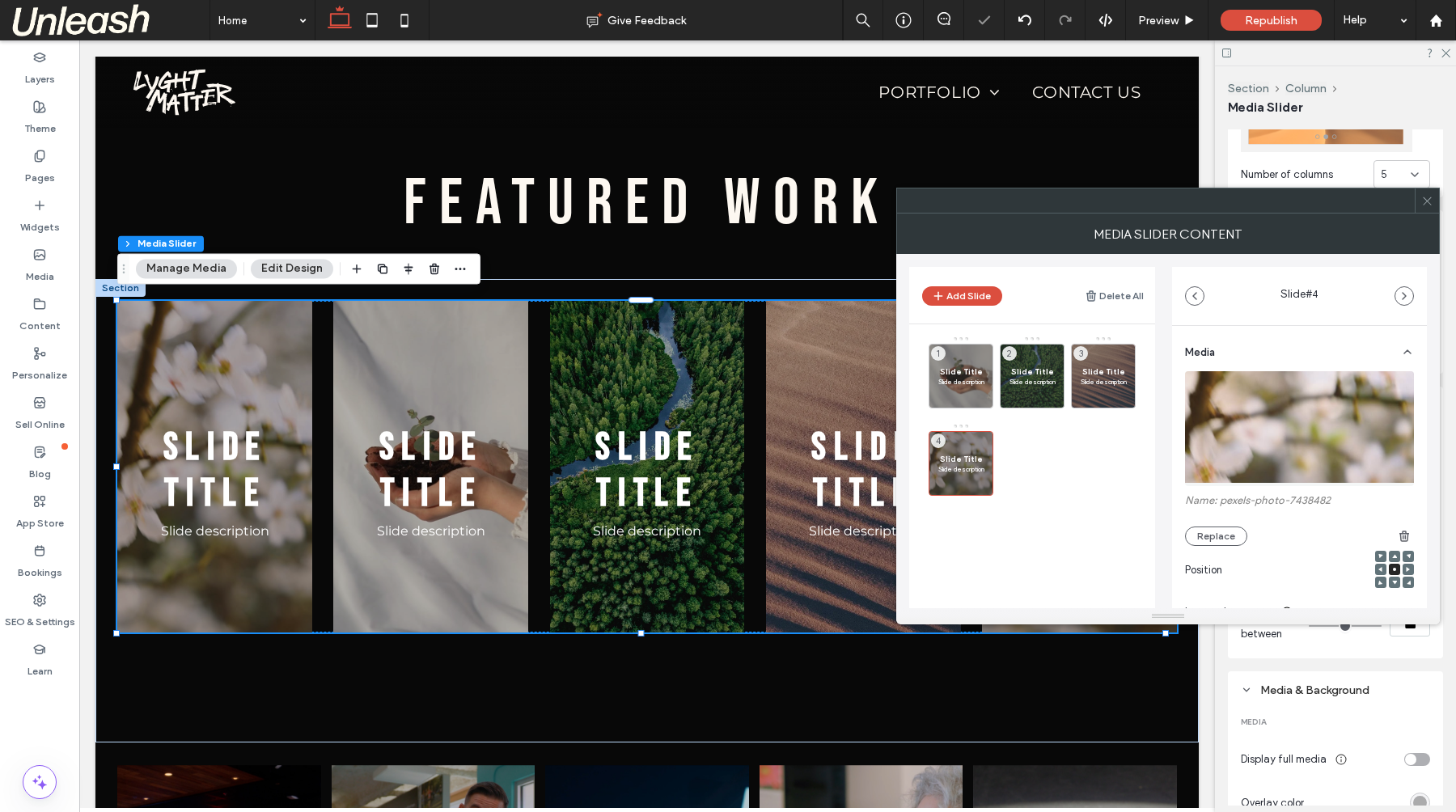
click at [1419, 206] on div at bounding box center [1426, 200] width 24 height 24
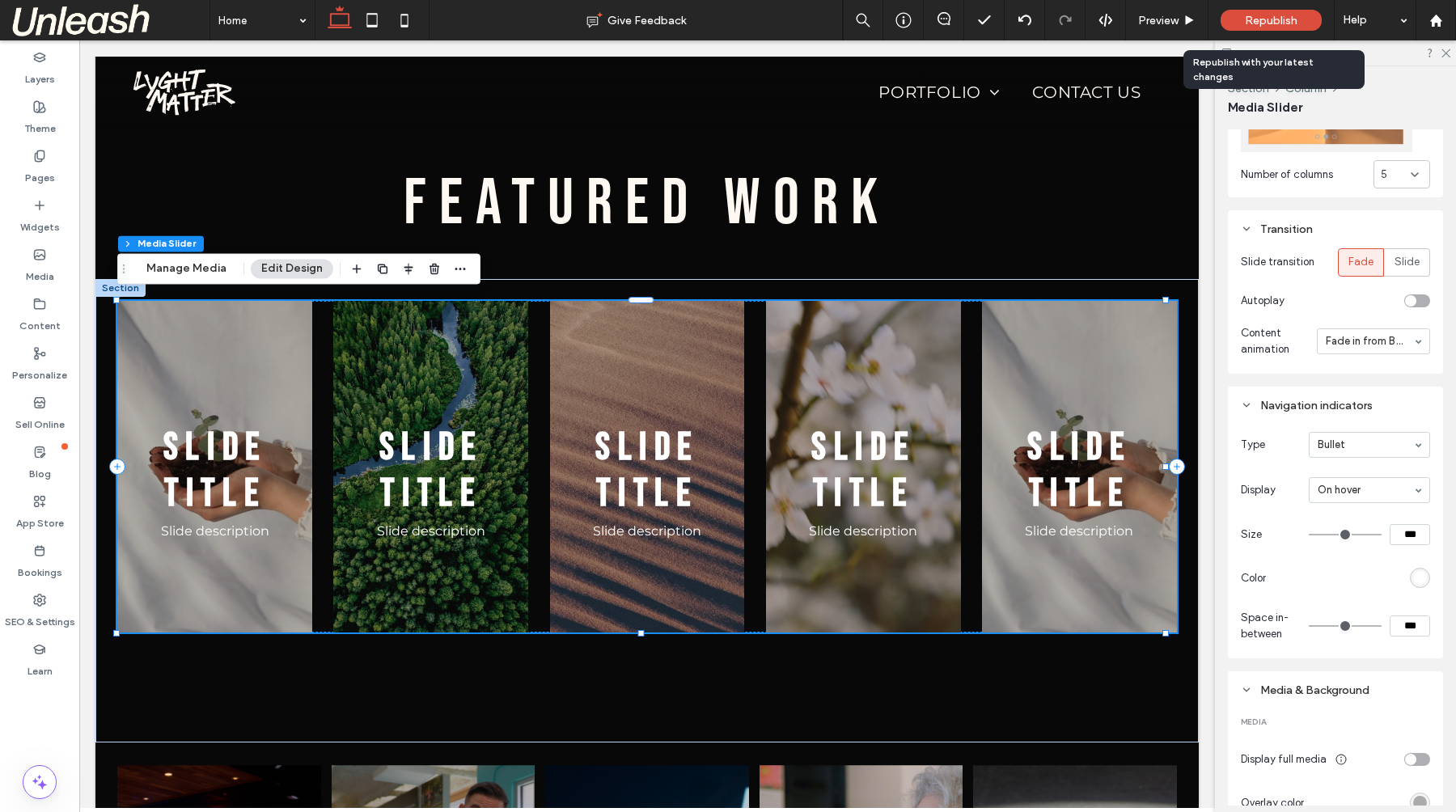
click at [1276, 23] on span "Republish" at bounding box center [1271, 20] width 53 height 13
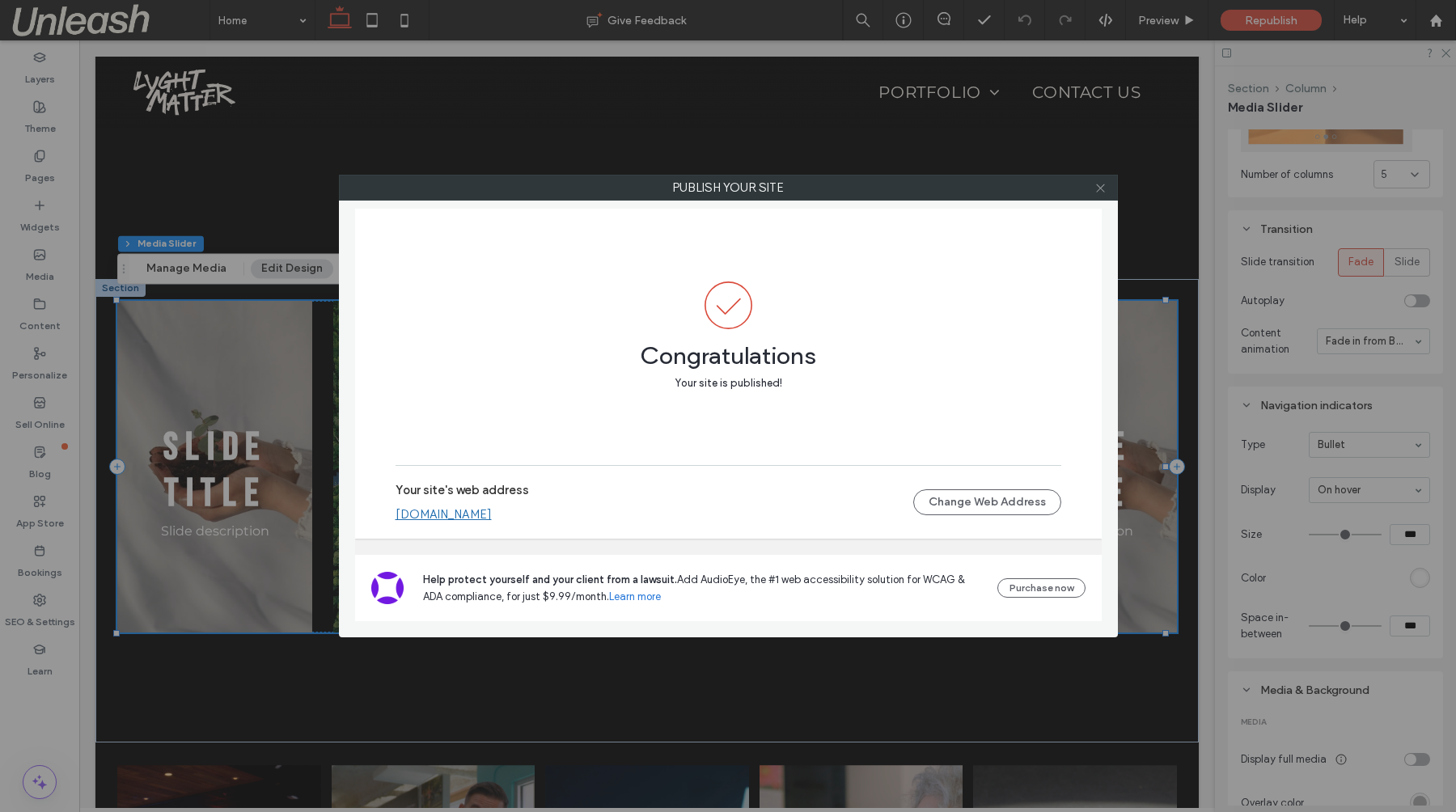
click at [1102, 189] on use at bounding box center [1100, 188] width 8 height 8
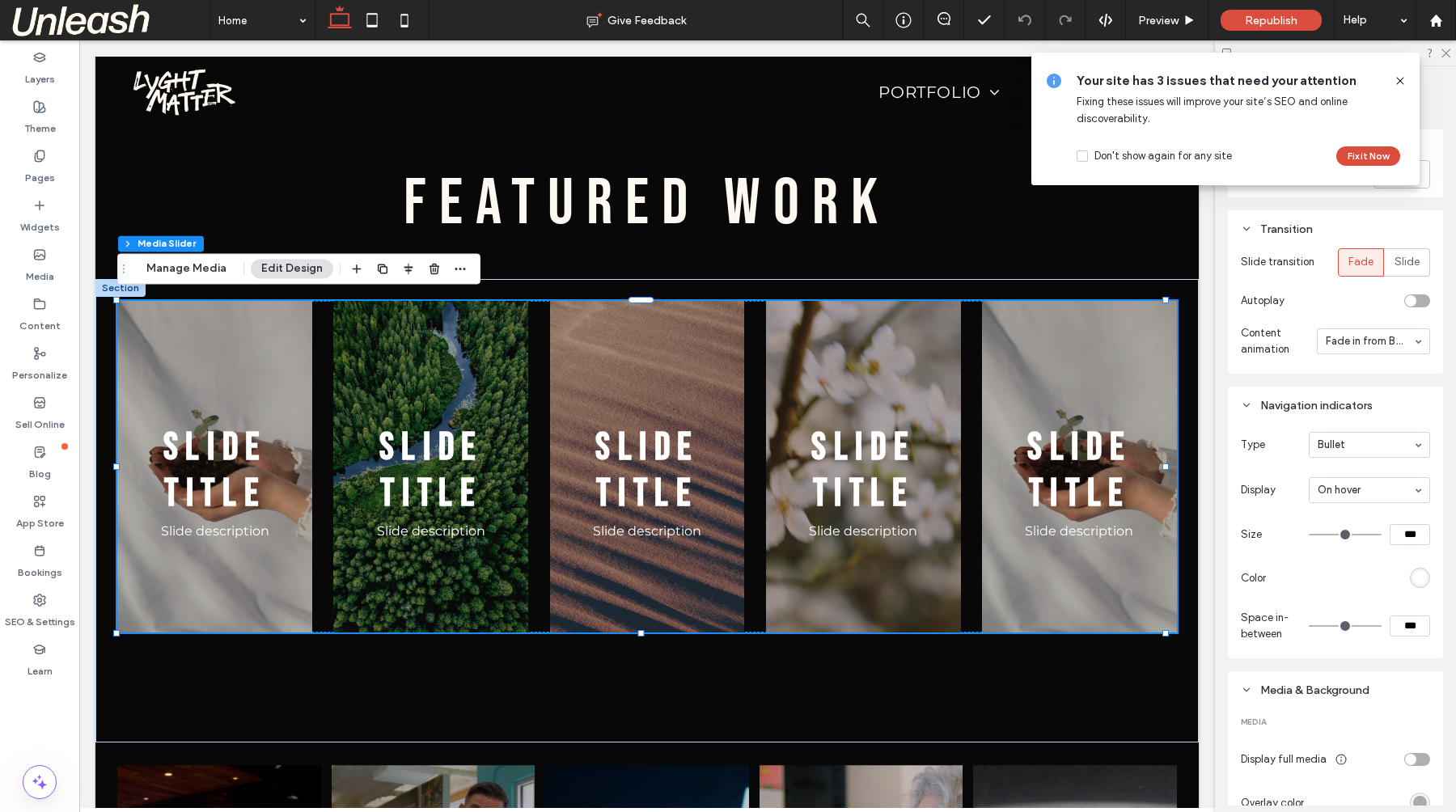
click at [1408, 294] on div "toggle" at bounding box center [1417, 300] width 26 height 13
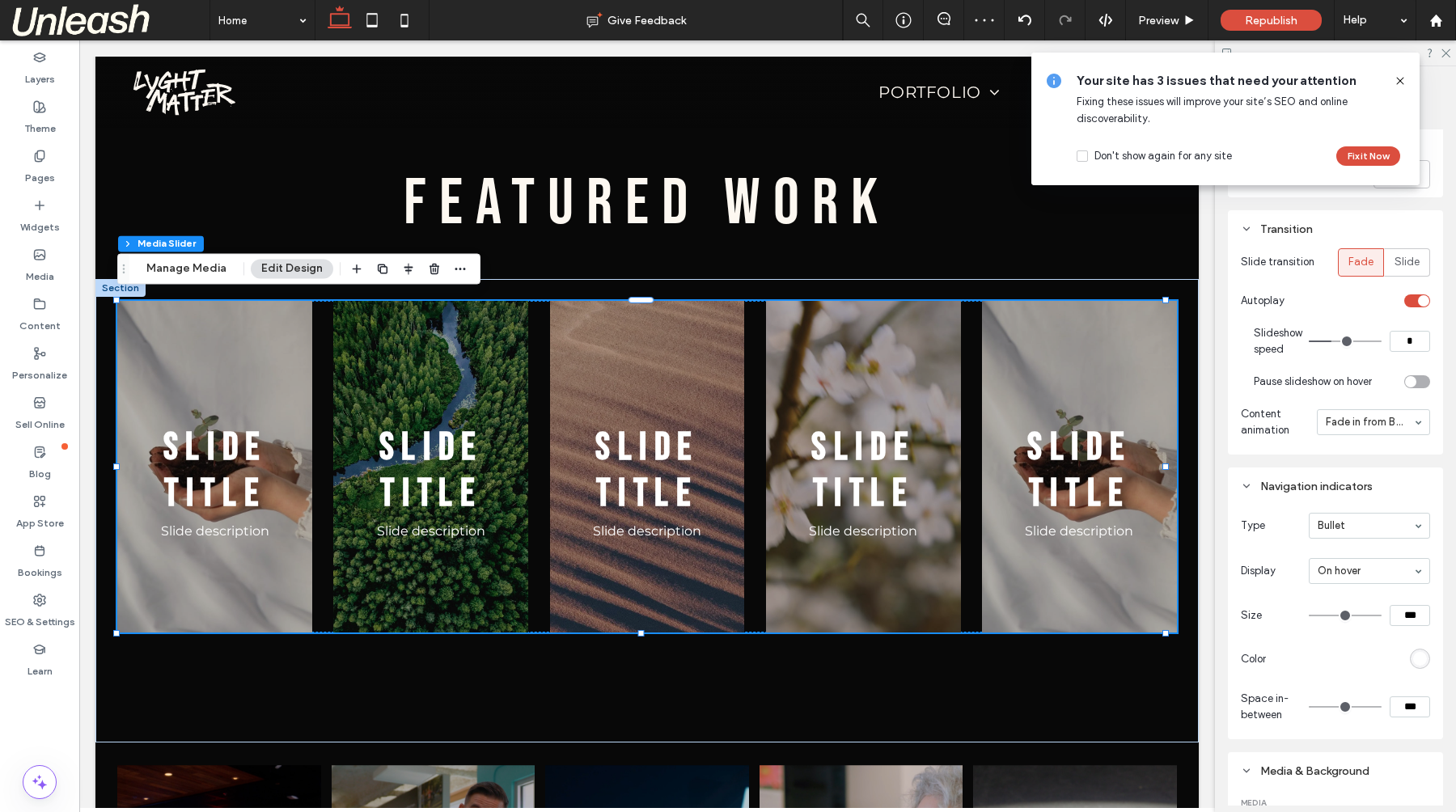
click at [1417, 295] on div "toggle" at bounding box center [1422, 300] width 11 height 11
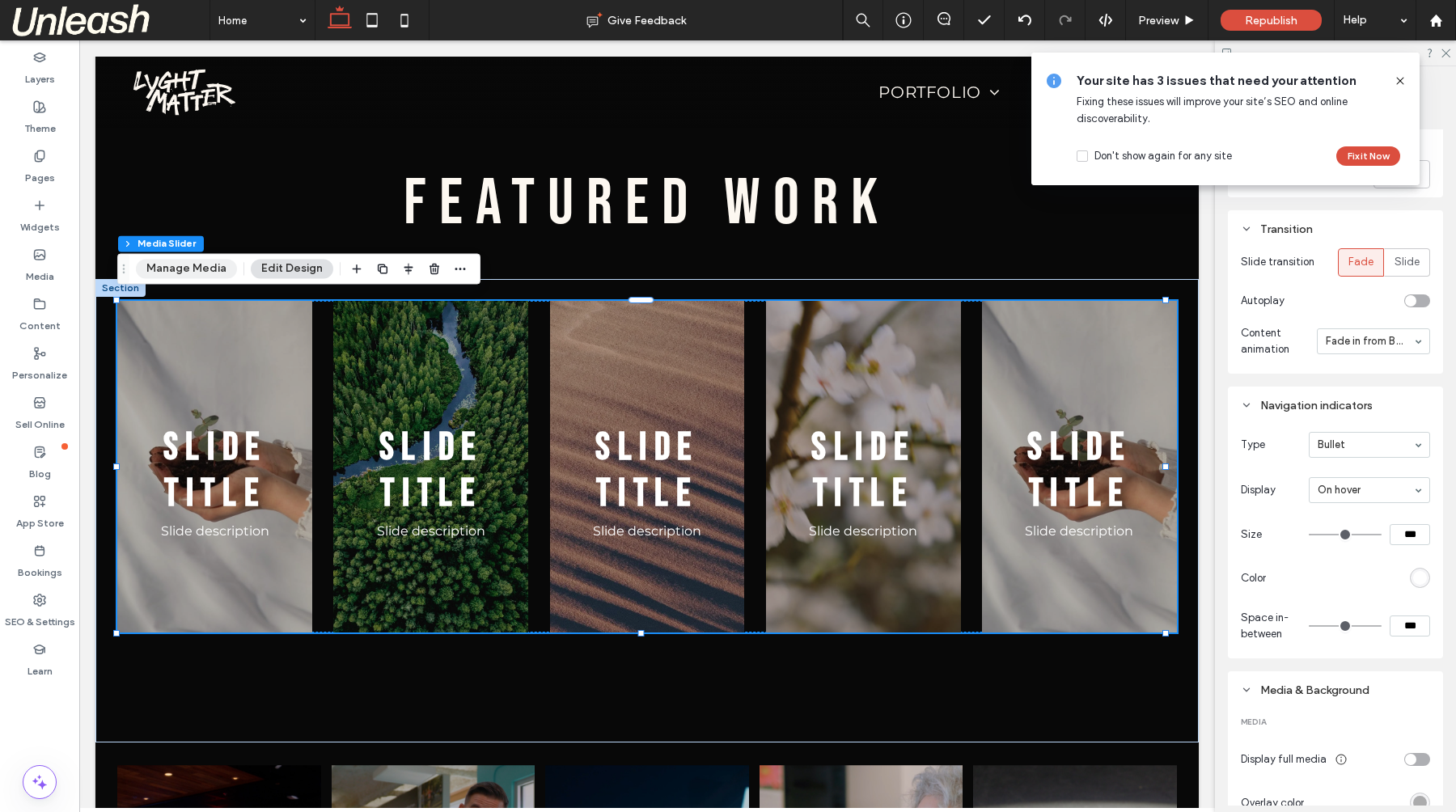
click at [161, 273] on button "Manage Media" at bounding box center [186, 268] width 101 height 19
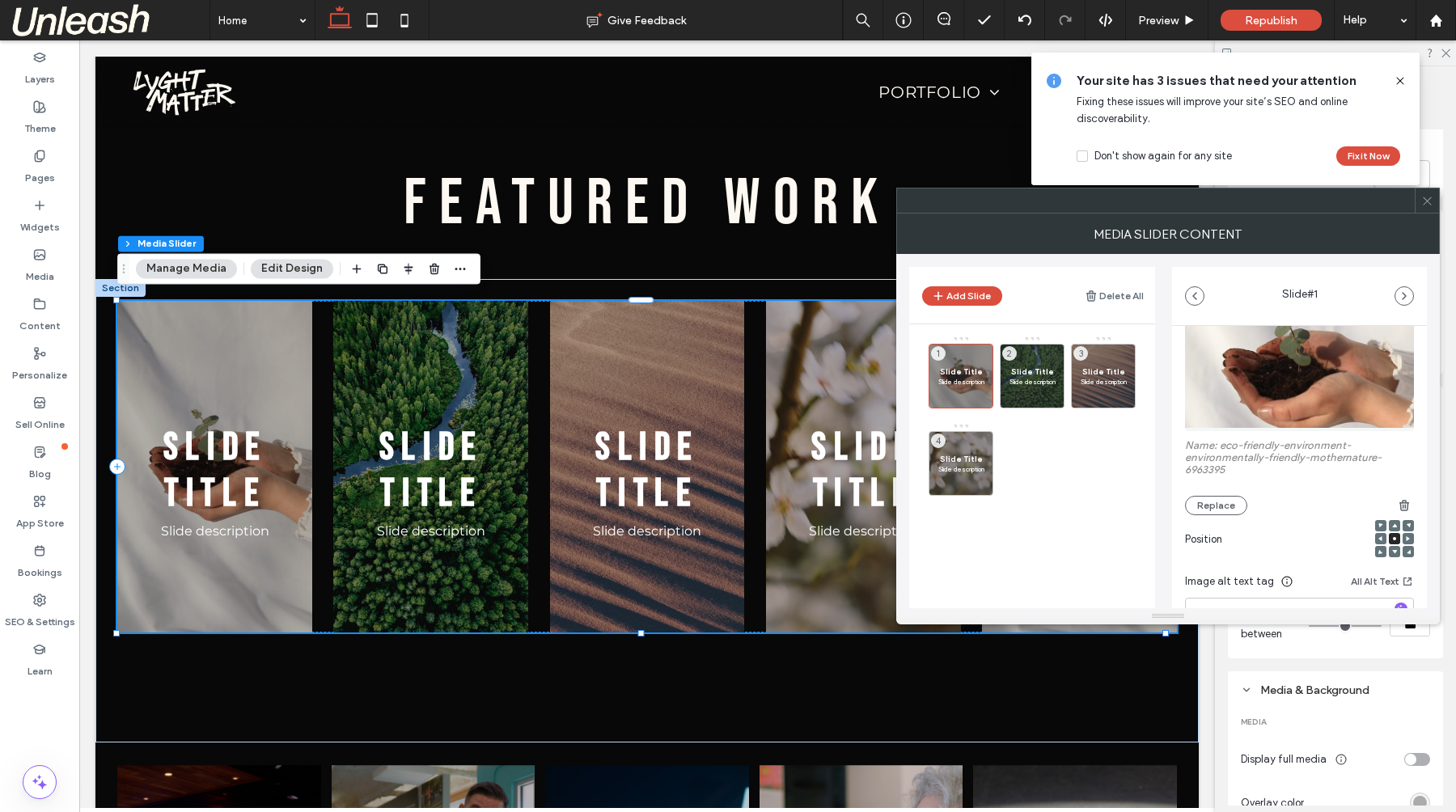
scroll to position [0, 0]
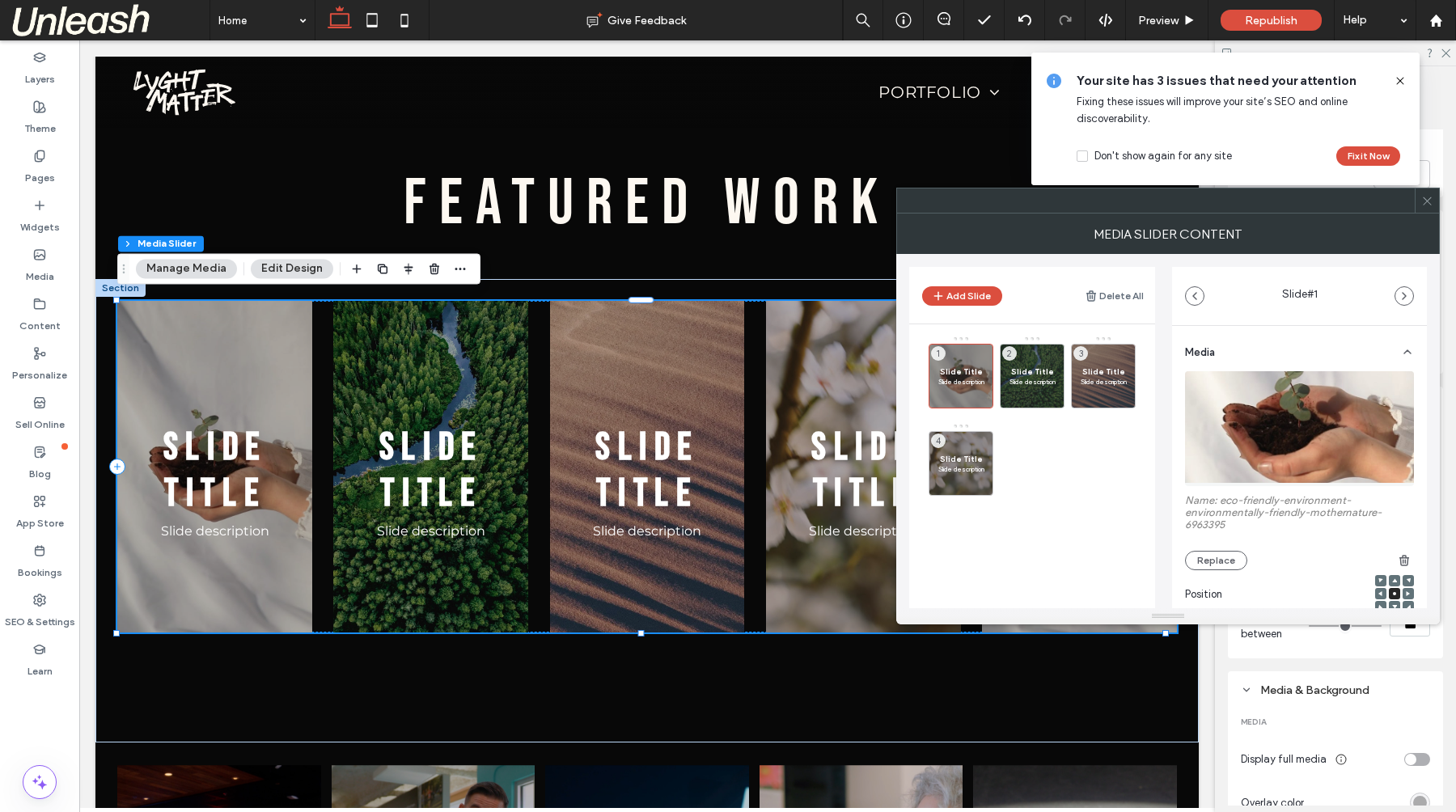
click at [1364, 345] on div "Media" at bounding box center [1299, 348] width 229 height 45
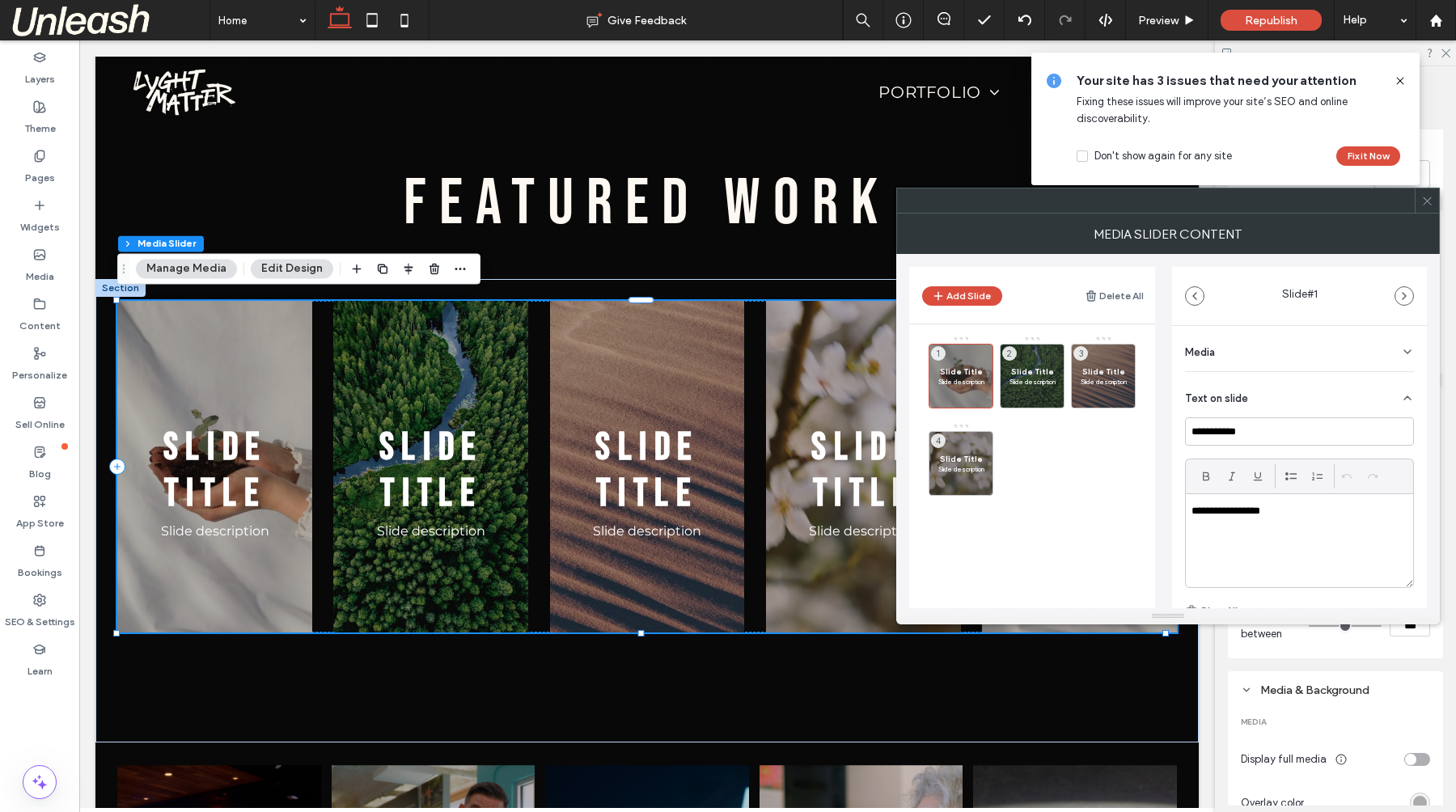
click at [1364, 345] on div "Media" at bounding box center [1299, 348] width 229 height 45
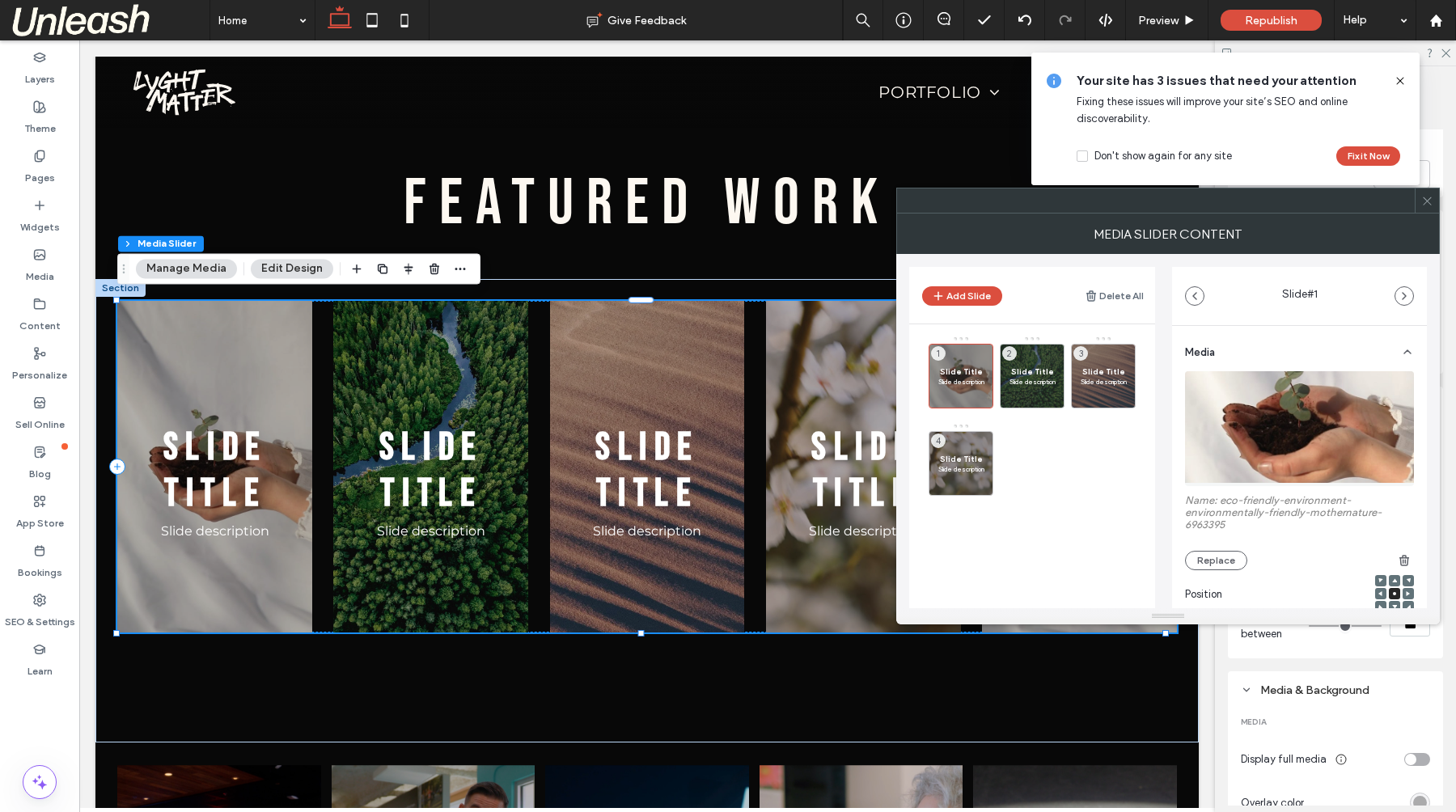
click at [1424, 206] on icon at bounding box center [1427, 200] width 12 height 12
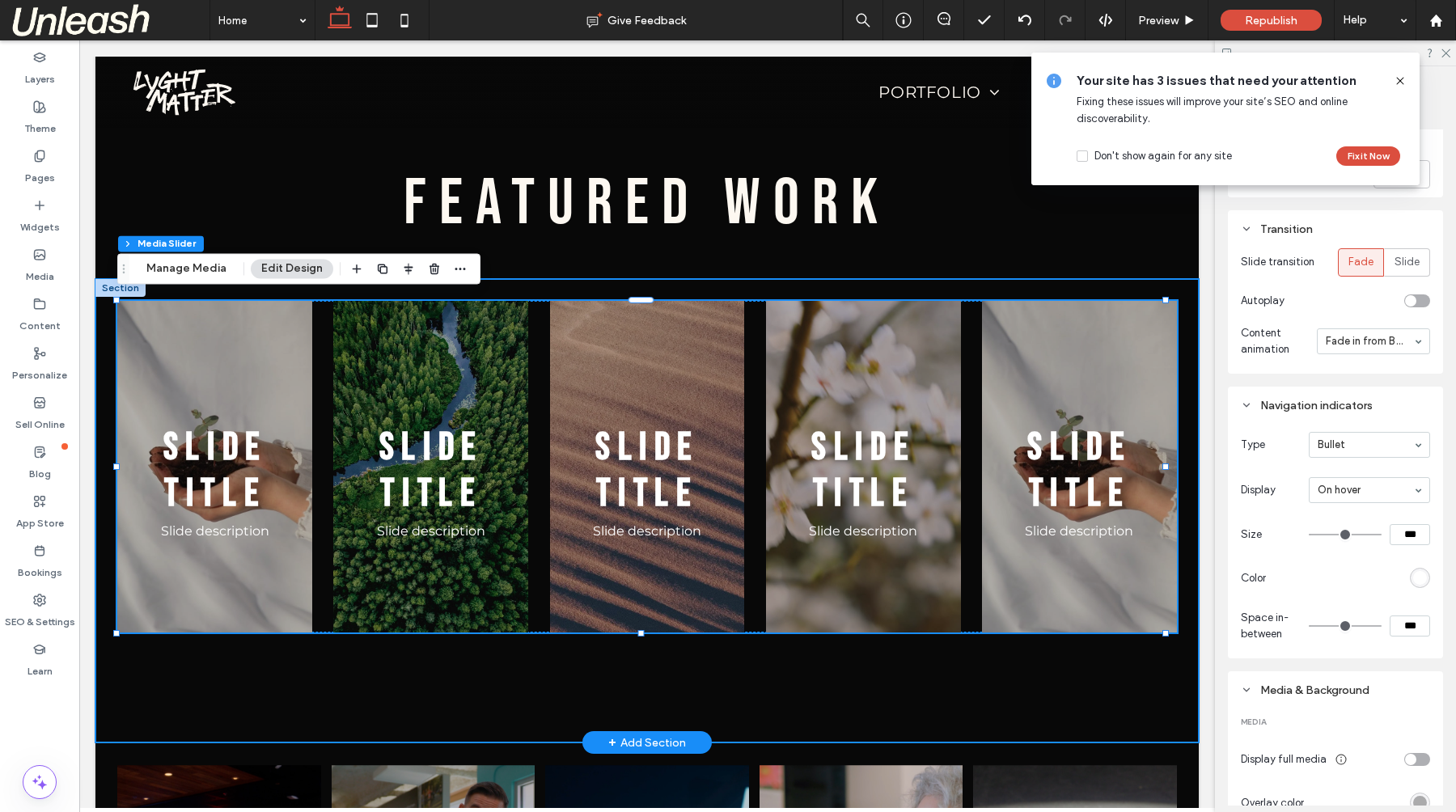
click at [568, 284] on div "Slide Title Slide description Slide Title Slide description Slide Title Slide d…" at bounding box center [647, 510] width 1103 height 464
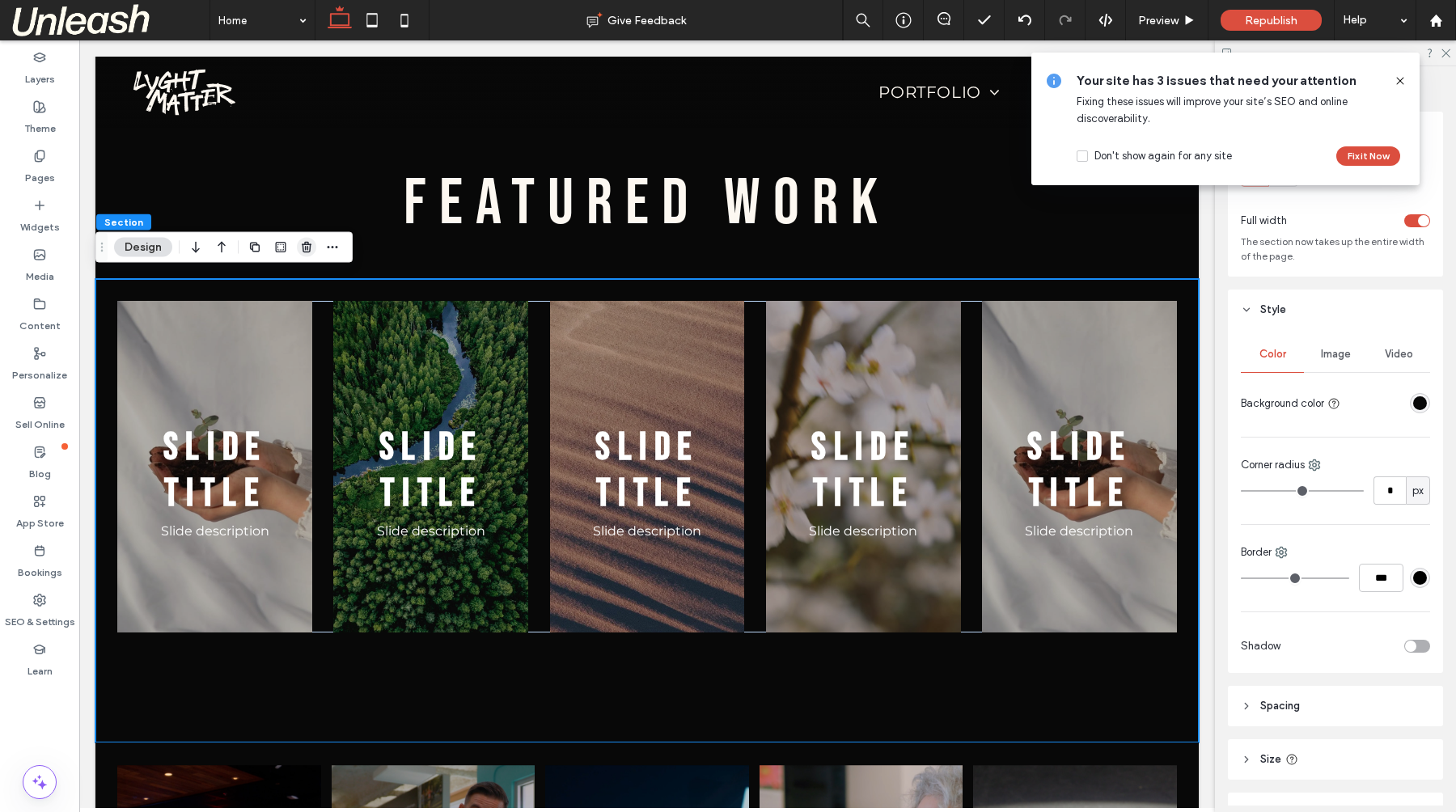
click at [305, 247] on icon "button" at bounding box center [306, 247] width 13 height 13
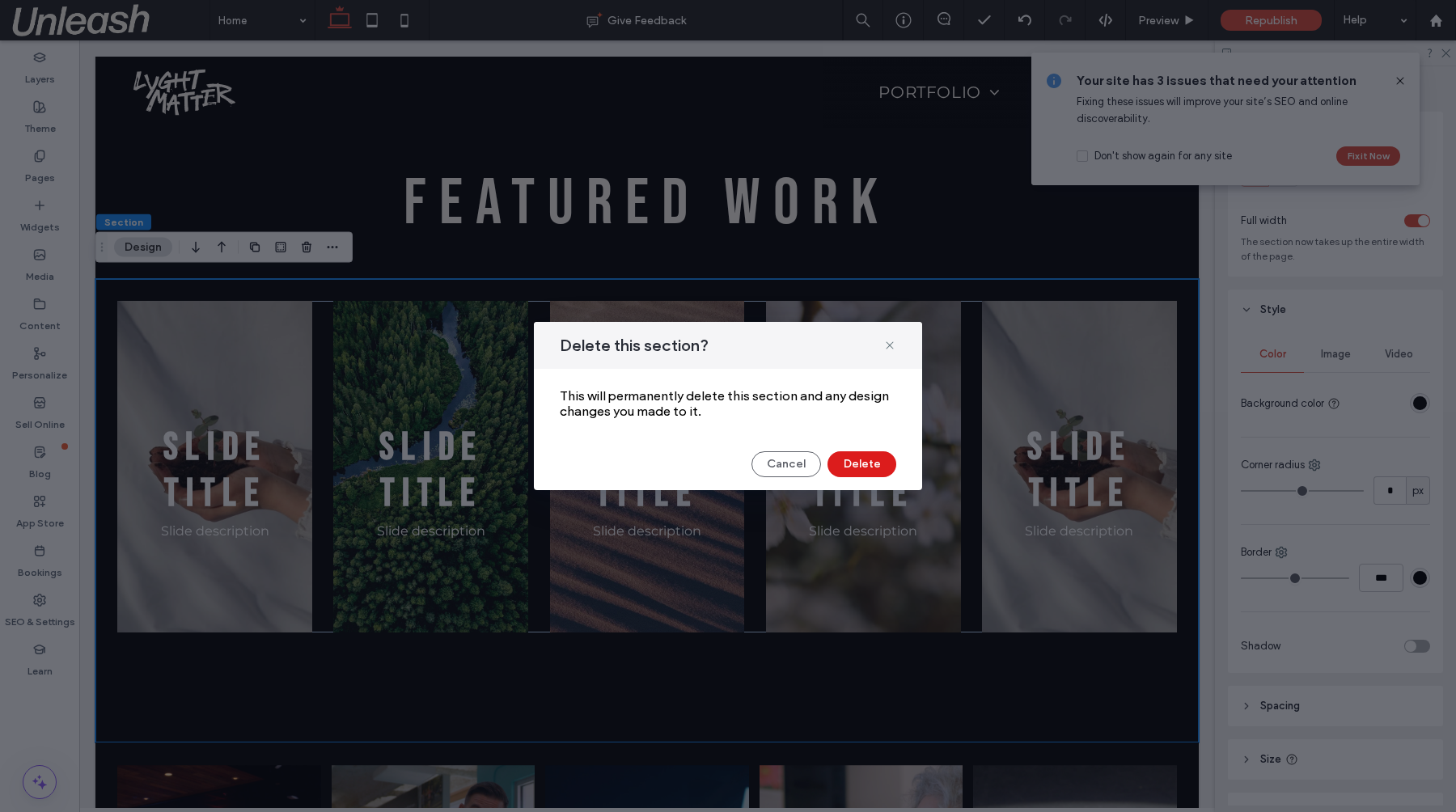
click at [896, 464] on div "Cancel Delete" at bounding box center [728, 464] width 389 height 26
click at [883, 466] on button "Delete" at bounding box center [862, 464] width 69 height 26
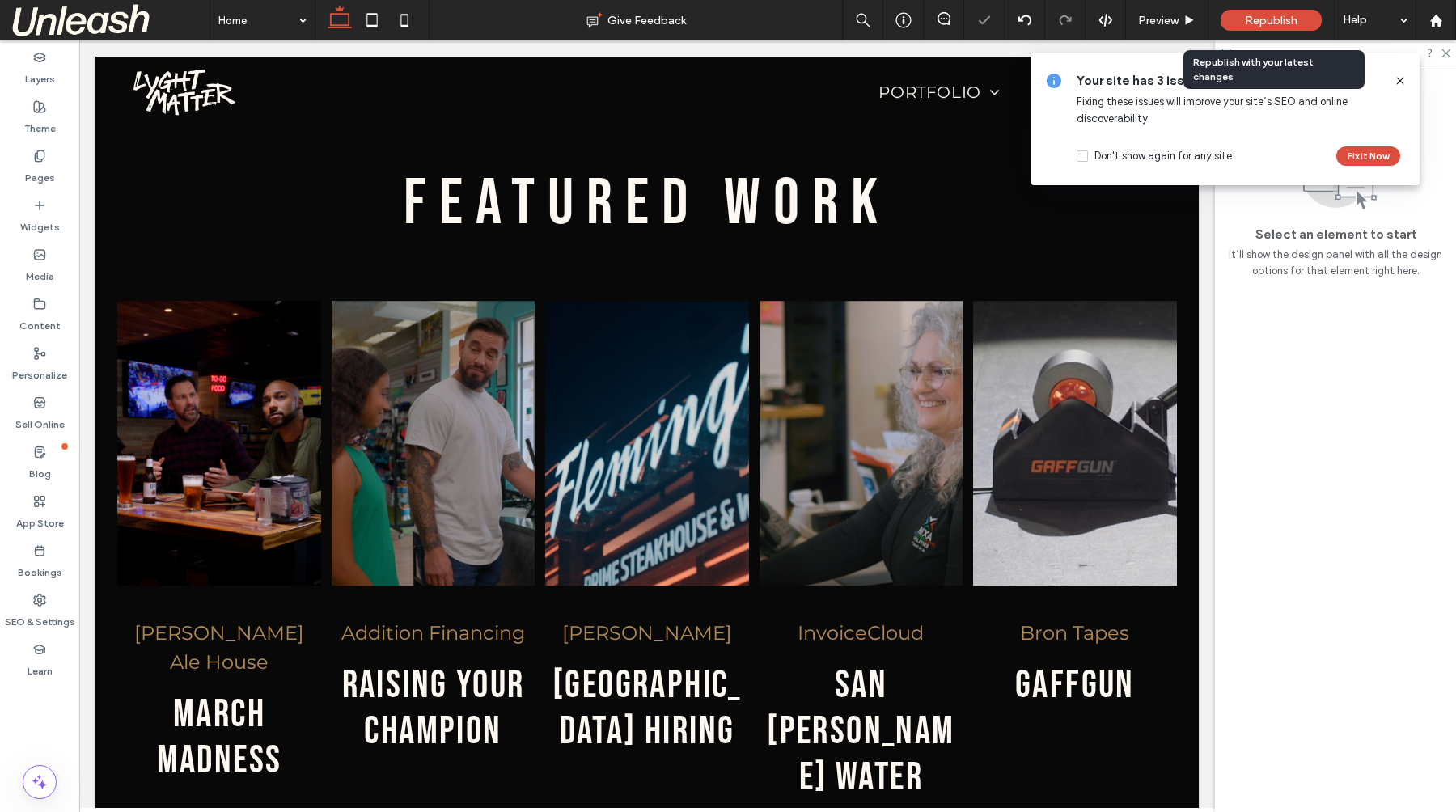
click at [1296, 12] on div "Republish" at bounding box center [1271, 20] width 101 height 21
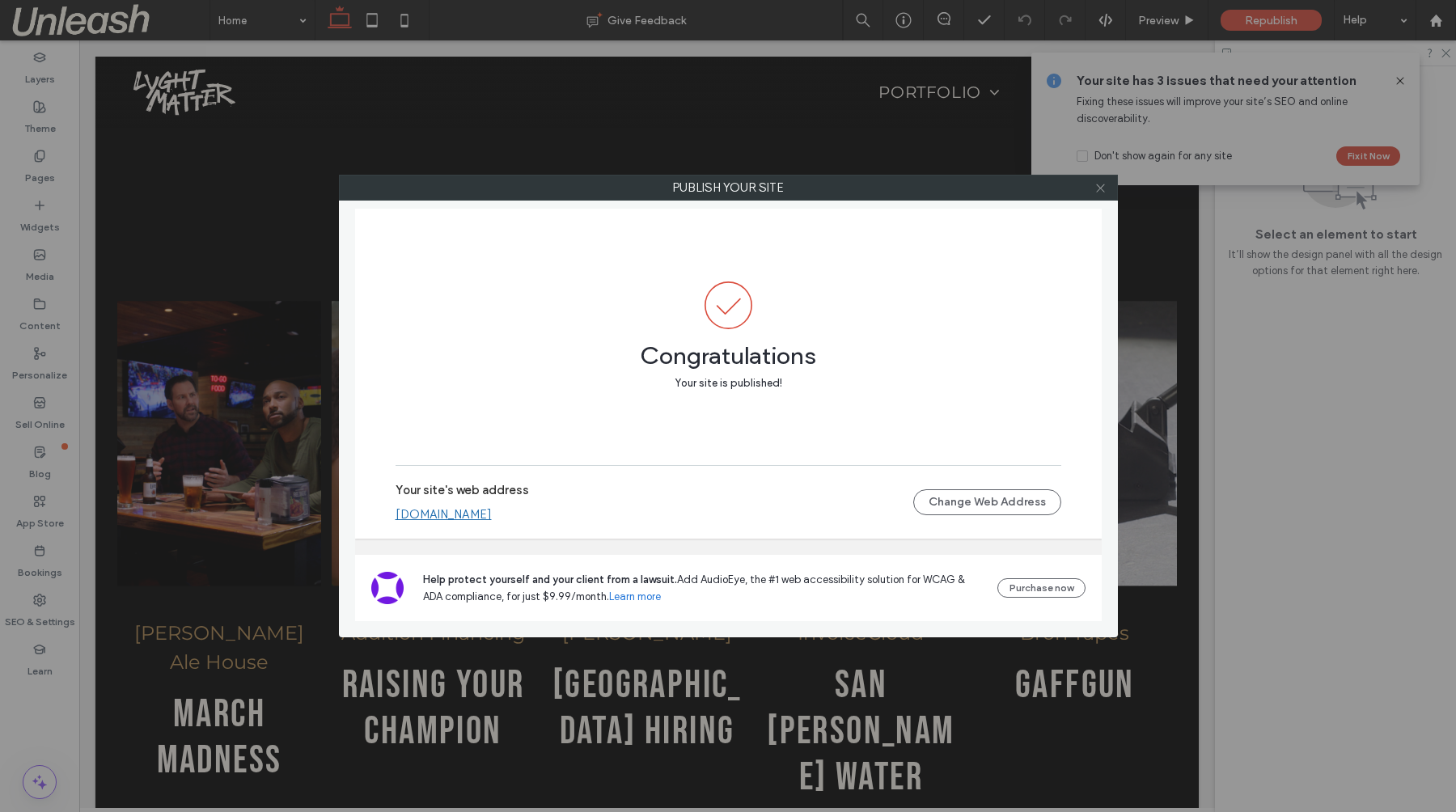
click at [1103, 188] on icon at bounding box center [1100, 188] width 12 height 12
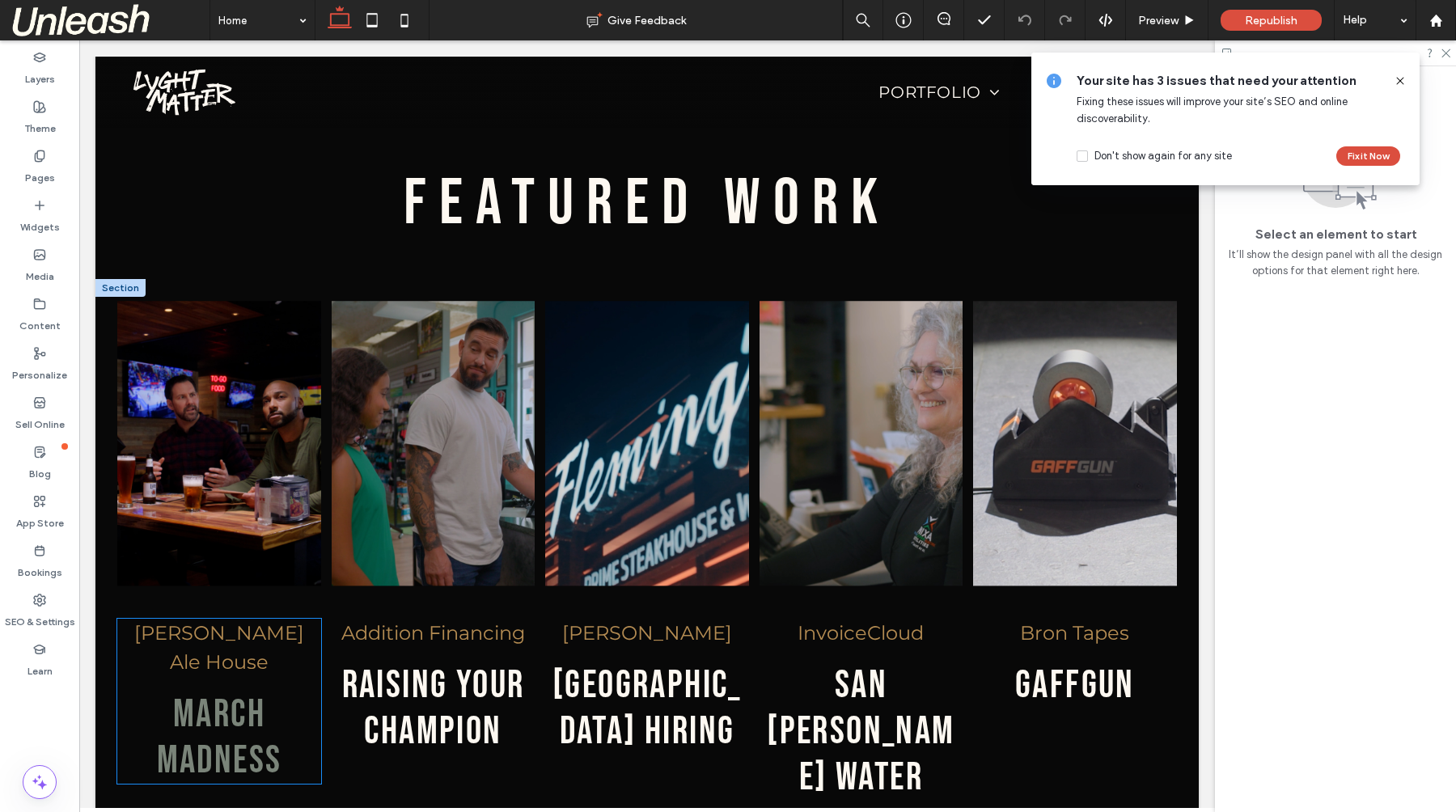
click at [243, 691] on link "march madness" at bounding box center [219, 737] width 125 height 92
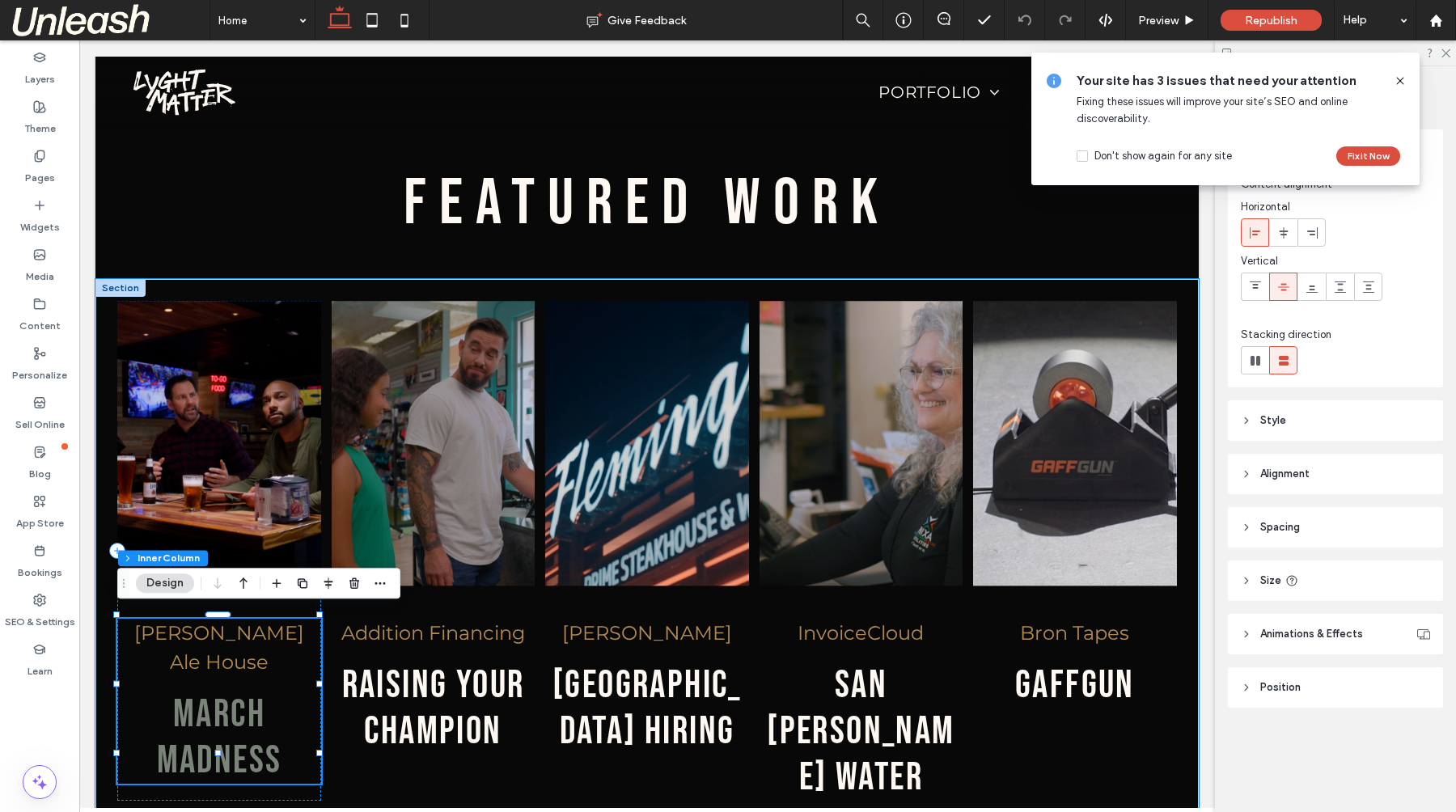
click at [243, 691] on link "march madness" at bounding box center [219, 737] width 125 height 92
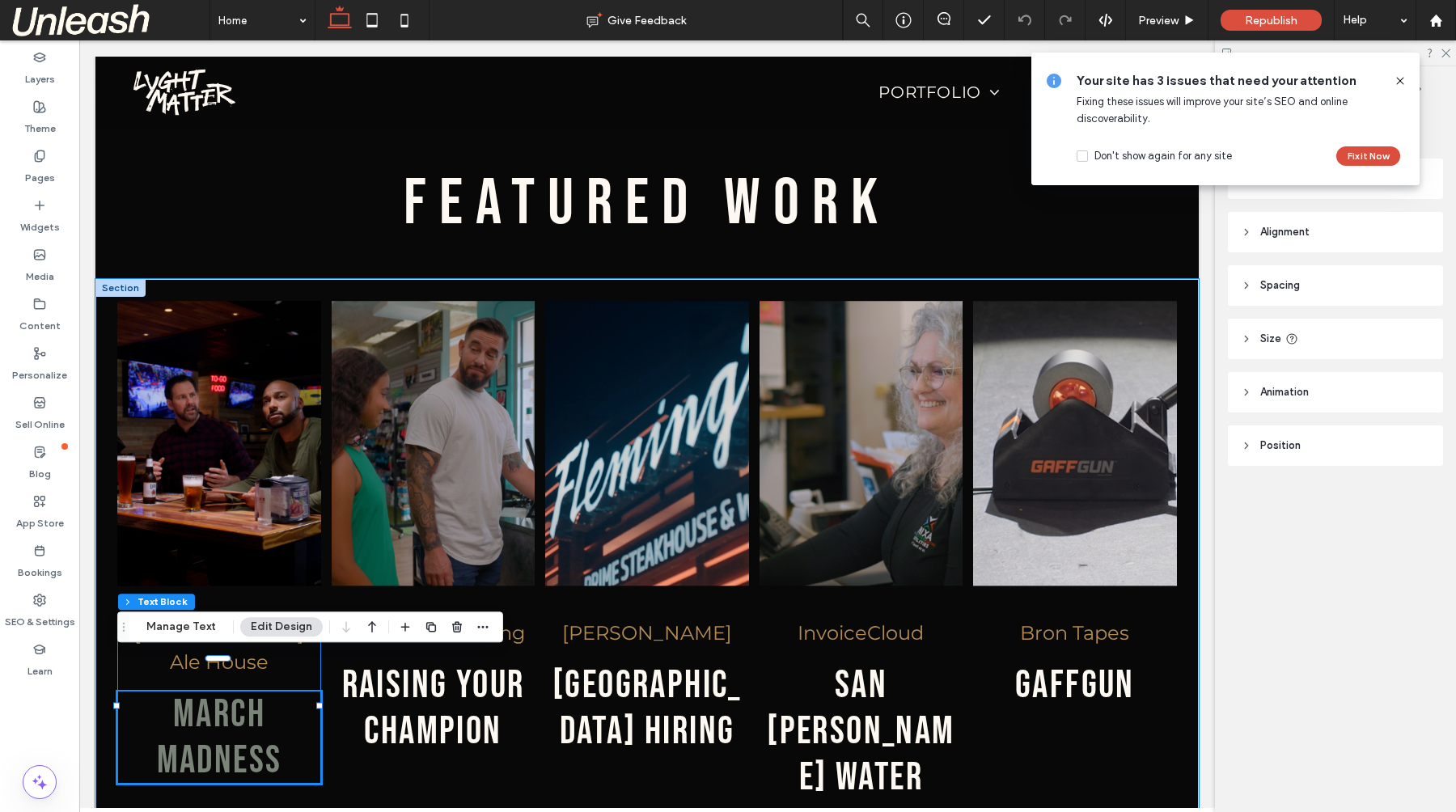
click at [243, 691] on div "march madness" at bounding box center [219, 737] width 203 height 92
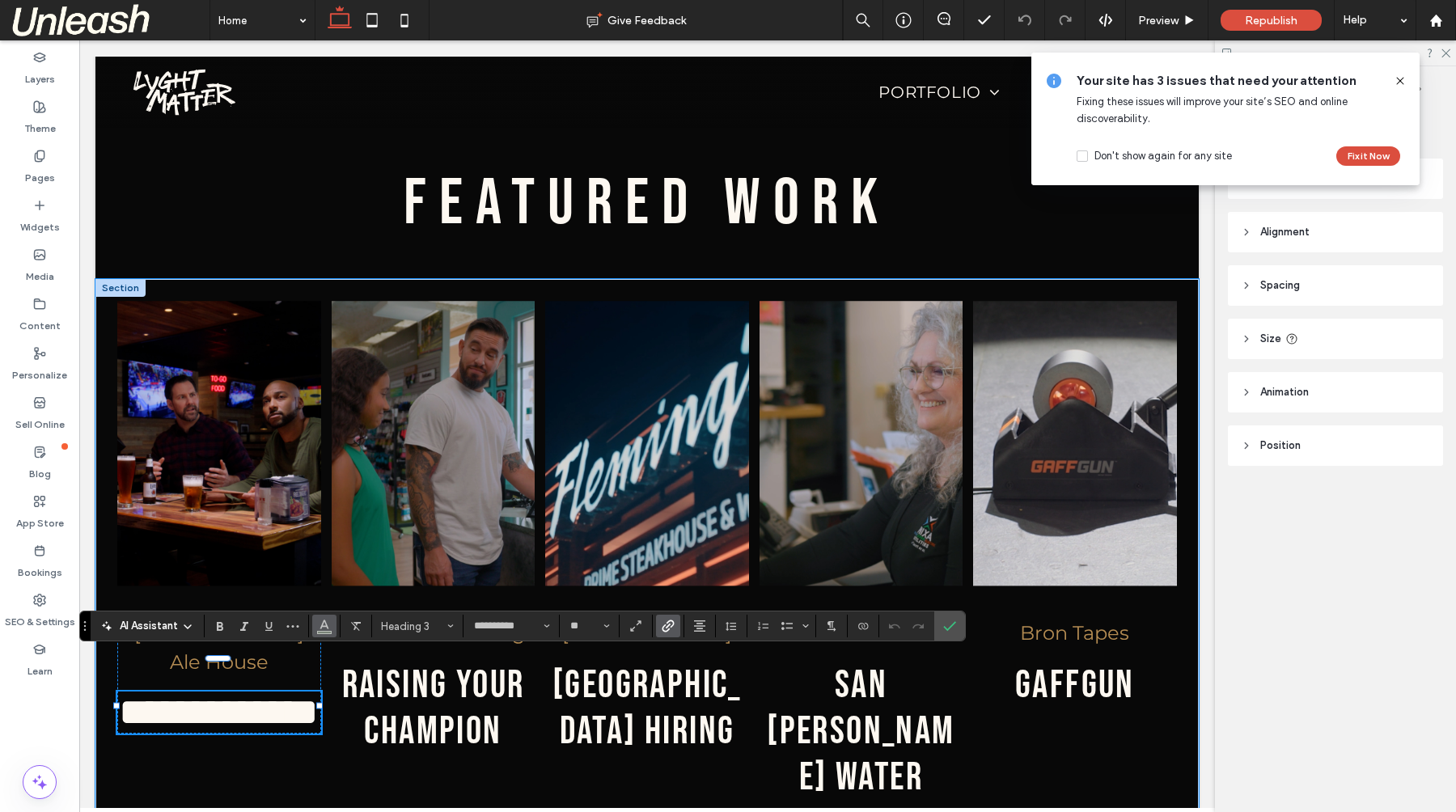
click at [326, 628] on icon "Color" at bounding box center [324, 623] width 13 height 13
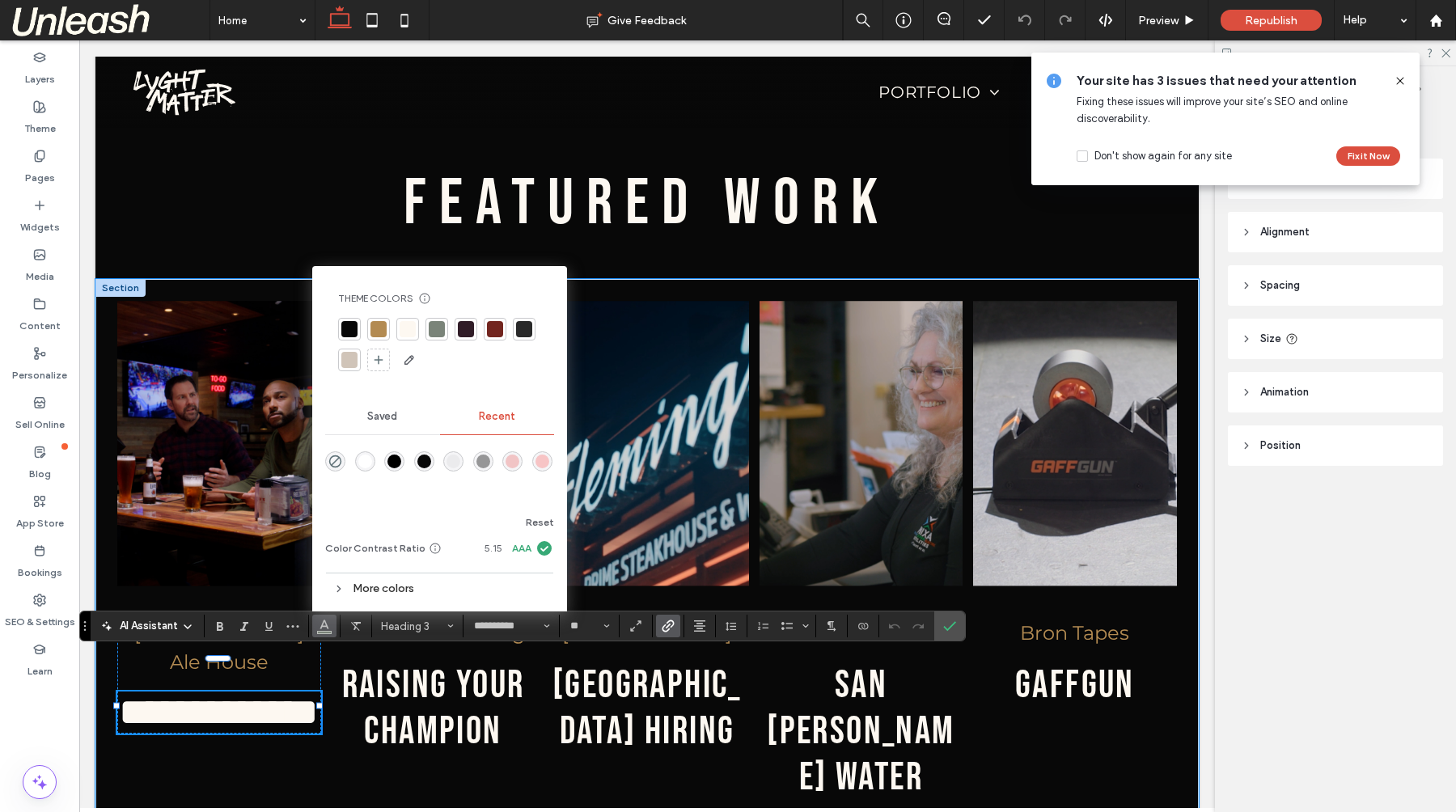
click at [406, 330] on div at bounding box center [407, 329] width 16 height 16
click at [340, 588] on use at bounding box center [339, 588] width 3 height 6
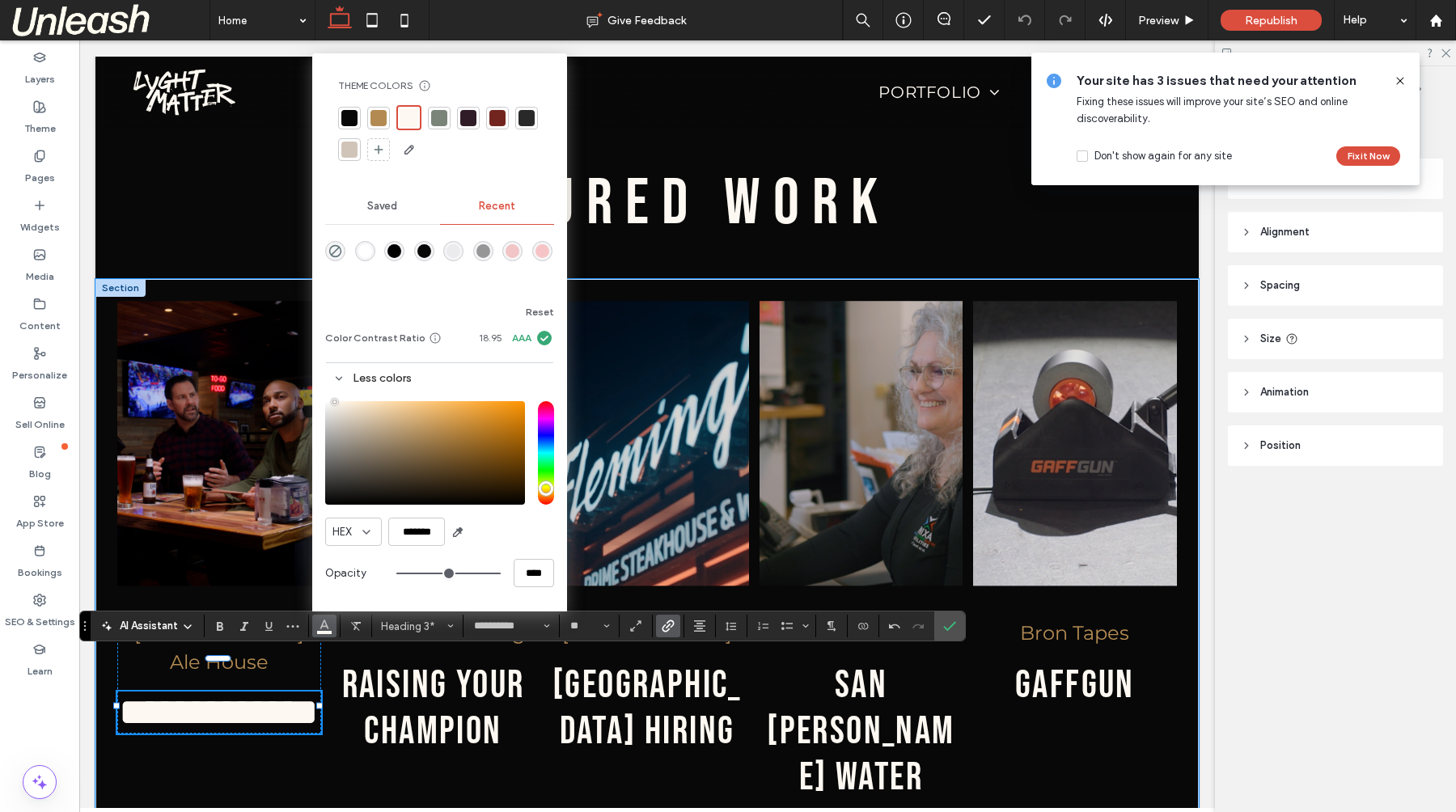
click at [337, 372] on icon at bounding box center [338, 377] width 11 height 11
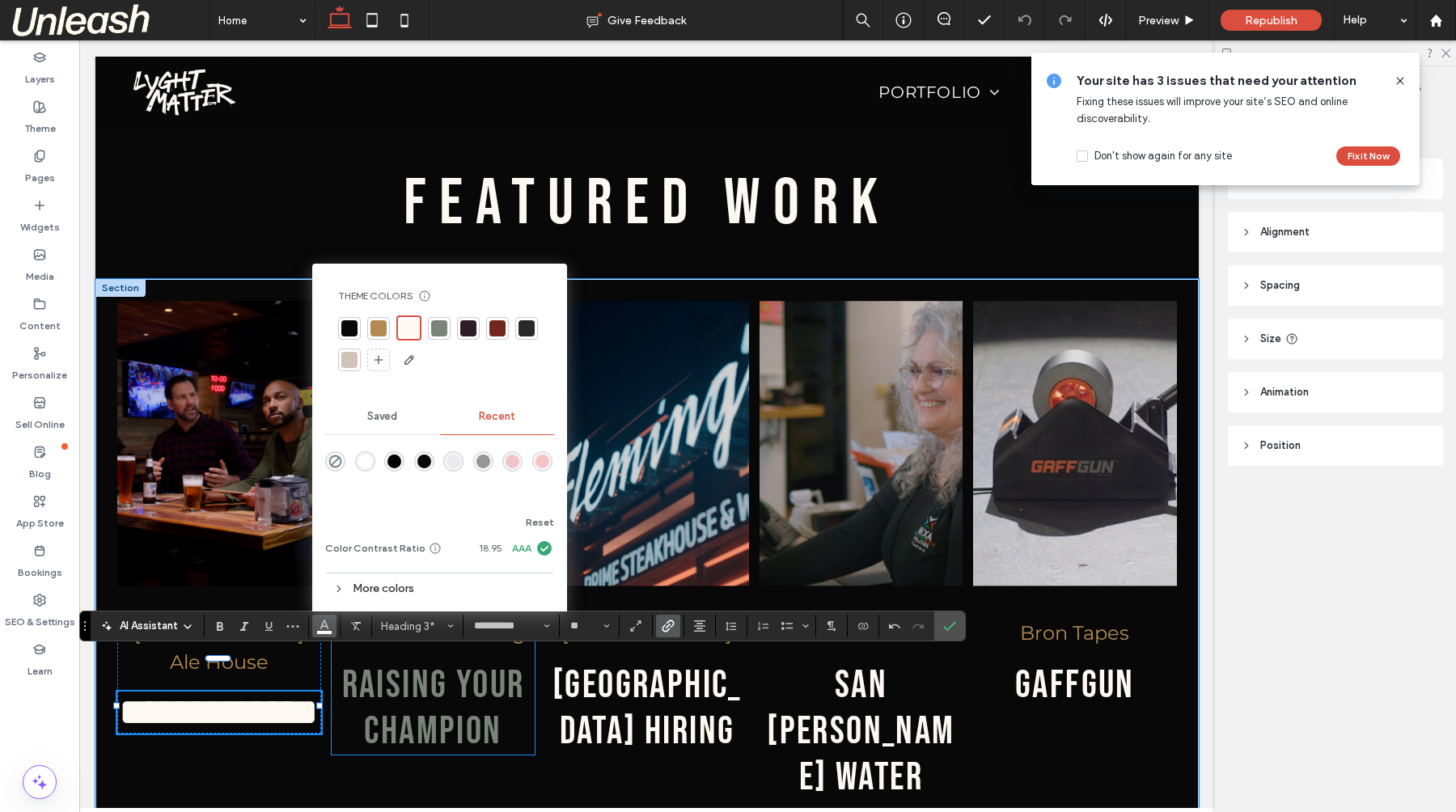
click at [404, 696] on link "Raising your champion" at bounding box center [434, 708] width 183 height 92
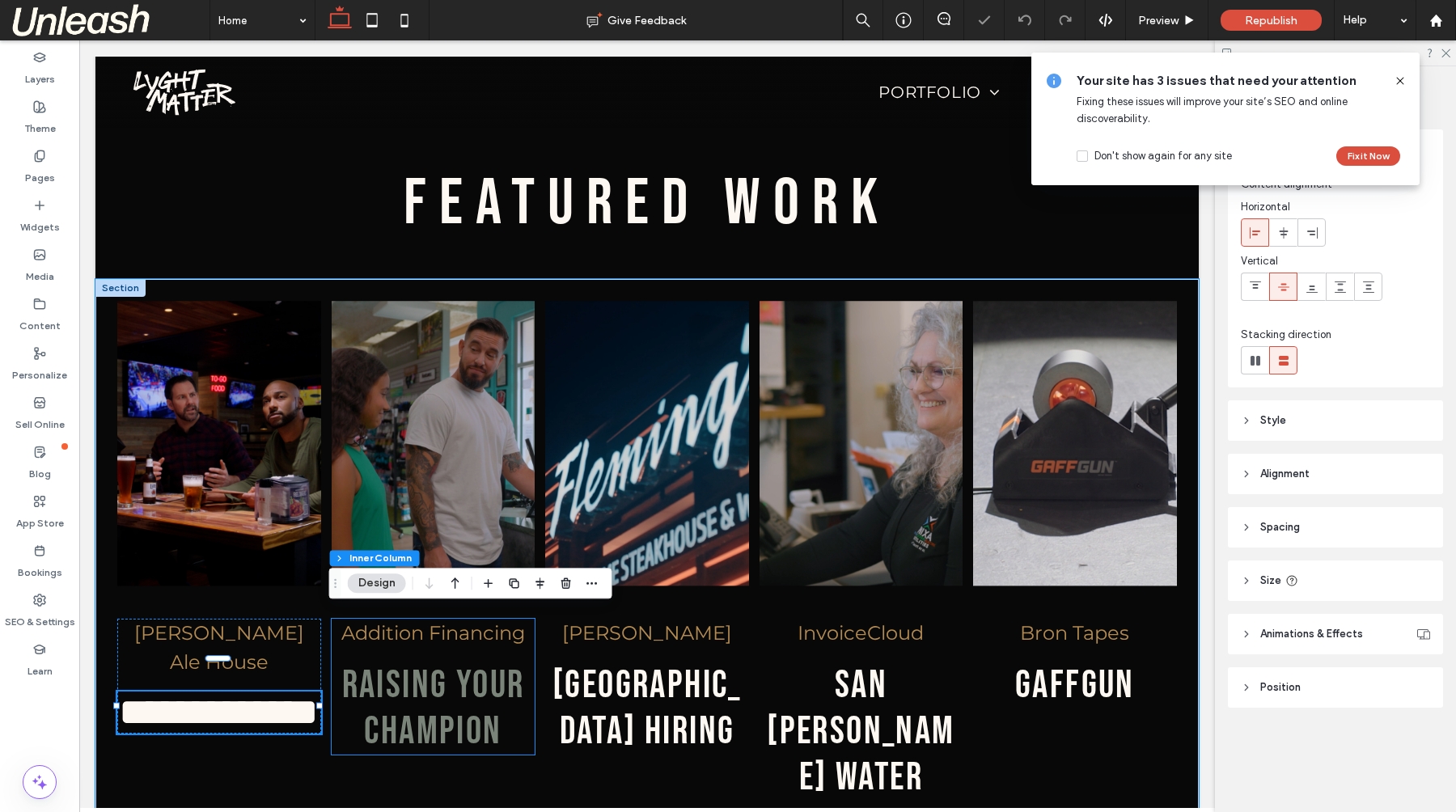
click at [404, 696] on link "Raising your champion" at bounding box center [434, 708] width 183 height 92
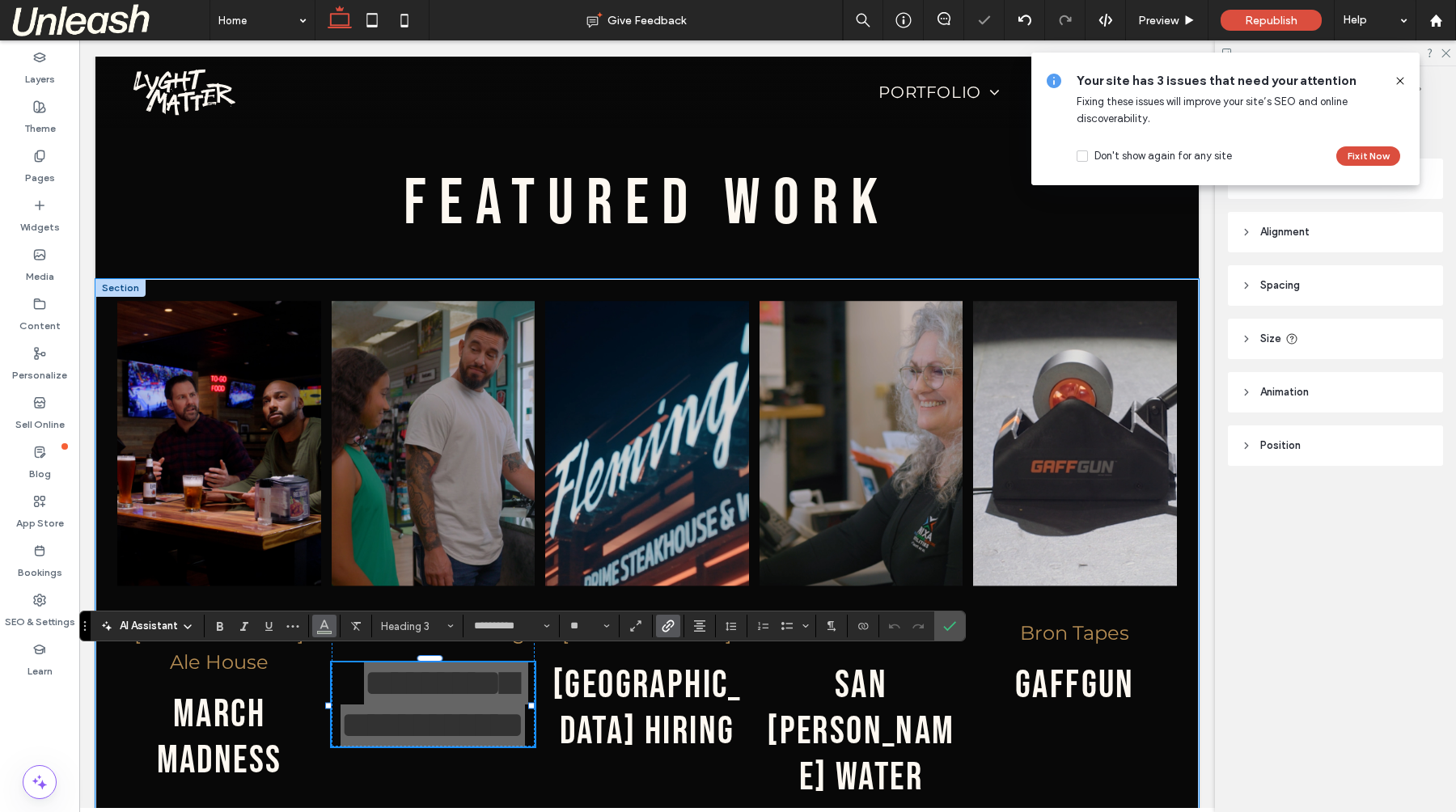
click at [321, 630] on icon "Color" at bounding box center [324, 623] width 13 height 13
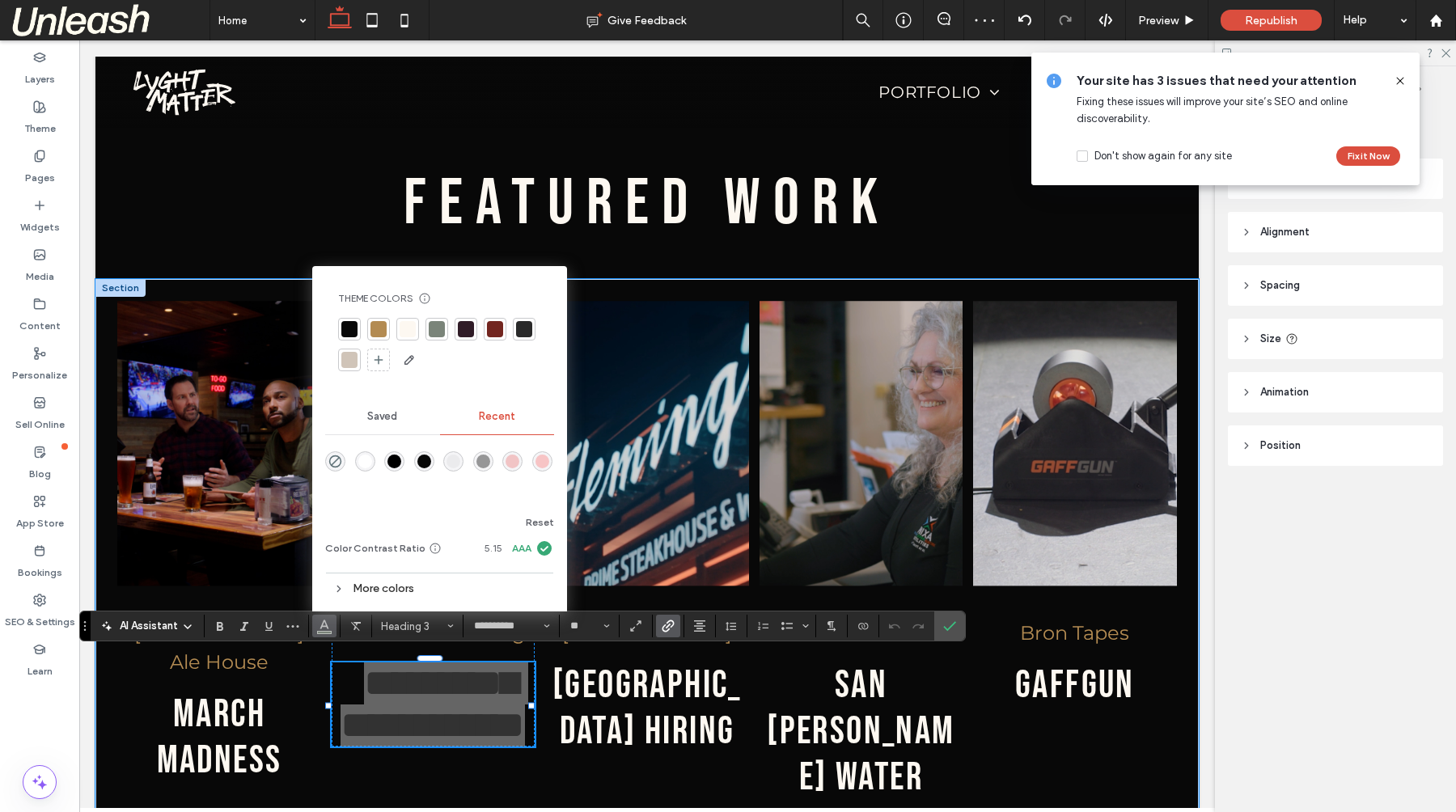
click at [410, 334] on div at bounding box center [407, 329] width 16 height 16
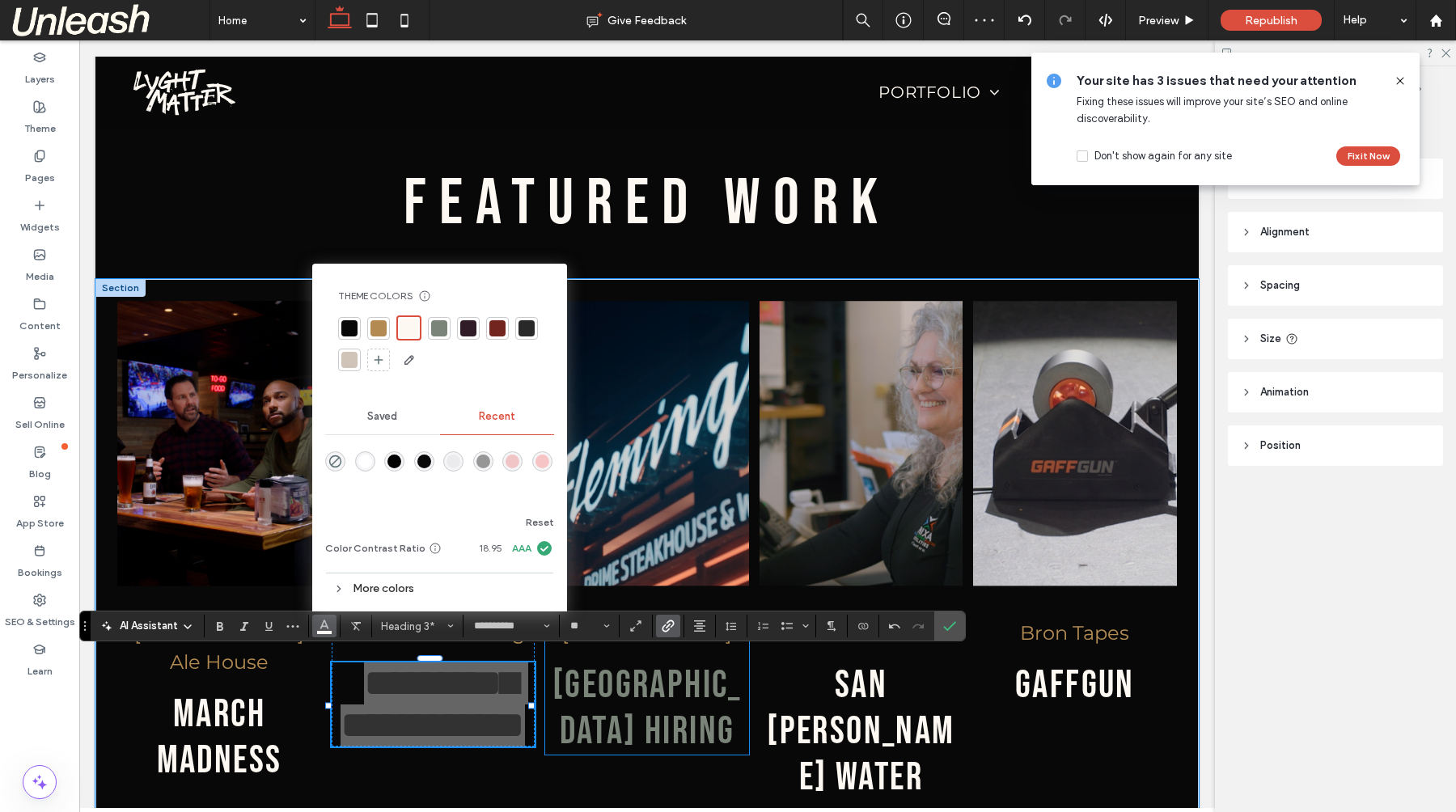
click at [633, 681] on link "[GEOGRAPHIC_DATA] hiring" at bounding box center [647, 708] width 190 height 92
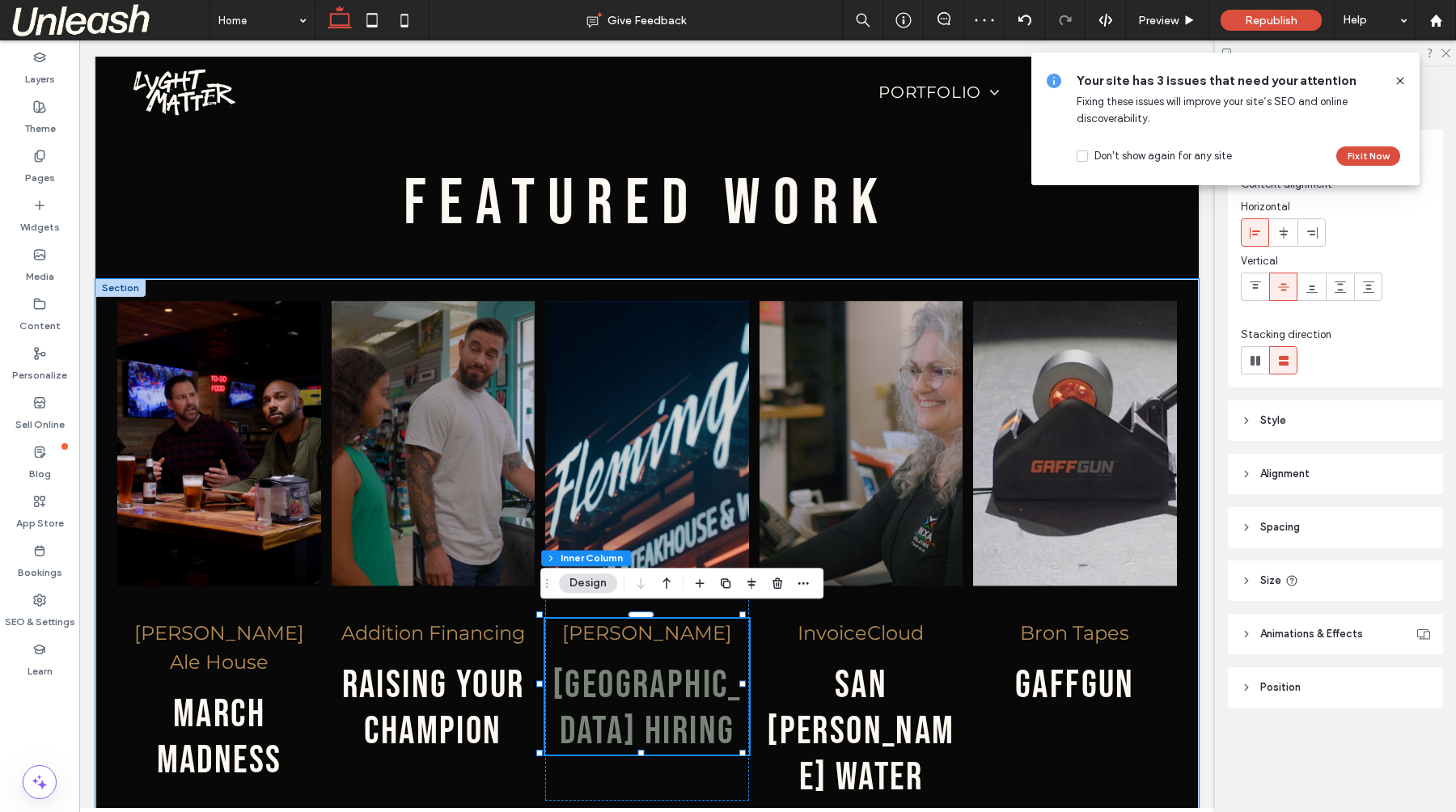
click at [633, 681] on link "[GEOGRAPHIC_DATA] hiring" at bounding box center [647, 708] width 190 height 92
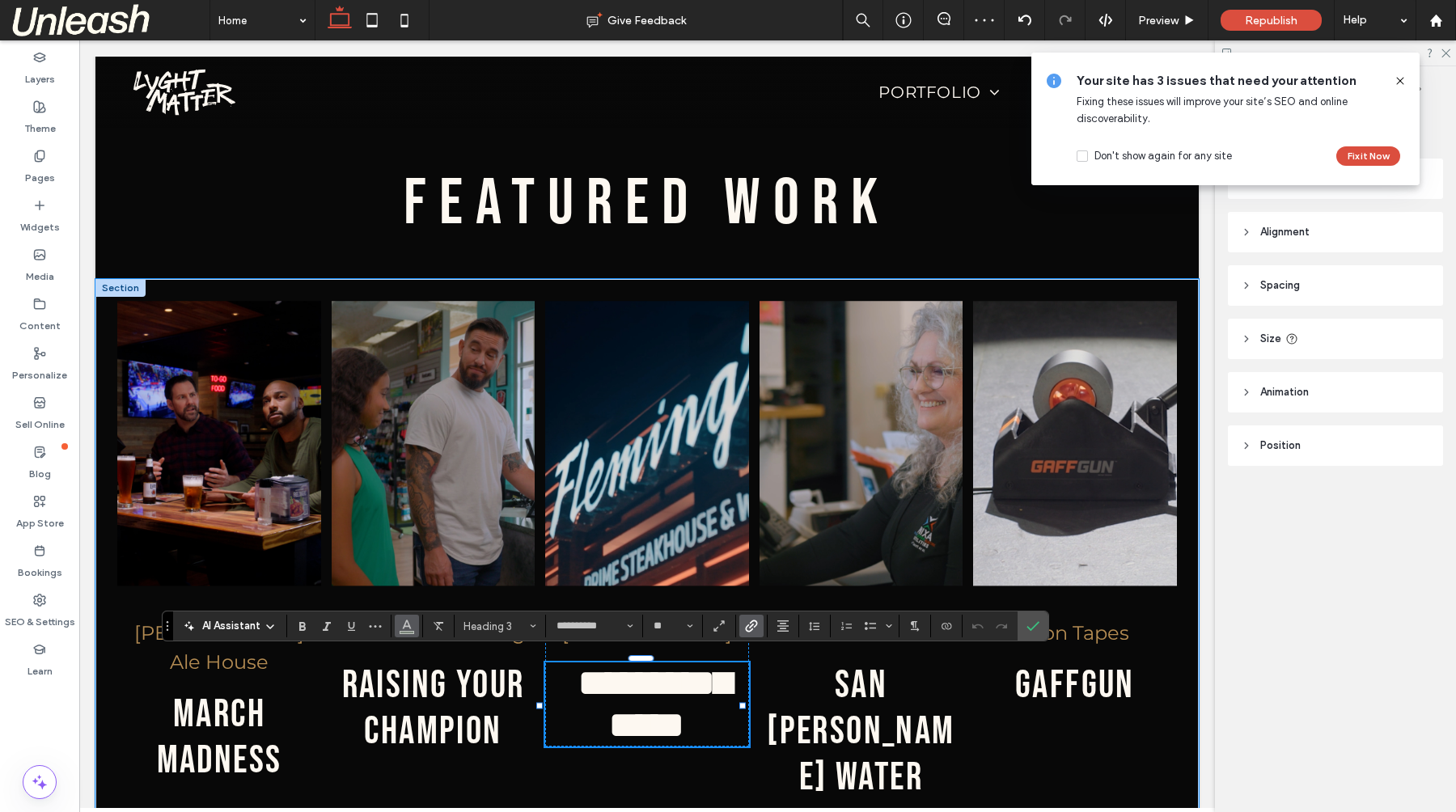
click at [413, 629] on button "Color" at bounding box center [406, 625] width 24 height 23
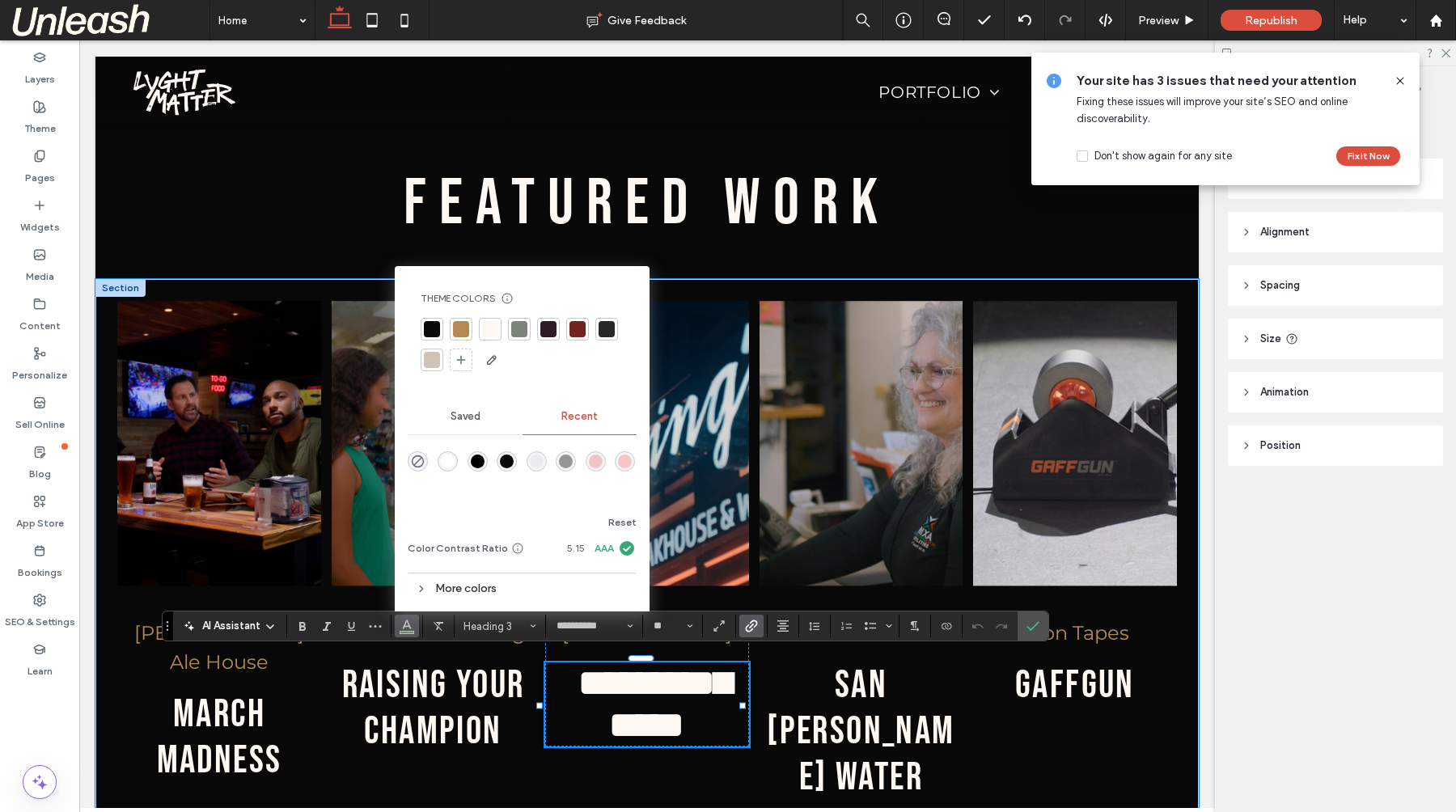
click at [497, 324] on div at bounding box center [489, 329] width 16 height 16
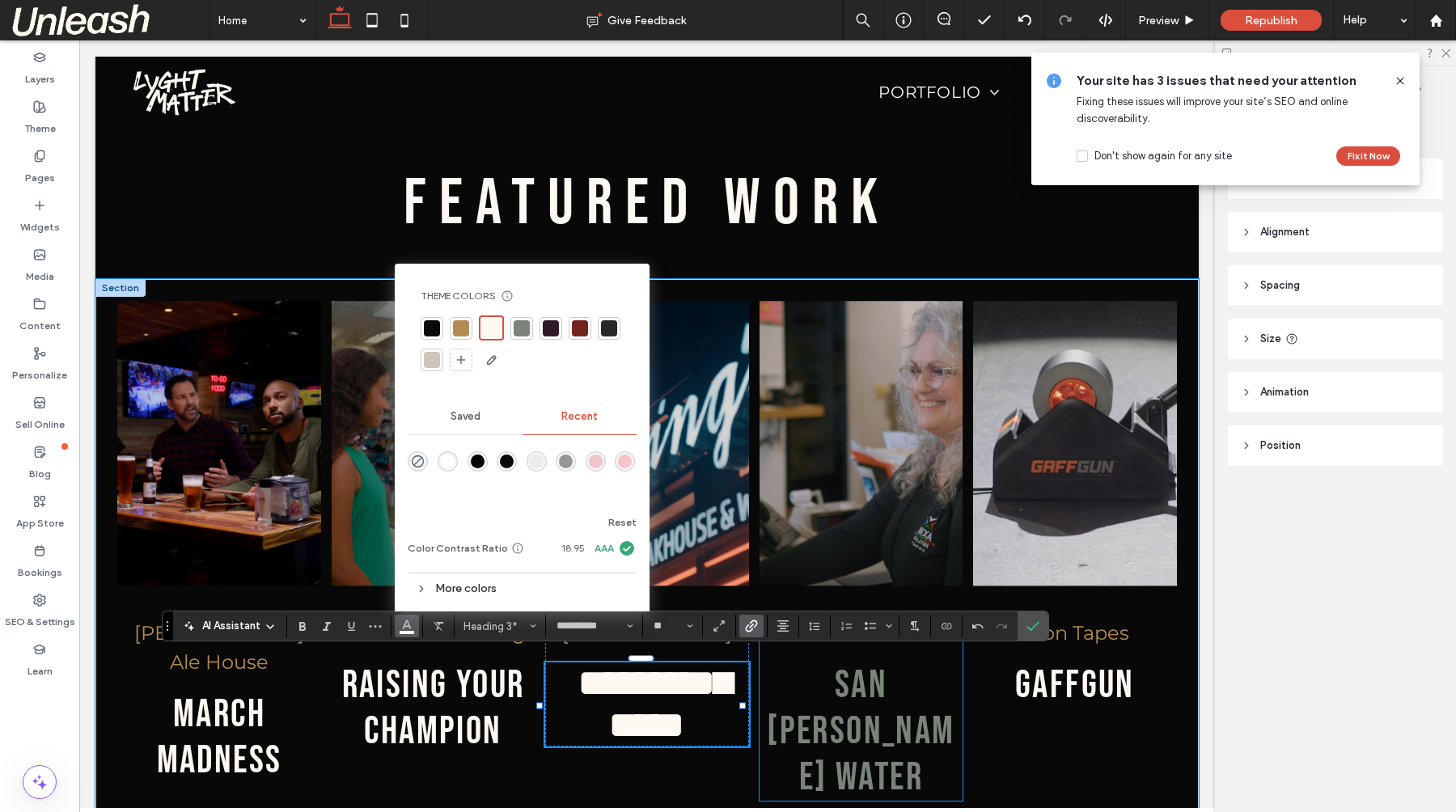
click at [817, 690] on link "san [PERSON_NAME] water" at bounding box center [861, 731] width 188 height 138
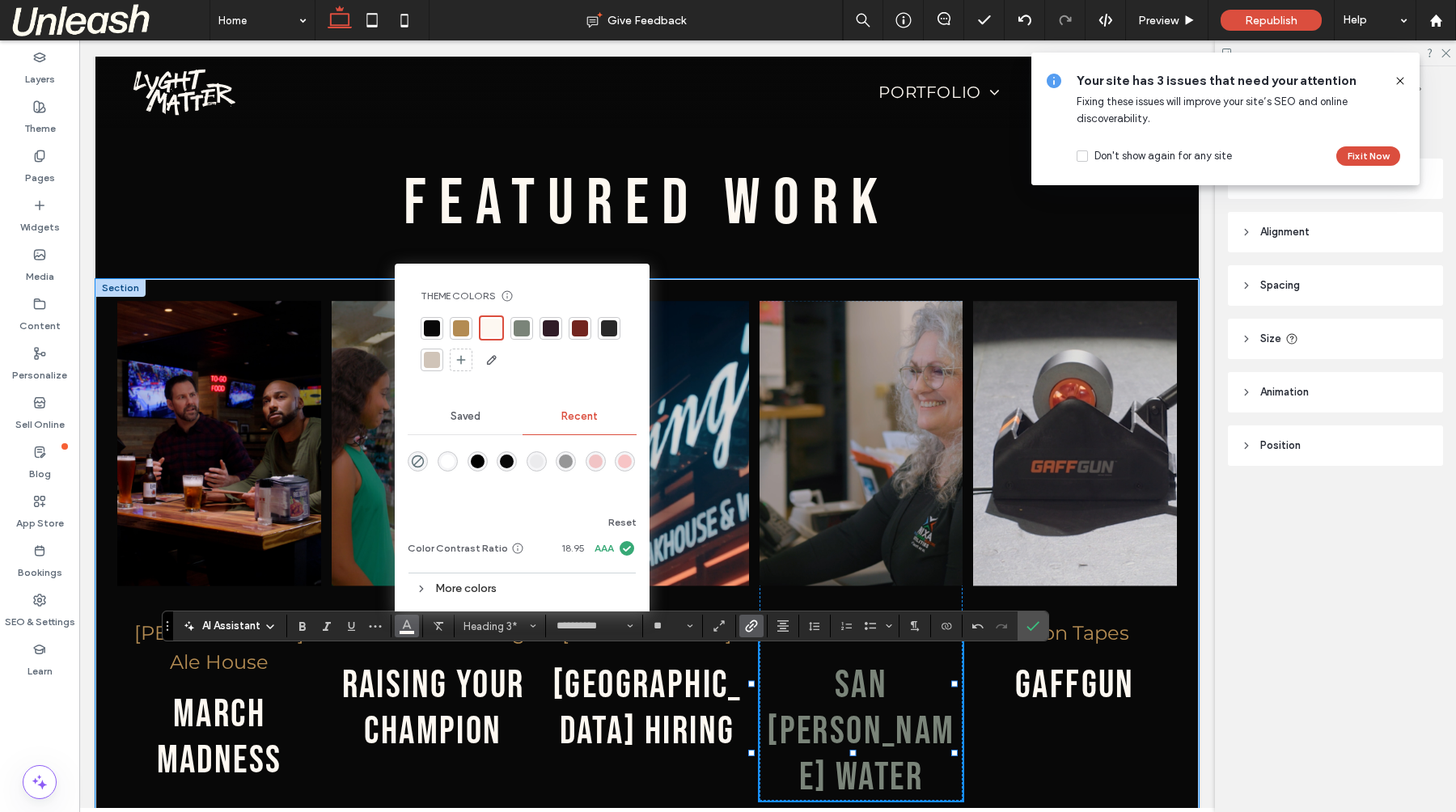
click at [817, 690] on link "san [PERSON_NAME] water" at bounding box center [861, 731] width 188 height 138
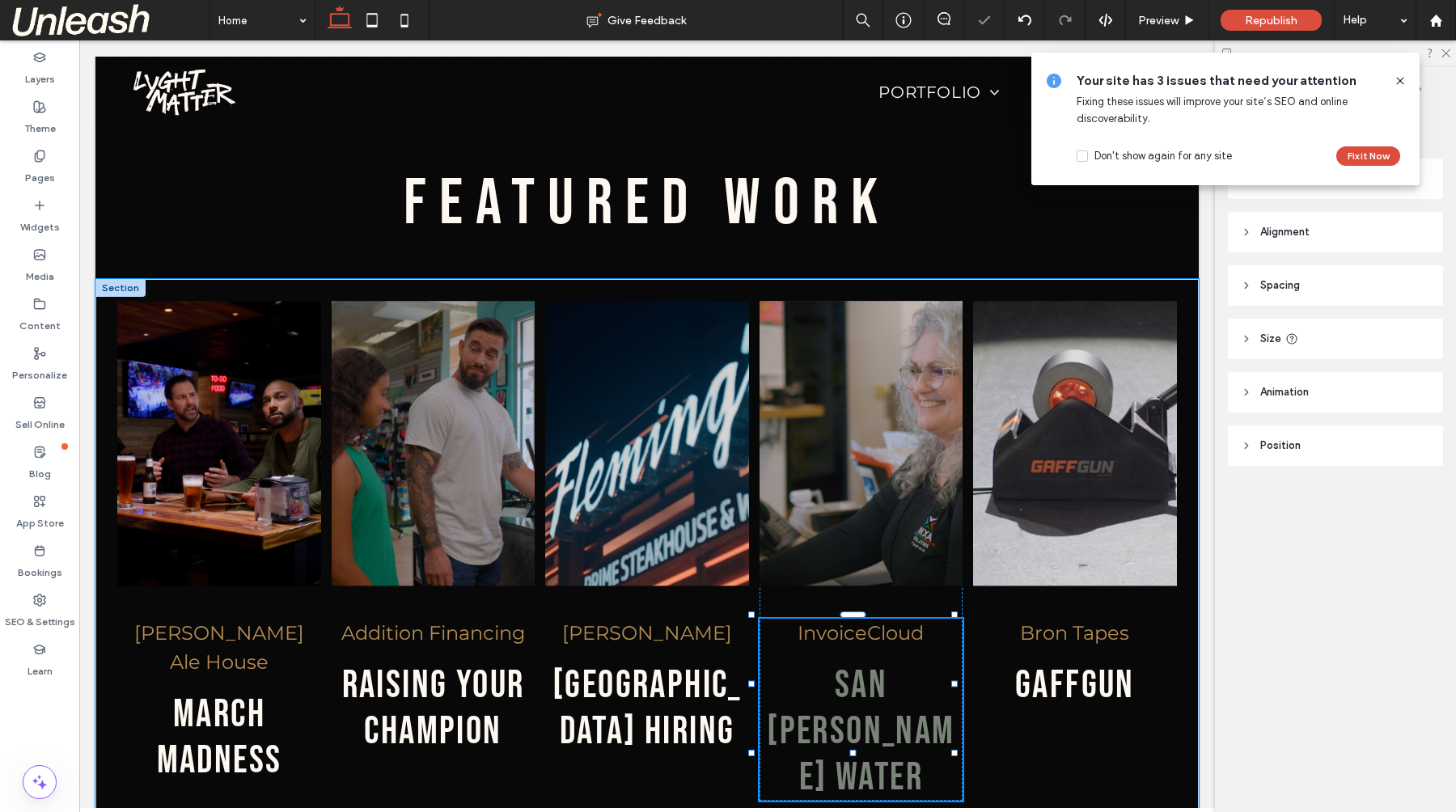
type input "**********"
type input "**"
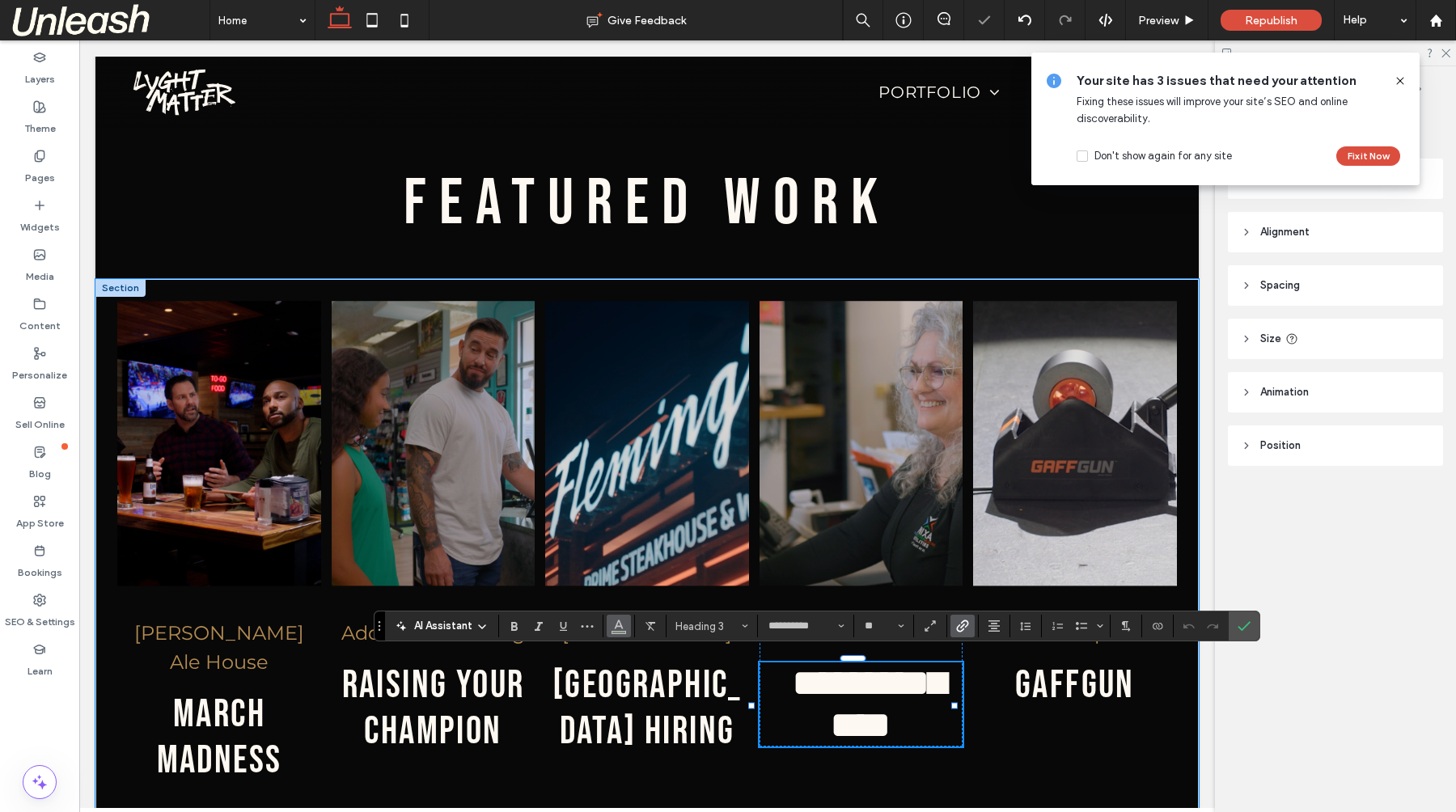
click at [616, 628] on icon "Color" at bounding box center [618, 623] width 13 height 13
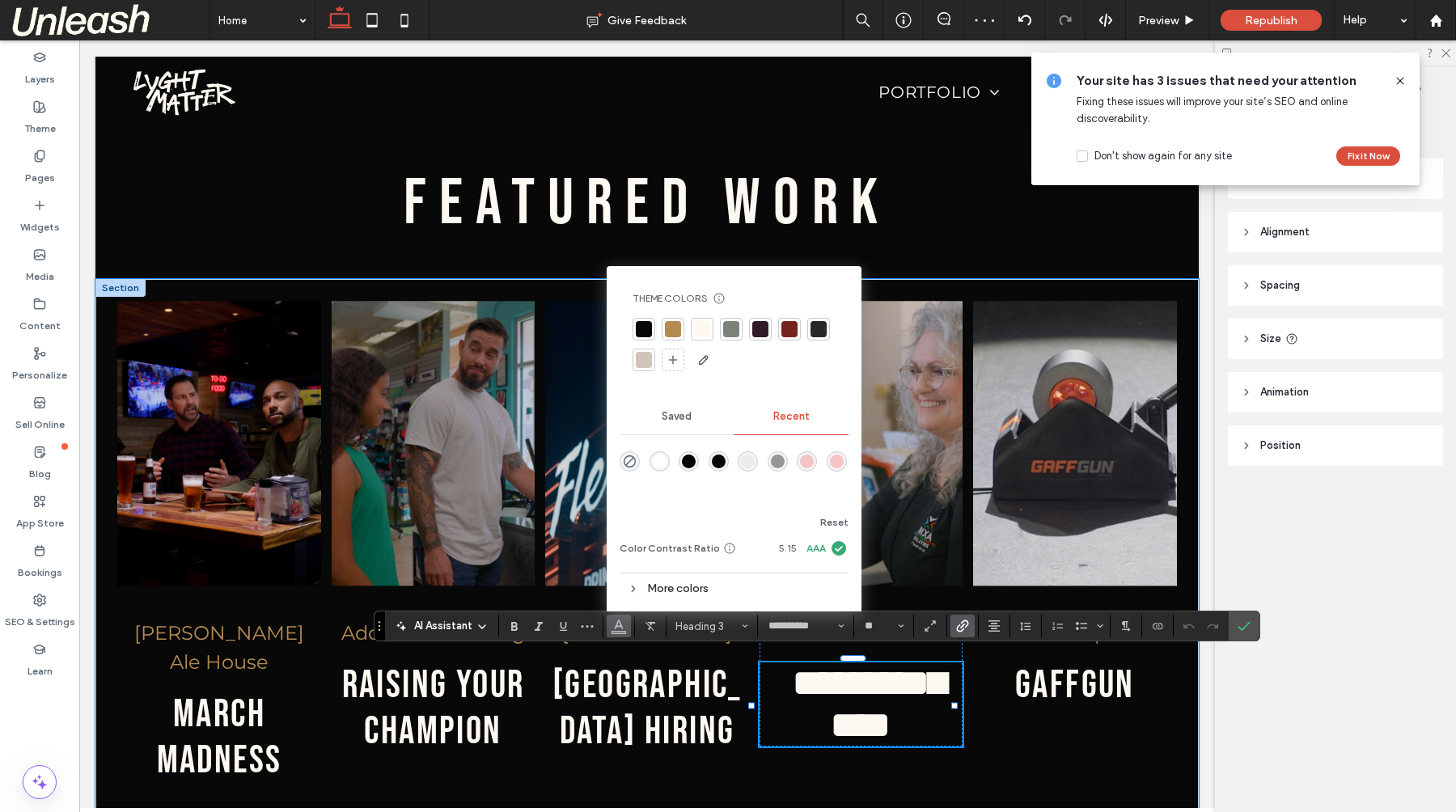
click at [709, 328] on div at bounding box center [702, 329] width 16 height 16
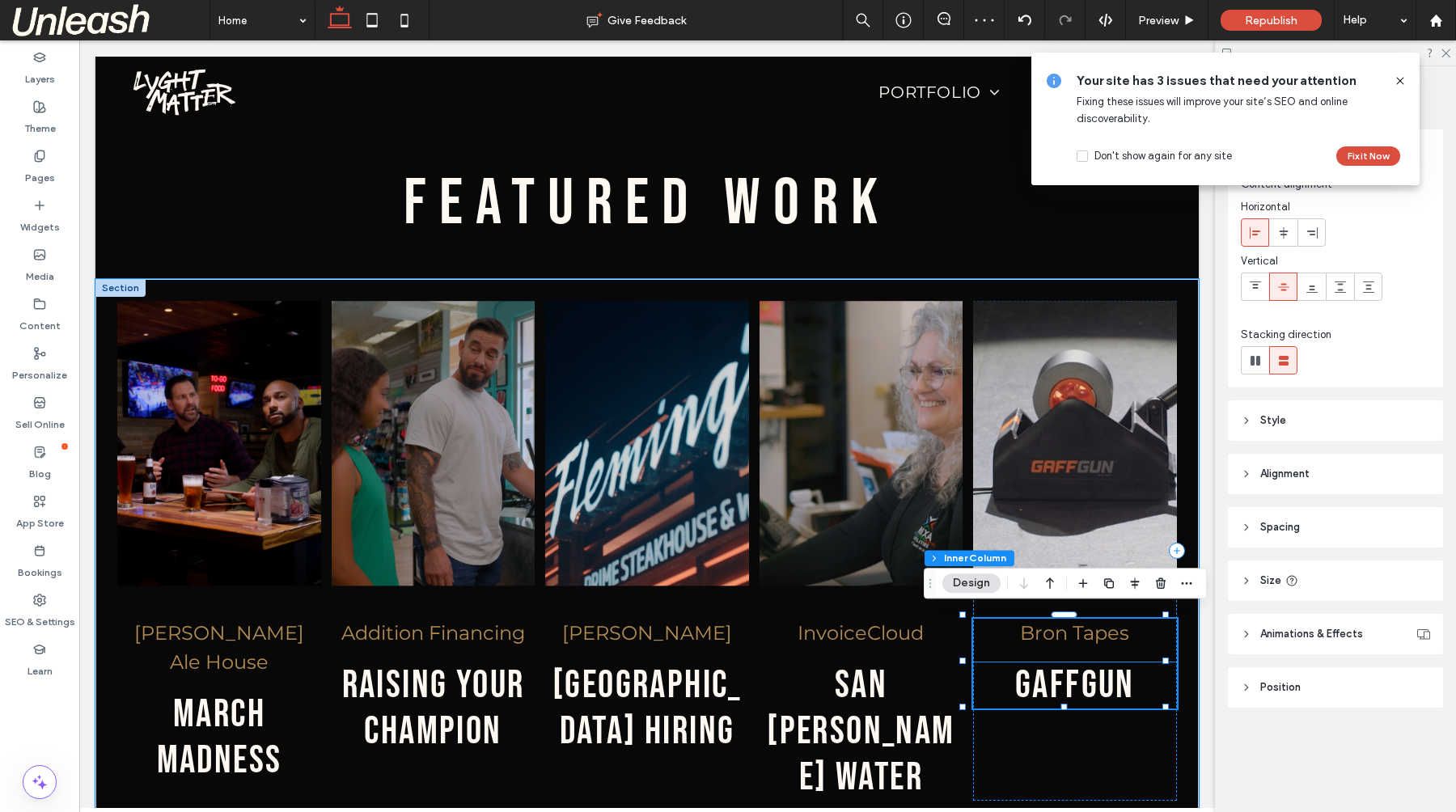
click at [1043, 682] on link "gaffgun" at bounding box center [1074, 684] width 120 height 46
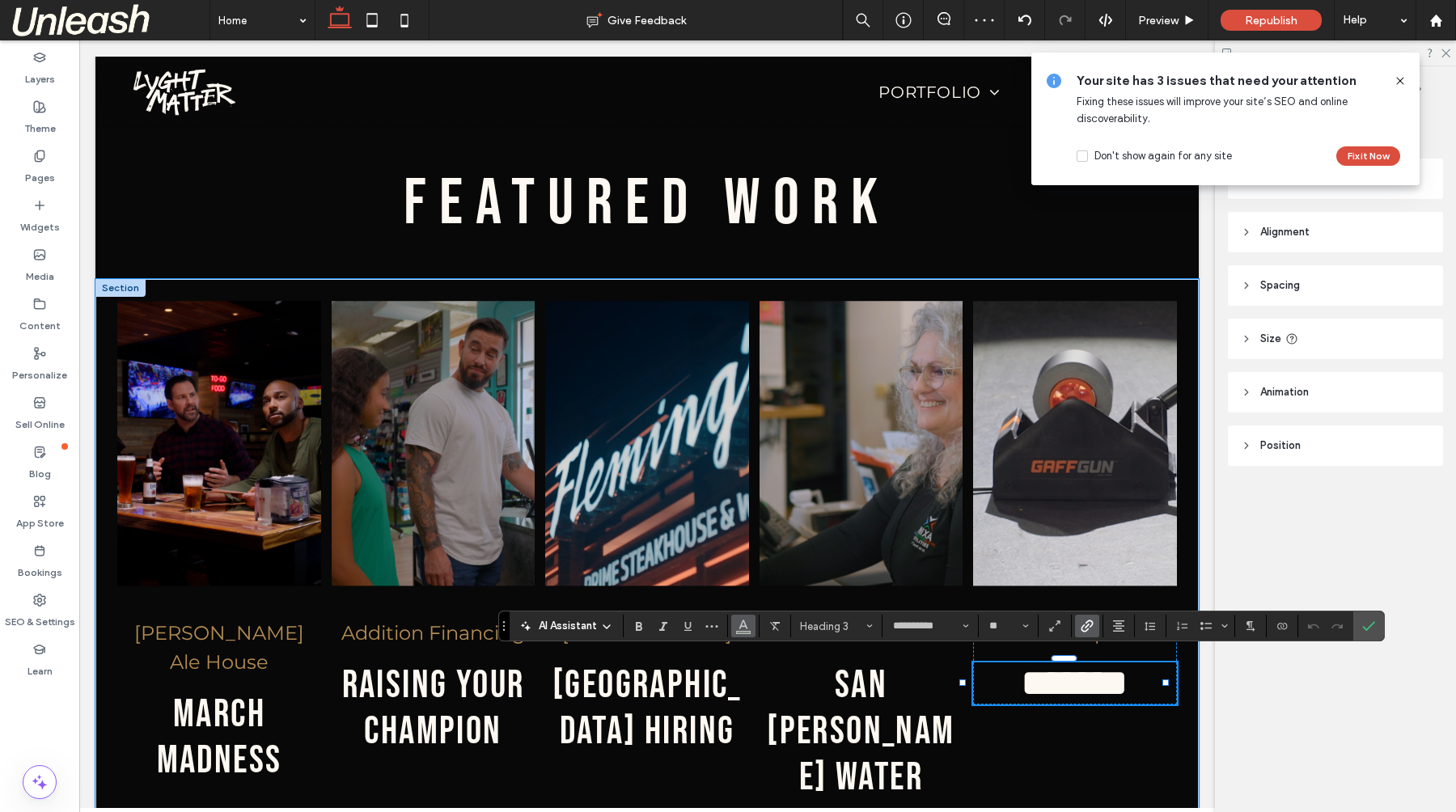
click at [745, 626] on use "Color" at bounding box center [743, 624] width 9 height 9
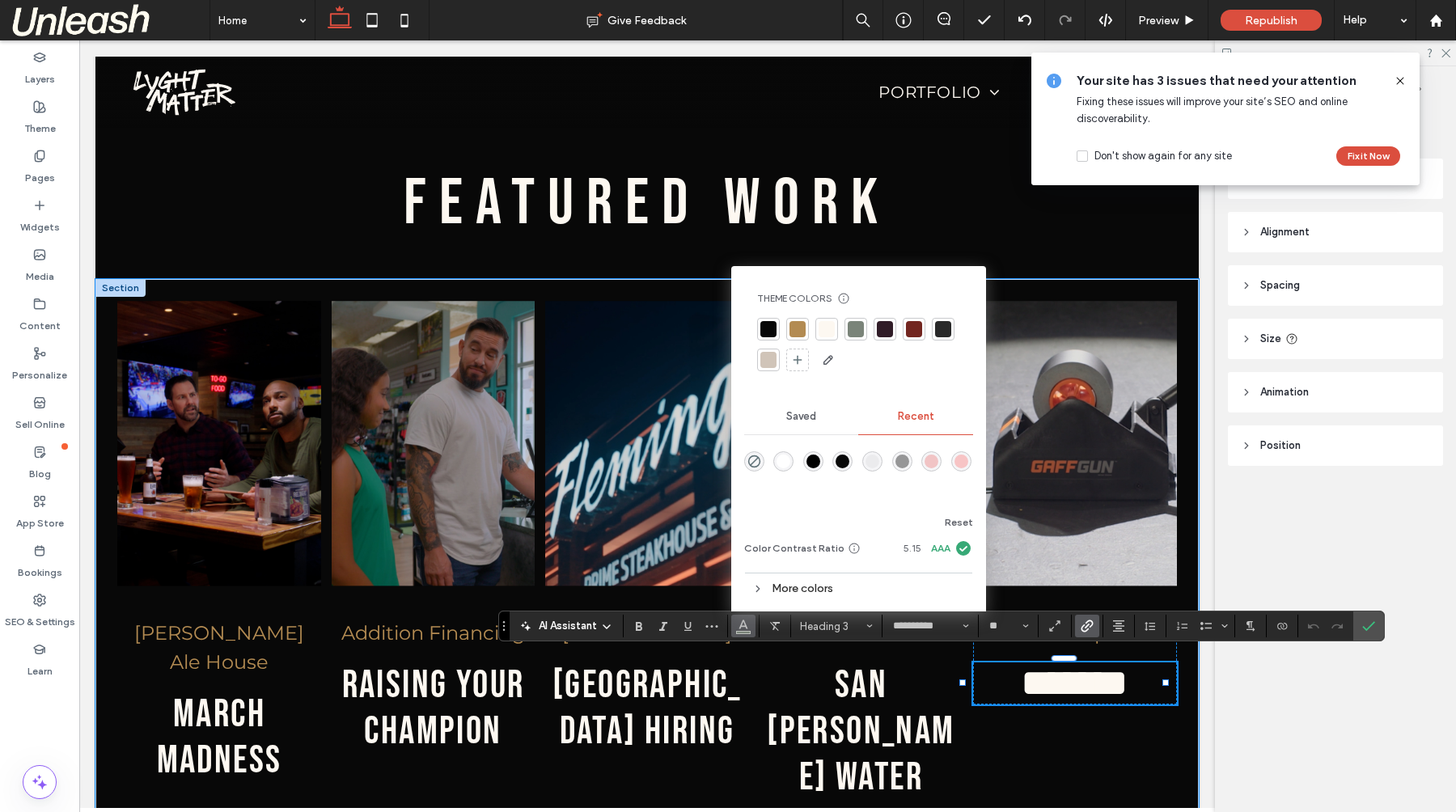
click at [824, 332] on div at bounding box center [826, 329] width 16 height 16
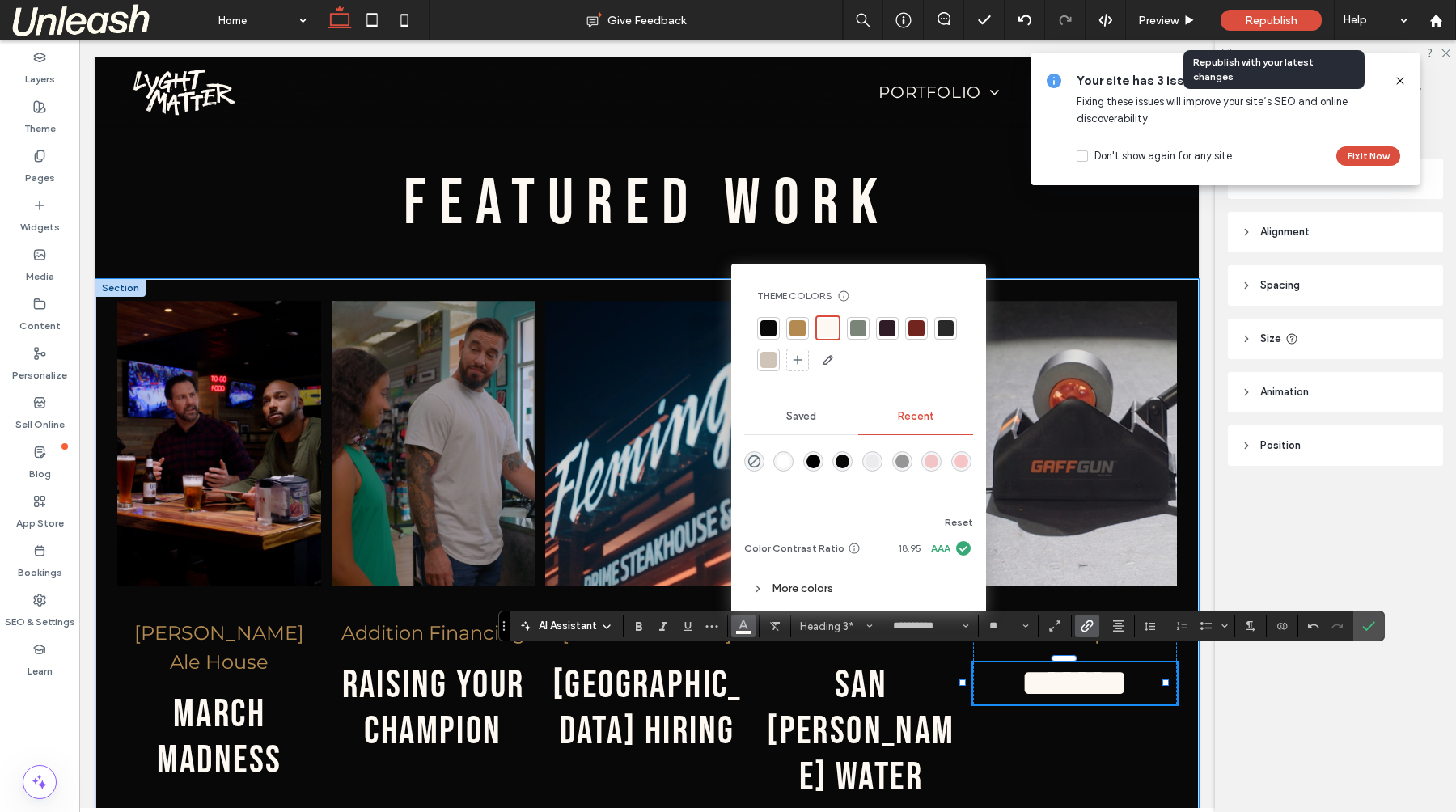
click at [1294, 14] on span "Republish" at bounding box center [1271, 20] width 53 height 13
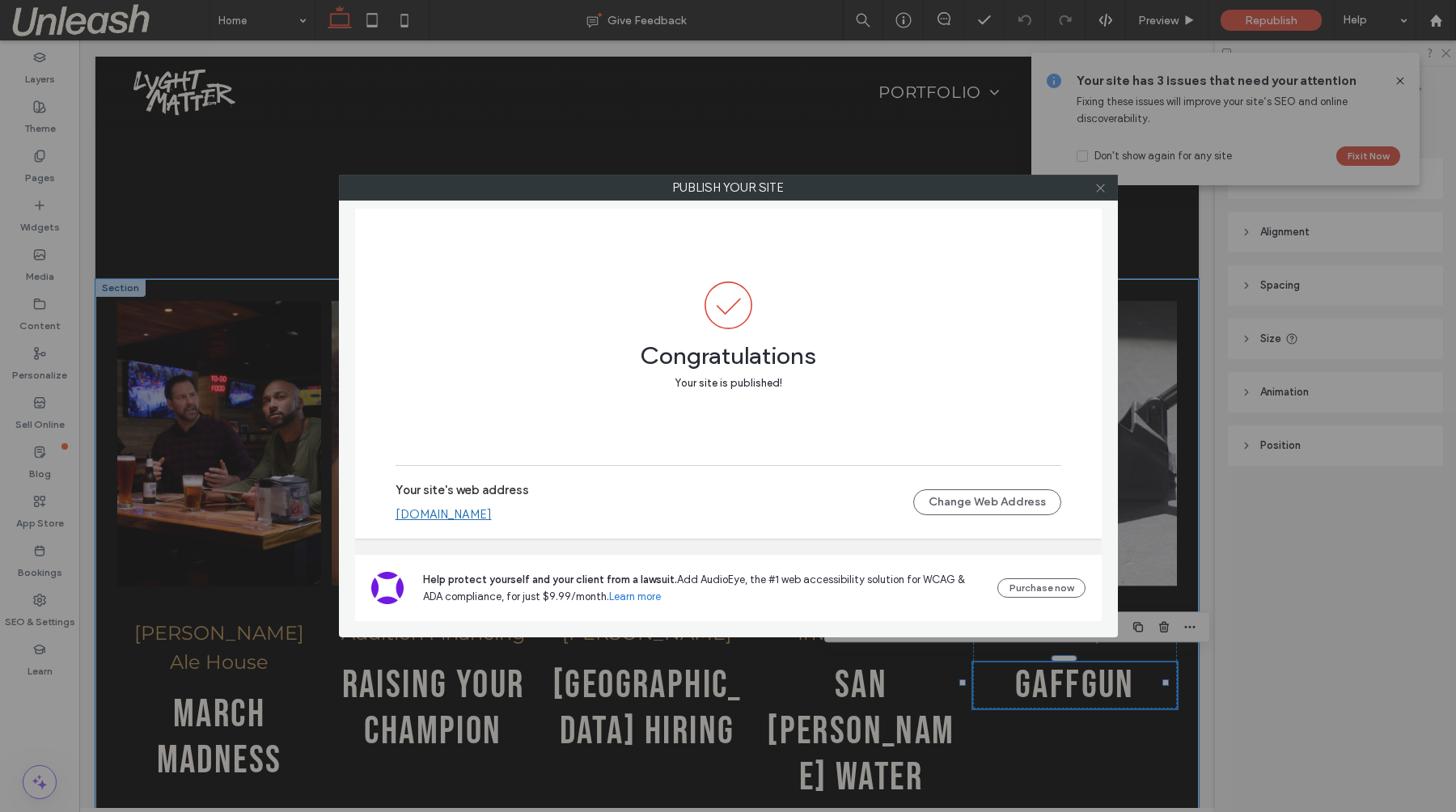
click at [1099, 188] on use at bounding box center [1100, 188] width 8 height 8
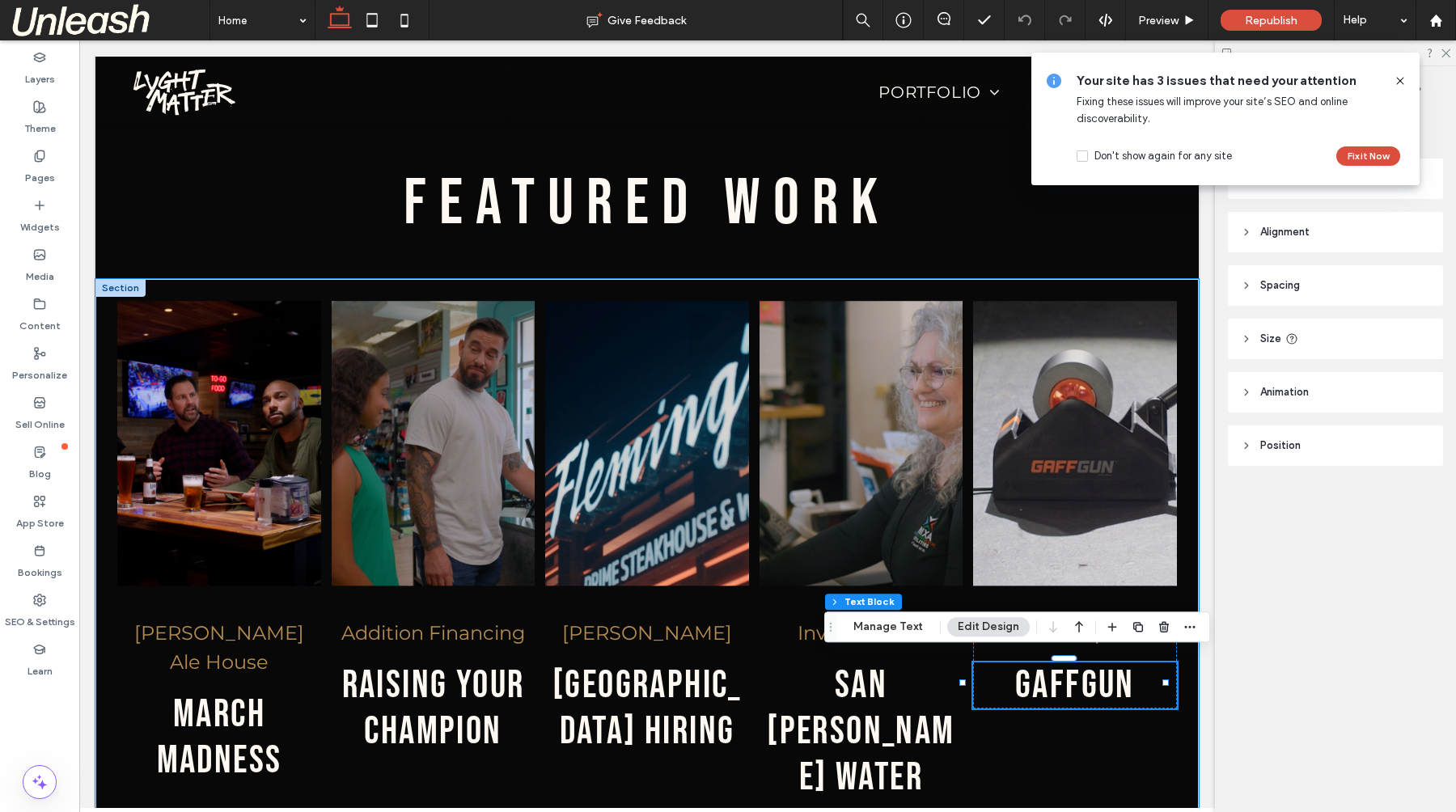
click at [1401, 80] on icon at bounding box center [1399, 81] width 13 height 13
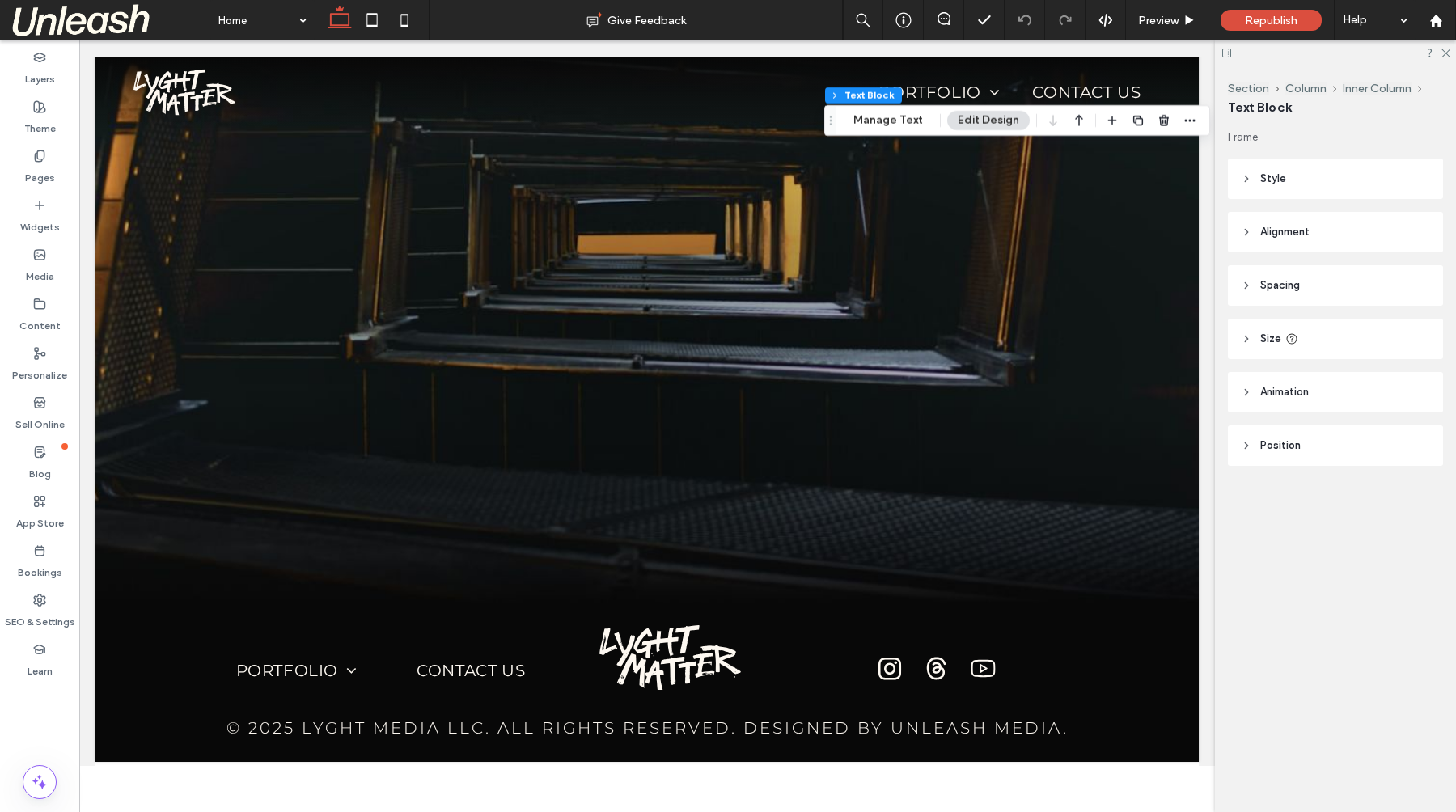
scroll to position [3771, 0]
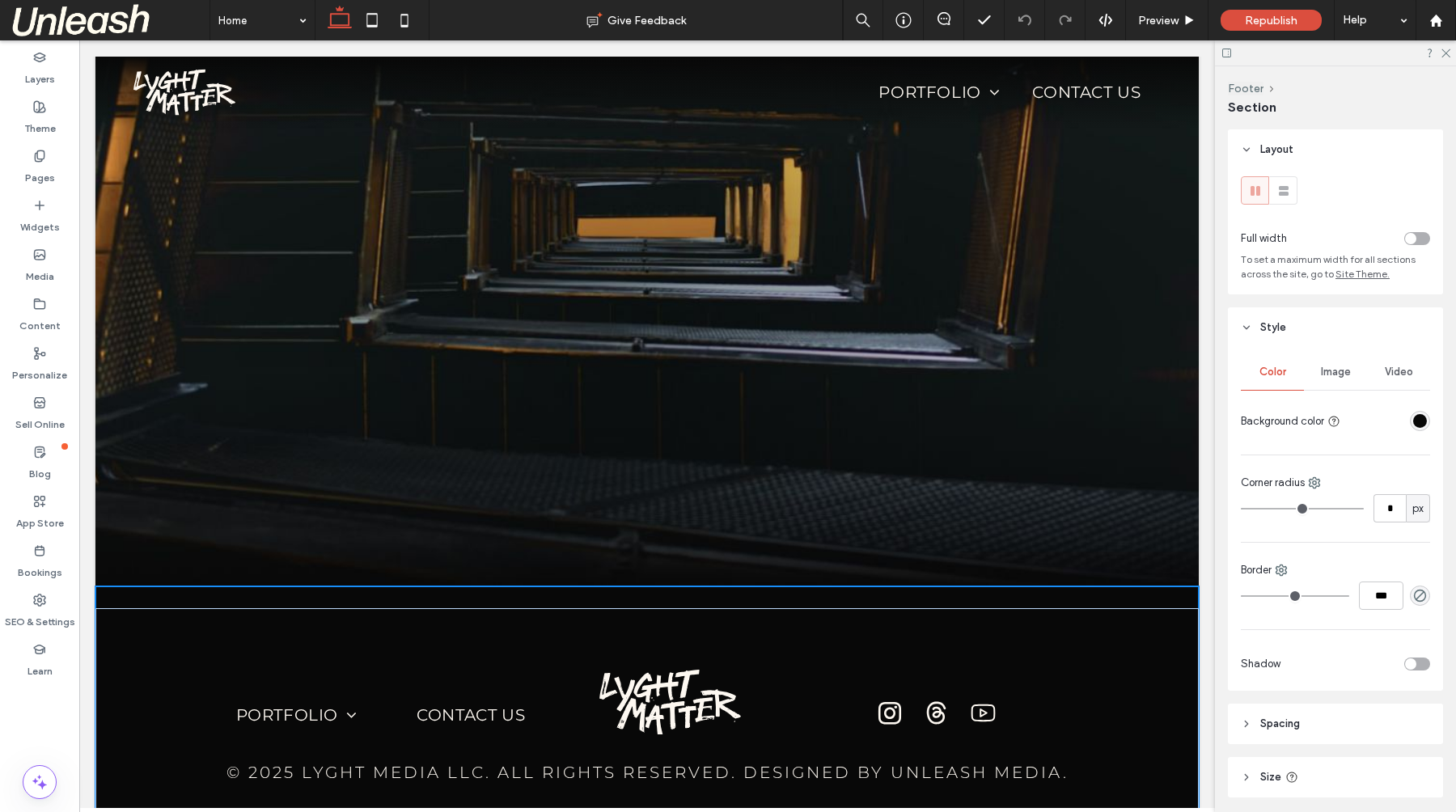
drag, startPoint x: 1154, startPoint y: 701, endPoint x: 1217, endPoint y: 851, distance: 162.7
type input "***"
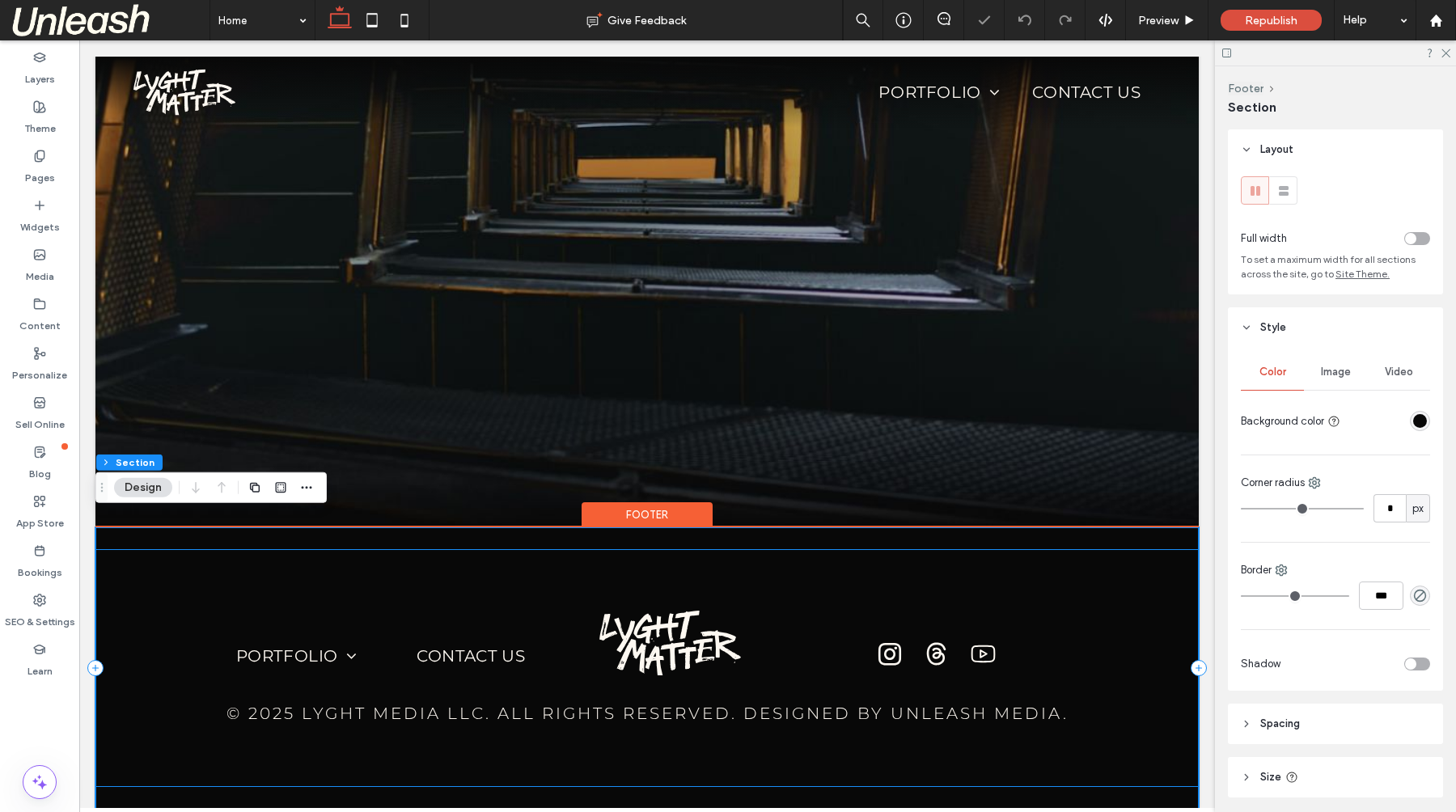
scroll to position [3833, 0]
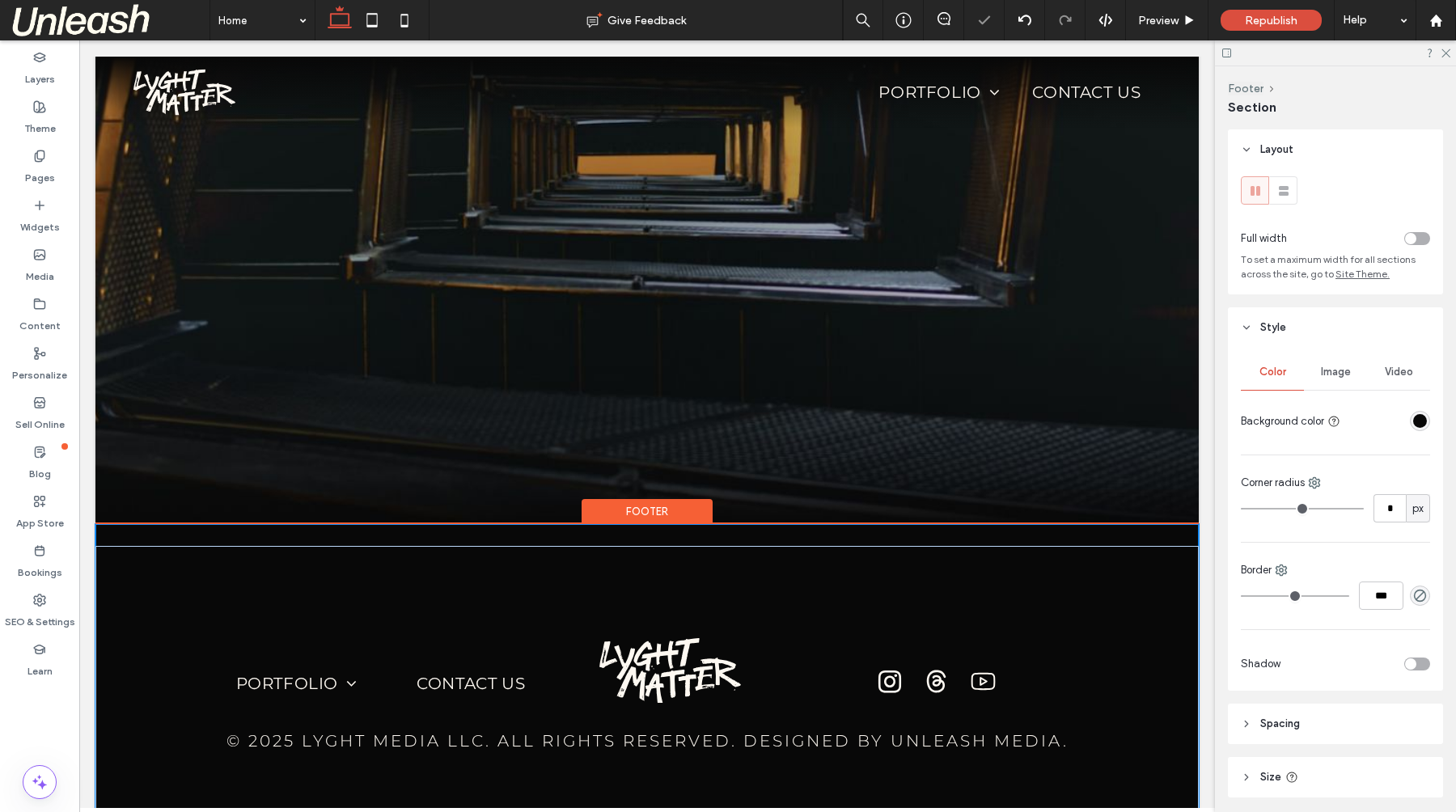
drag, startPoint x: 1068, startPoint y: 749, endPoint x: 1080, endPoint y: 772, distance: 25.9
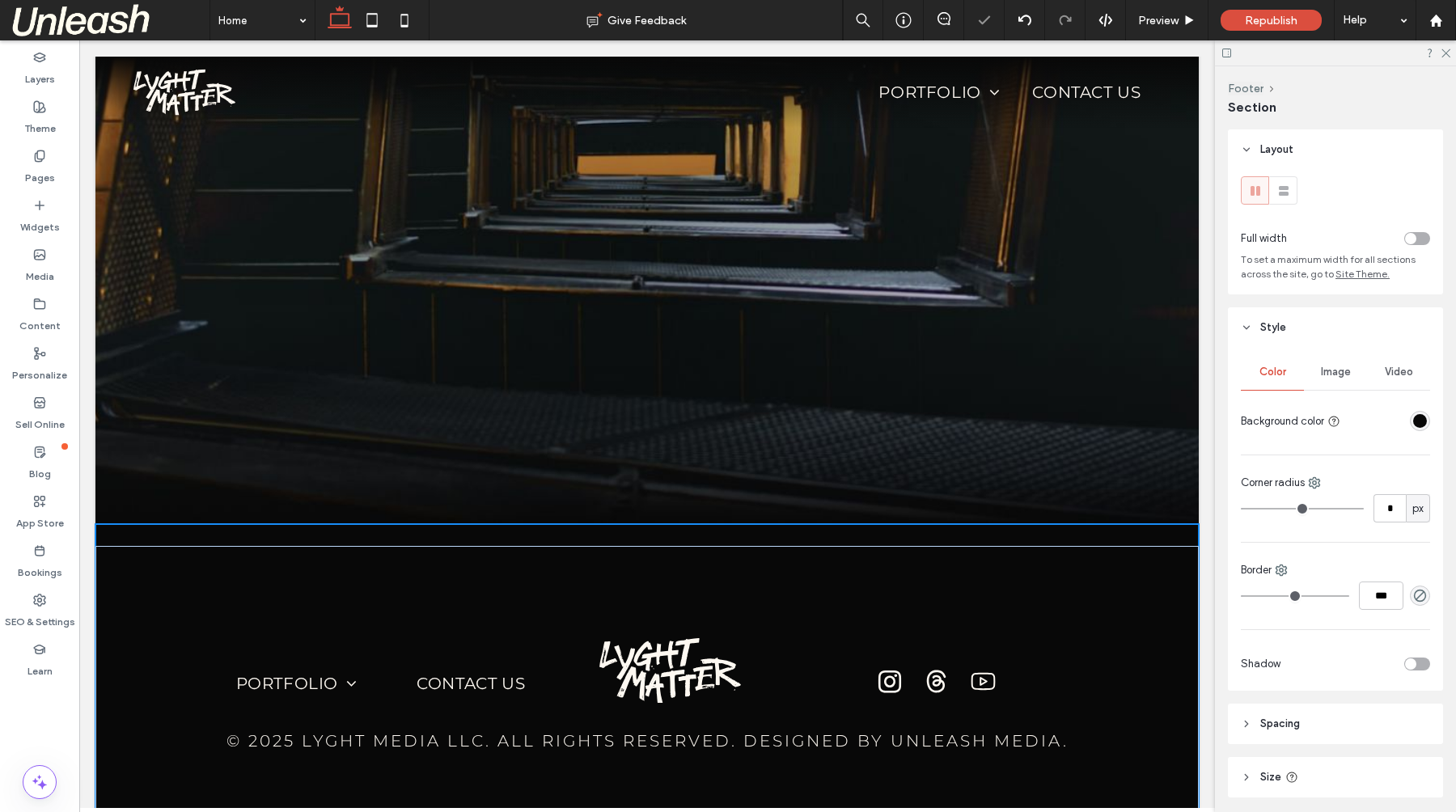
type input "***"
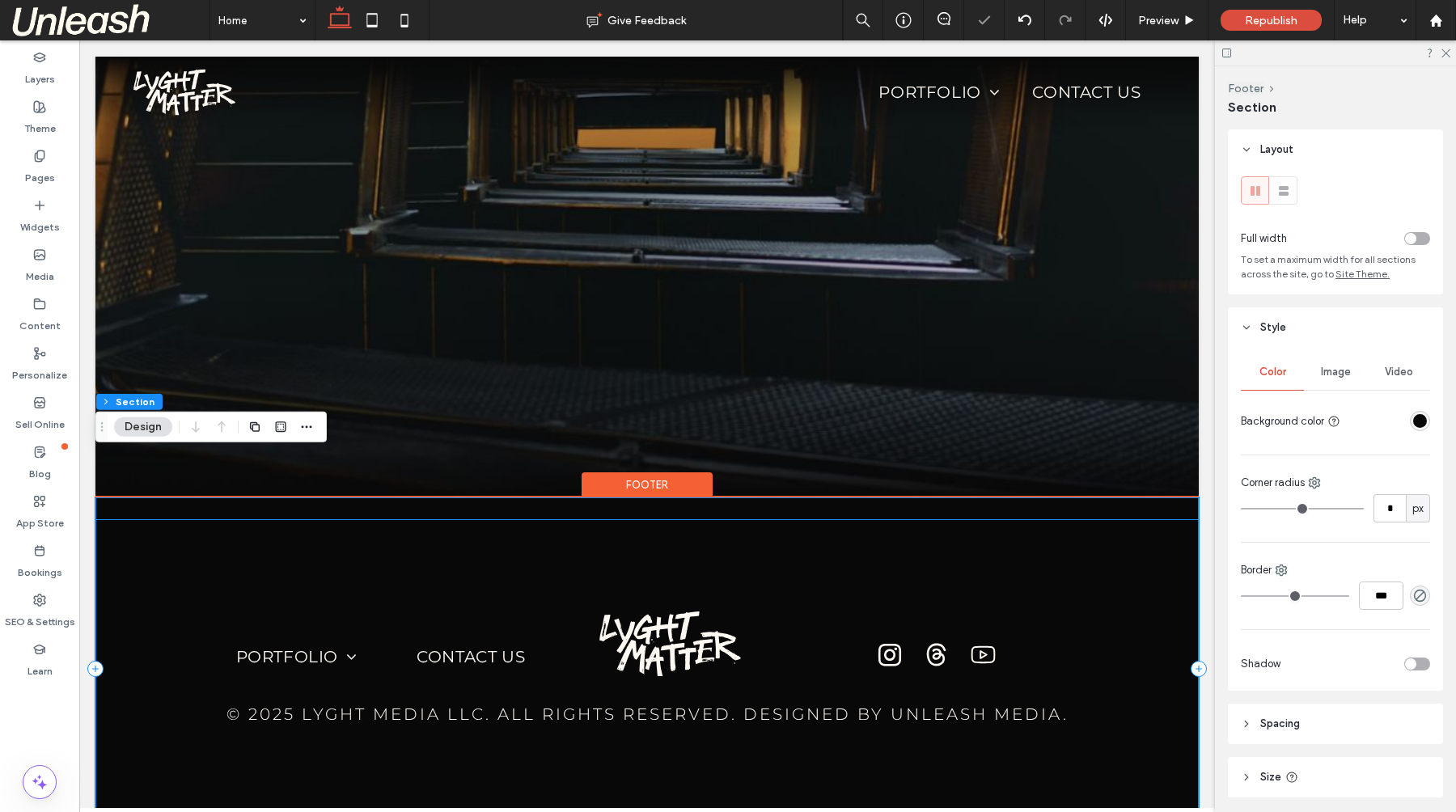
scroll to position [3863, 0]
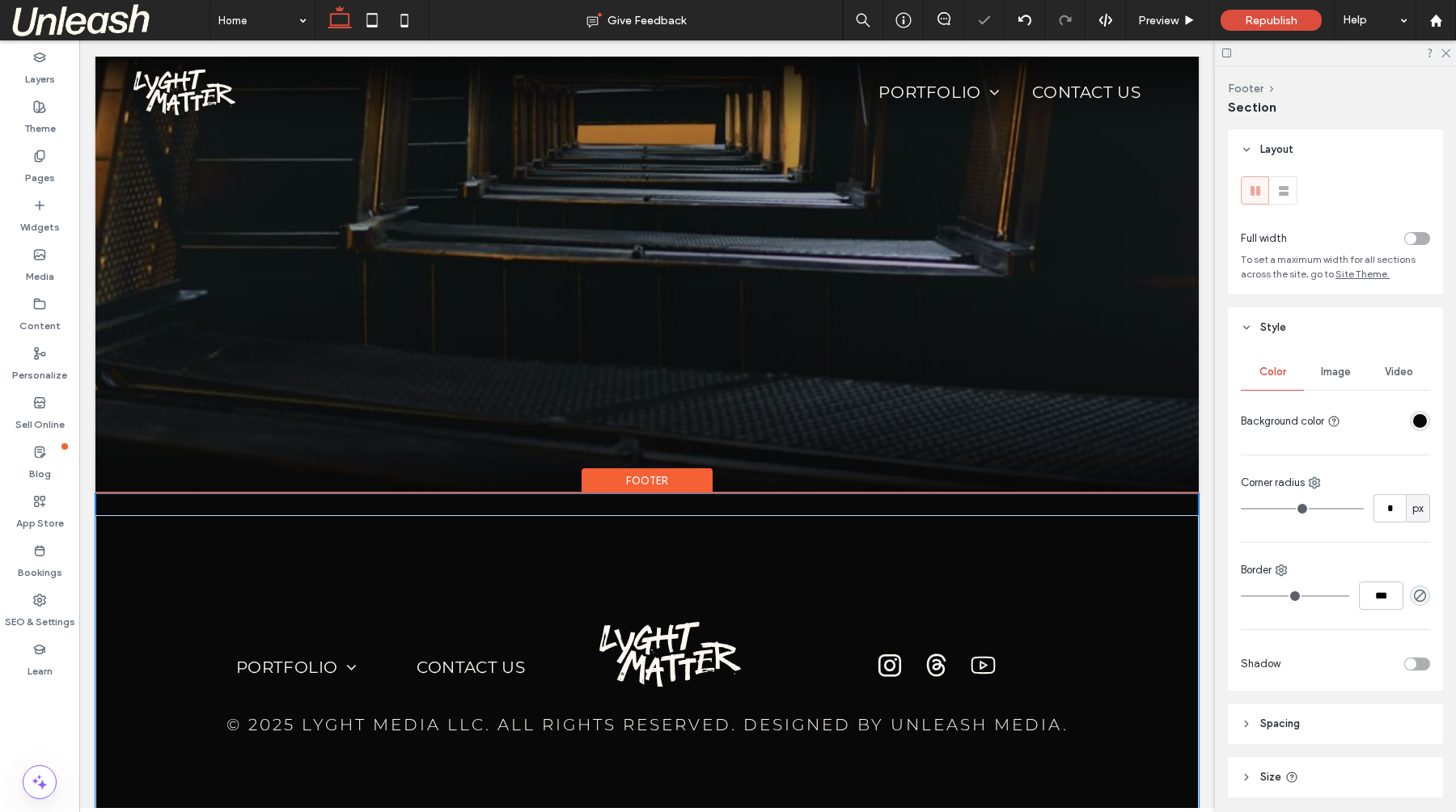
drag, startPoint x: 1045, startPoint y: 782, endPoint x: 1071, endPoint y: 770, distance: 28.6
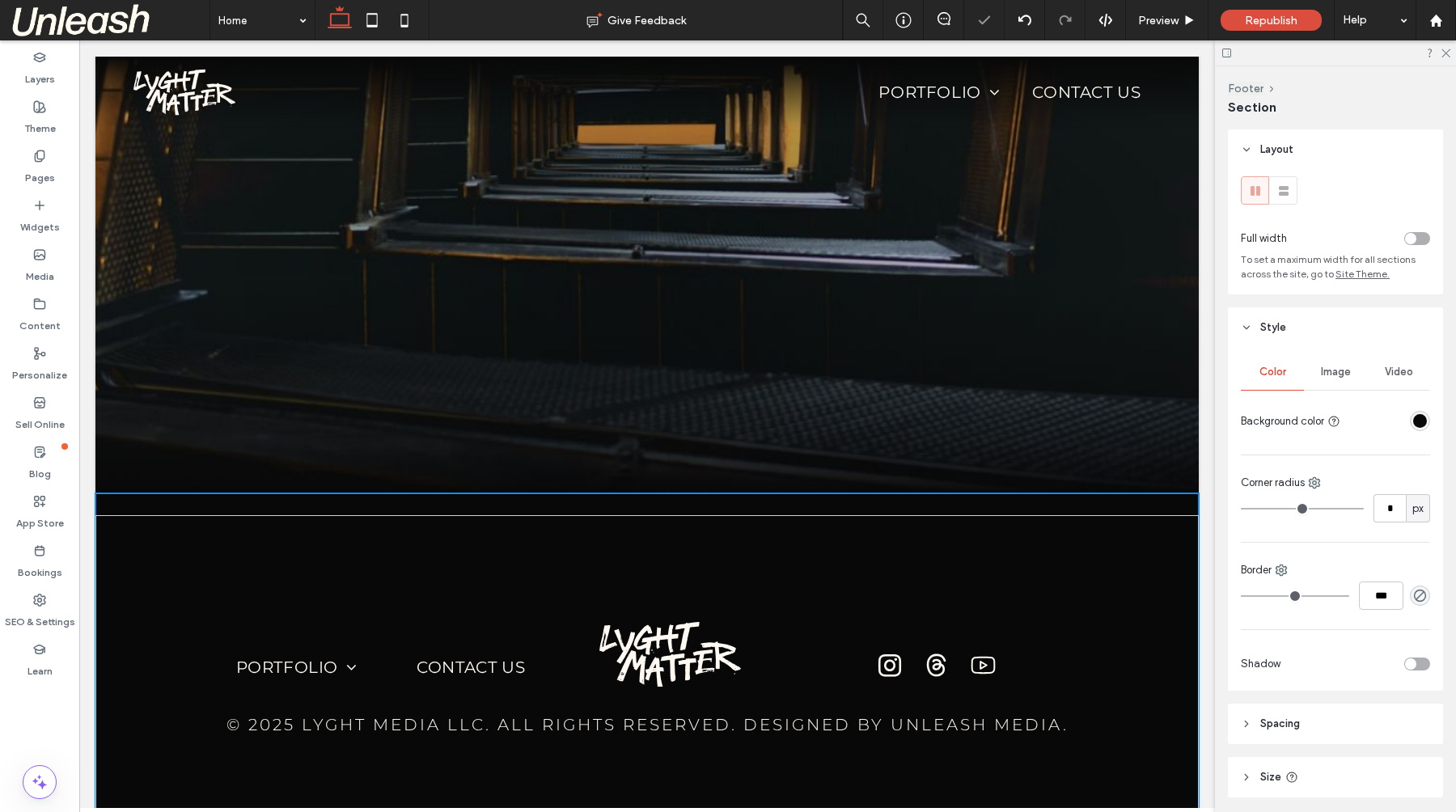
type input "***"
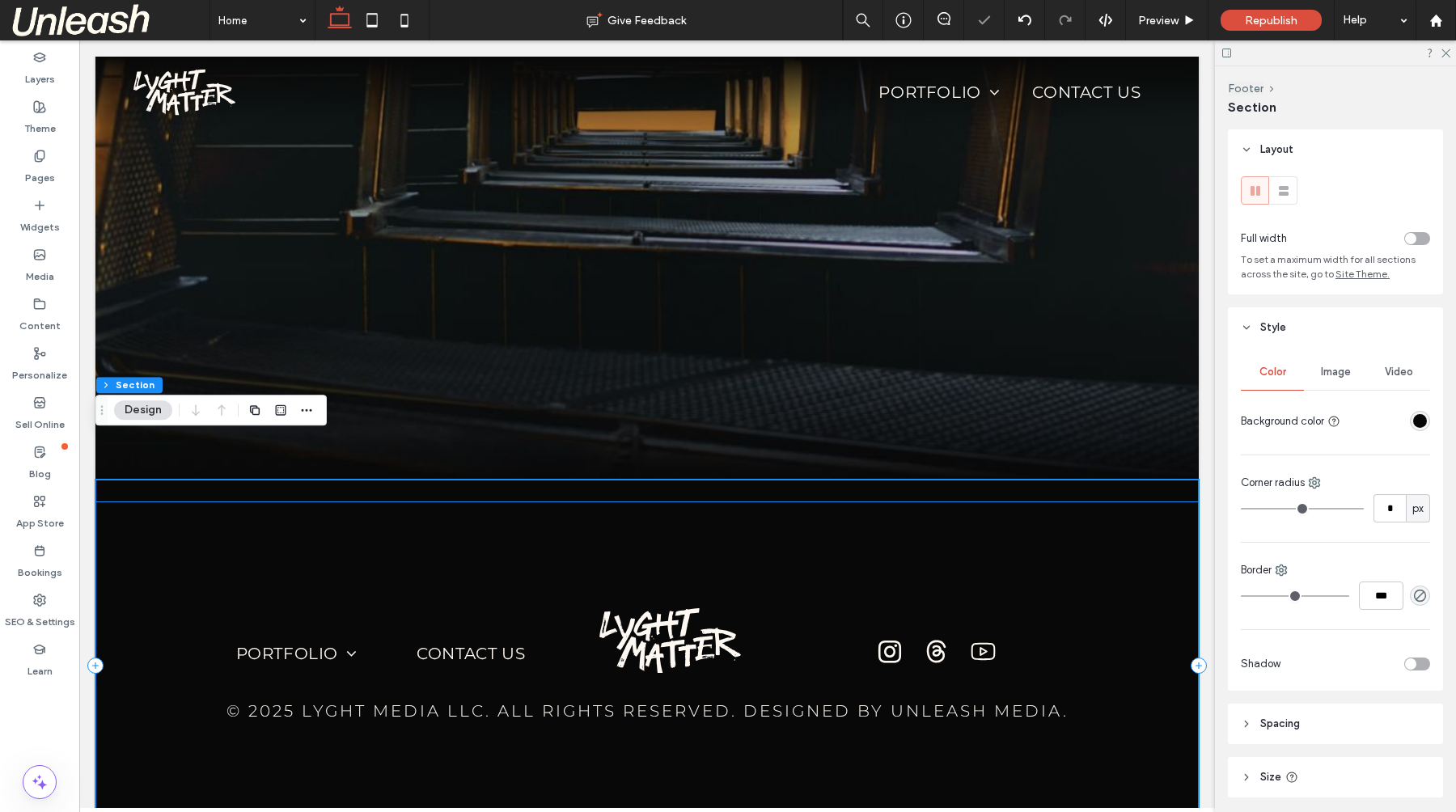
scroll to position [3878, 0]
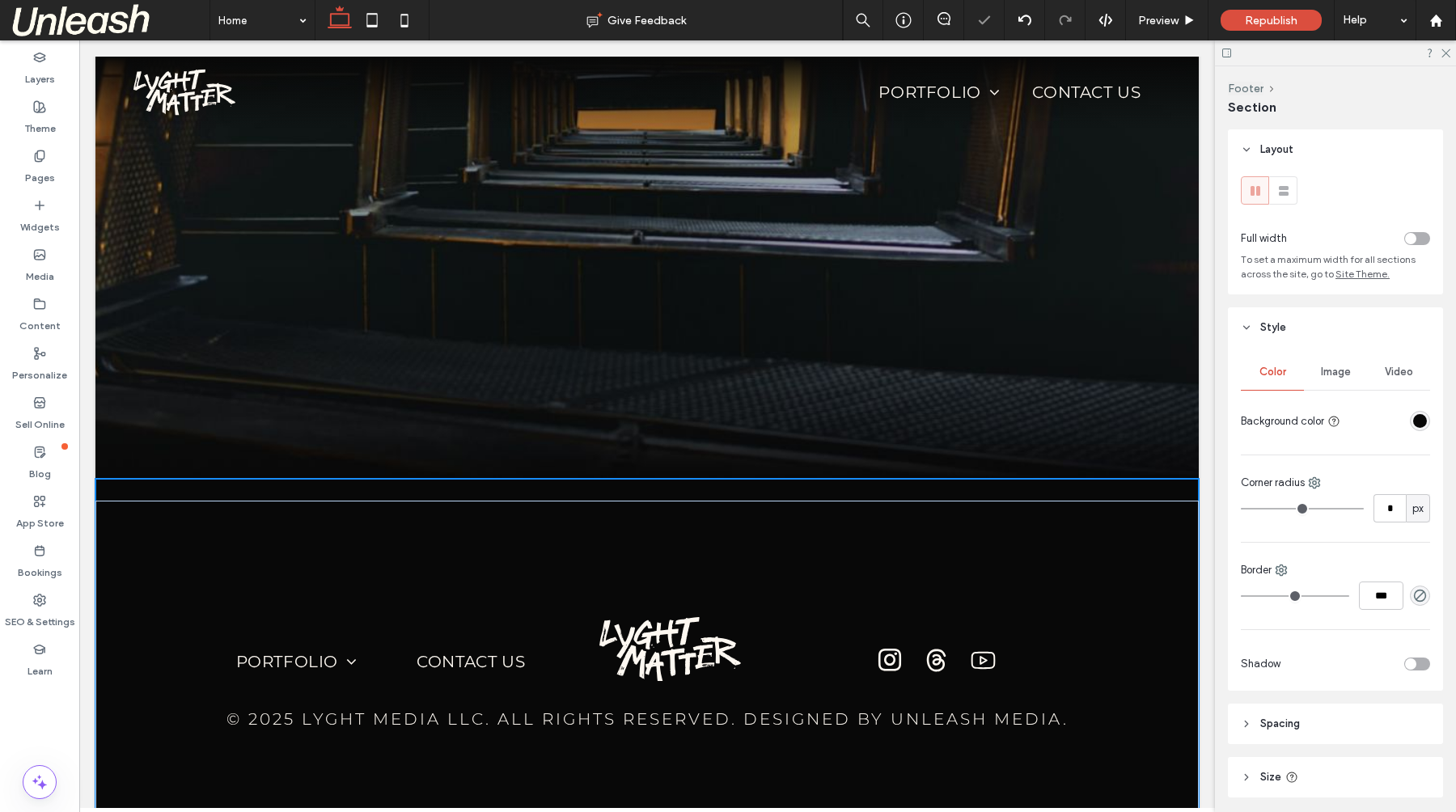
drag, startPoint x: 1058, startPoint y: 795, endPoint x: 1057, endPoint y: 811, distance: 16.0
type input "***"
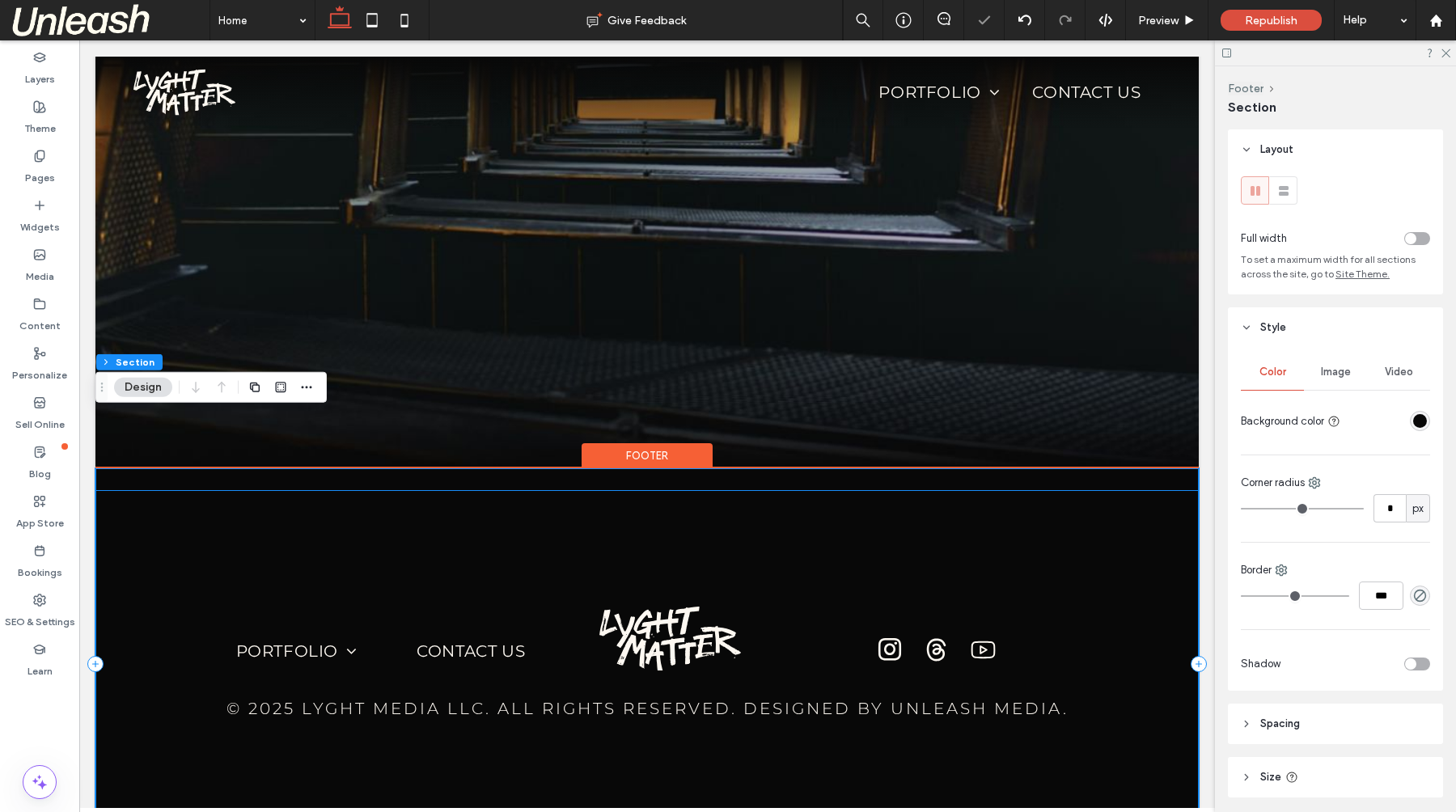
scroll to position [3888, 0]
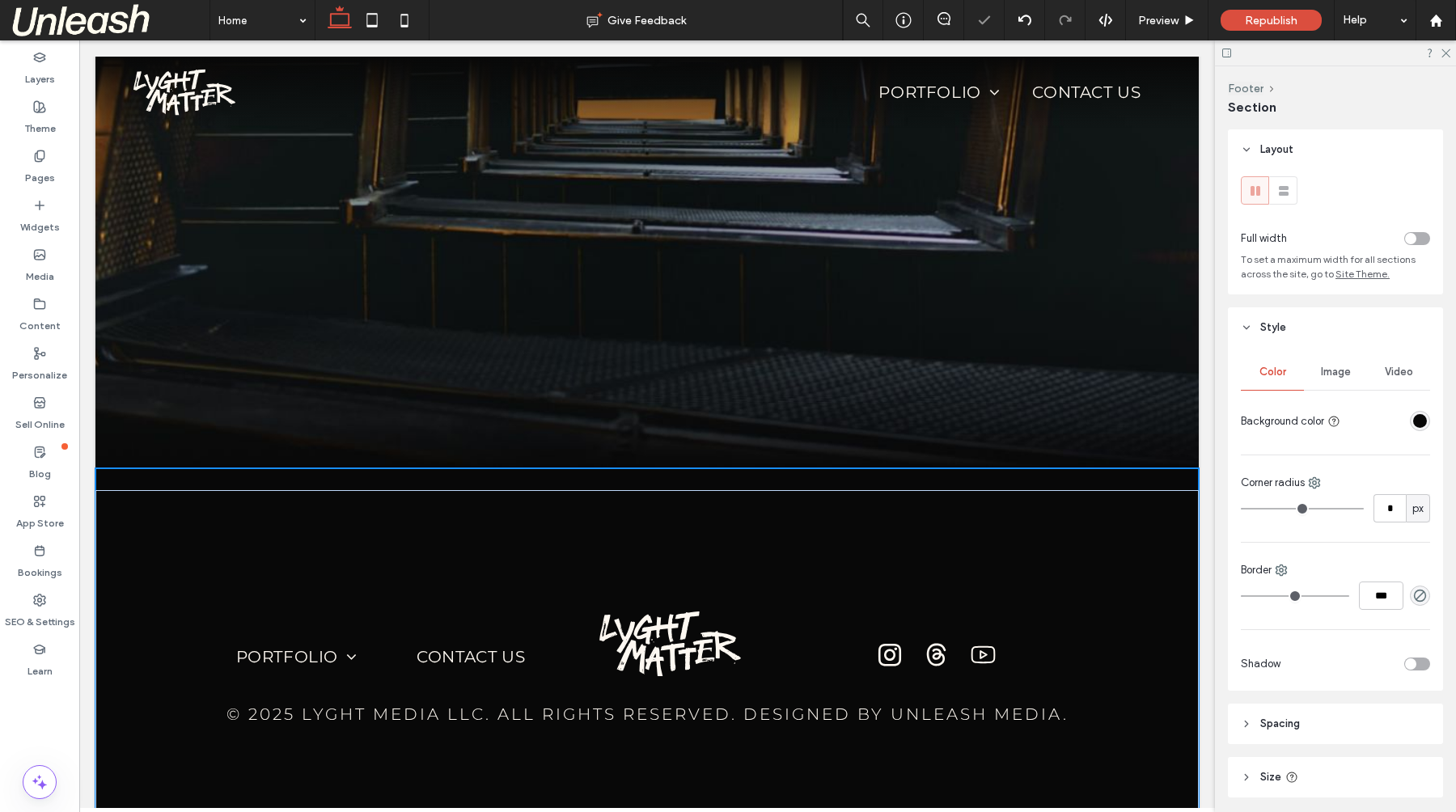
drag, startPoint x: 1080, startPoint y: 800, endPoint x: 1163, endPoint y: 850, distance: 96.9
type input "***"
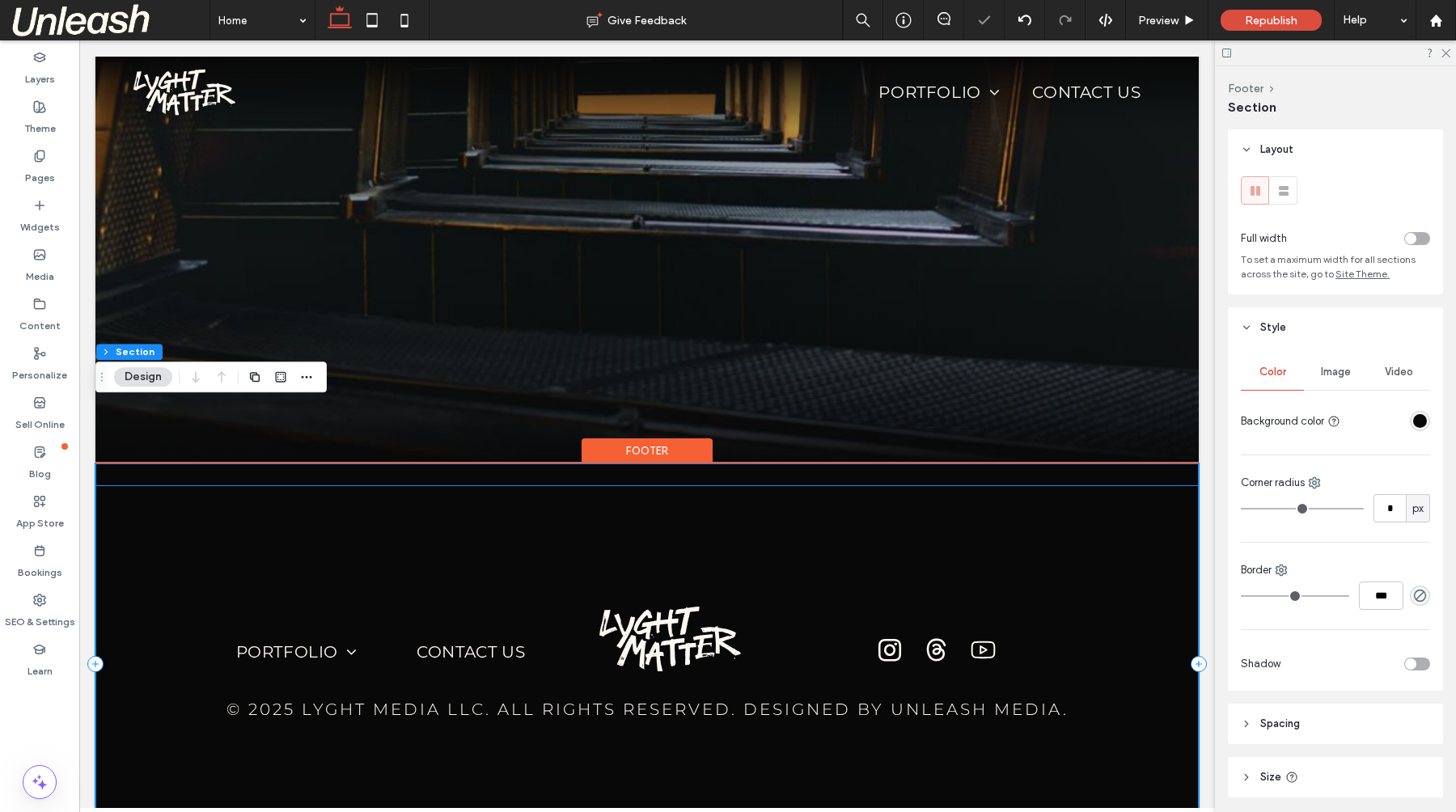
scroll to position [3899, 0]
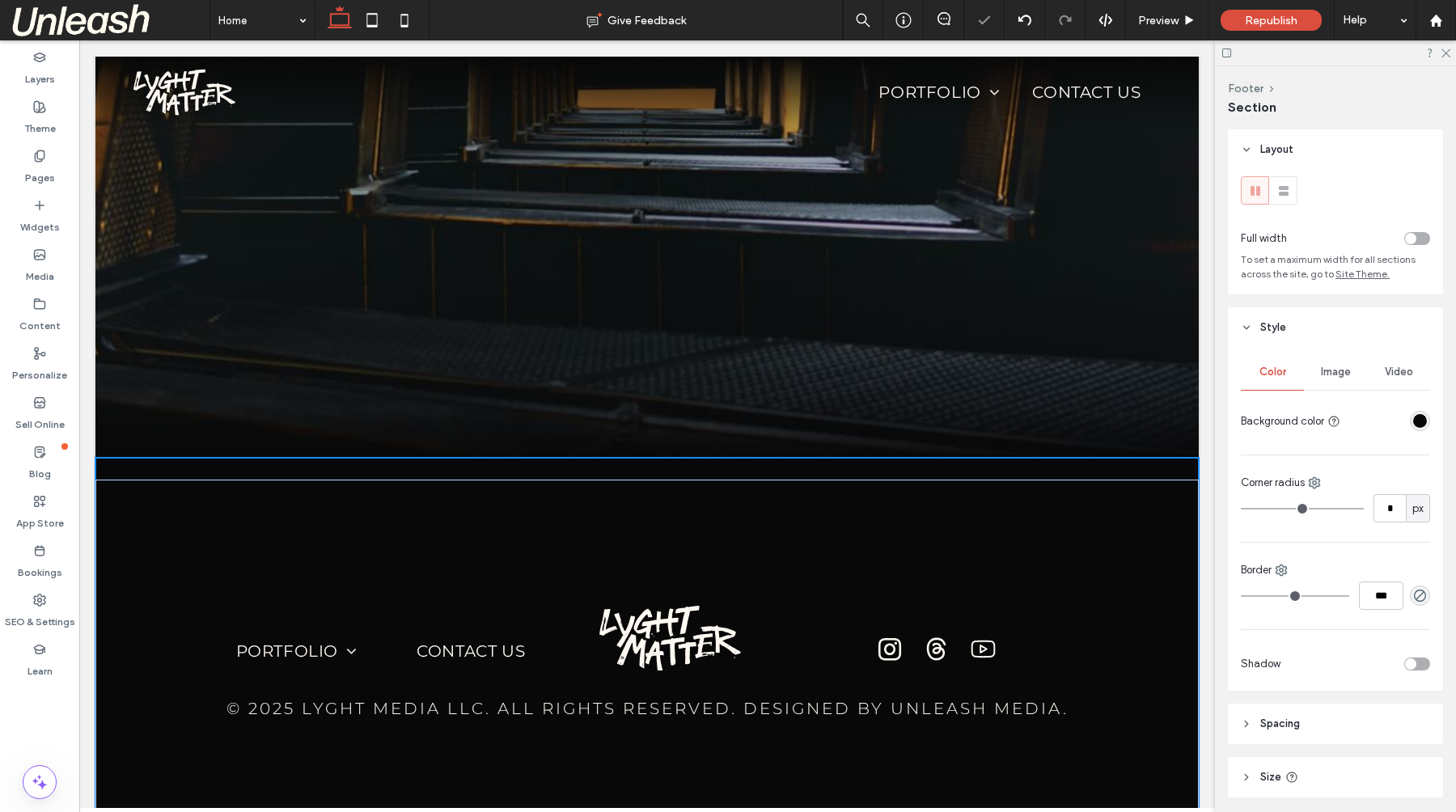
drag, startPoint x: 1080, startPoint y: 801, endPoint x: 1078, endPoint y: 811, distance: 10.2
type input "***"
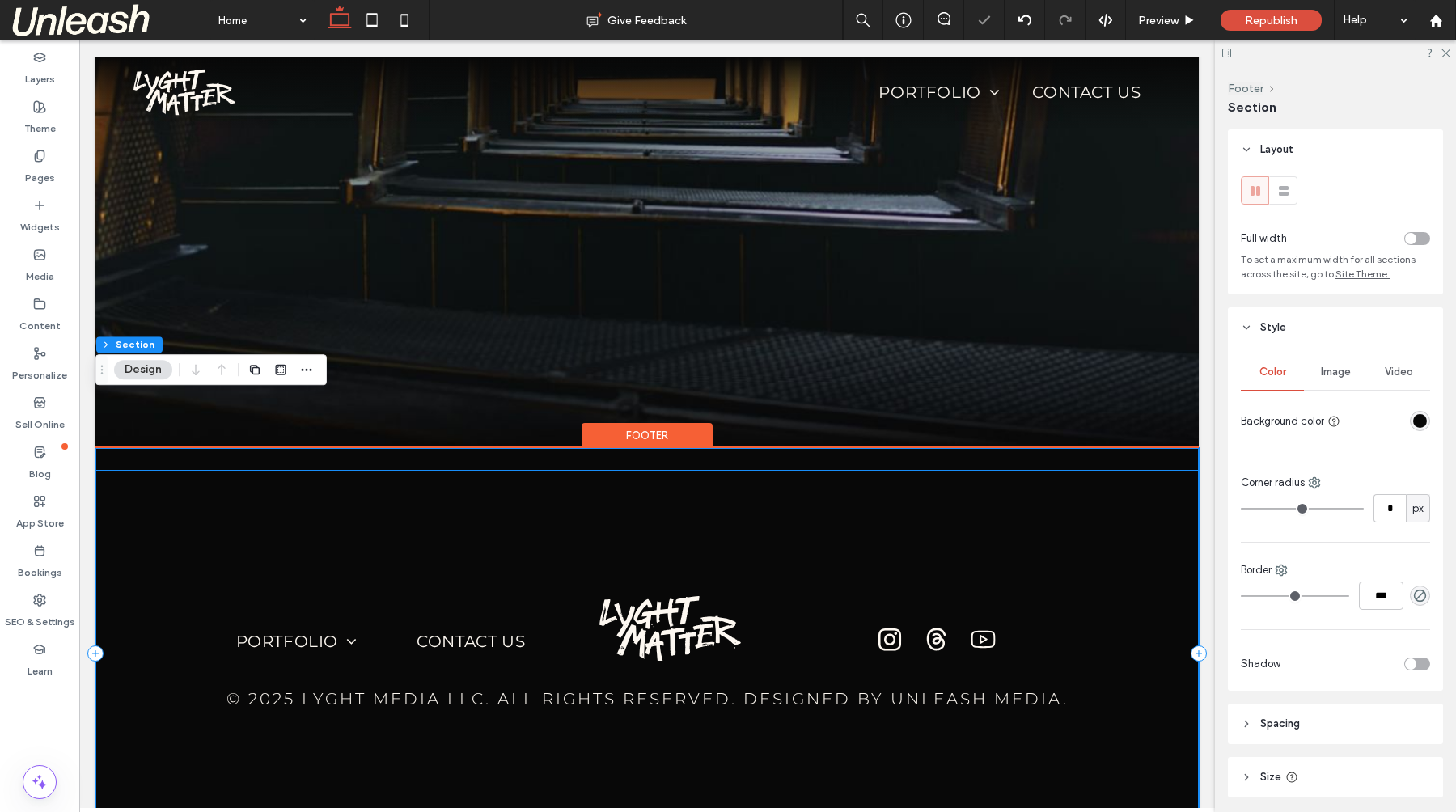
scroll to position [3908, 0]
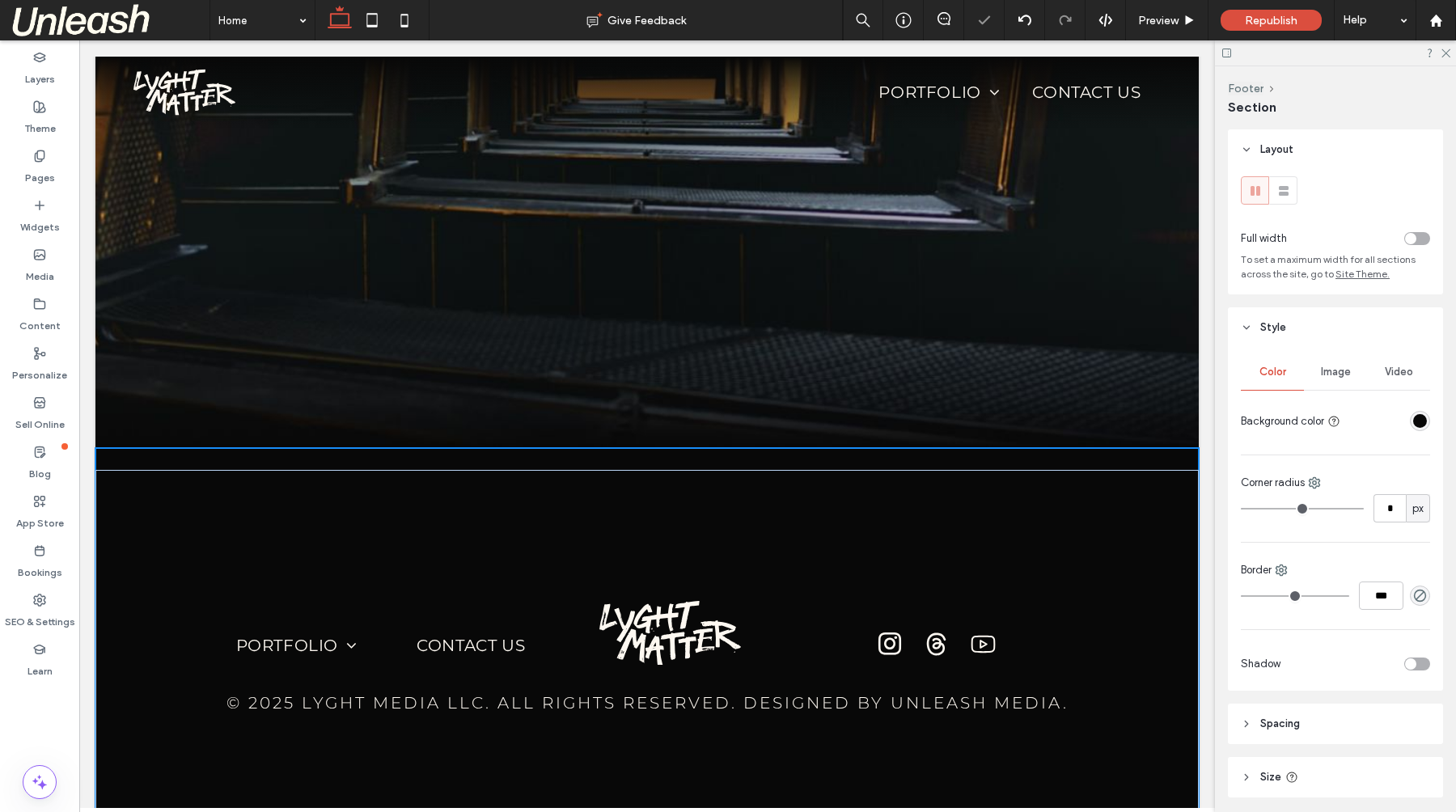
type input "***"
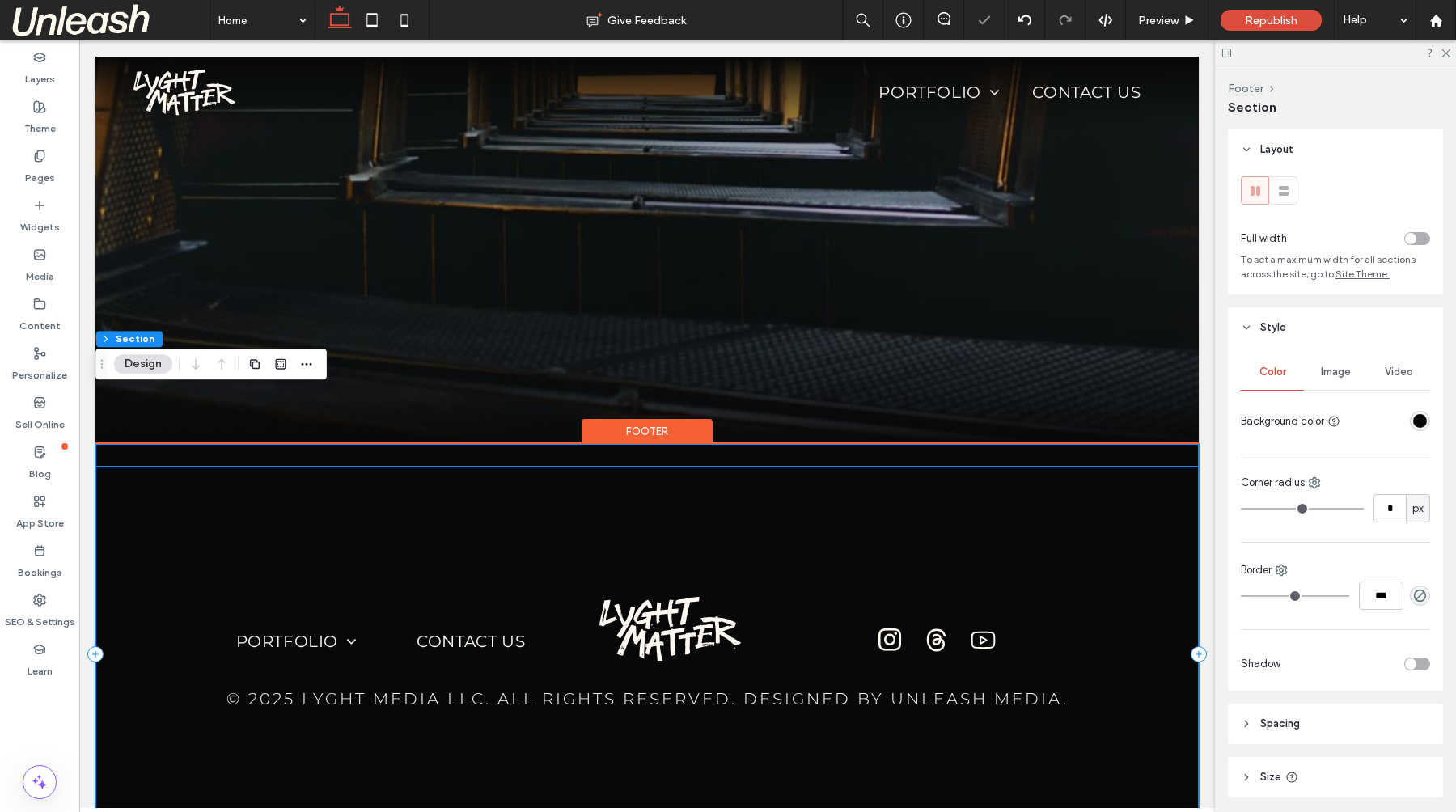
scroll to position [3917, 0]
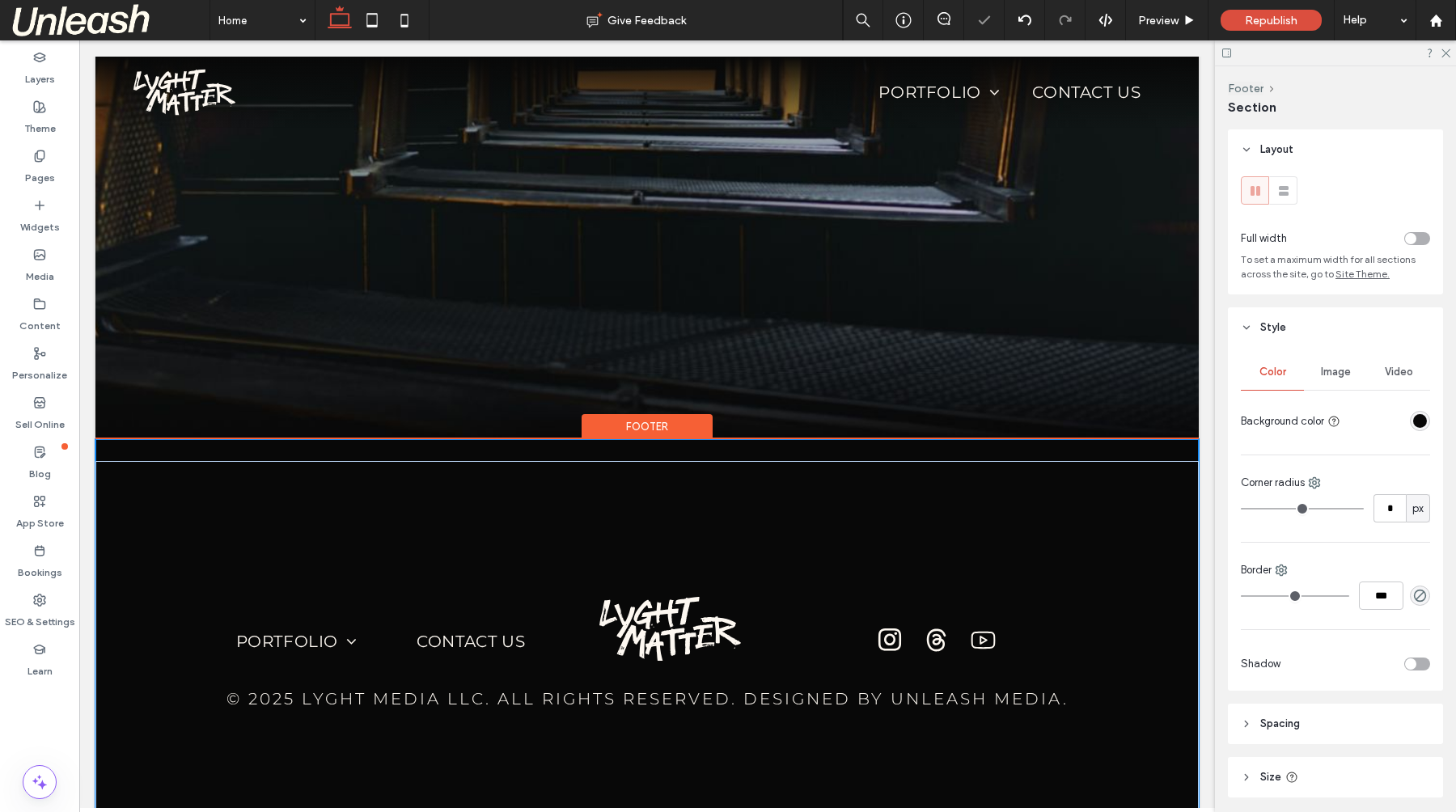
drag, startPoint x: 1099, startPoint y: 803, endPoint x: 1083, endPoint y: 678, distance: 126.0
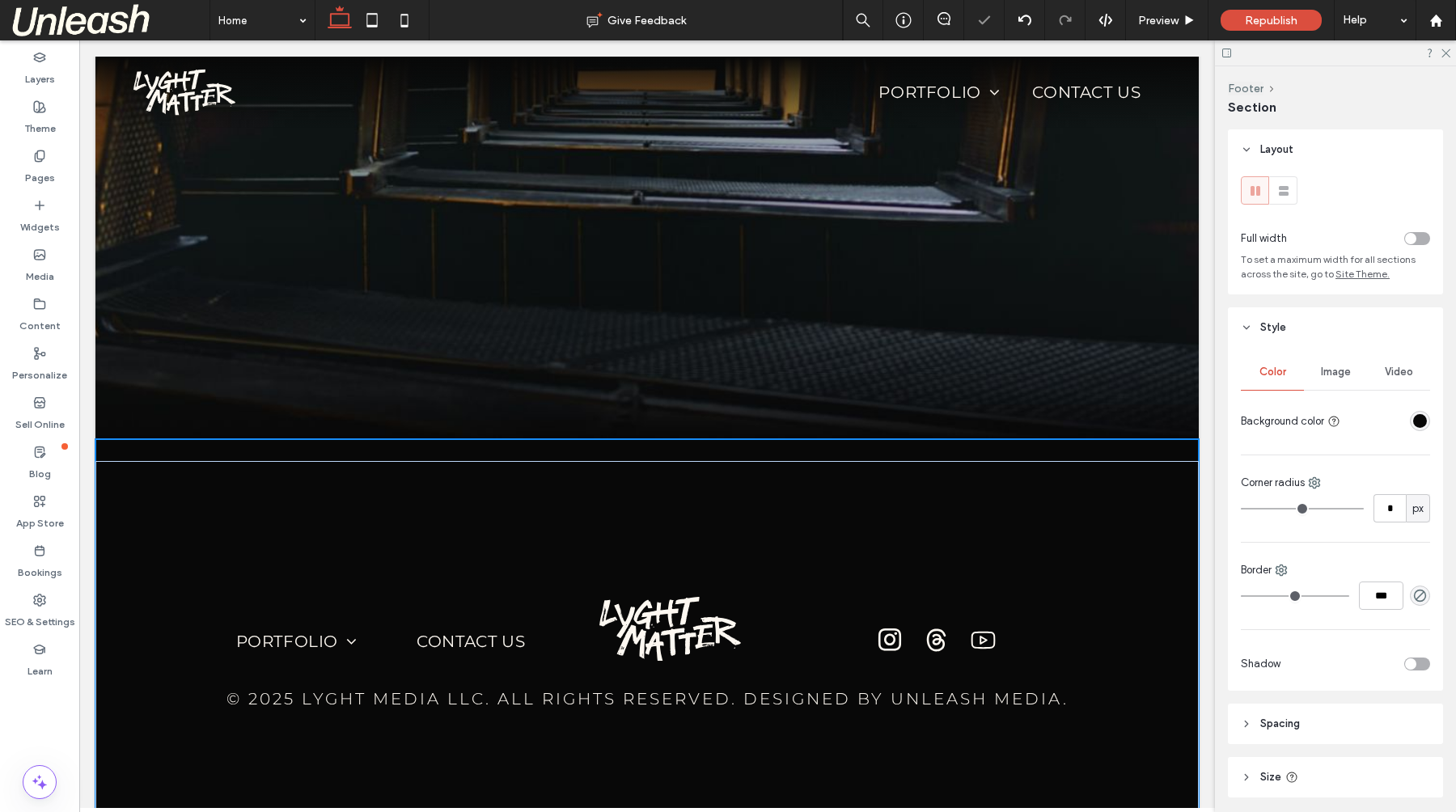
type input "***"
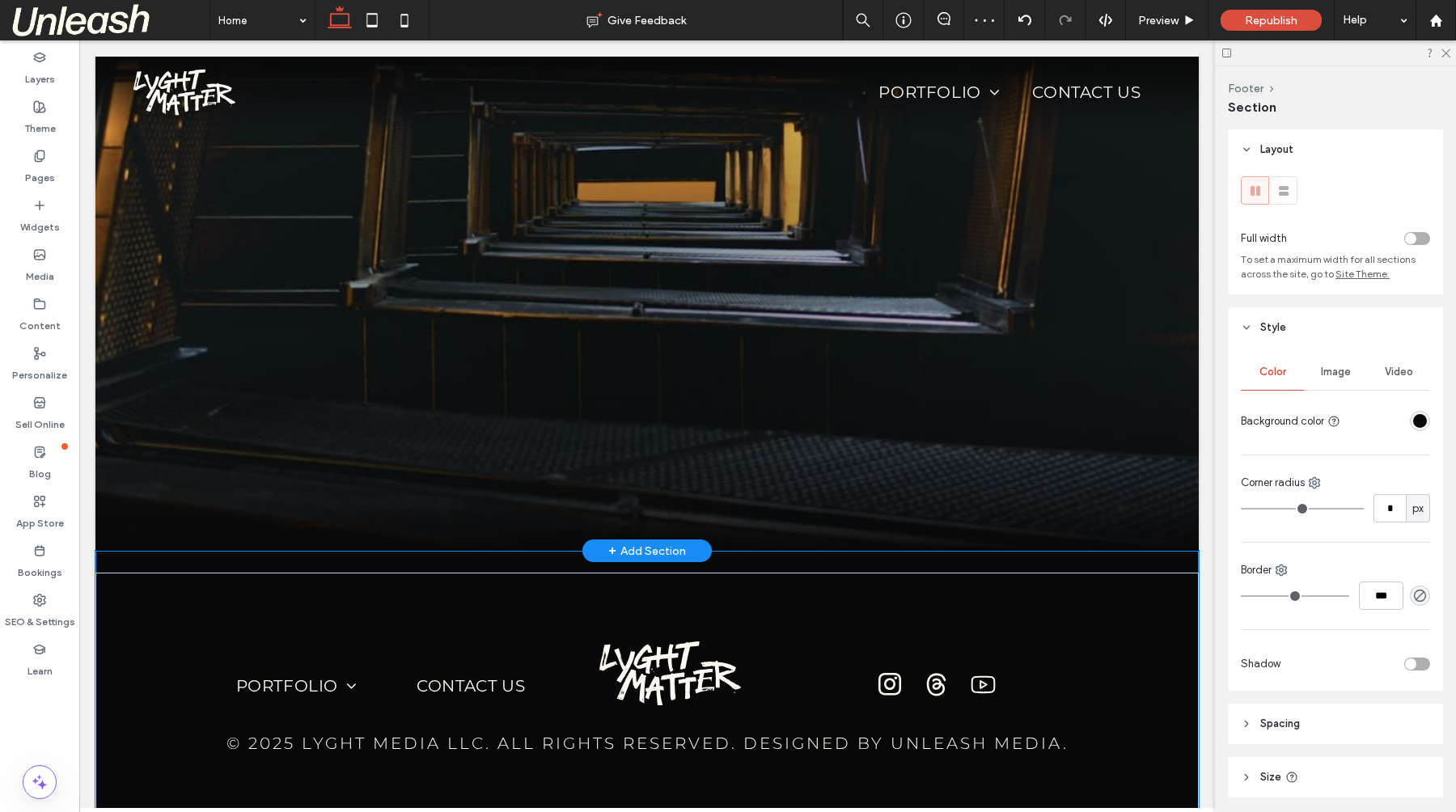
scroll to position [3771, 0]
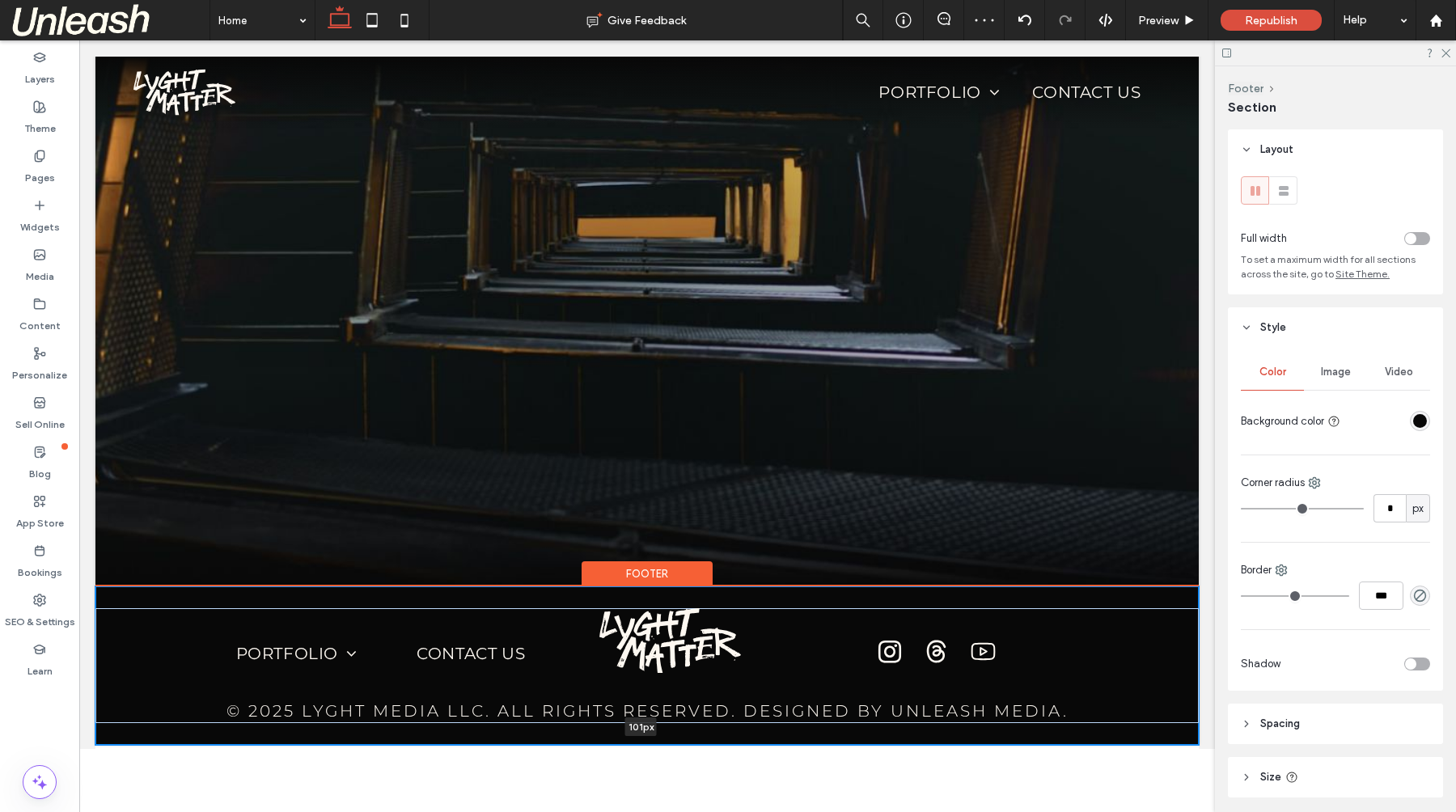
drag, startPoint x: 1054, startPoint y: 790, endPoint x: 1092, endPoint y: 617, distance: 177.1
type input "***"
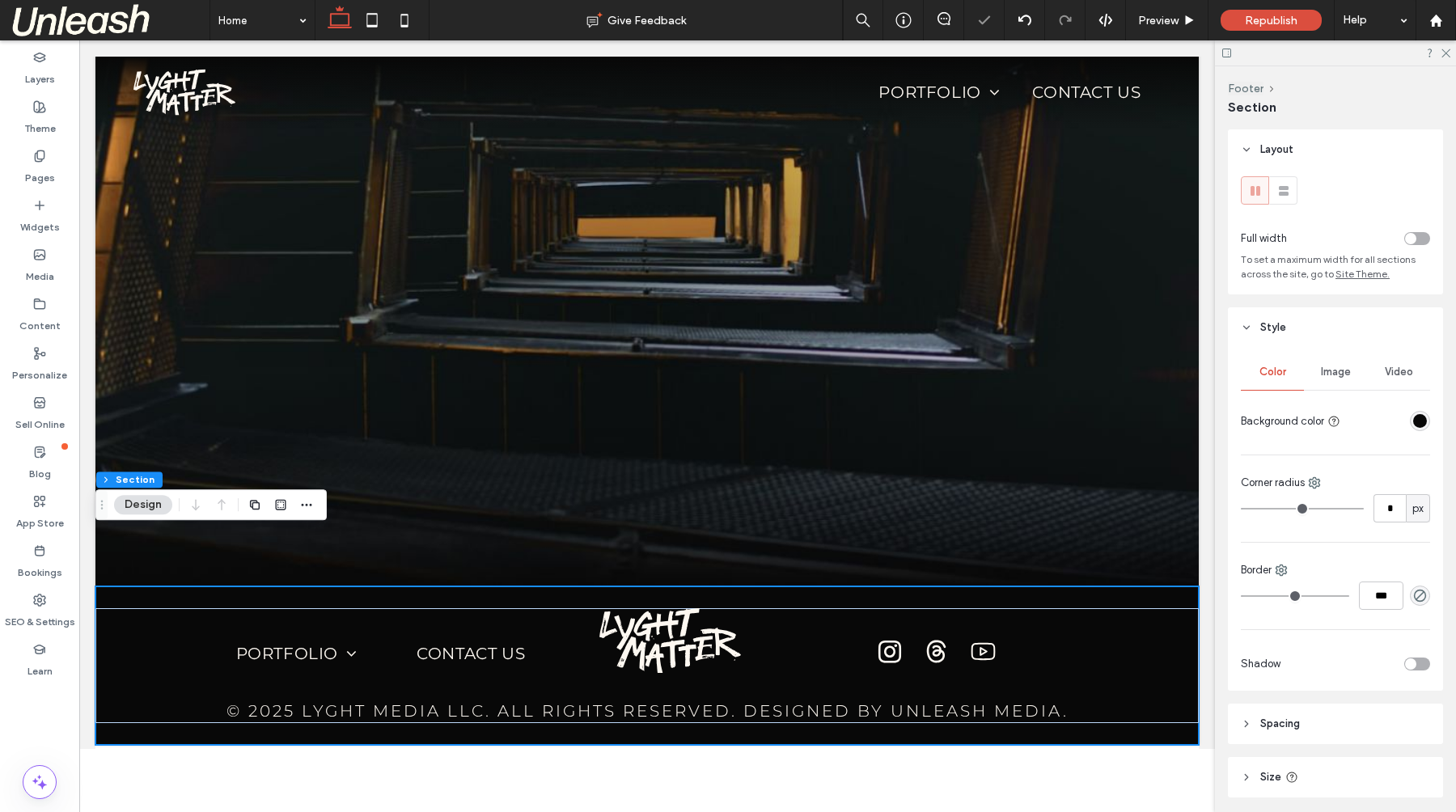
drag, startPoint x: 322, startPoint y: 786, endPoint x: 309, endPoint y: 789, distance: 13.3
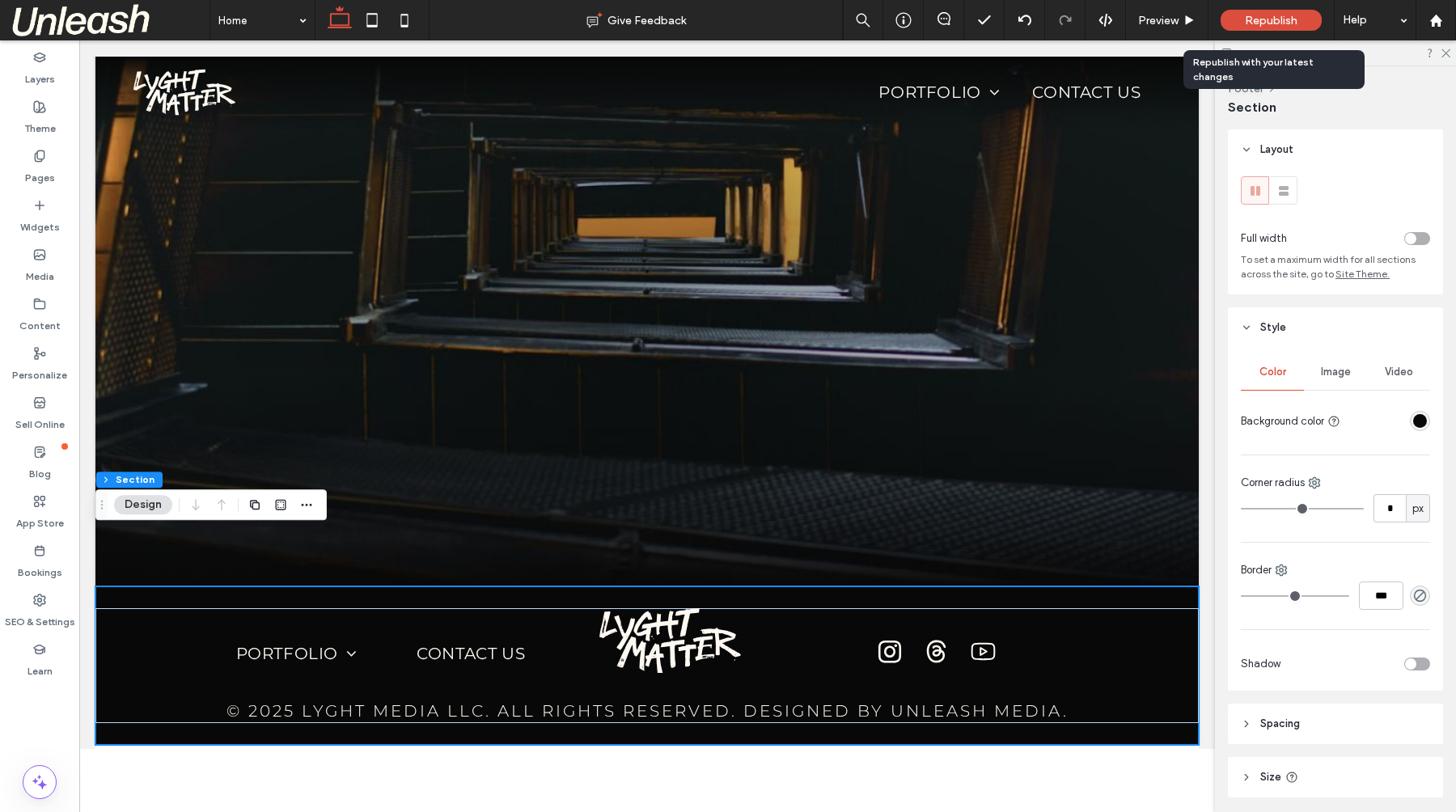
click at [1280, 28] on div "Republish" at bounding box center [1271, 20] width 101 height 21
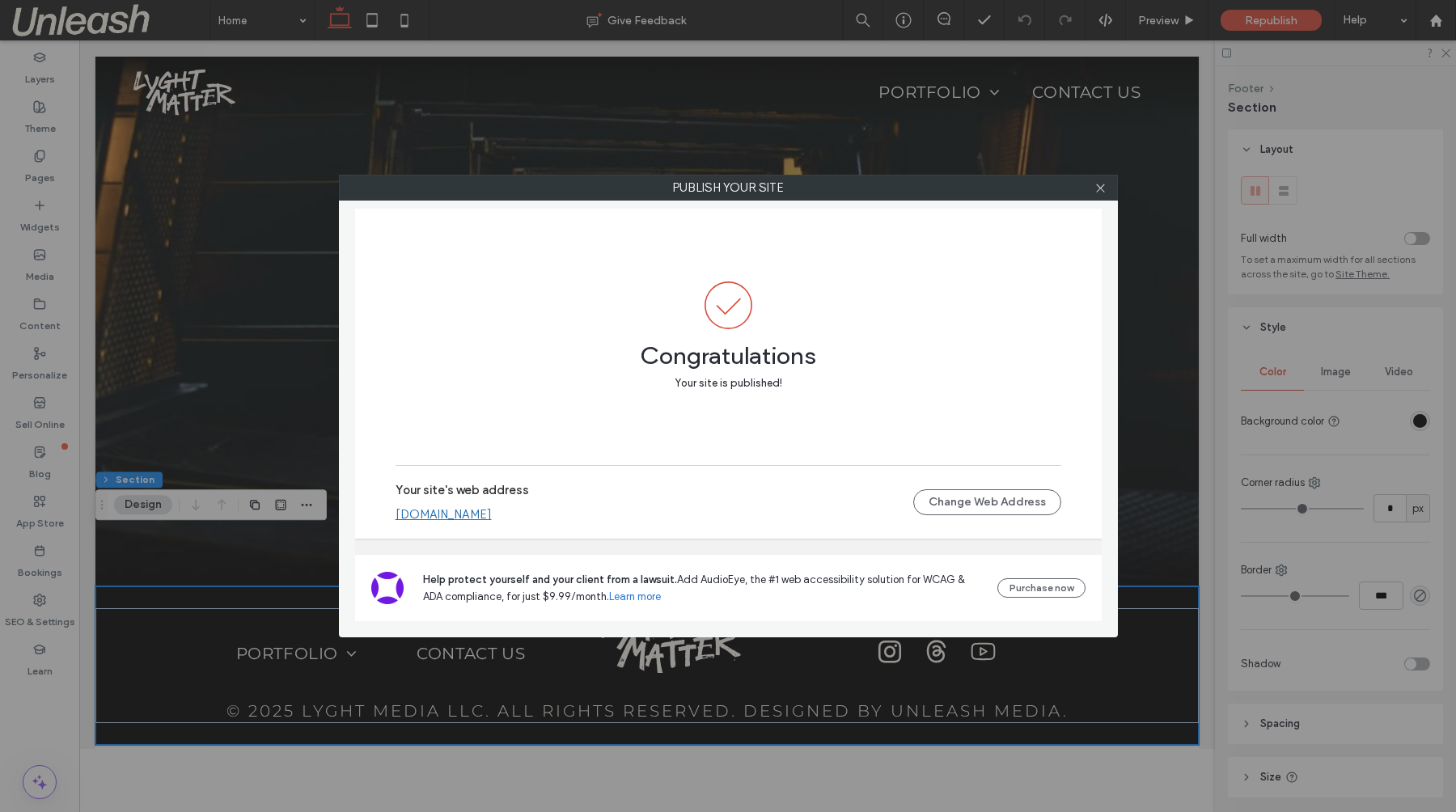
drag, startPoint x: 1102, startPoint y: 184, endPoint x: 1080, endPoint y: 200, distance: 27.2
click at [1102, 184] on icon at bounding box center [1100, 188] width 12 height 12
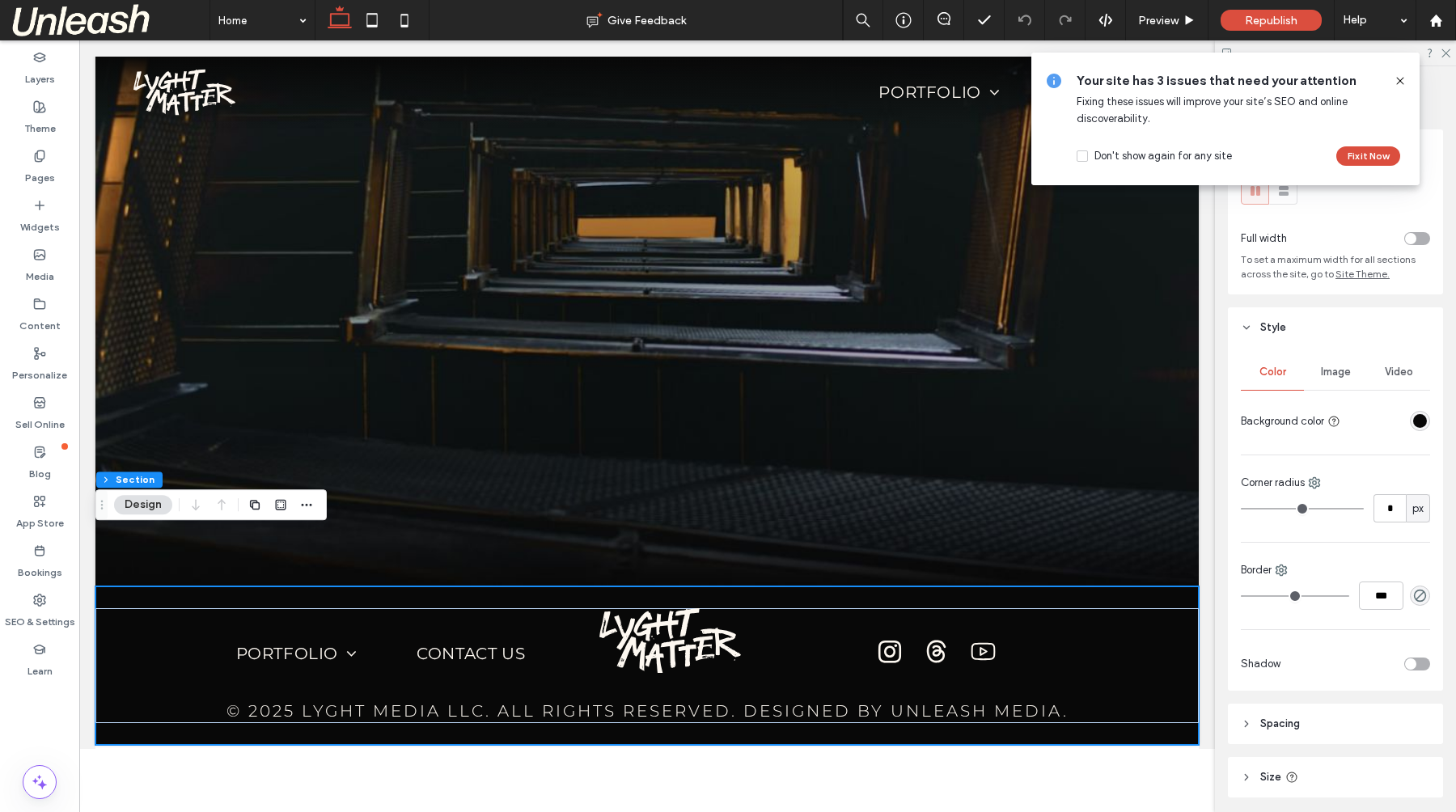
click at [1400, 78] on icon at bounding box center [1399, 81] width 13 height 13
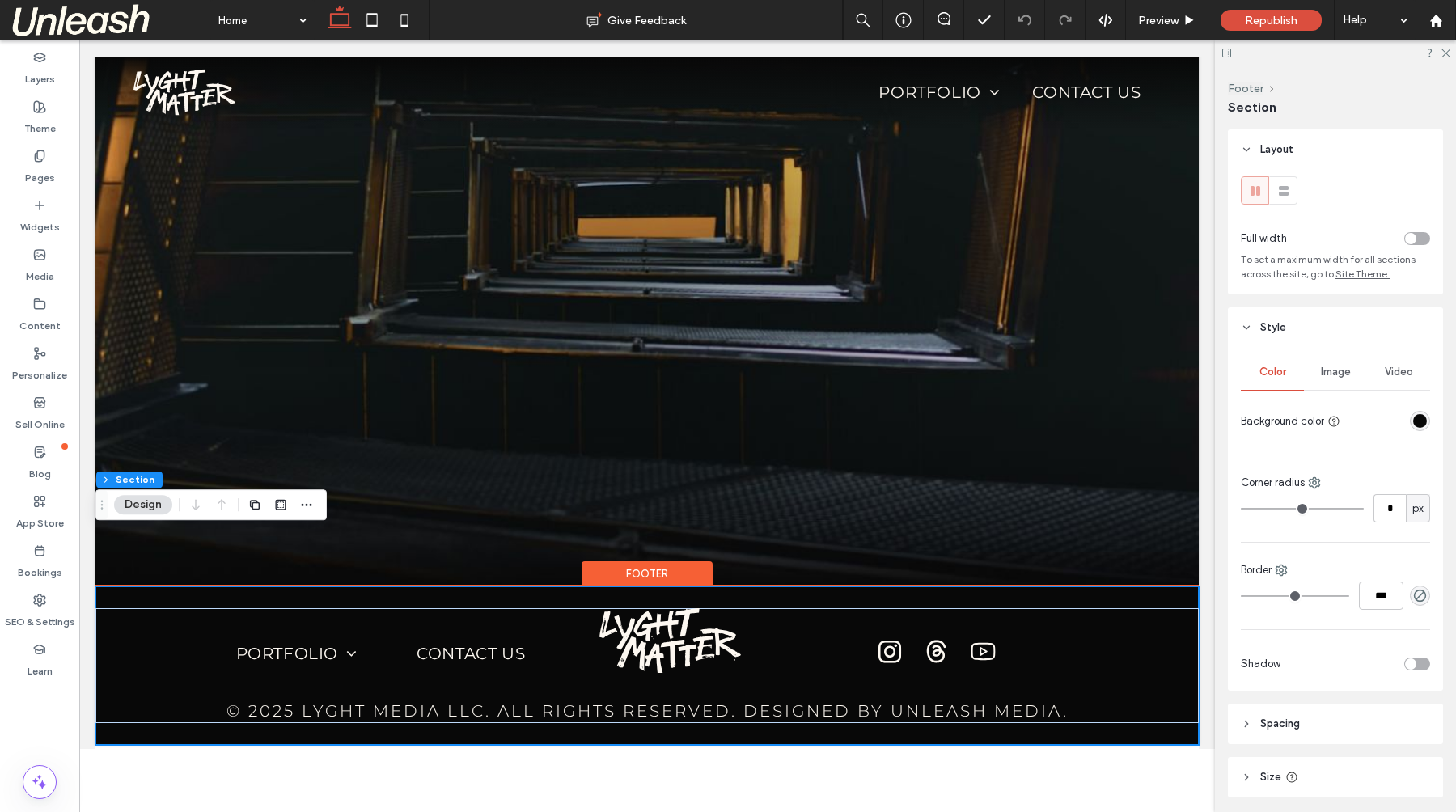
click at [636, 561] on div "Footer" at bounding box center [647, 574] width 131 height 25
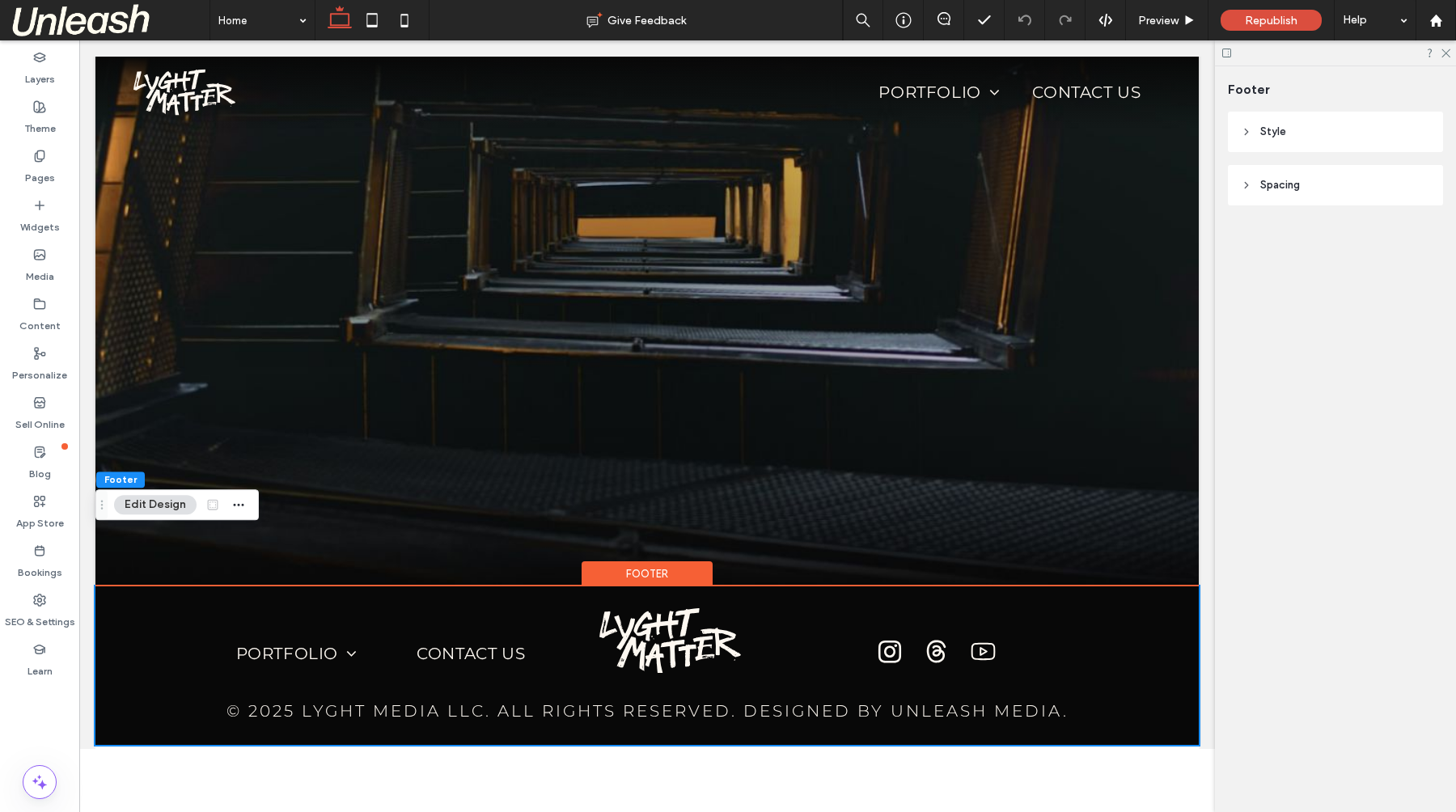
click at [1305, 192] on header "Spacing" at bounding box center [1335, 185] width 215 height 40
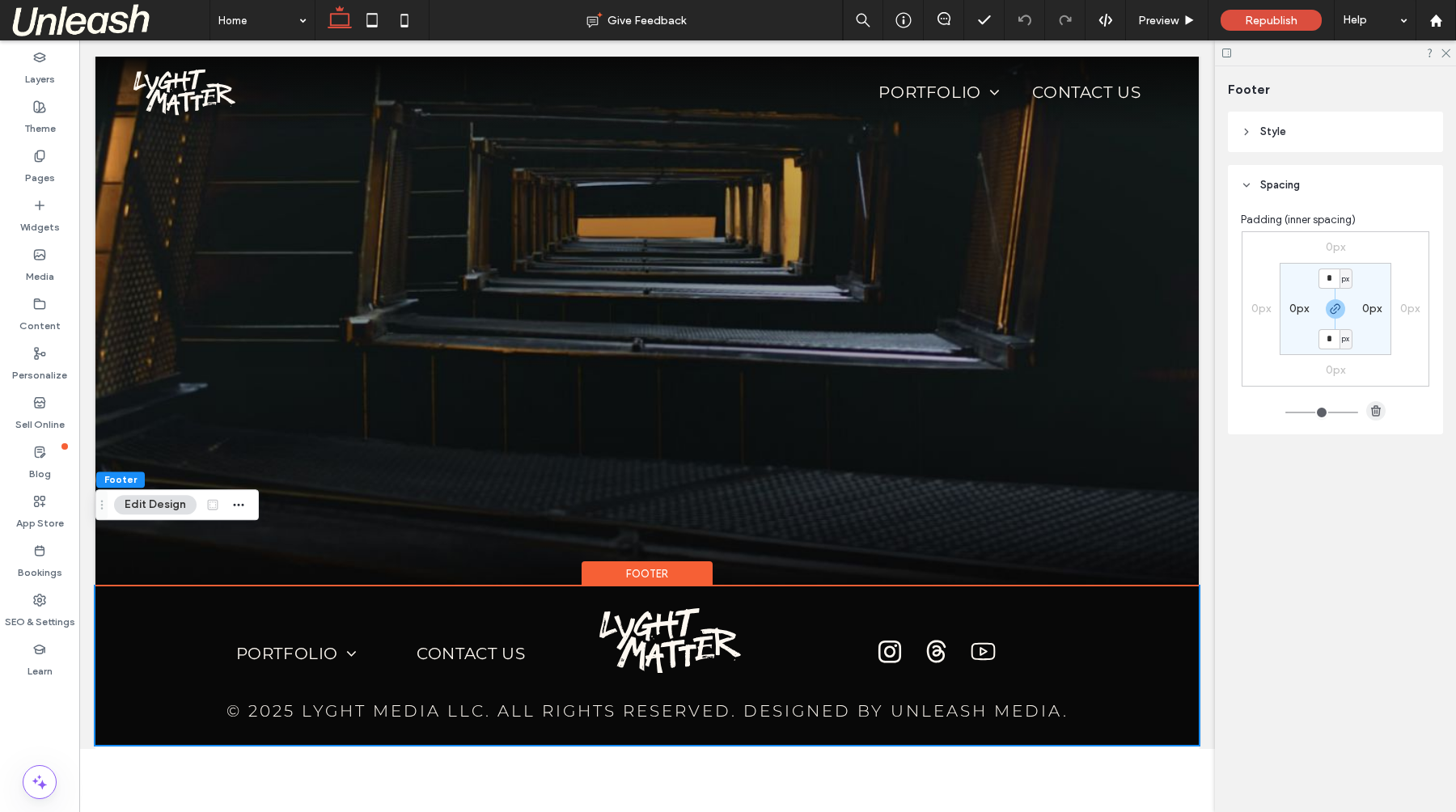
click at [1379, 412] on use "button" at bounding box center [1375, 410] width 10 height 11
click at [1330, 343] on input "*" at bounding box center [1328, 339] width 21 height 20
type input "**"
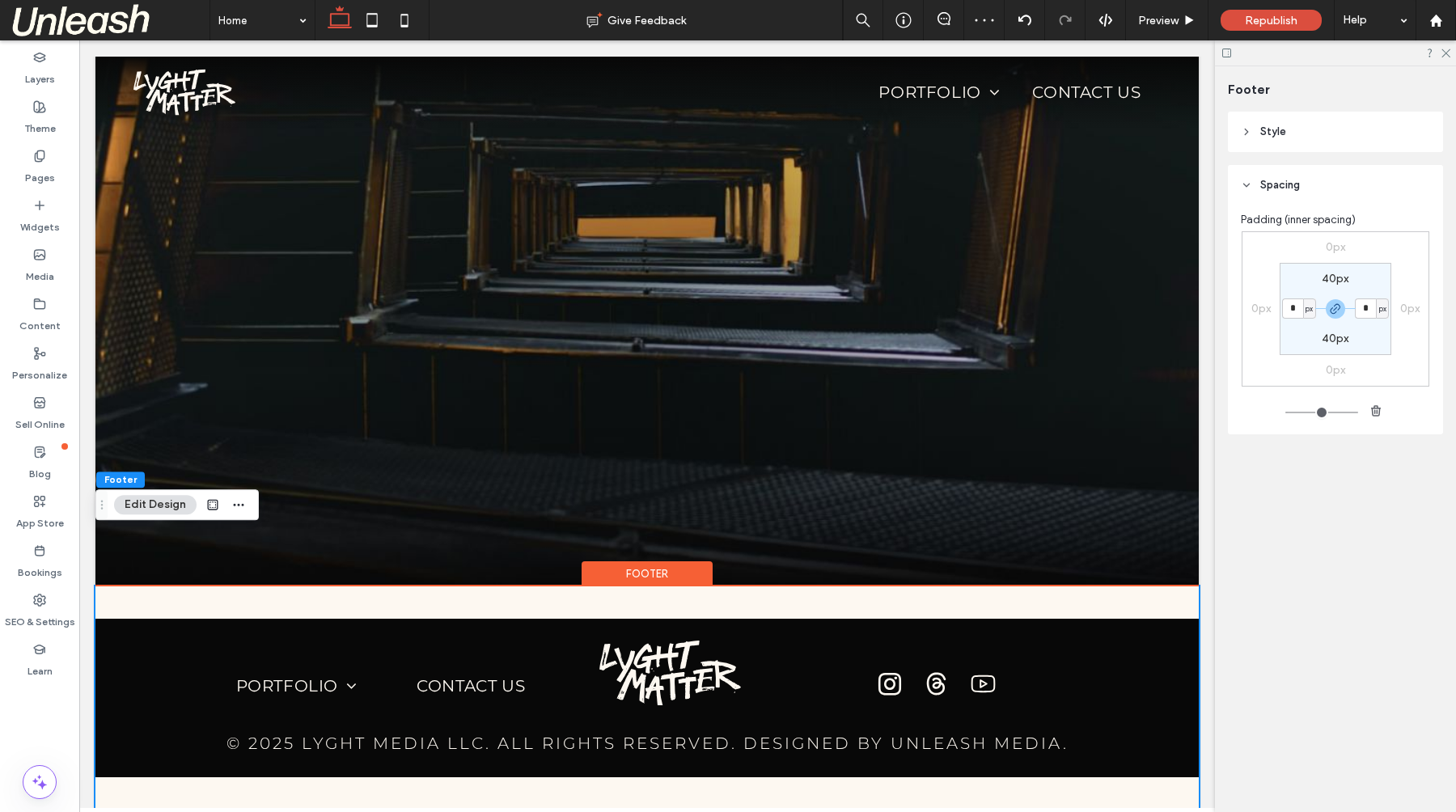
click at [1330, 343] on label "40px" at bounding box center [1335, 338] width 27 height 13
type input "**"
click at [1330, 343] on input "**" at bounding box center [1328, 339] width 21 height 20
type input "*"
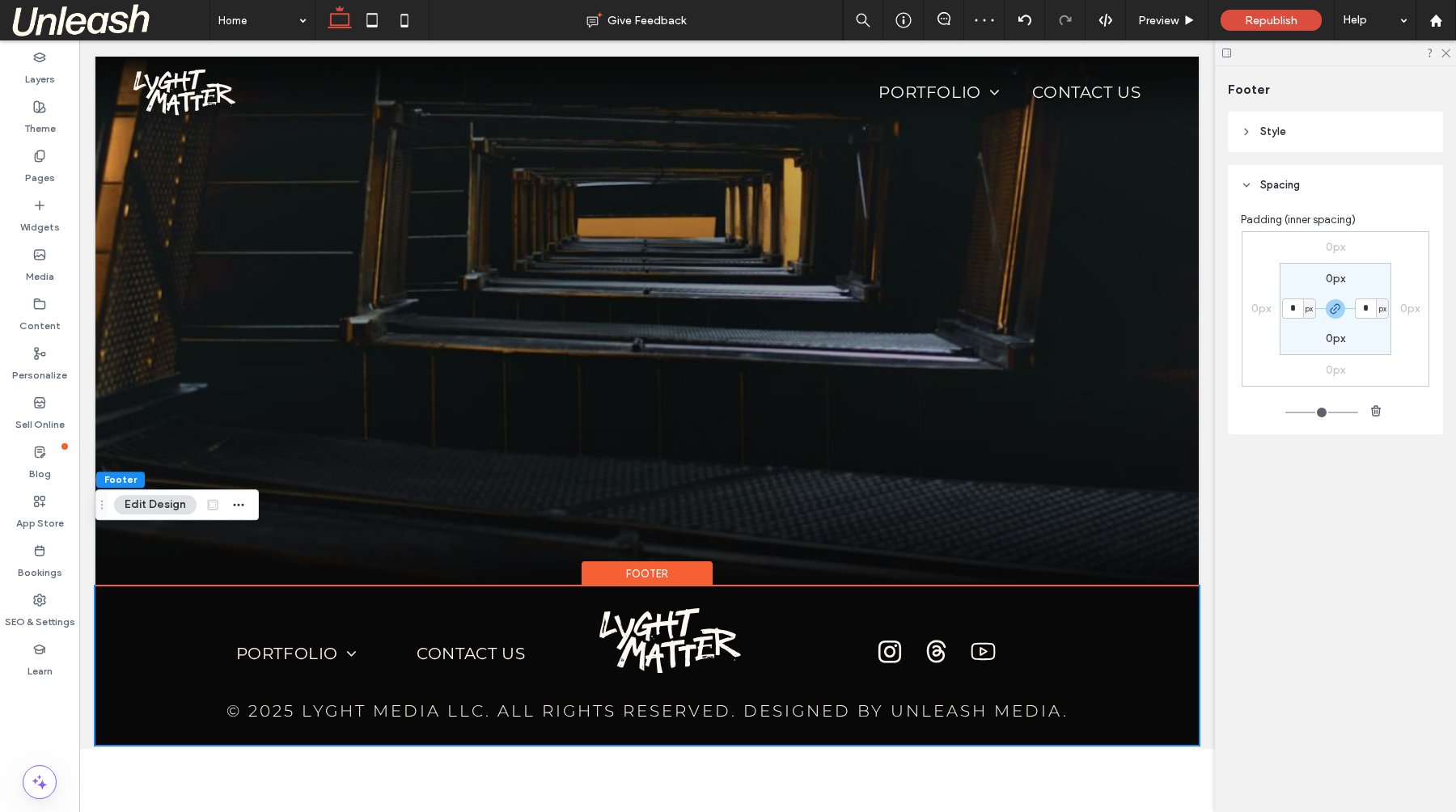
click at [1296, 135] on header "Style" at bounding box center [1335, 132] width 215 height 40
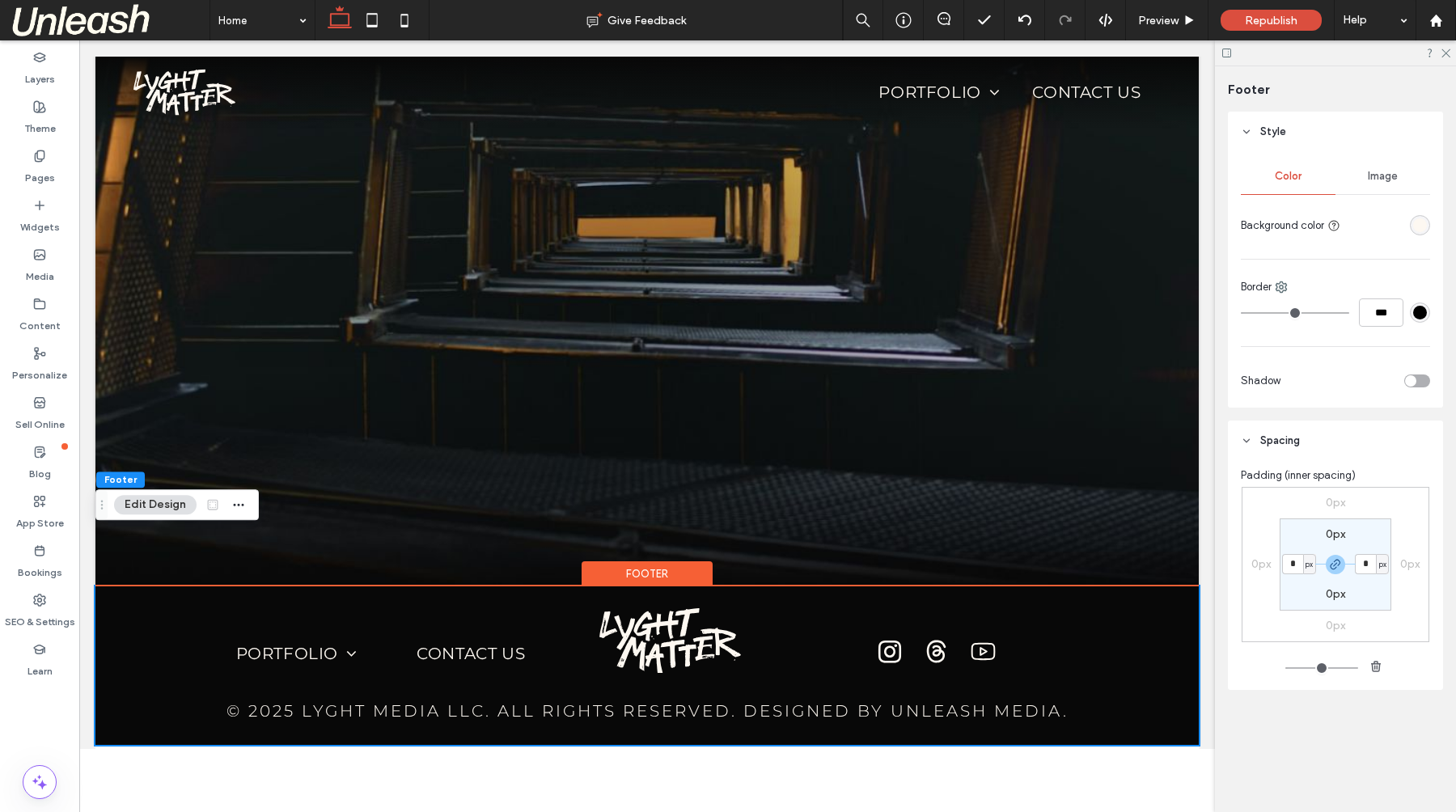
click at [1416, 220] on div "rgba(253, 248, 241, 1)" at bounding box center [1420, 225] width 13 height 13
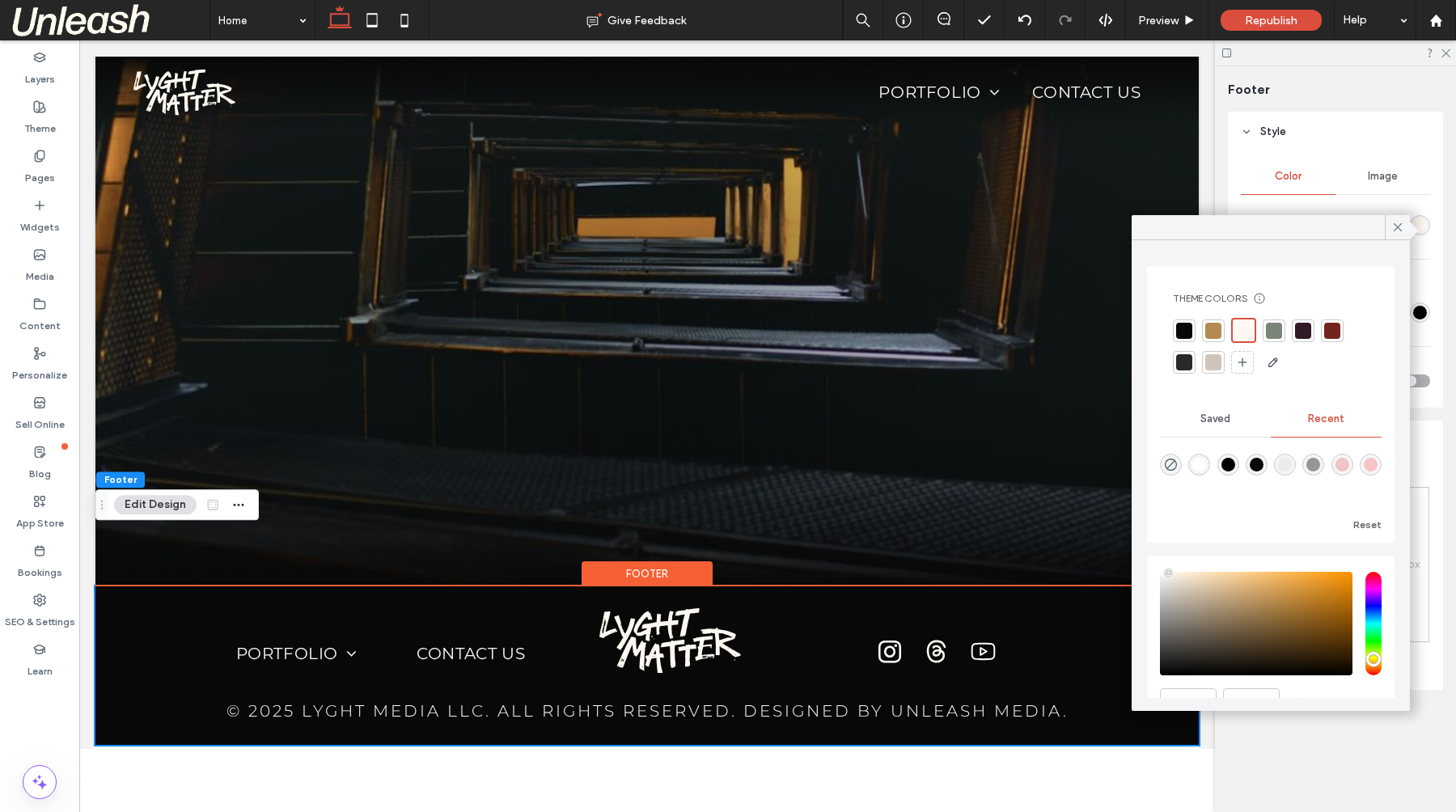
click at [1181, 328] on div at bounding box center [1183, 331] width 16 height 16
click at [1315, 134] on header "Style" at bounding box center [1335, 132] width 215 height 40
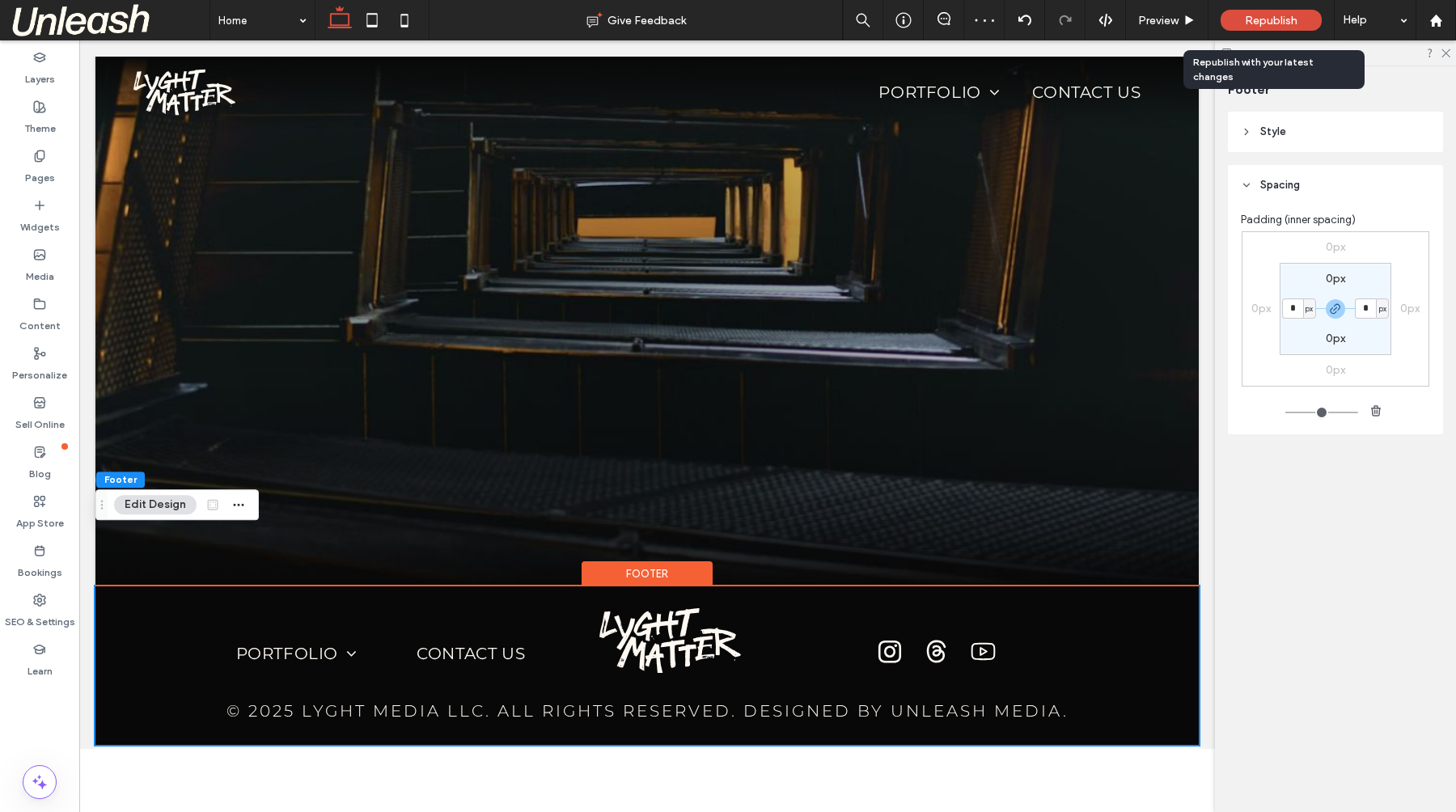
click at [1251, 20] on span "Republish" at bounding box center [1271, 20] width 53 height 13
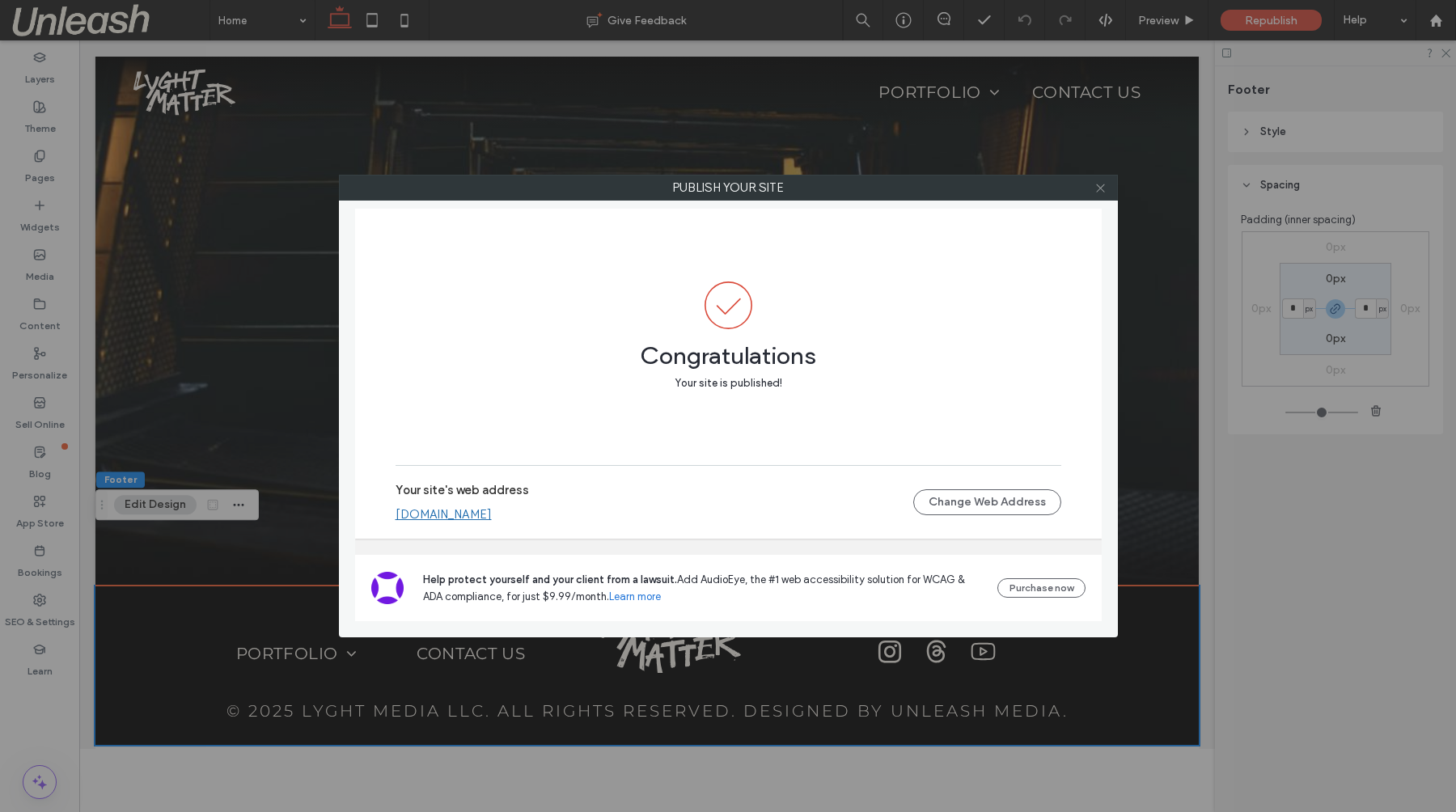
click at [1100, 186] on icon at bounding box center [1100, 188] width 12 height 12
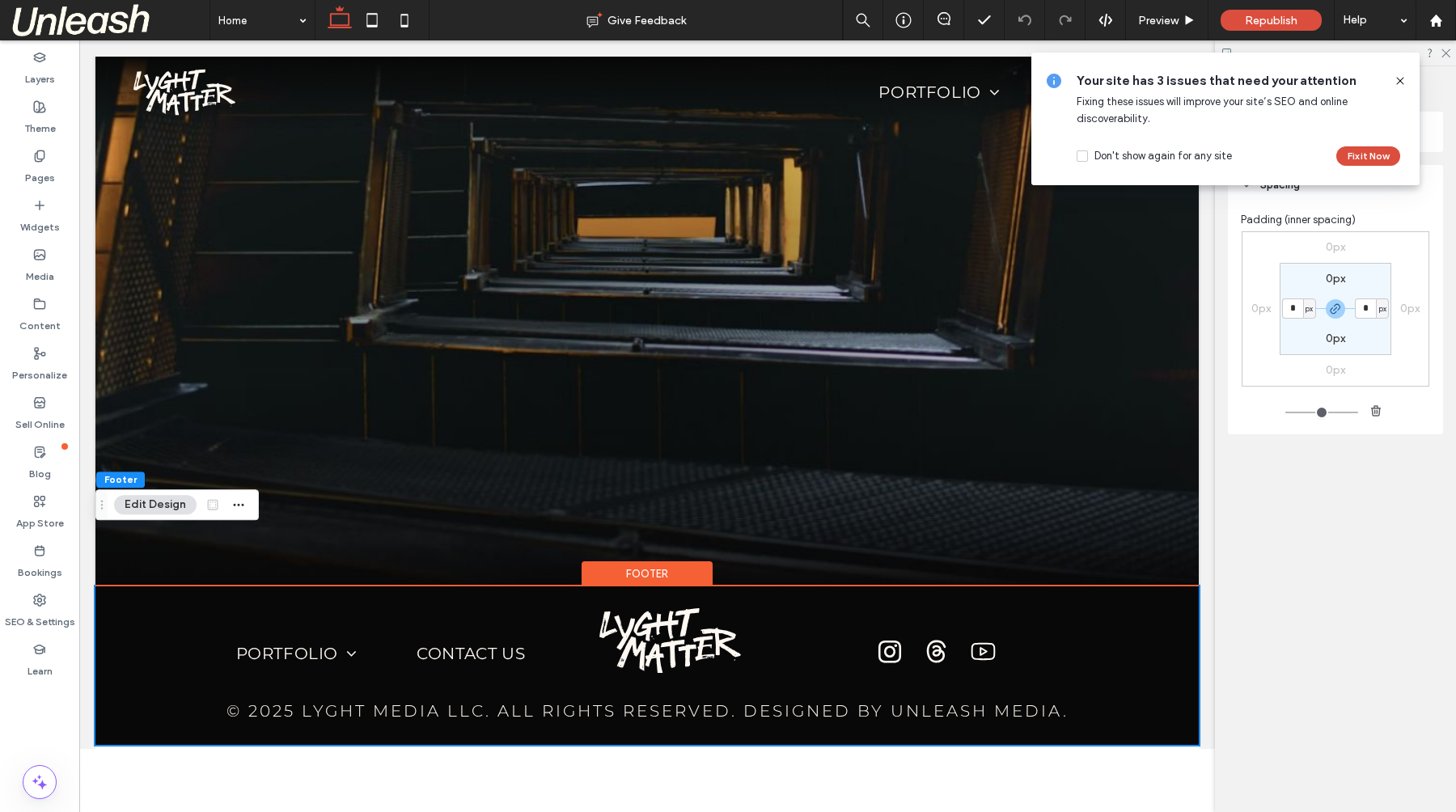
click at [1398, 82] on icon at bounding box center [1399, 81] width 13 height 13
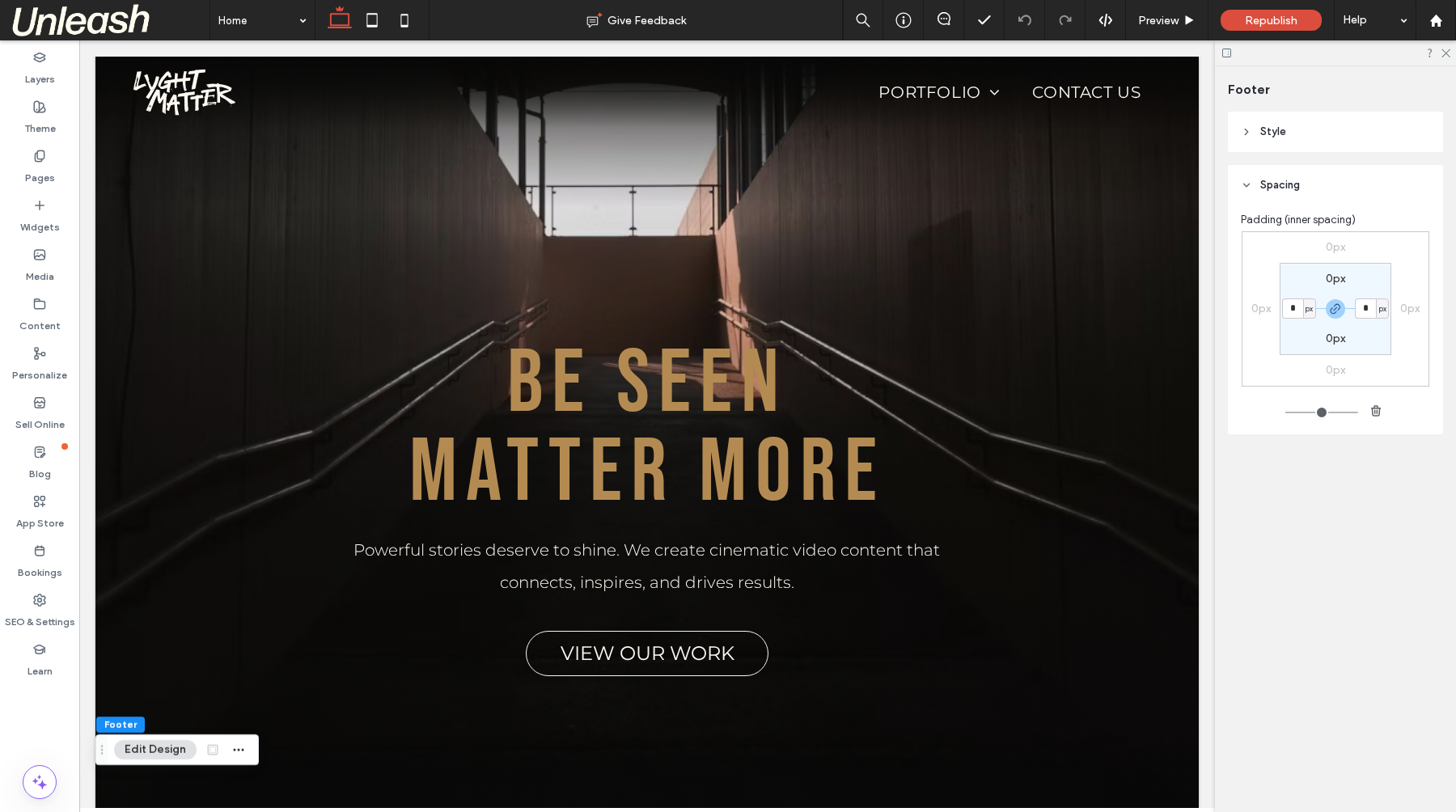
scroll to position [0, 0]
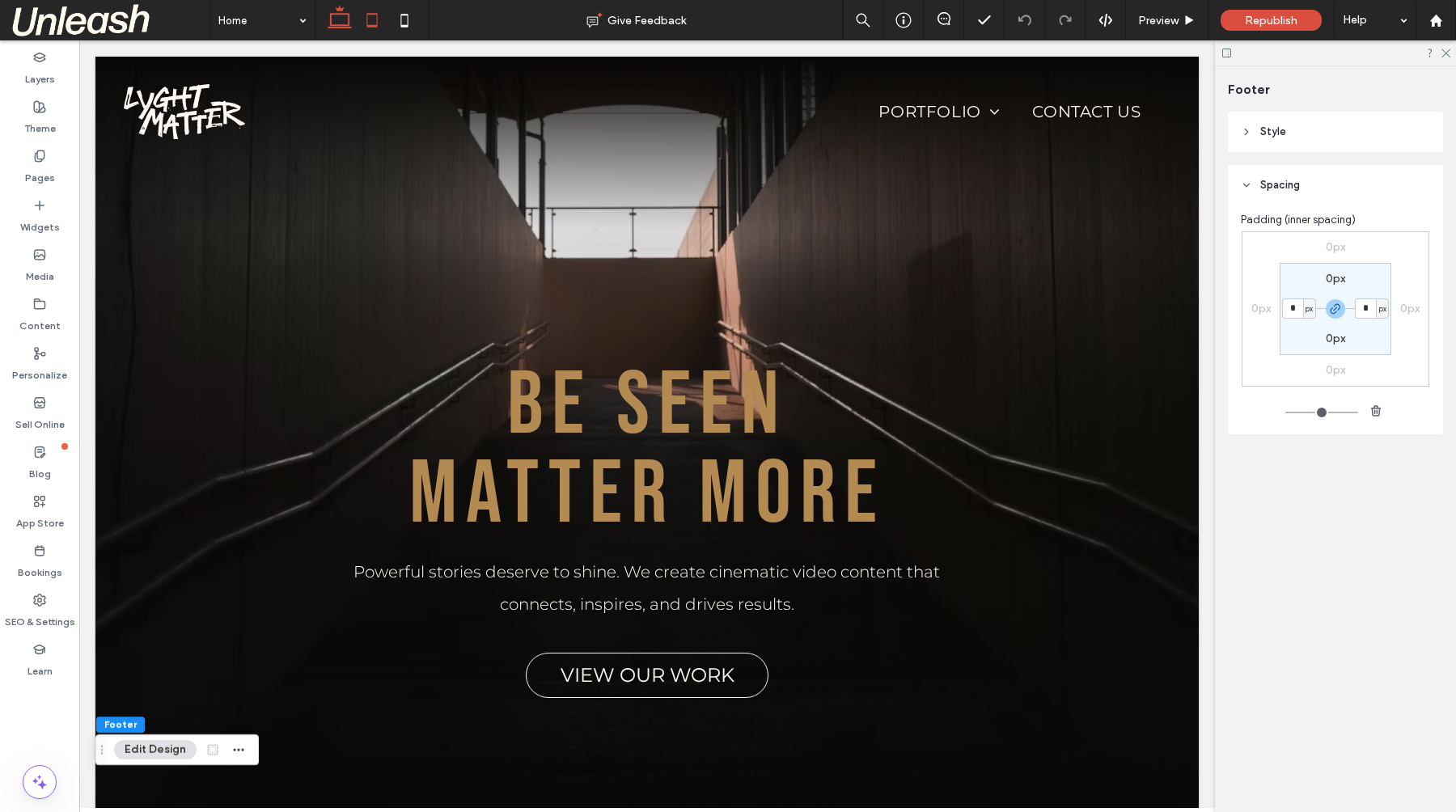
click at [373, 17] on icon at bounding box center [372, 20] width 33 height 33
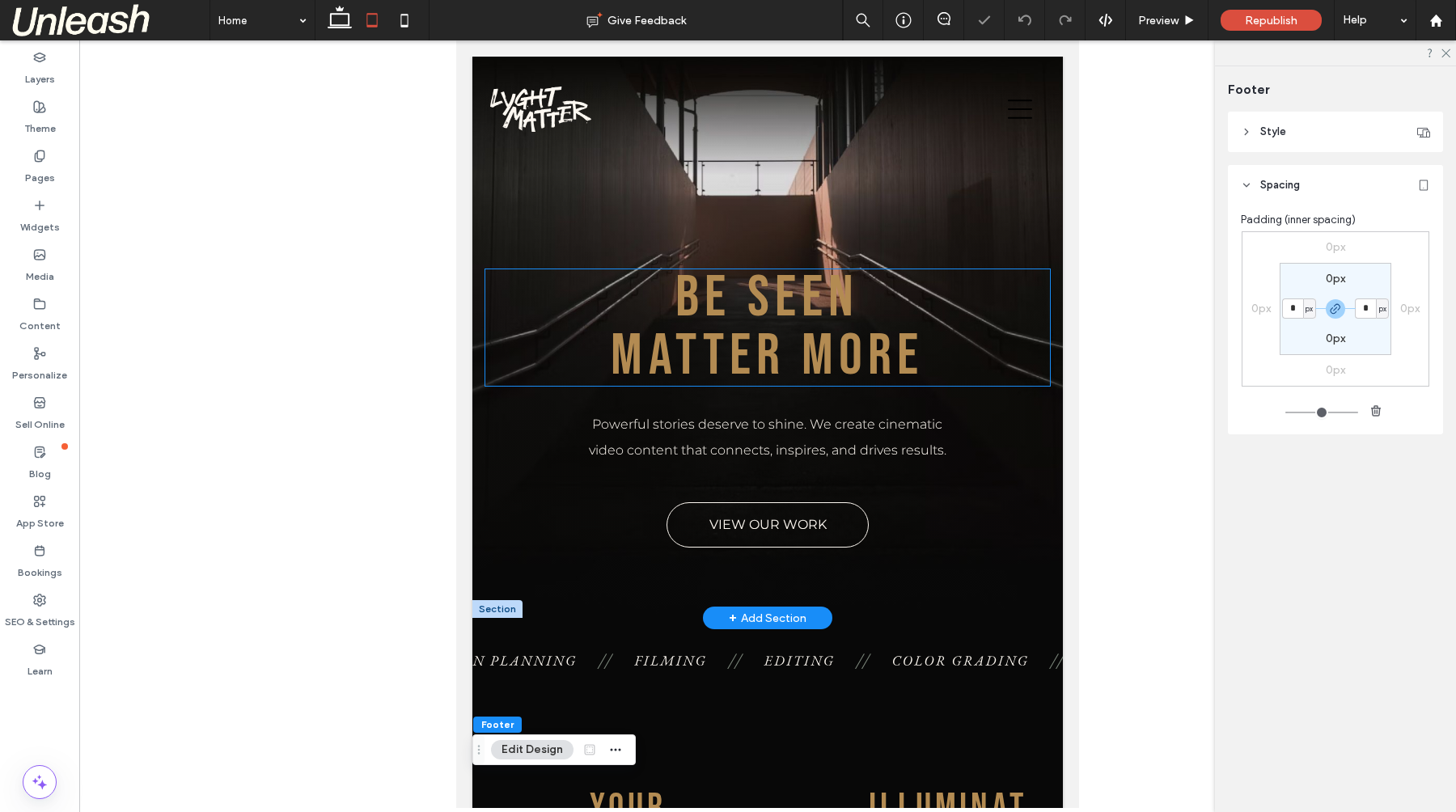
scroll to position [2277, 0]
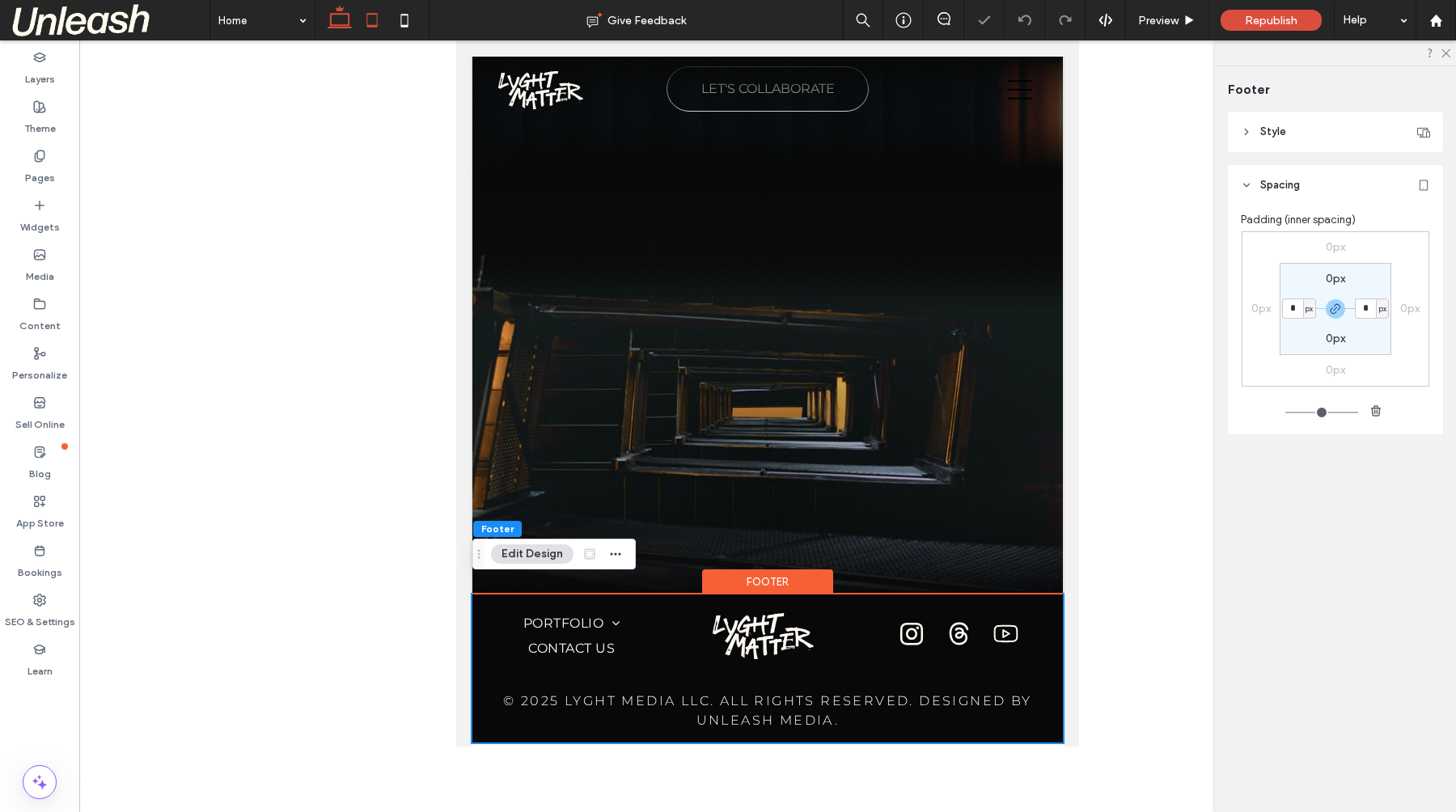
click at [343, 25] on use at bounding box center [339, 17] width 24 height 23
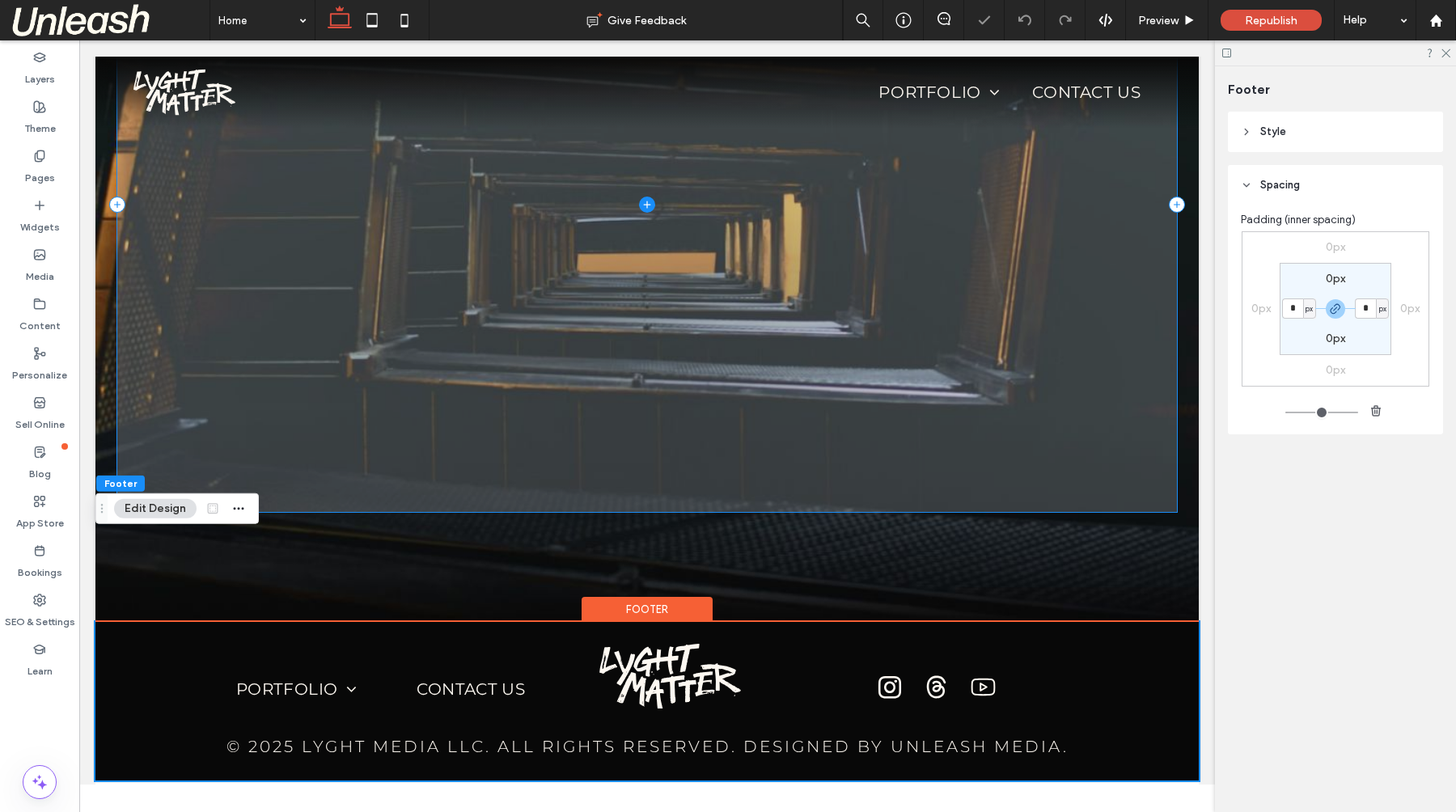
scroll to position [3731, 0]
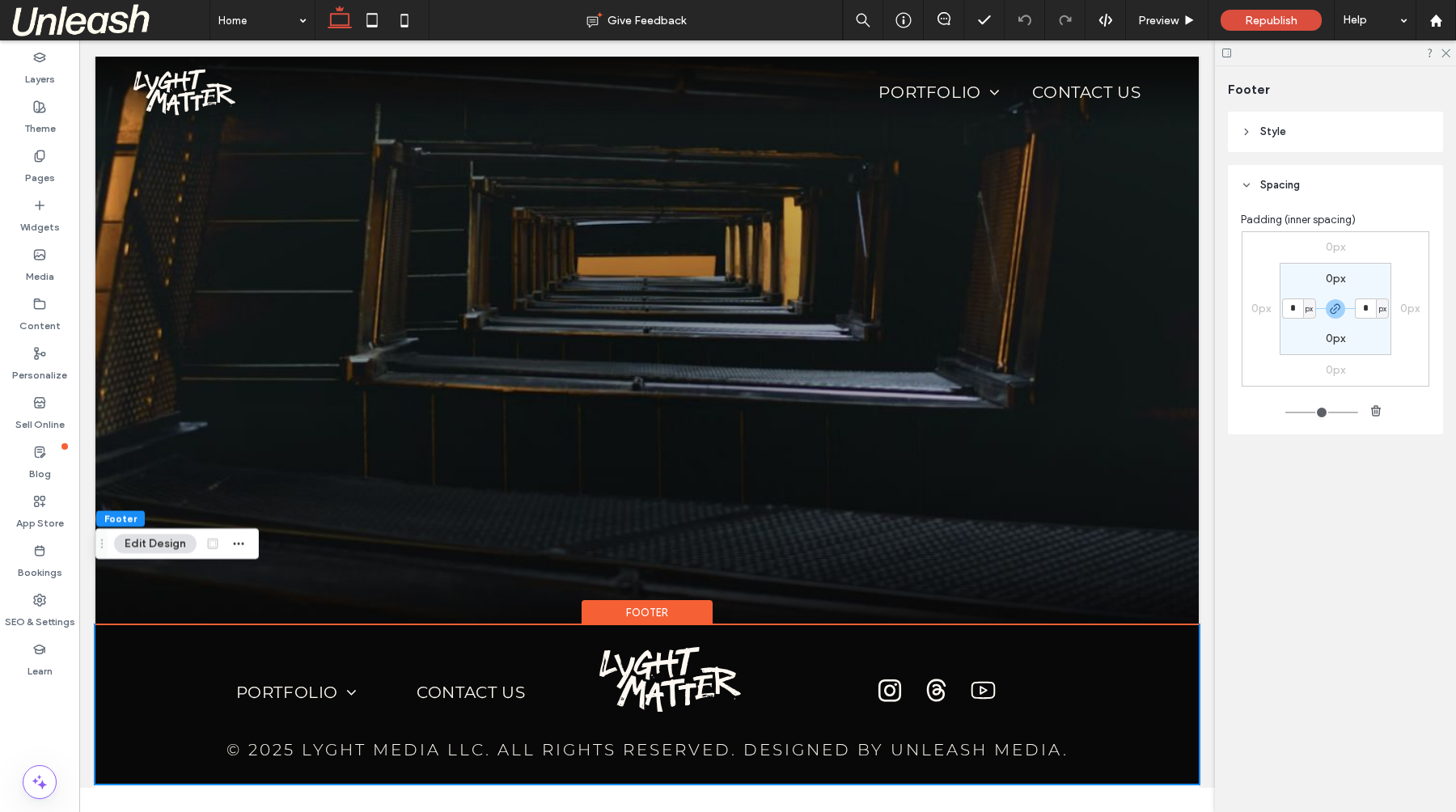
click at [606, 600] on div "Footer" at bounding box center [647, 612] width 131 height 25
click at [34, 102] on use at bounding box center [39, 106] width 11 height 11
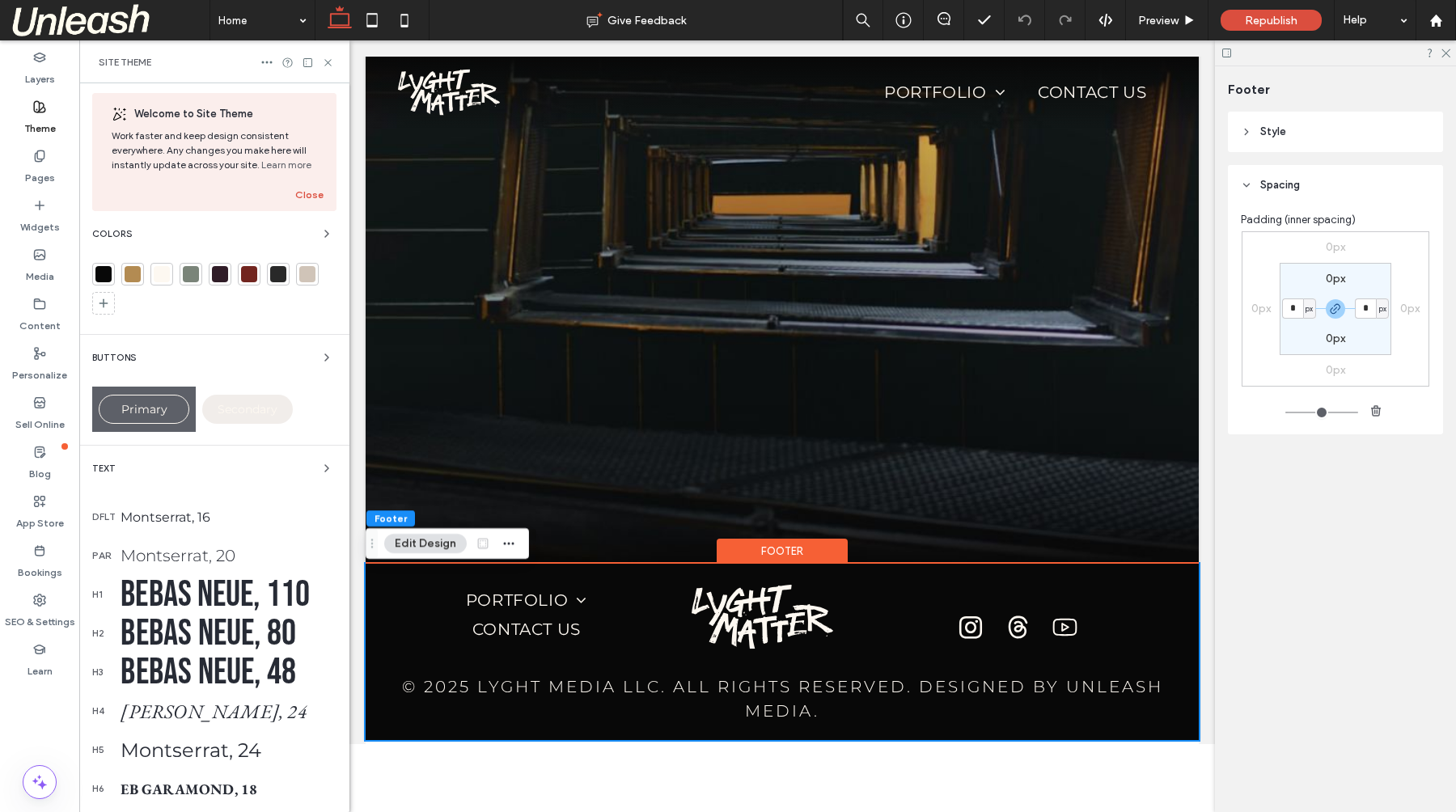
scroll to position [151, 0]
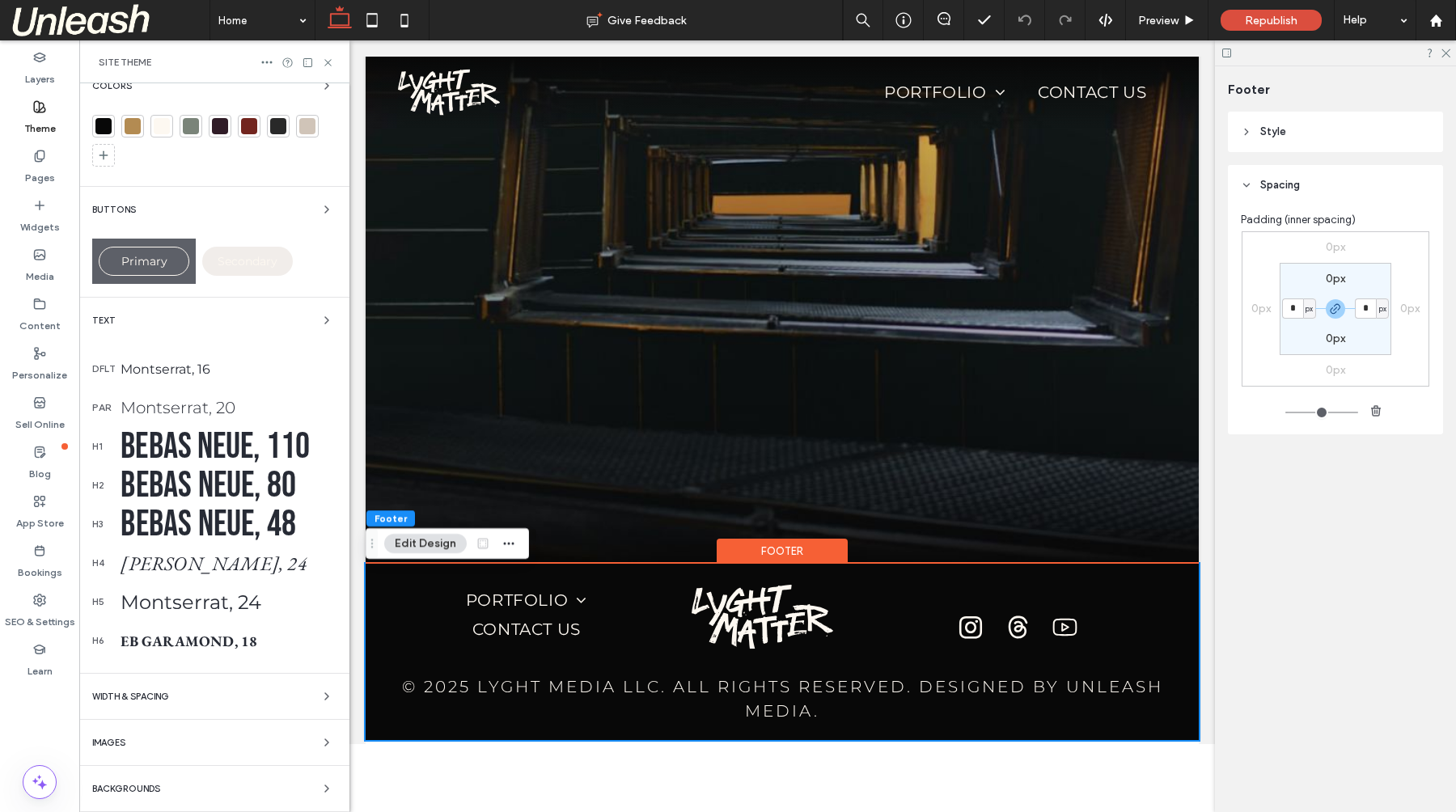
click at [172, 781] on div "Backgrounds" at bounding box center [214, 788] width 244 height 19
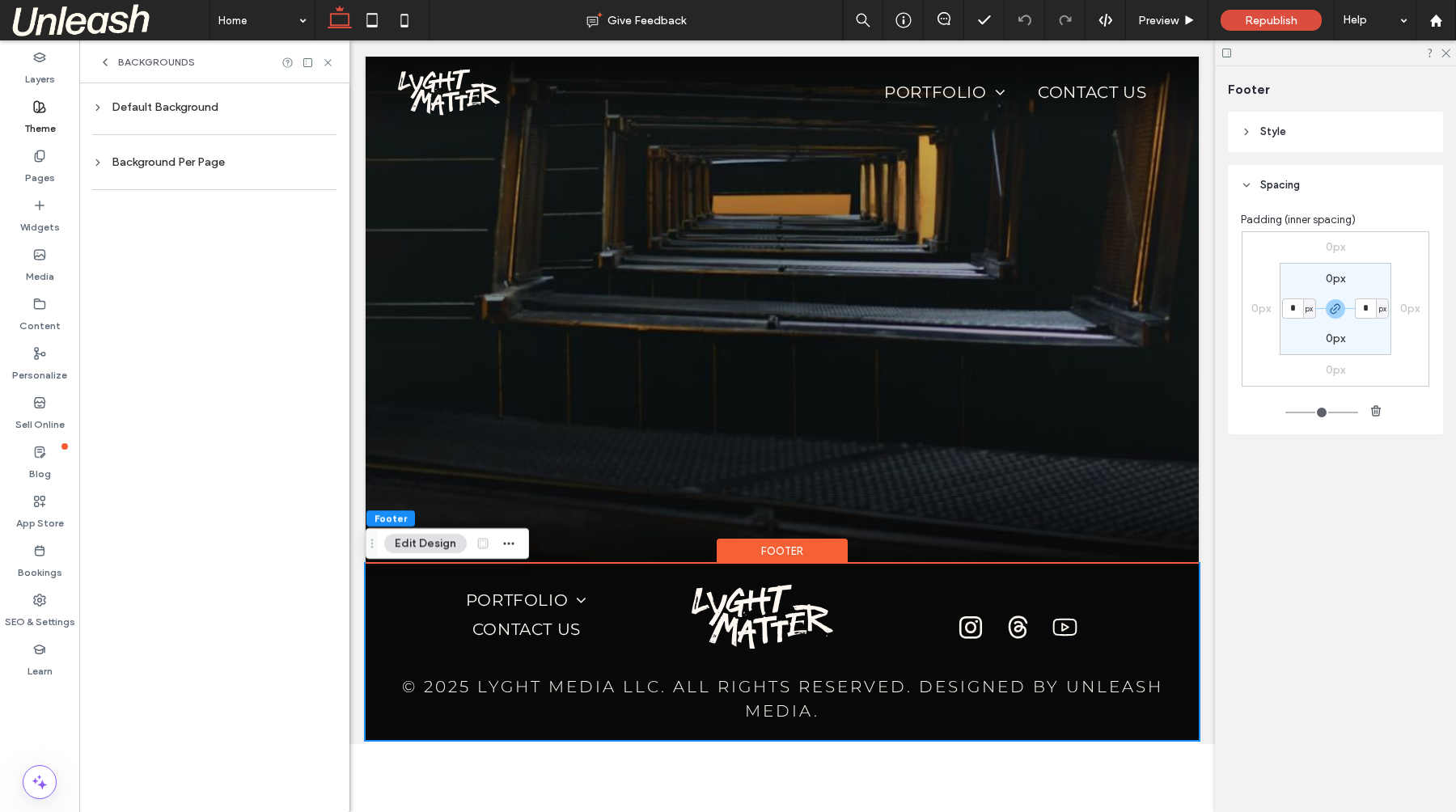
scroll to position [0, 0]
click at [104, 55] on div "Backgrounds" at bounding box center [214, 61] width 270 height 43
click at [107, 62] on icon at bounding box center [105, 61] width 13 height 13
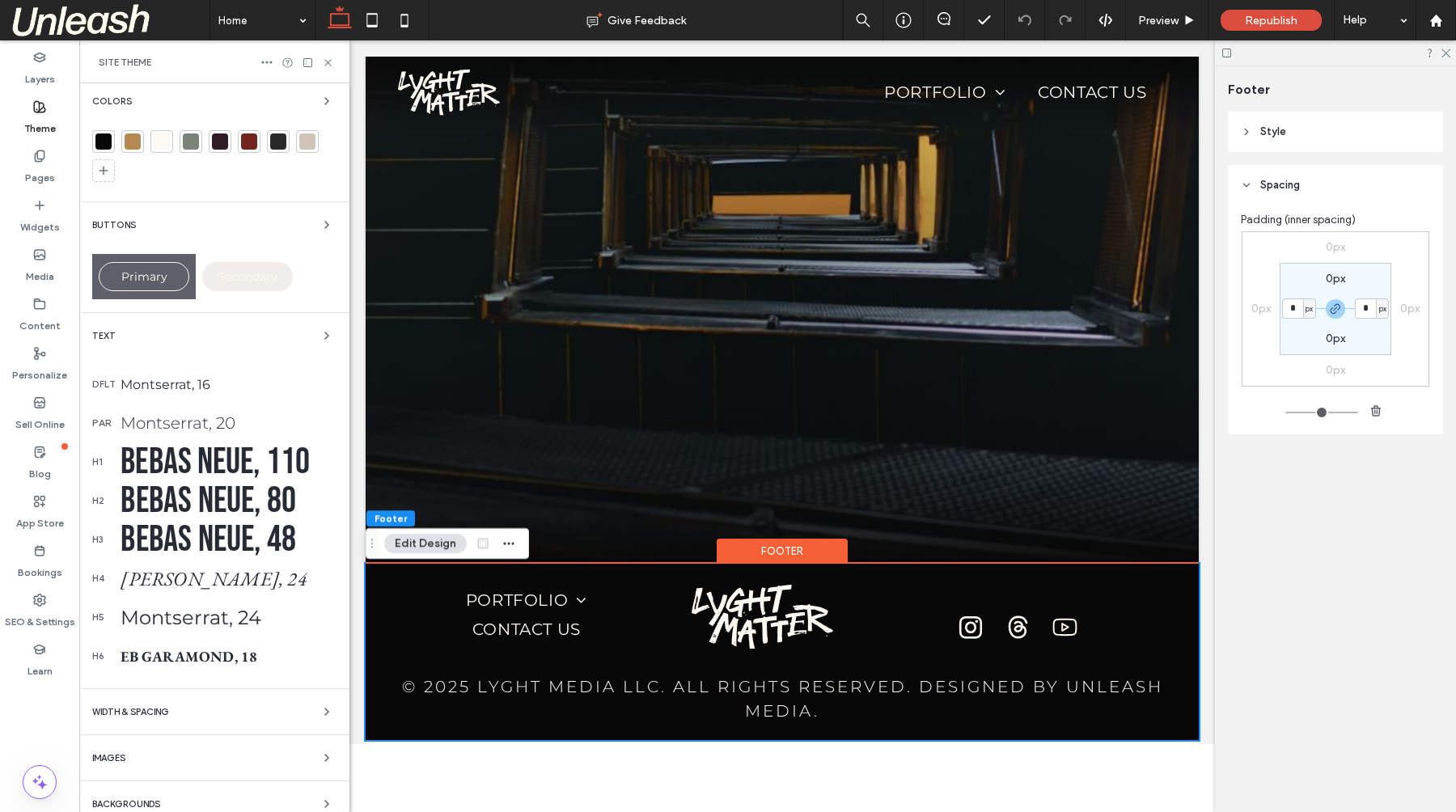
scroll to position [151, 0]
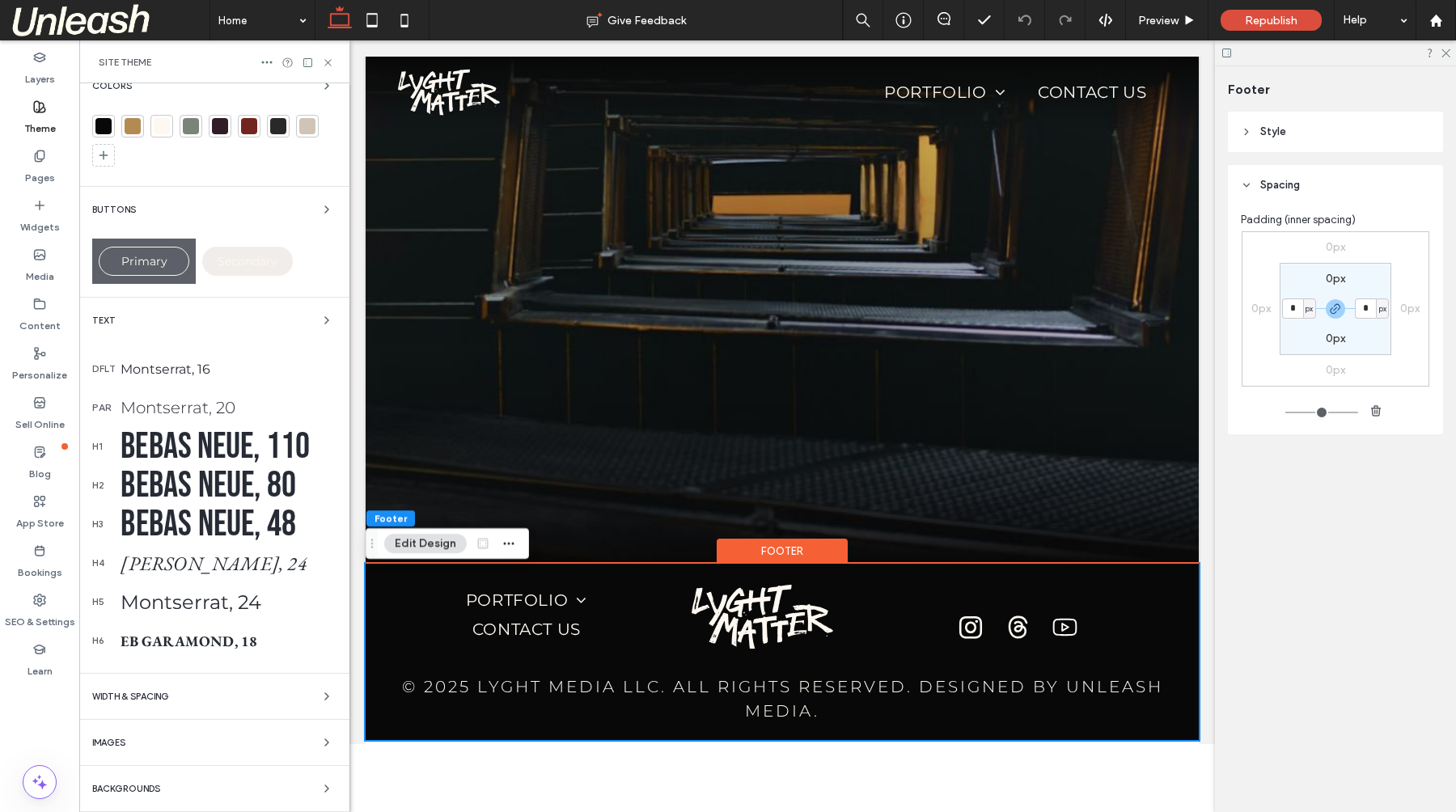
click at [190, 687] on div "WIDTH & SPACING" at bounding box center [214, 695] width 244 height 19
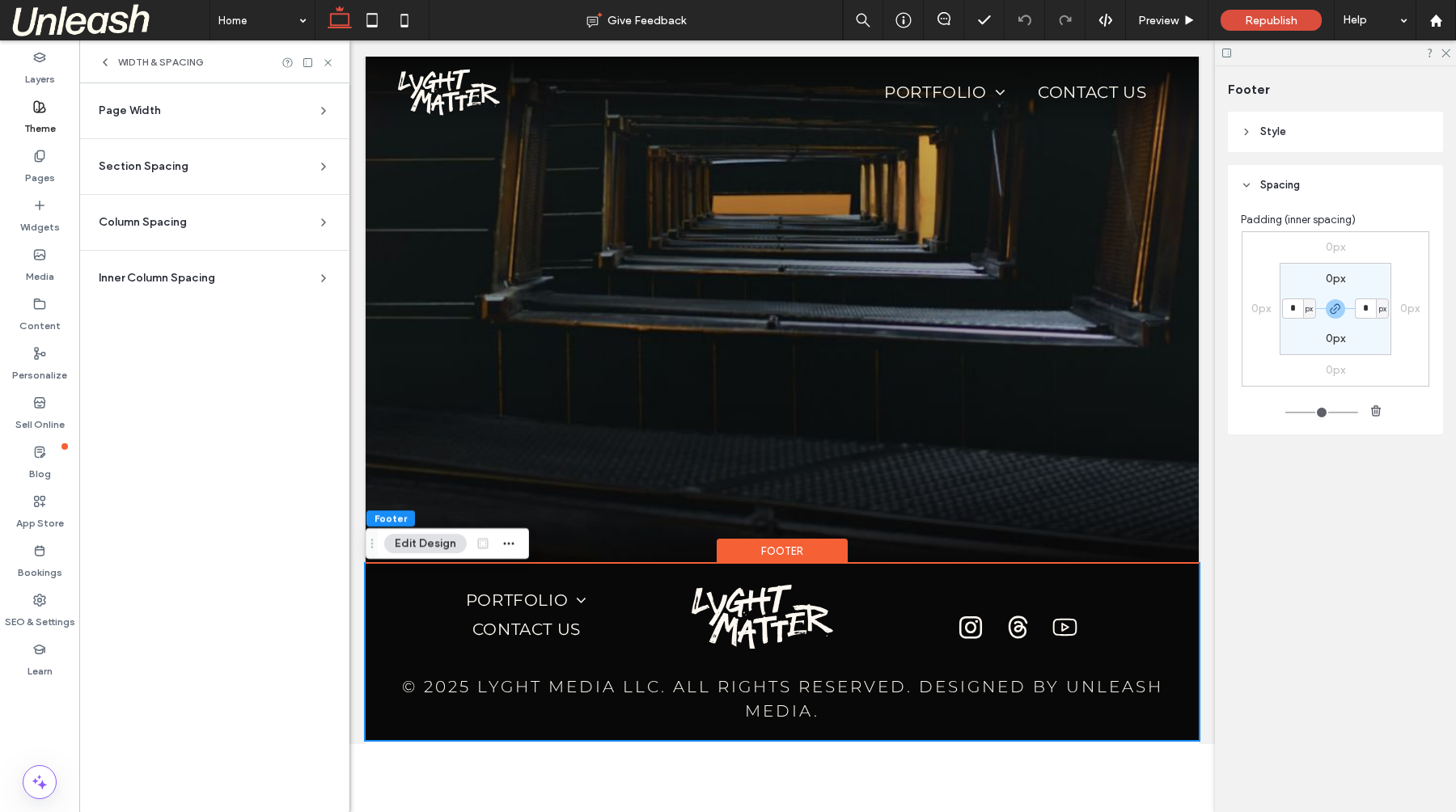
scroll to position [0, 0]
click at [190, 117] on div "Page Width" at bounding box center [208, 110] width 218 height 16
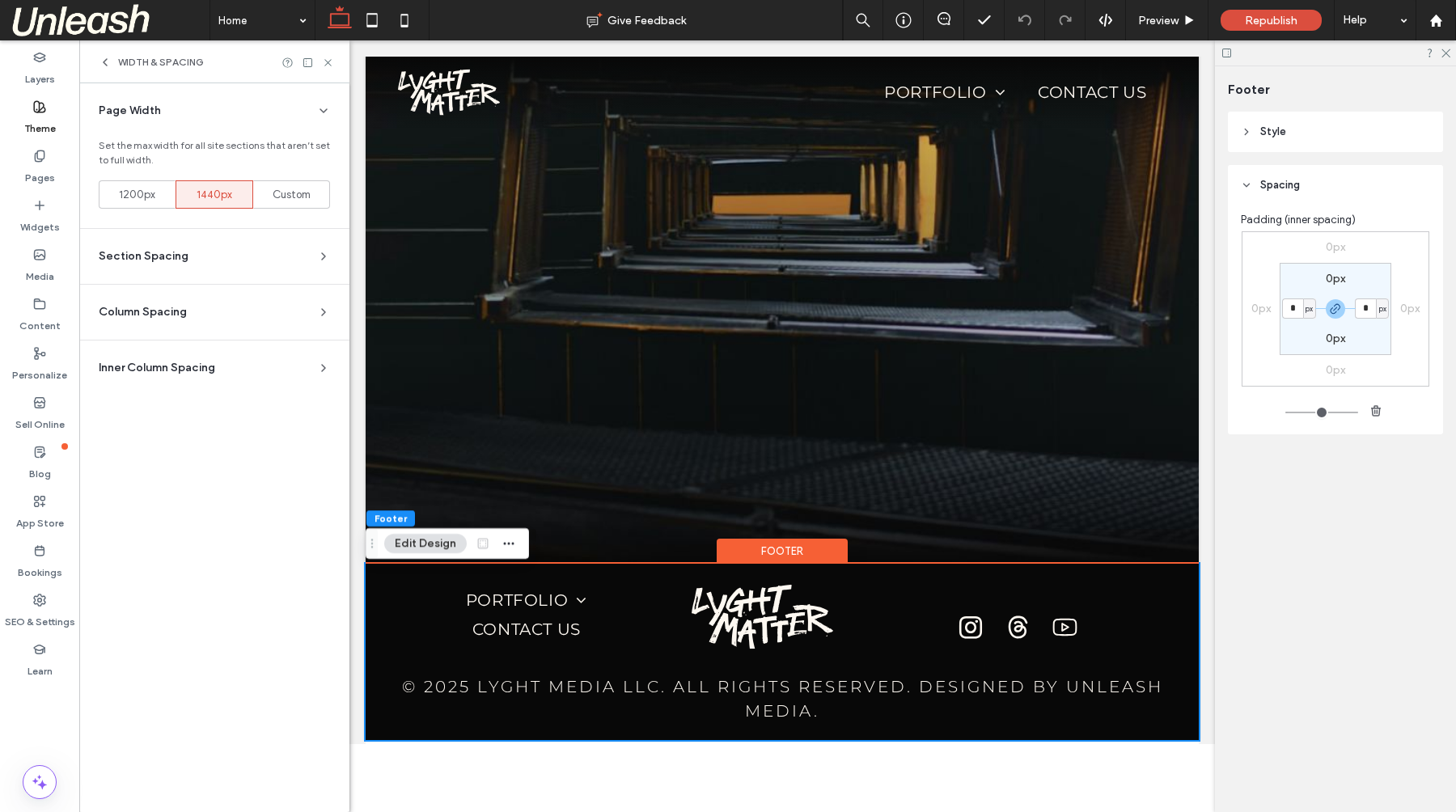
click at [200, 261] on div "Section Spacing" at bounding box center [208, 256] width 218 height 16
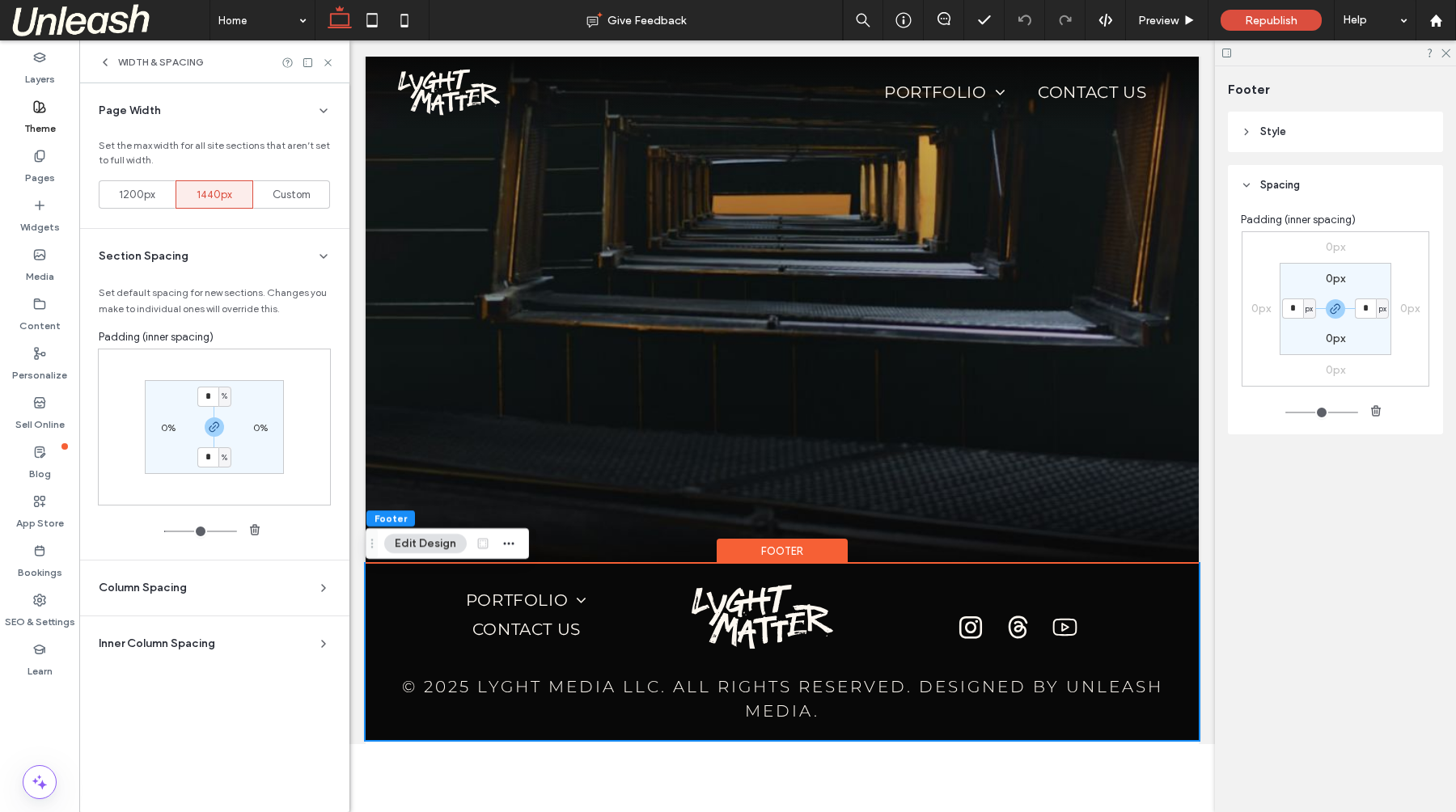
click at [211, 580] on section "Column Spacing Set default spacing for new columns. Changes you make to individ…" at bounding box center [214, 588] width 244 height 55
click at [198, 590] on div "Column Spacing" at bounding box center [208, 587] width 218 height 16
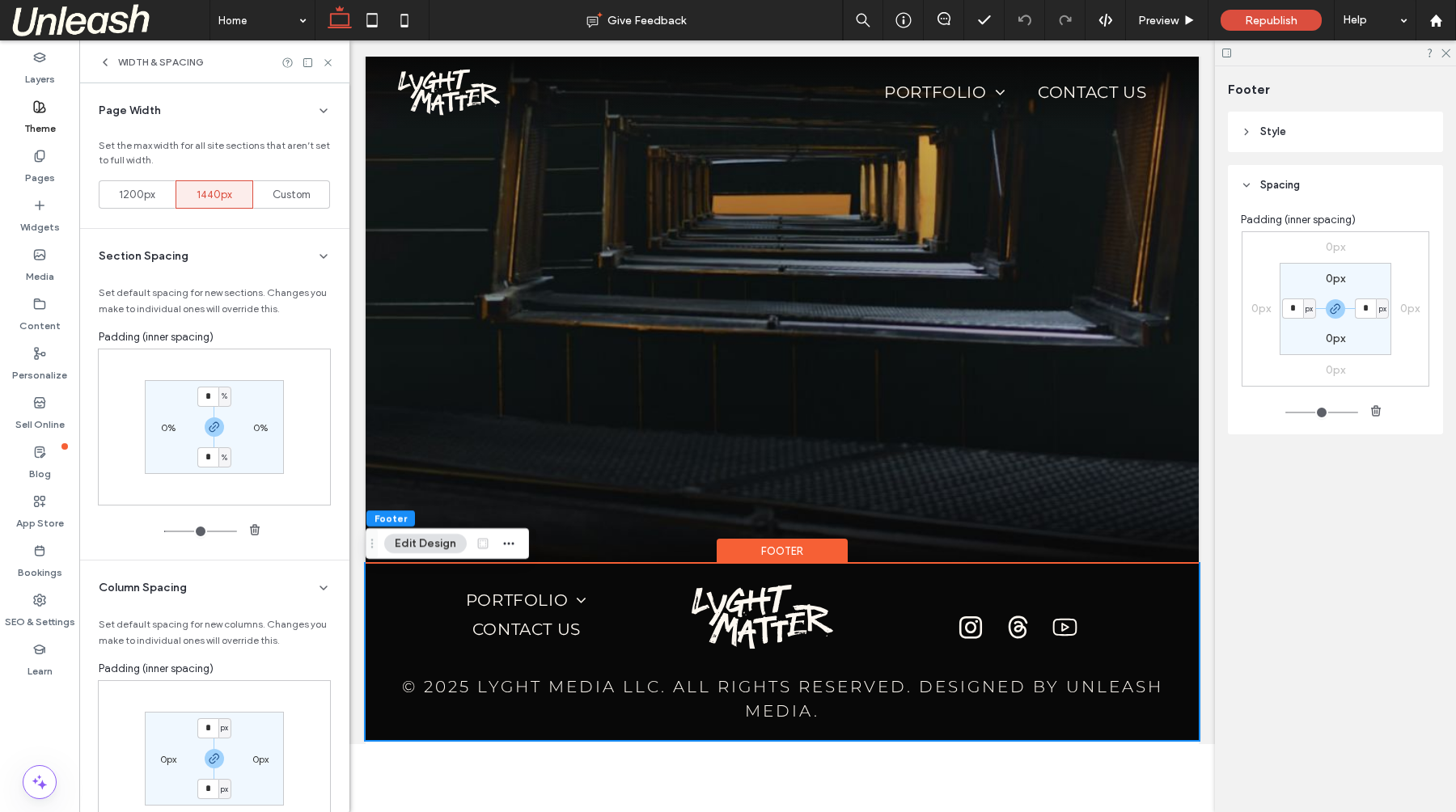
scroll to position [149, 0]
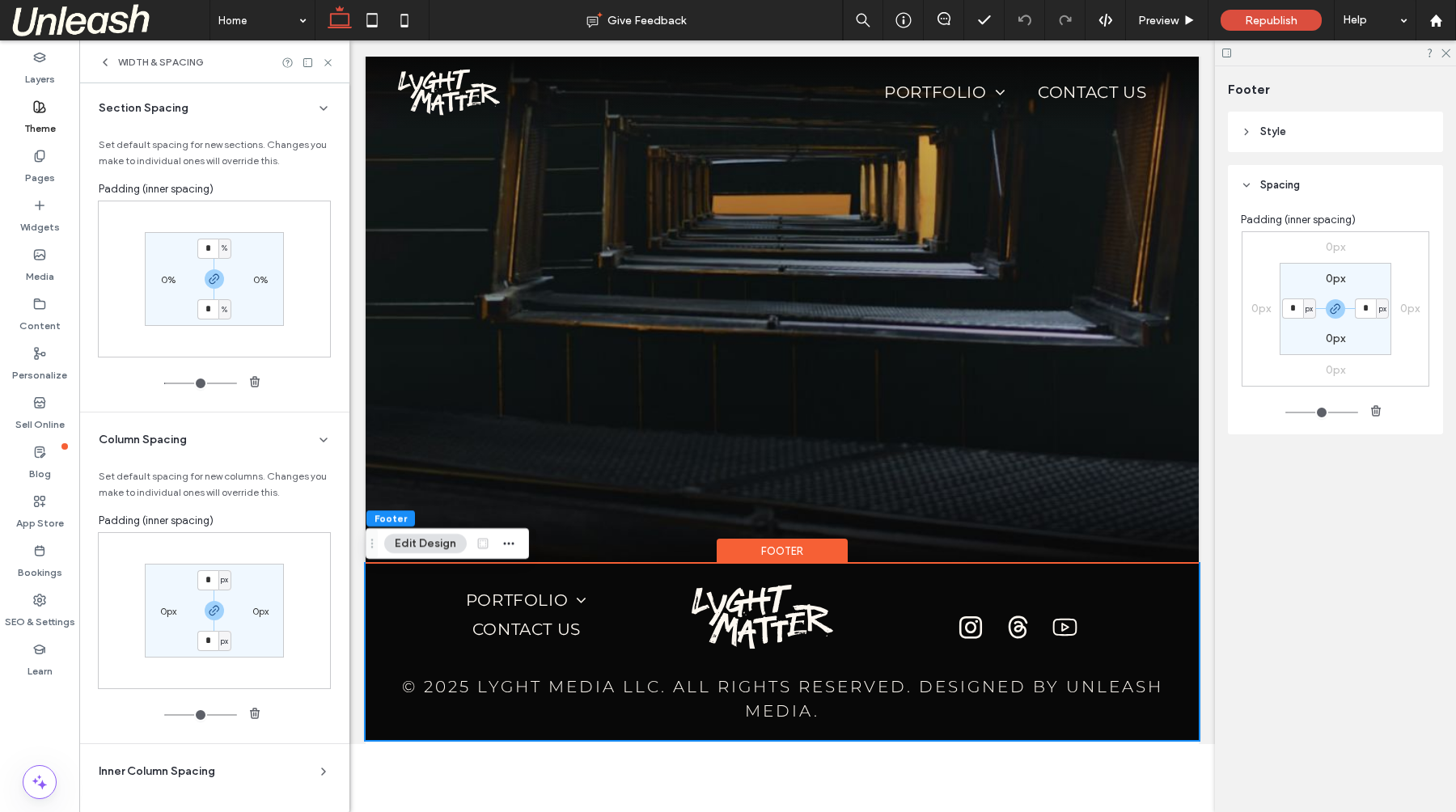
drag, startPoint x: 174, startPoint y: 766, endPoint x: 186, endPoint y: 737, distance: 31.4
click at [174, 766] on span "Inner Column Spacing" at bounding box center [157, 771] width 117 height 16
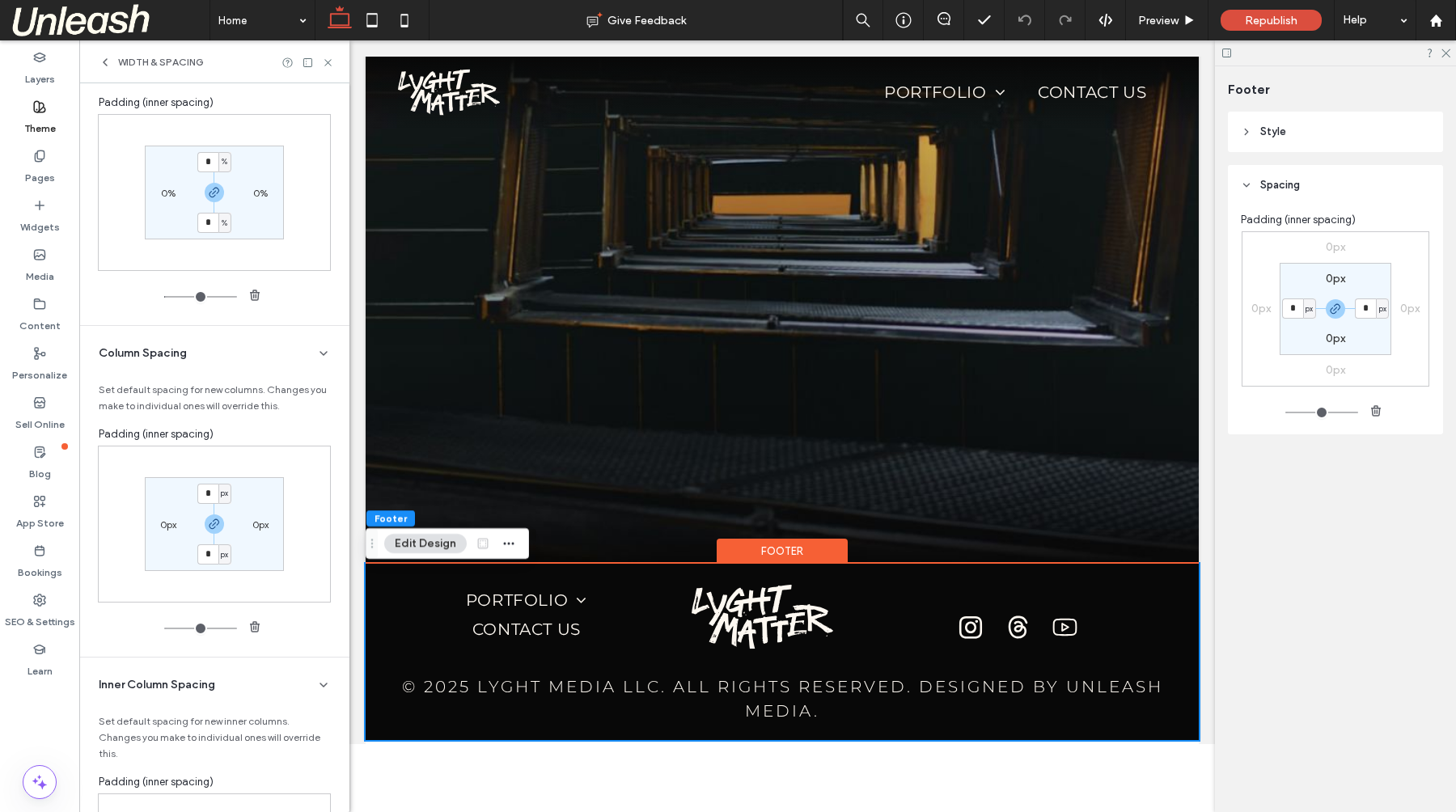
scroll to position [0, 0]
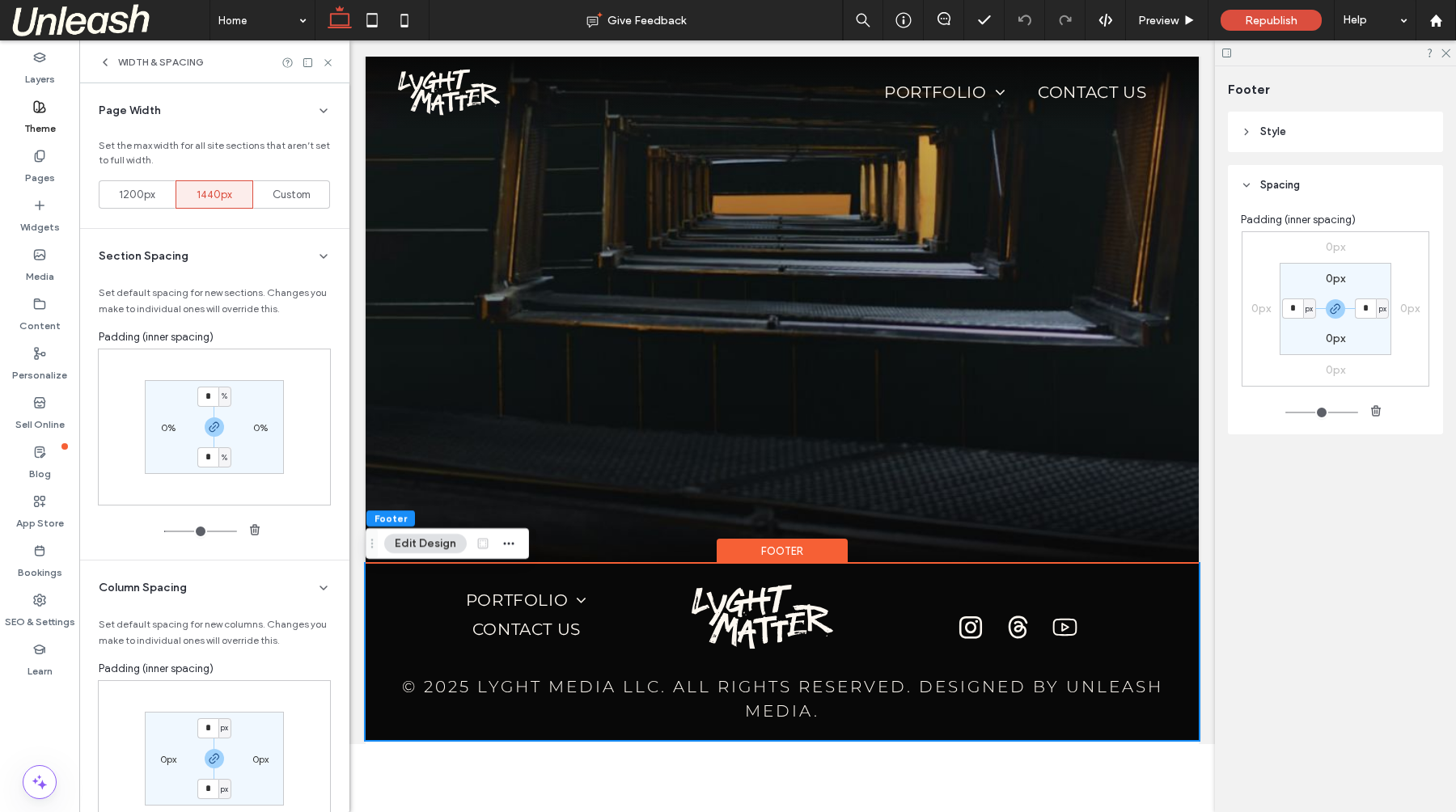
click at [105, 60] on use at bounding box center [105, 62] width 3 height 7
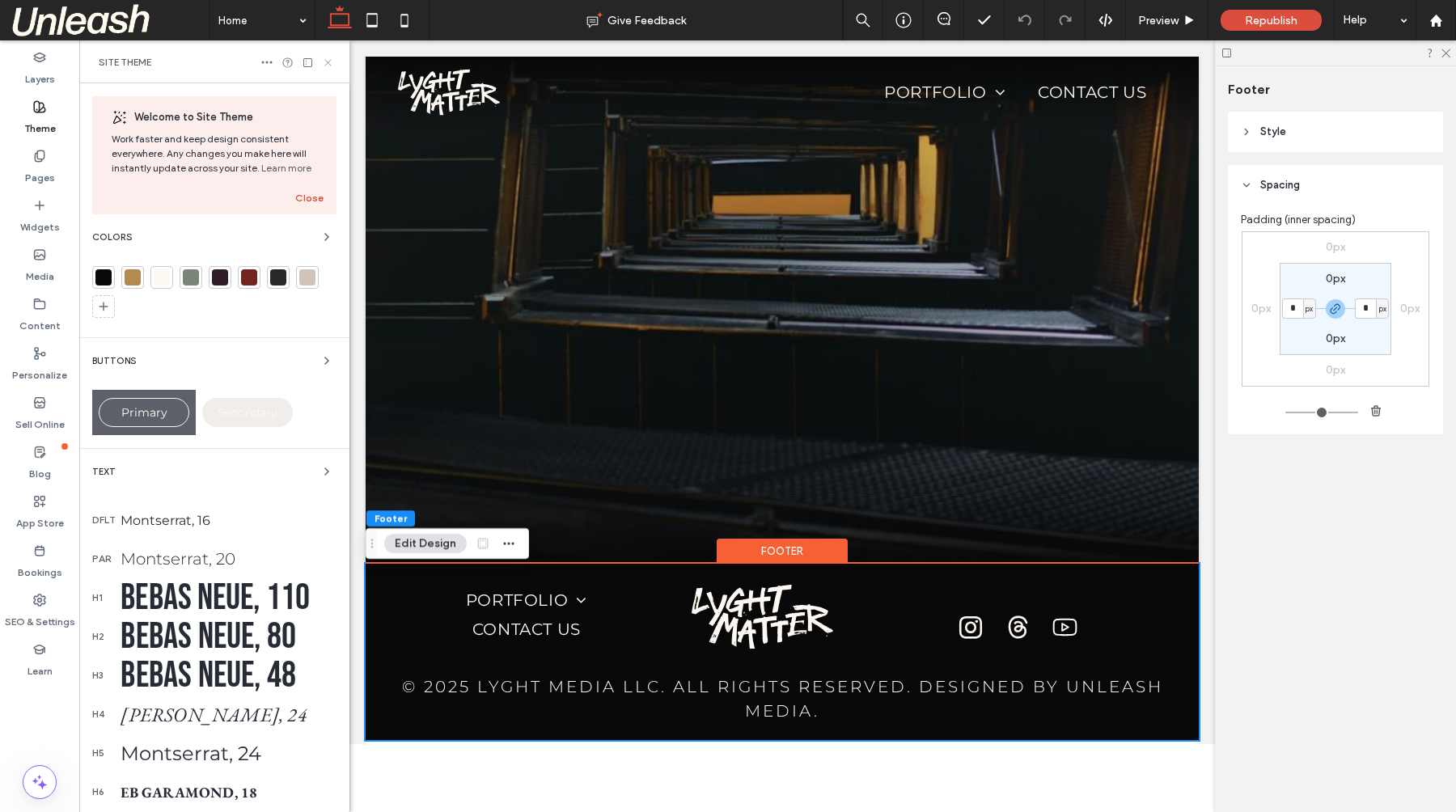
drag, startPoint x: 331, startPoint y: 58, endPoint x: 389, endPoint y: 616, distance: 561.0
click at [331, 59] on use at bounding box center [327, 62] width 7 height 7
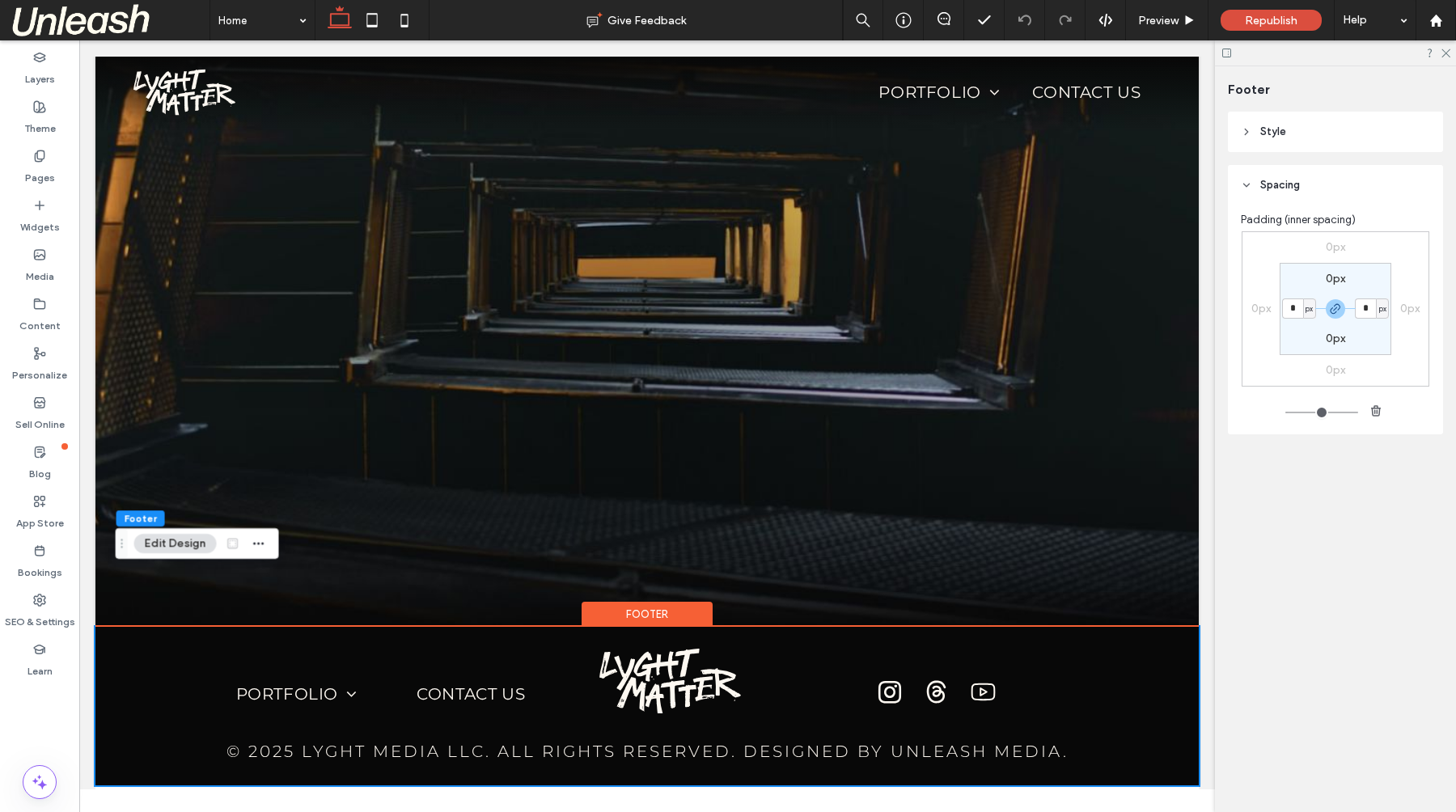
scroll to position [3731, 0]
